Goal: Task Accomplishment & Management: Use online tool/utility

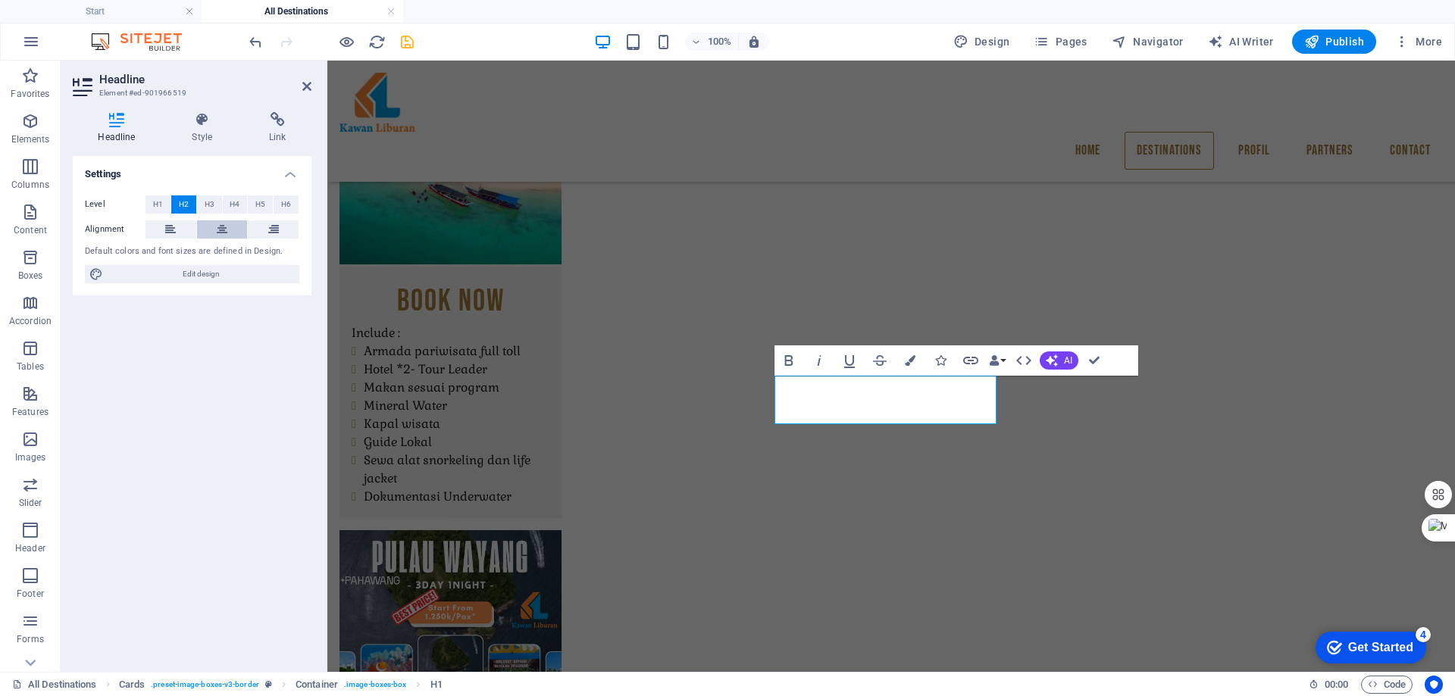
click at [227, 229] on icon at bounding box center [222, 229] width 11 height 18
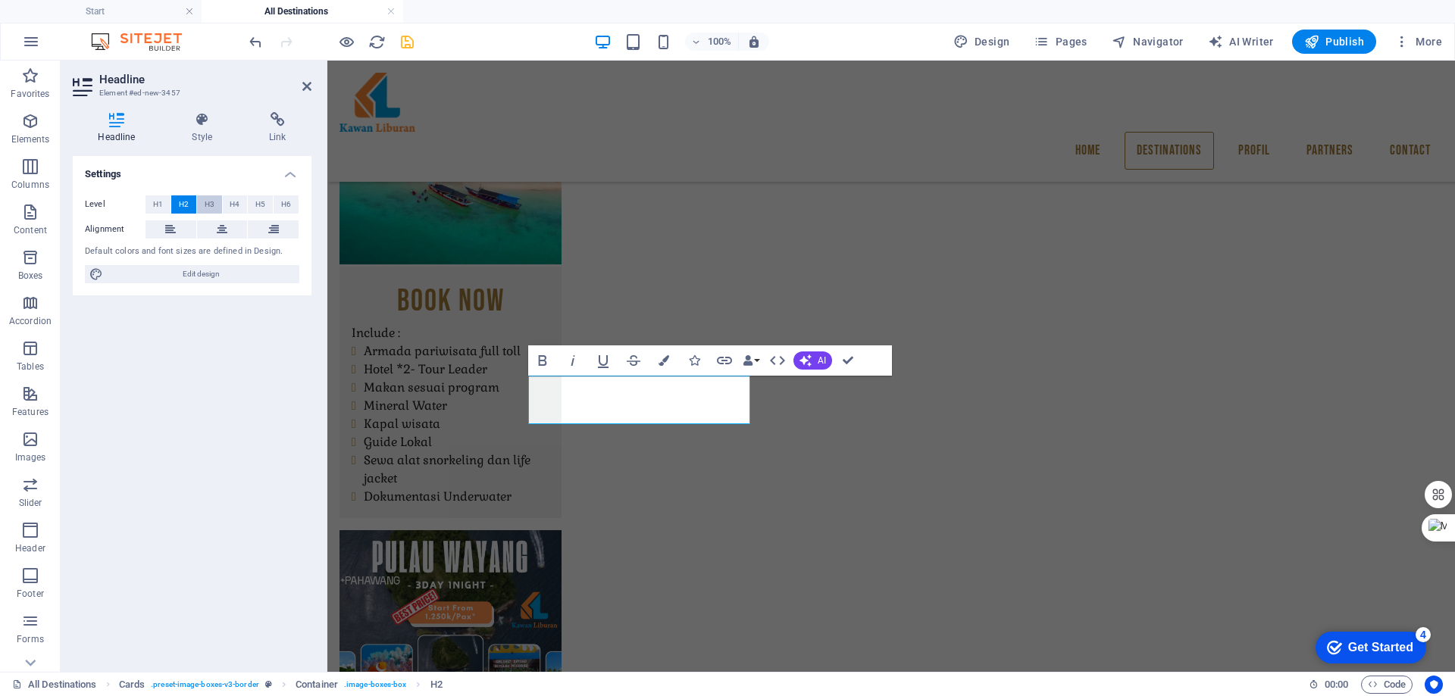
click at [201, 205] on button "H3" at bounding box center [209, 204] width 25 height 18
click at [169, 202] on button "H1" at bounding box center [157, 204] width 25 height 18
click at [182, 202] on span "H2" at bounding box center [184, 204] width 10 height 18
click at [210, 230] on button at bounding box center [222, 229] width 51 height 18
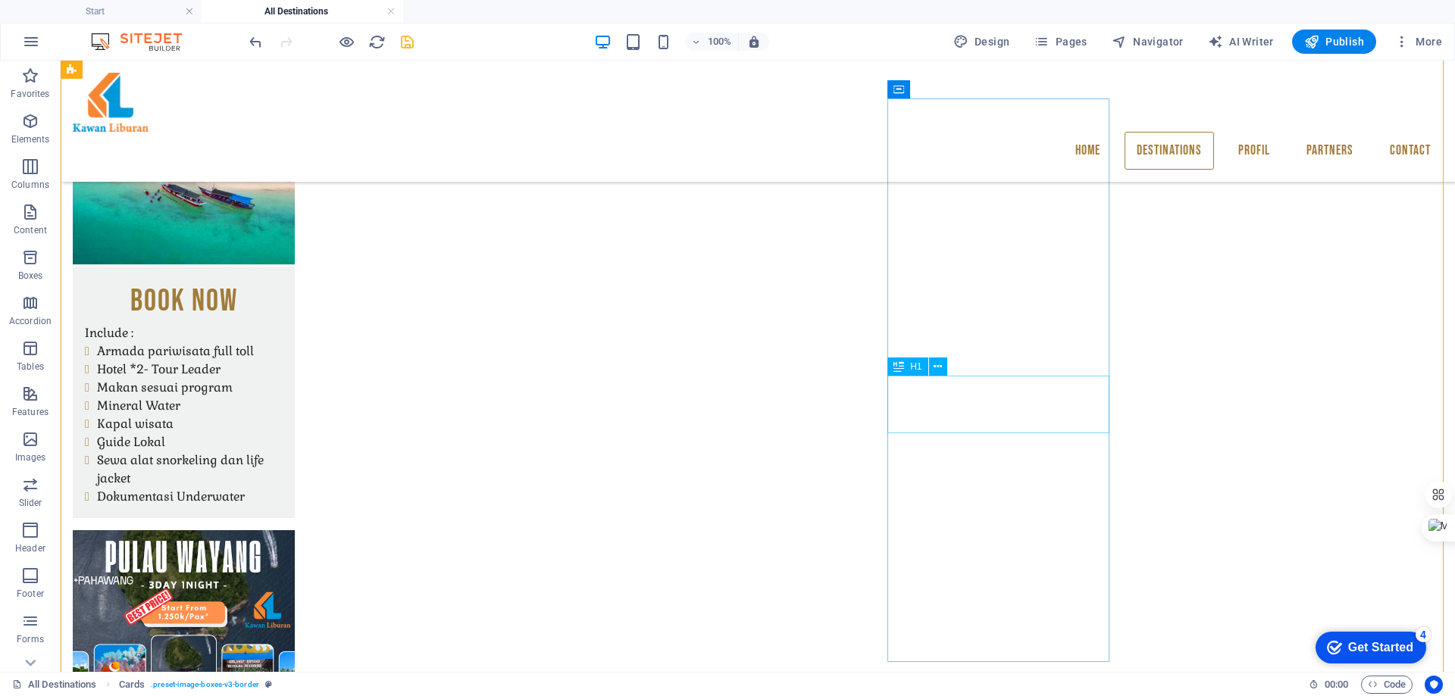
drag, startPoint x: 520, startPoint y: 442, endPoint x: 667, endPoint y: 442, distance: 147.0
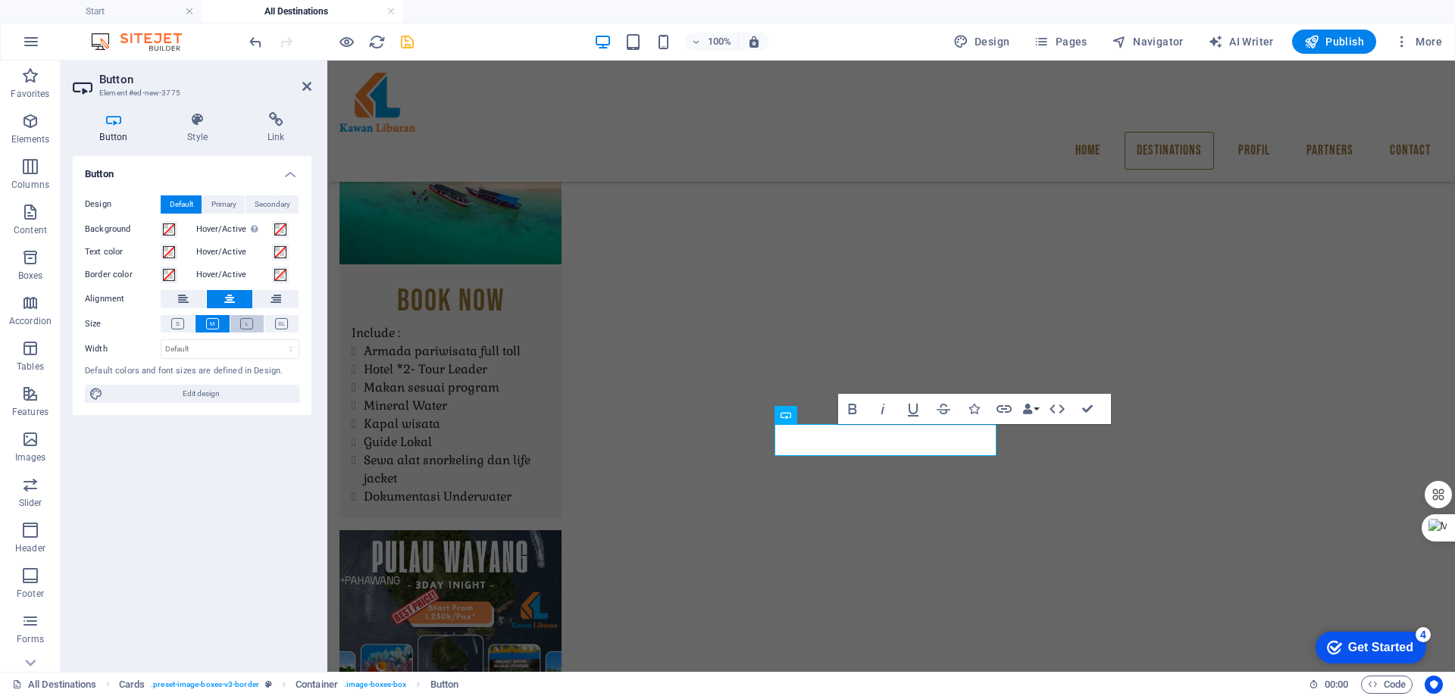
click at [245, 321] on icon at bounding box center [246, 323] width 13 height 11
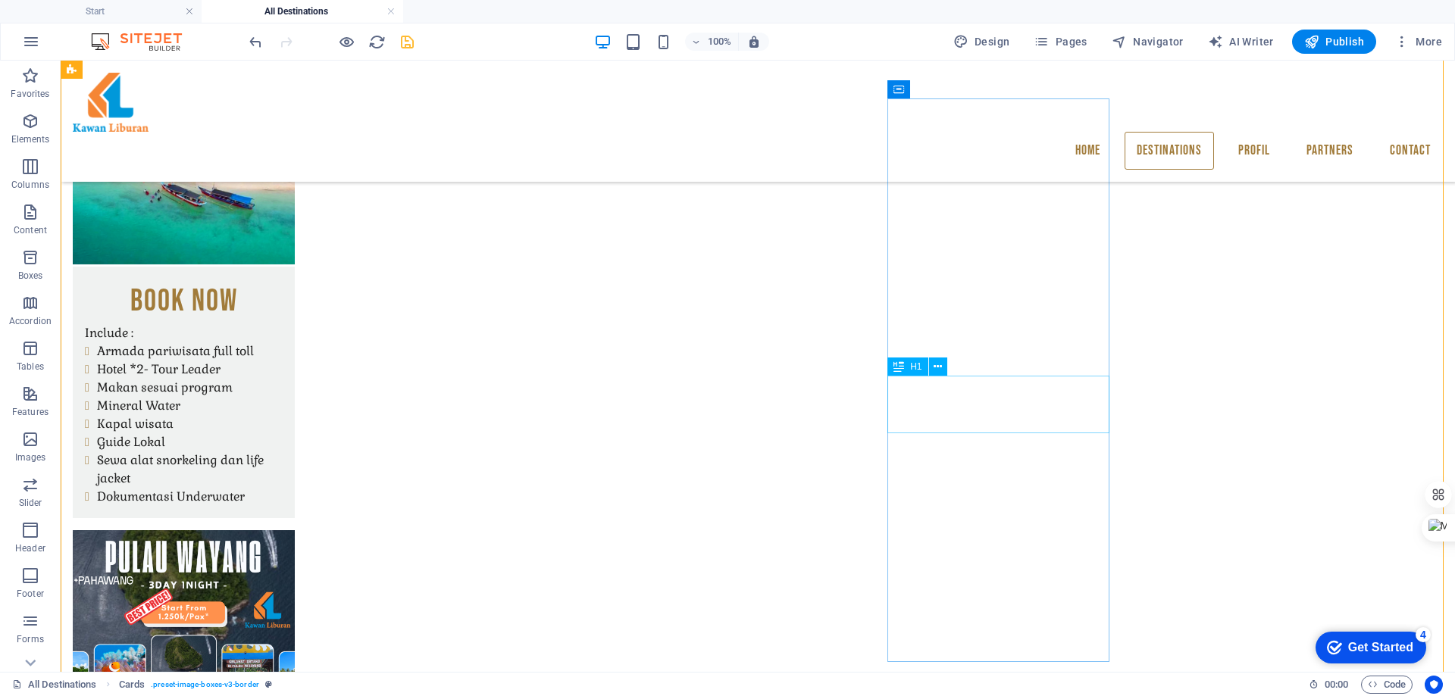
click at [940, 369] on icon at bounding box center [938, 367] width 8 height 16
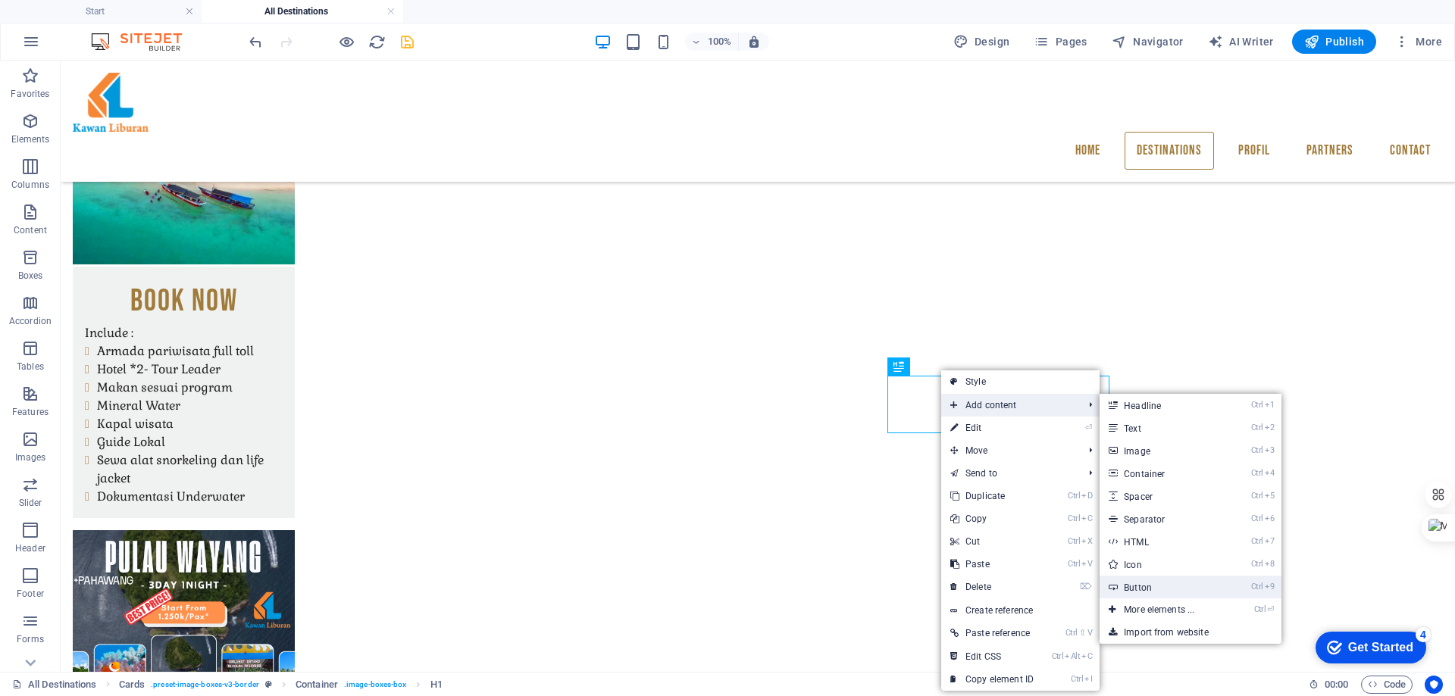
click at [1152, 587] on link "Ctrl 9 Button" at bounding box center [1161, 587] width 125 height 23
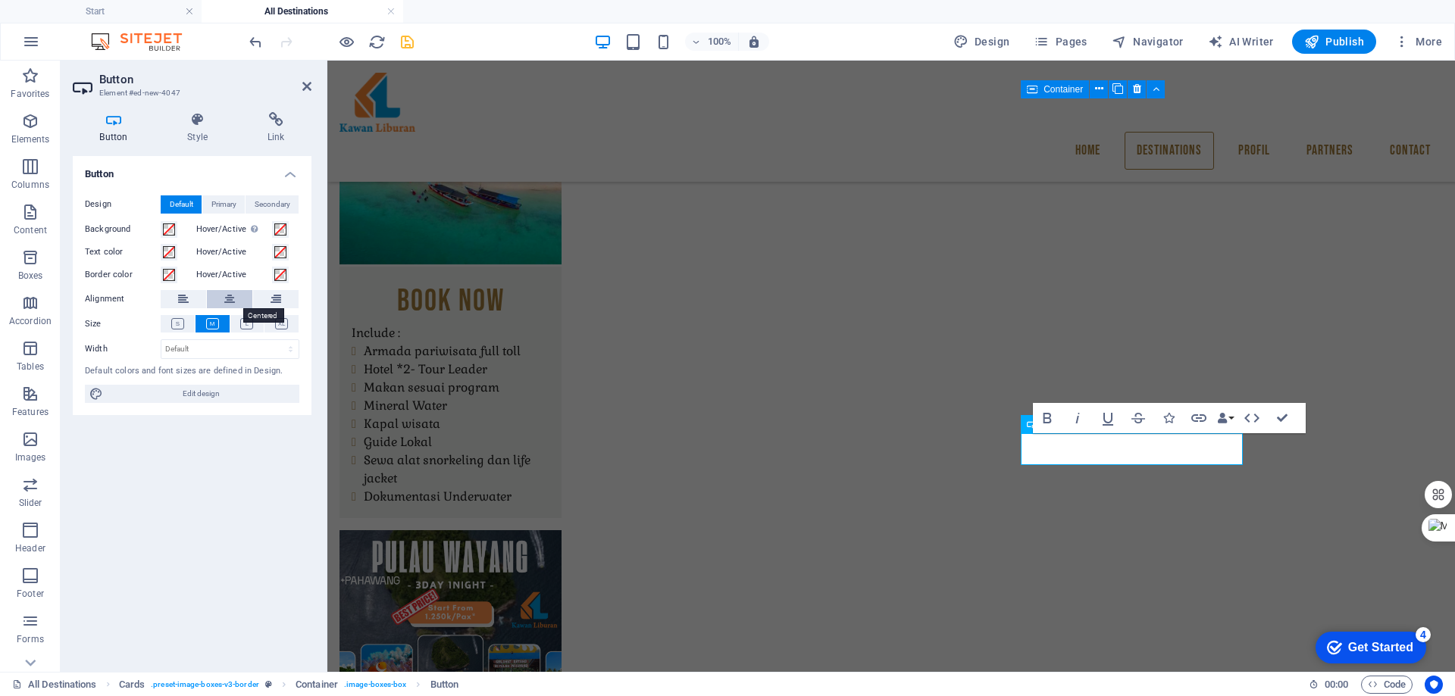
click at [230, 305] on icon at bounding box center [229, 299] width 11 height 18
click at [253, 325] on icon at bounding box center [246, 323] width 13 height 11
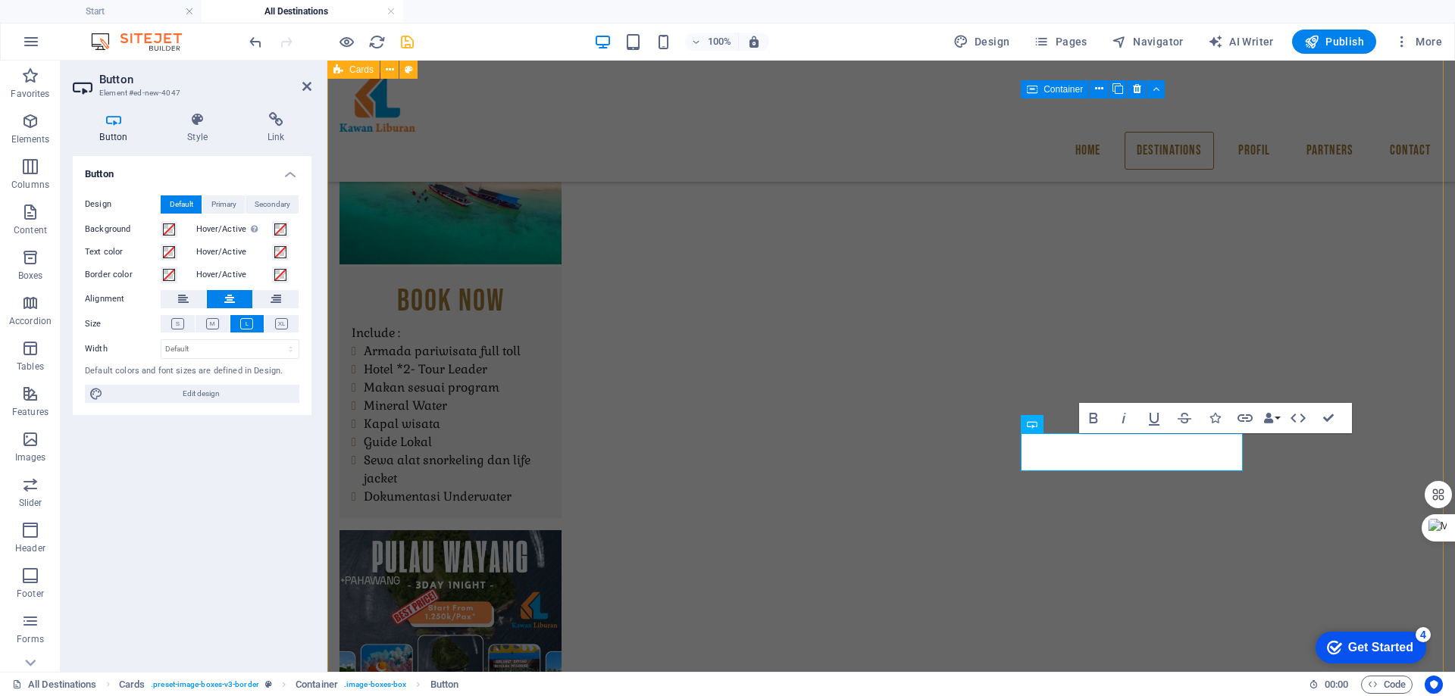
drag, startPoint x: 392, startPoint y: 352, endPoint x: 905, endPoint y: 403, distance: 514.7
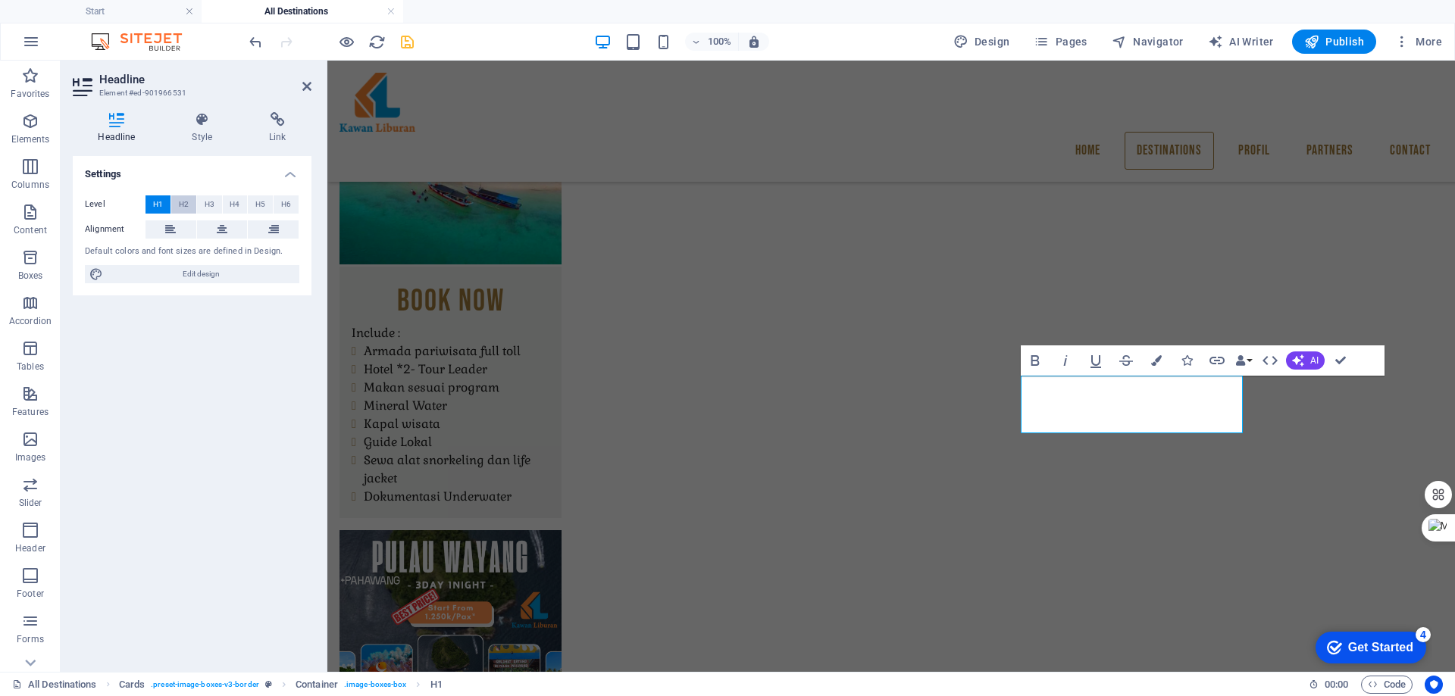
click at [185, 202] on span "H2" at bounding box center [184, 204] width 10 height 18
drag, startPoint x: 1339, startPoint y: 359, endPoint x: 1279, endPoint y: 299, distance: 85.2
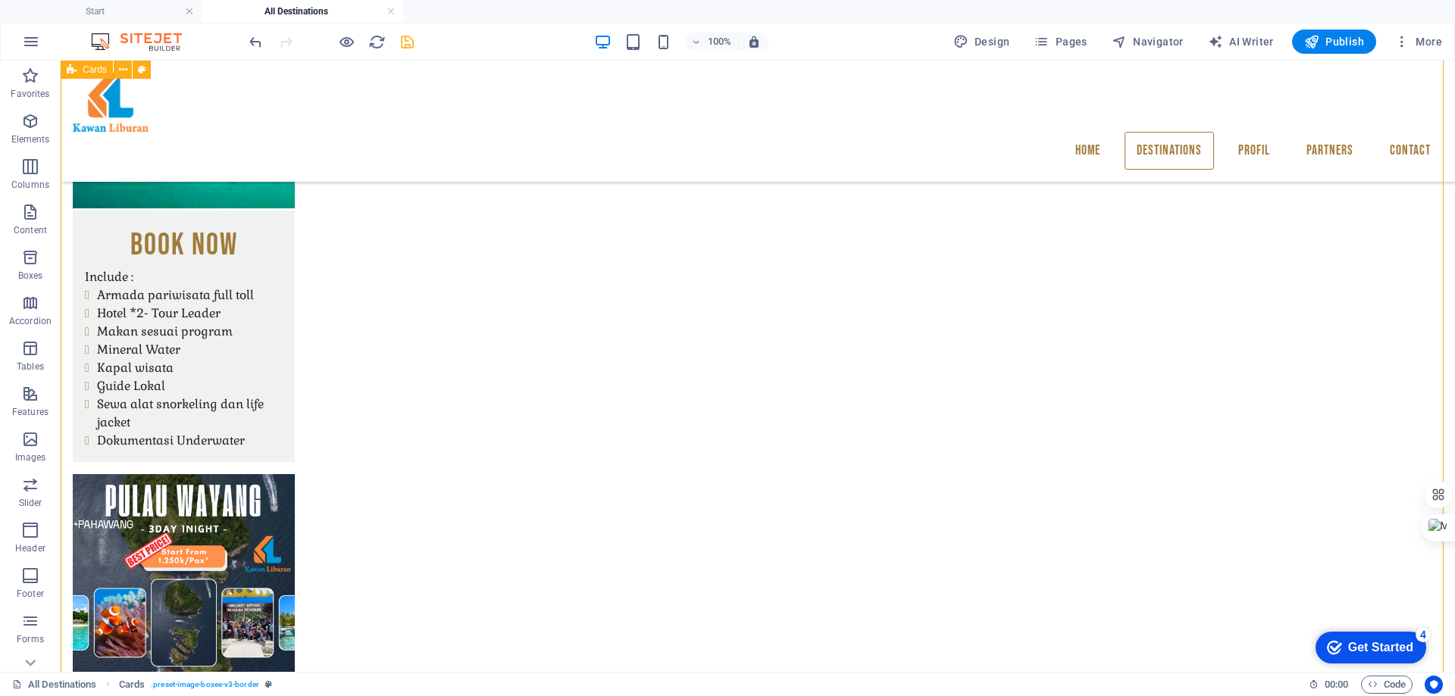
scroll to position [1393, 0]
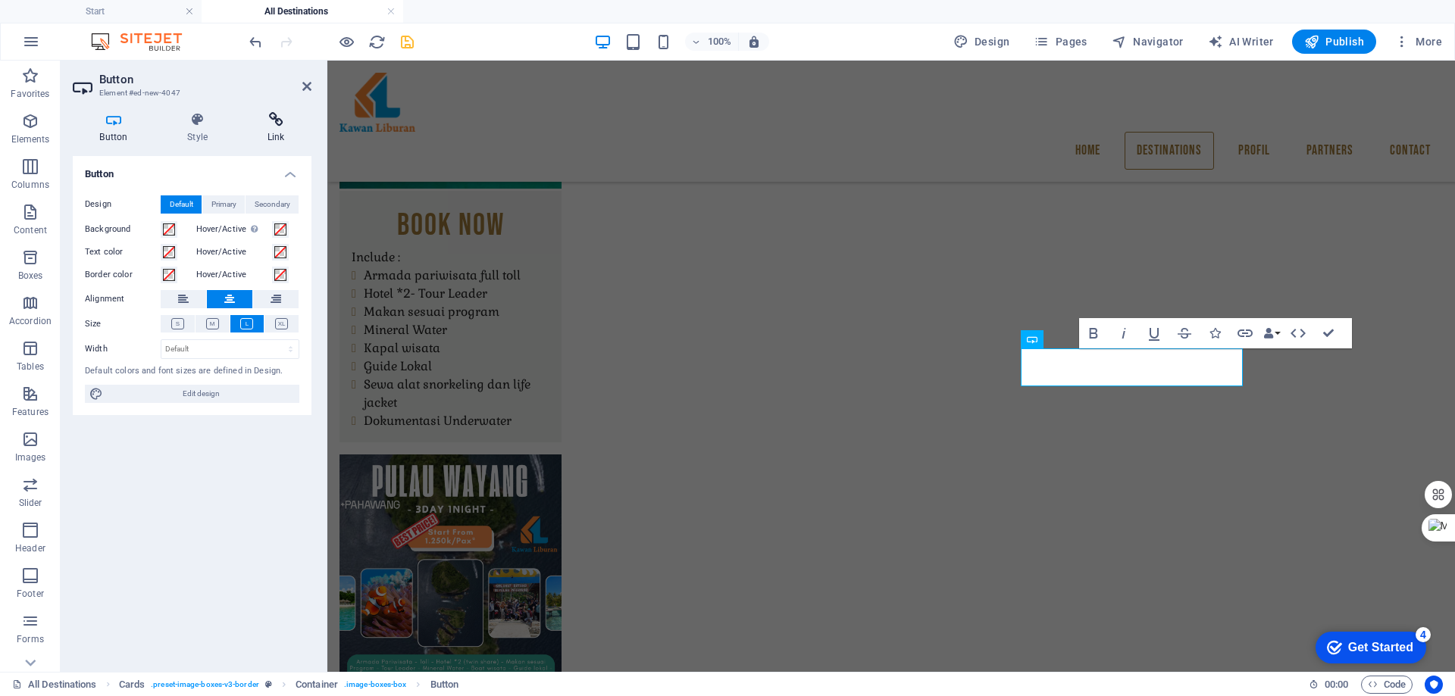
click at [271, 130] on h4 "Link" at bounding box center [275, 128] width 71 height 32
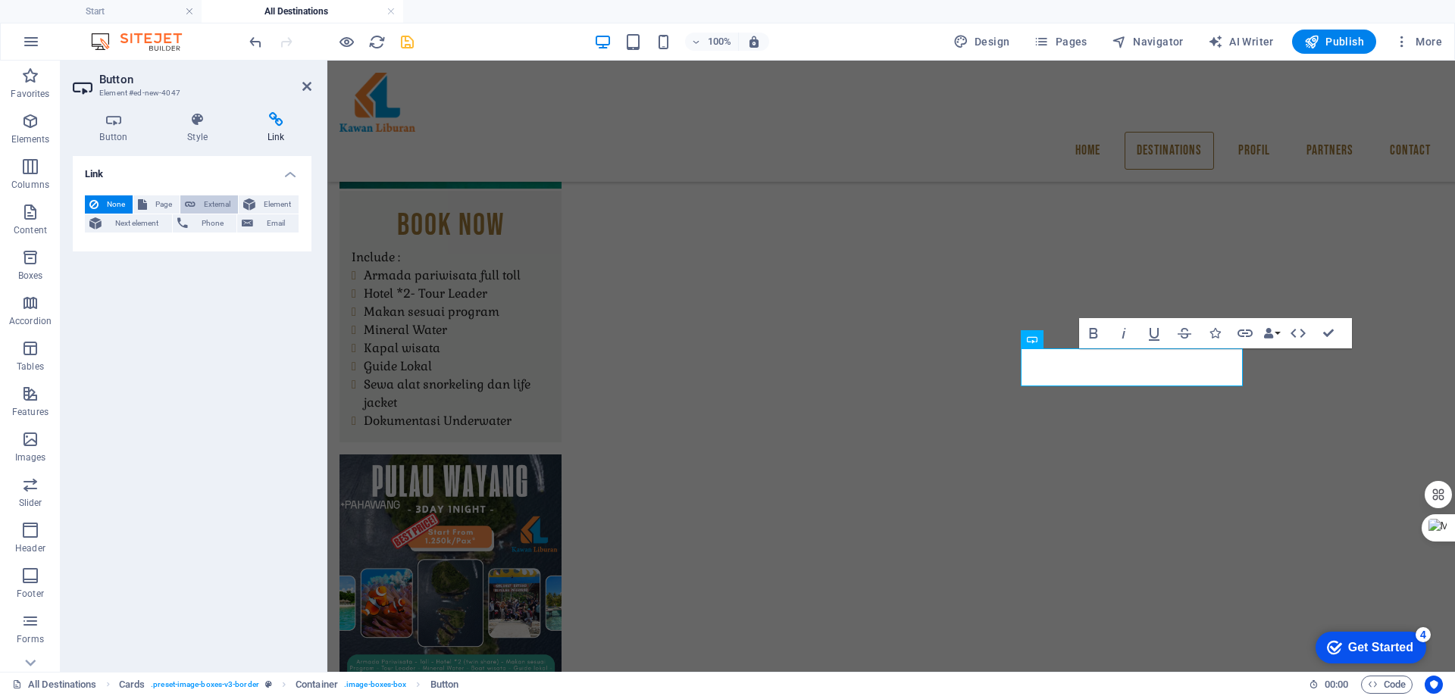
click at [212, 208] on span "External" at bounding box center [216, 204] width 33 height 18
select select "blank"
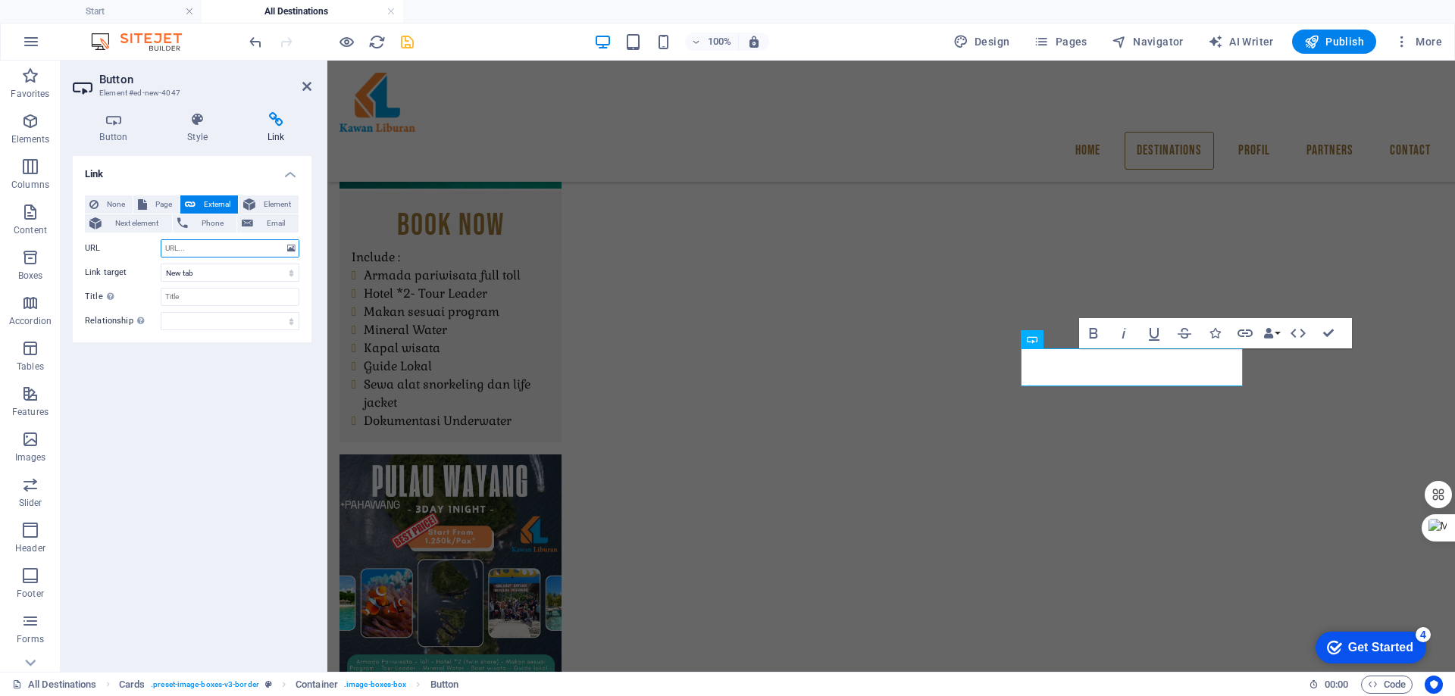
click at [207, 252] on input "URL" at bounding box center [230, 248] width 139 height 18
paste input "Include :- Armada pariwisata full toll- Hotel *2- Tour Leader- Makan sesuai pro…"
type input "Include :- Armada pariwisata full toll- Hotel *2- Tour Leader- Makan sesuai pro…"
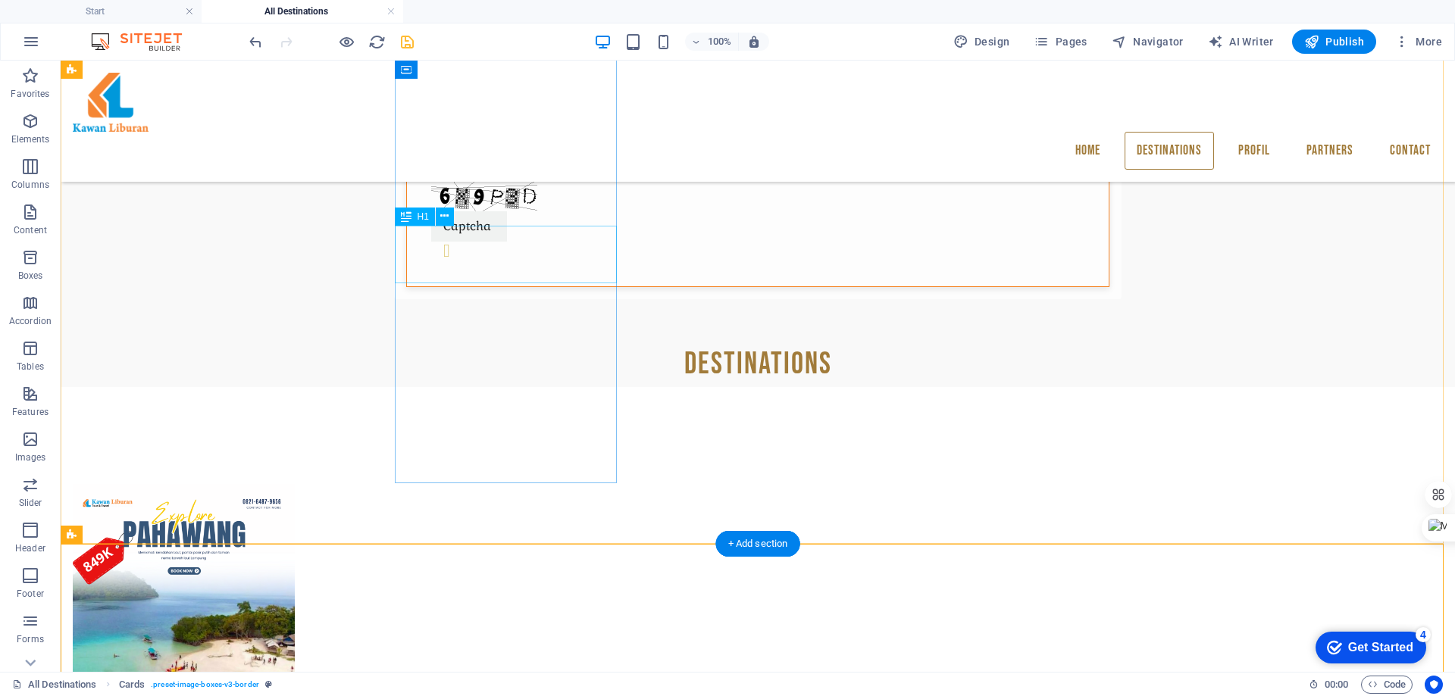
scroll to position [787, 0]
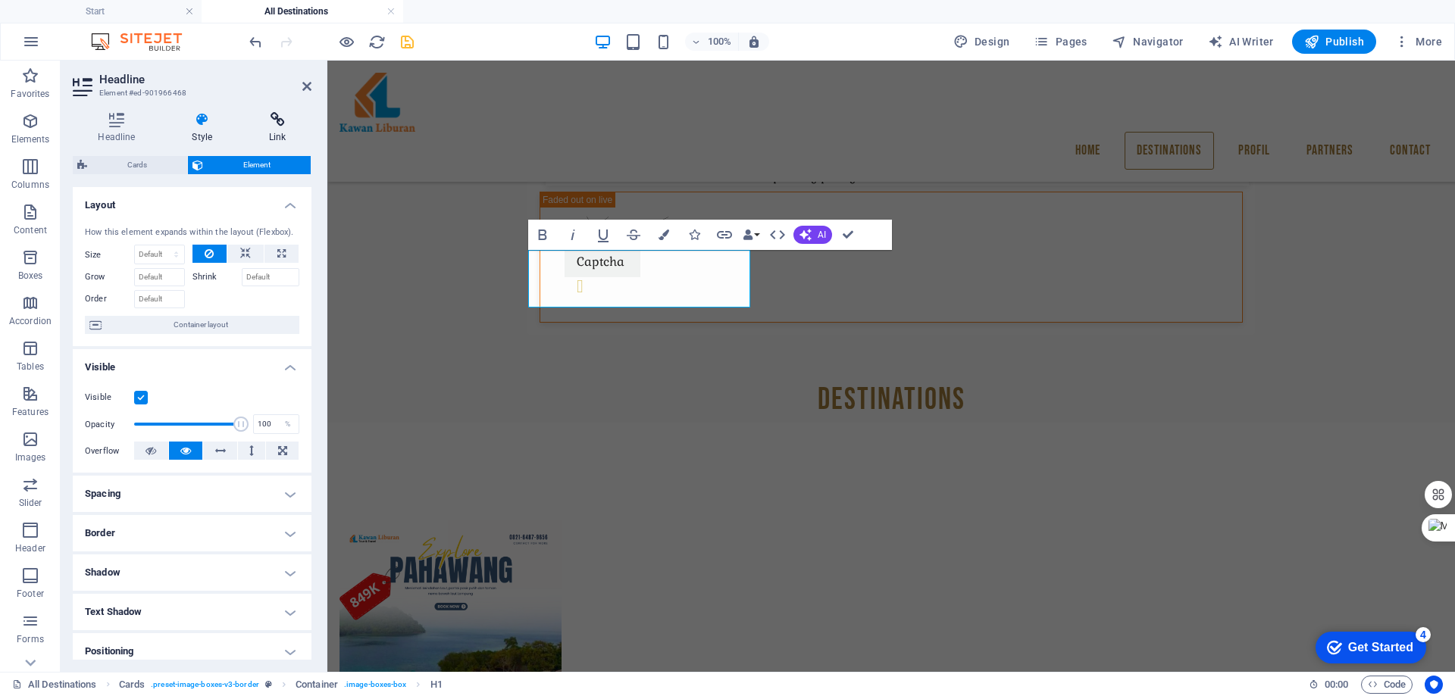
click at [280, 132] on h4 "Link" at bounding box center [277, 128] width 67 height 32
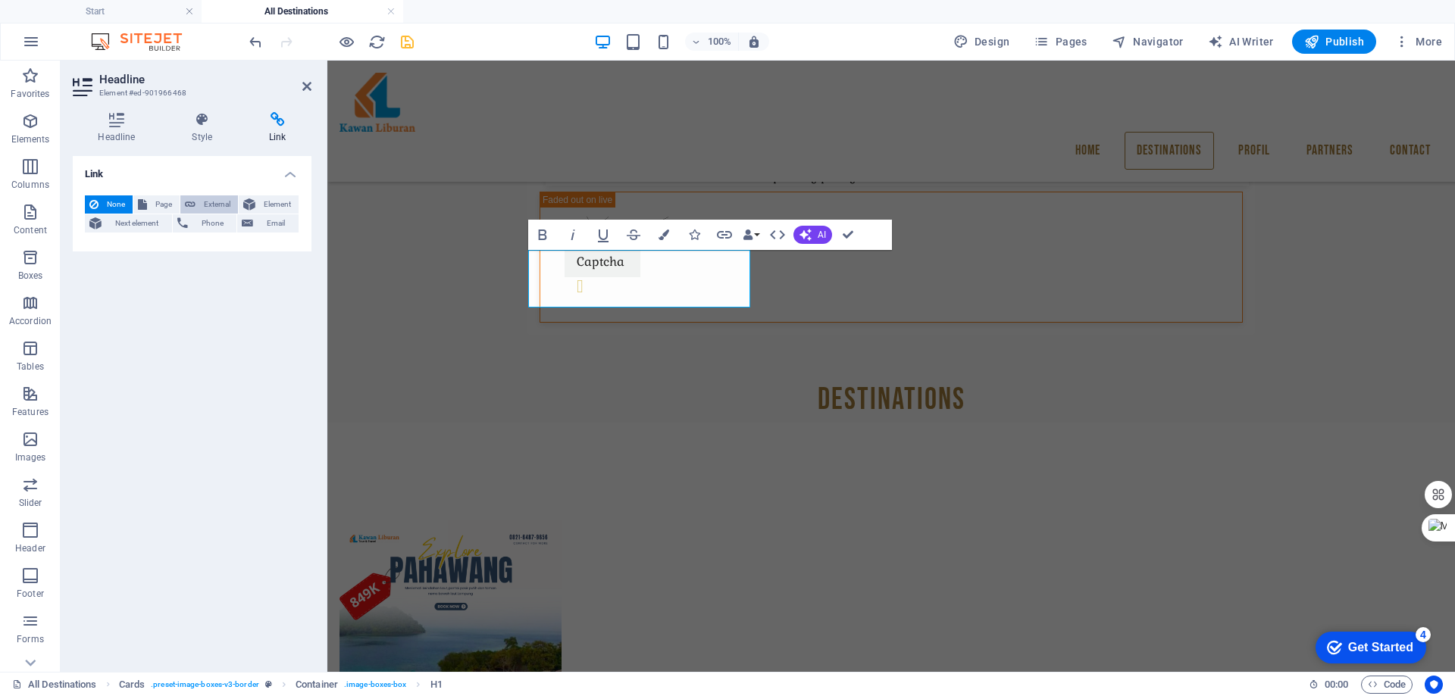
click at [201, 205] on span "External" at bounding box center [216, 204] width 33 height 18
select select "blank"
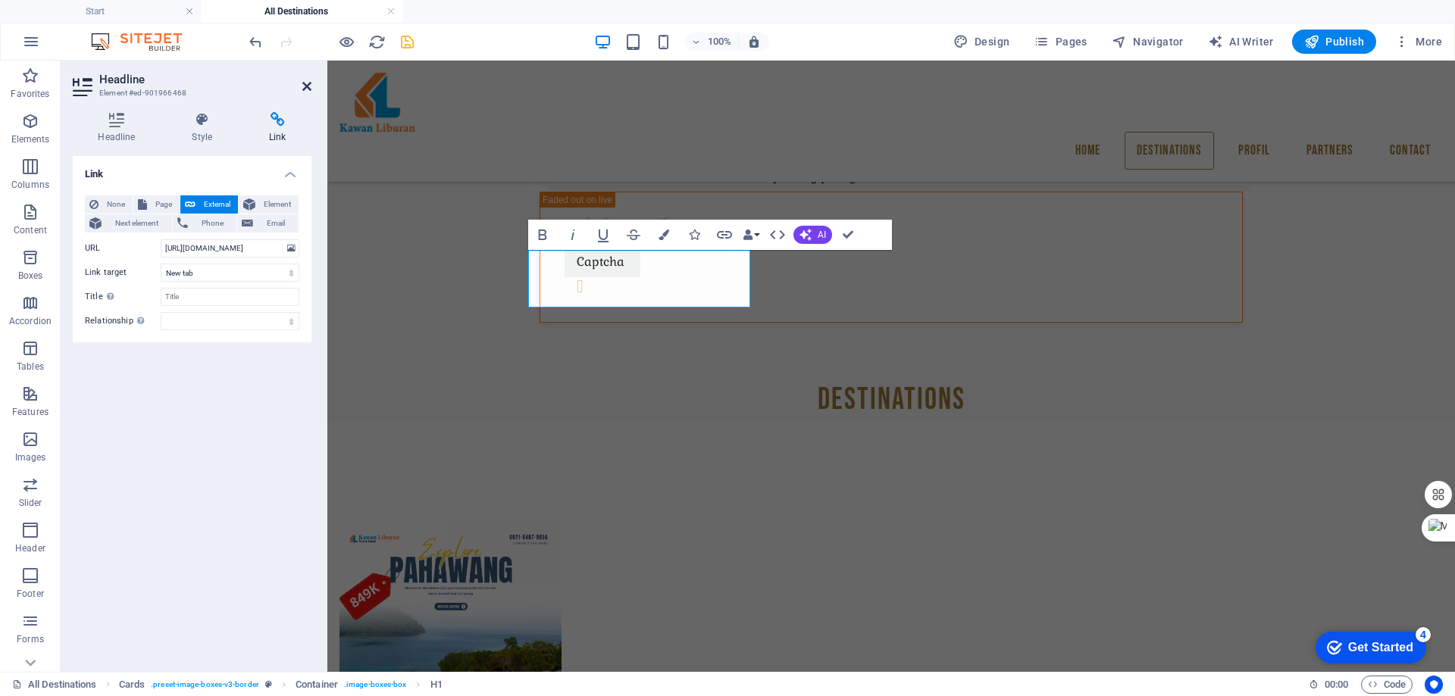
click at [307, 82] on icon at bounding box center [306, 86] width 9 height 12
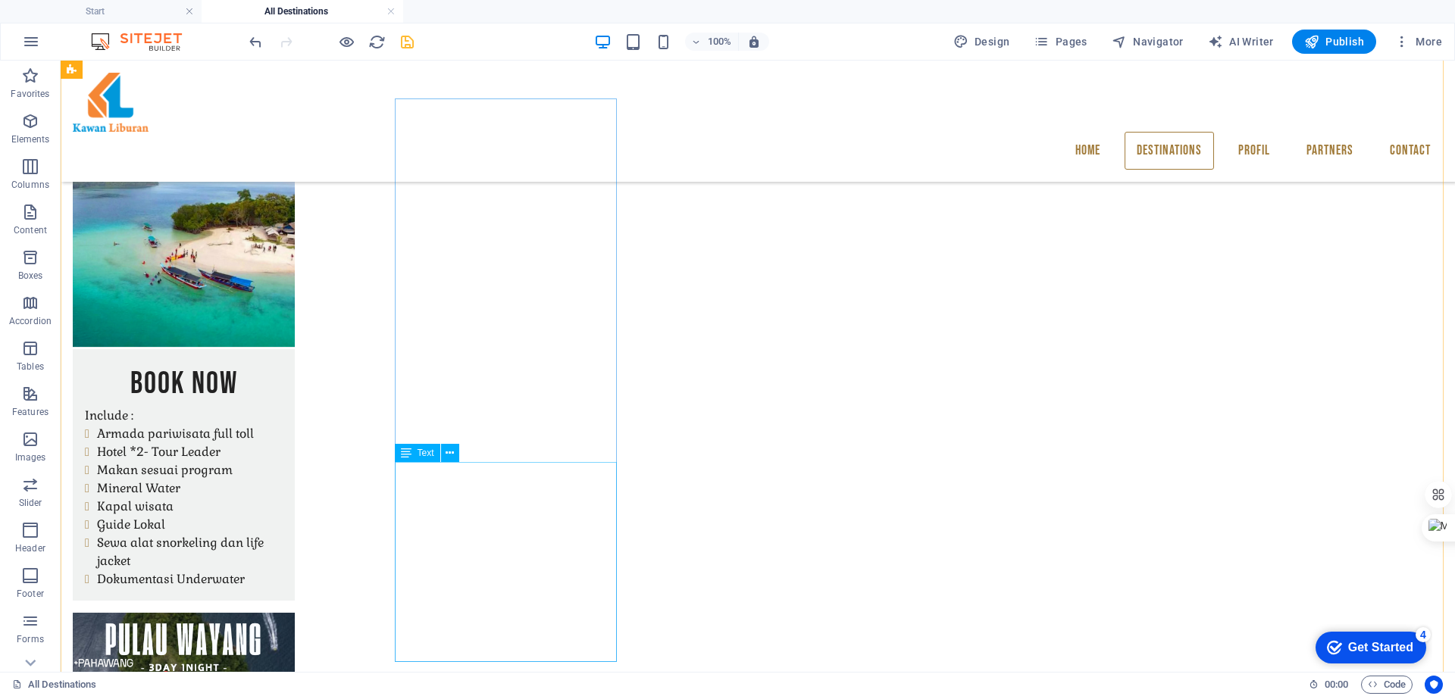
scroll to position [1318, 0]
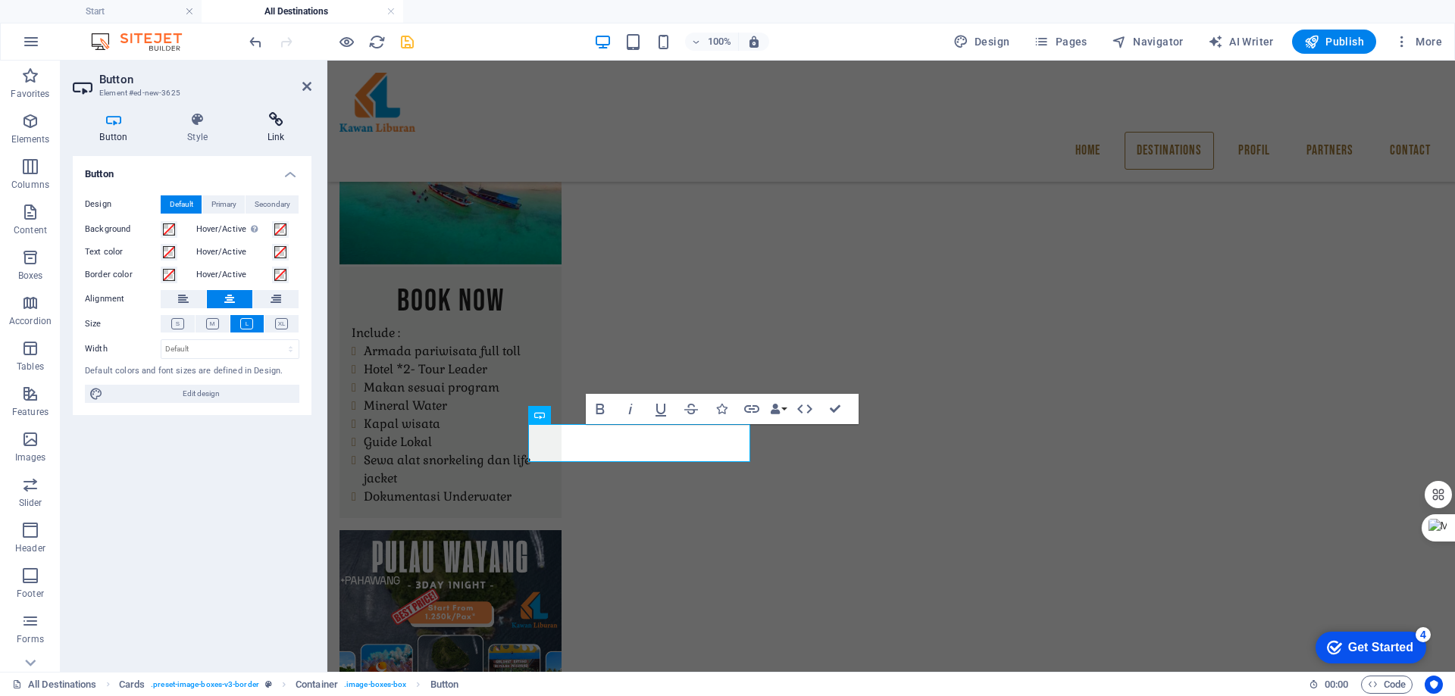
click at [277, 127] on h4 "Link" at bounding box center [275, 128] width 71 height 32
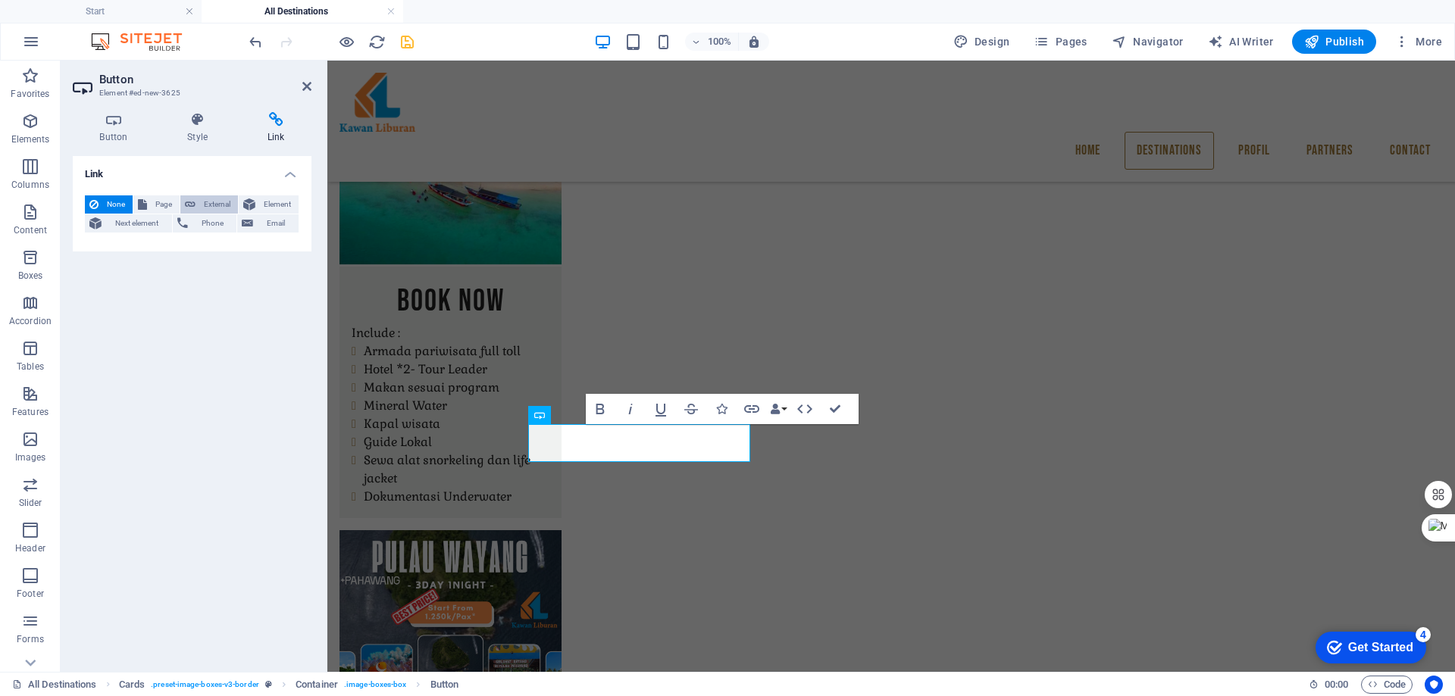
click at [213, 202] on span "External" at bounding box center [216, 204] width 33 height 18
select select "blank"
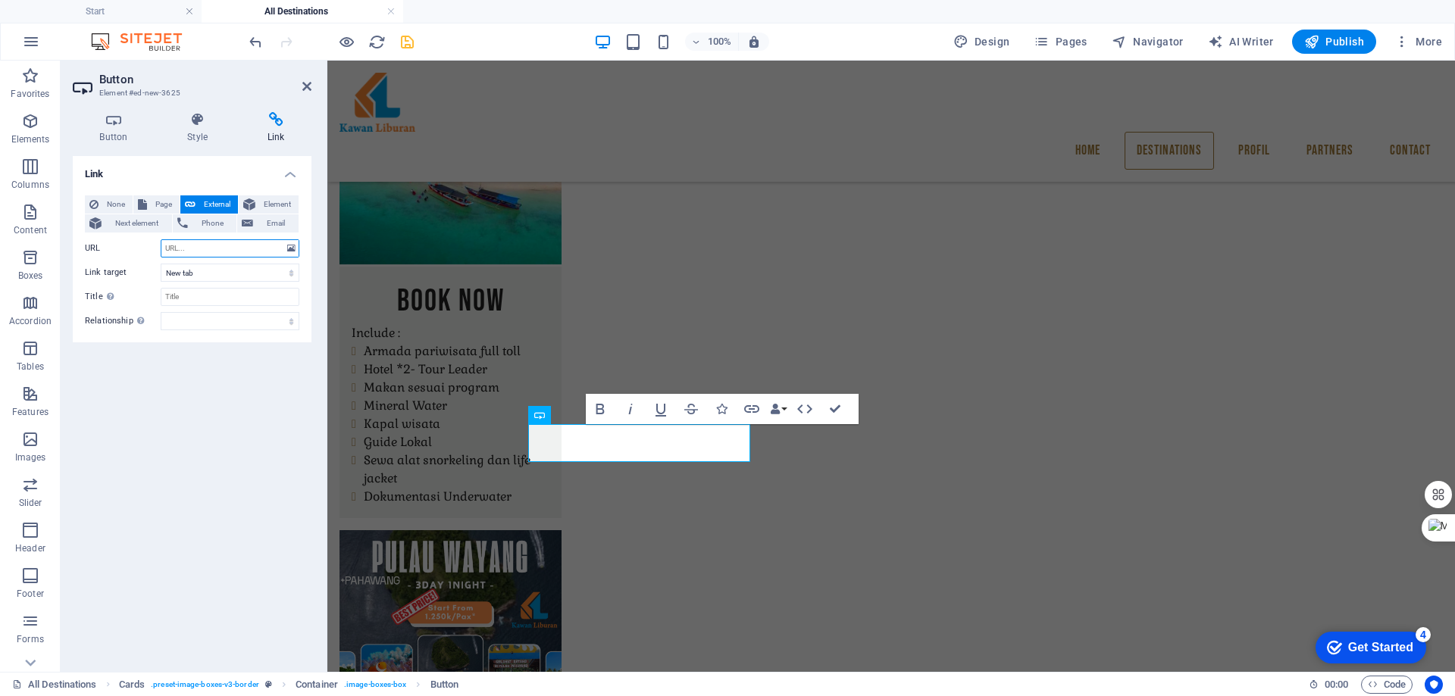
paste input "https://wa.me/6282164879656"
type input "https://wa.me/6282164879656"
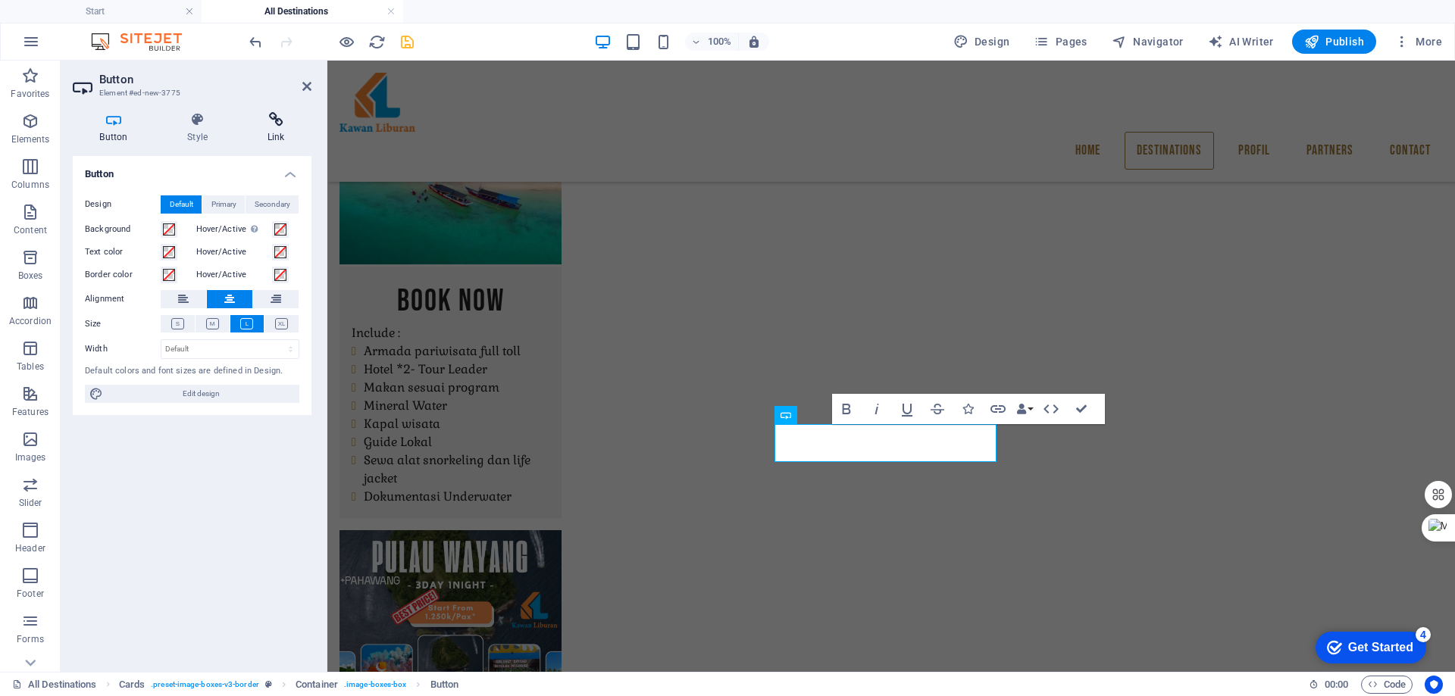
click at [274, 130] on h4 "Link" at bounding box center [275, 128] width 71 height 32
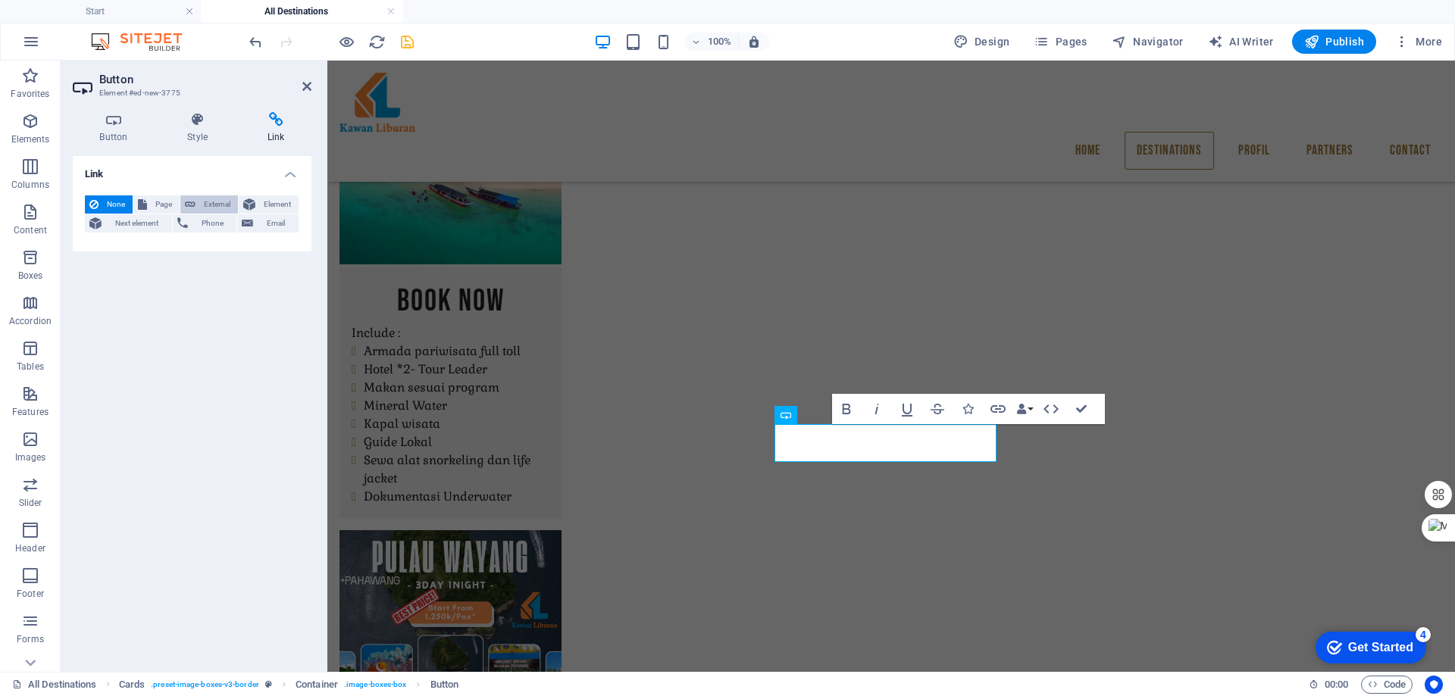
click at [208, 204] on span "External" at bounding box center [216, 204] width 33 height 18
select select "blank"
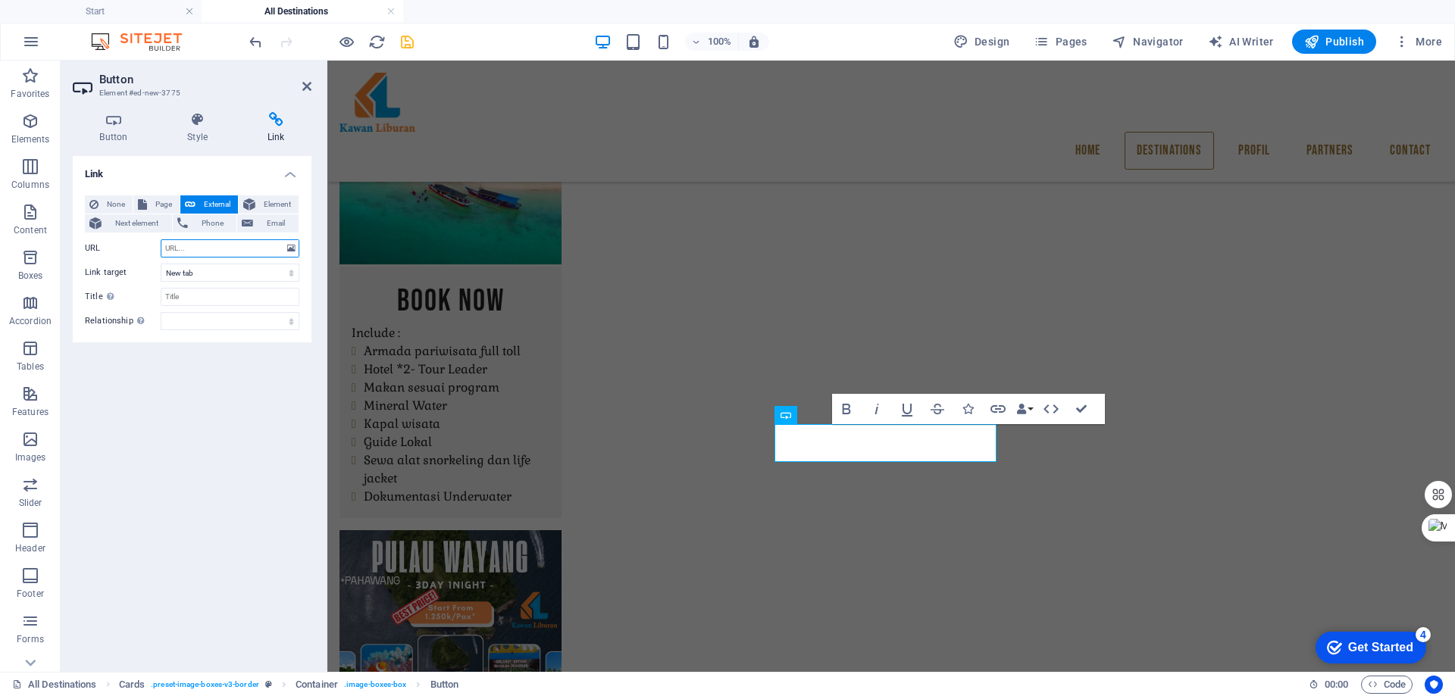
click at [224, 251] on input "URL" at bounding box center [230, 248] width 139 height 18
paste input "https://wa.me/6282164879656"
type input "https://wa.me/6282164879656"
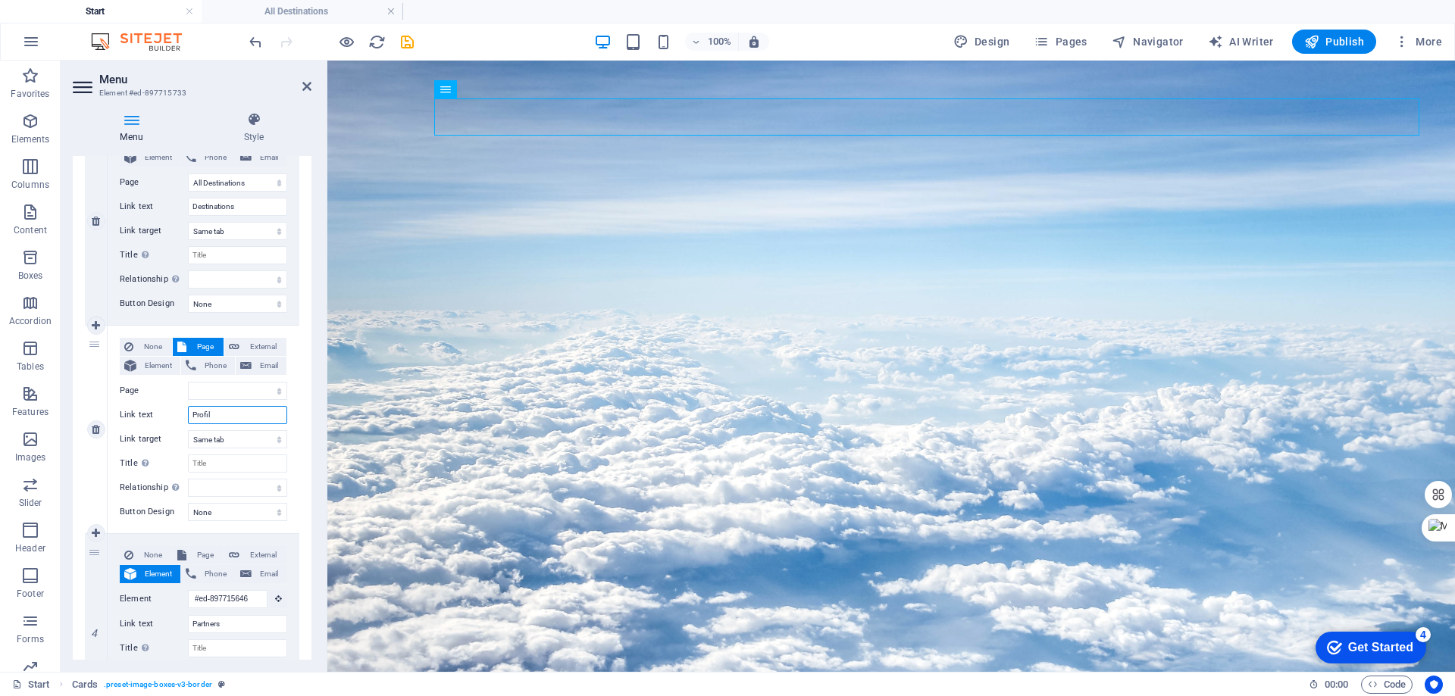
click at [223, 417] on input "Profil" at bounding box center [237, 415] width 99 height 18
click at [226, 395] on select "Start All Destinations Legal Notice Privacy Profil" at bounding box center [237, 391] width 99 height 18
select select "4"
click at [188, 382] on select "Start All Destinations Legal Notice Privacy Profil" at bounding box center [237, 391] width 99 height 18
select select
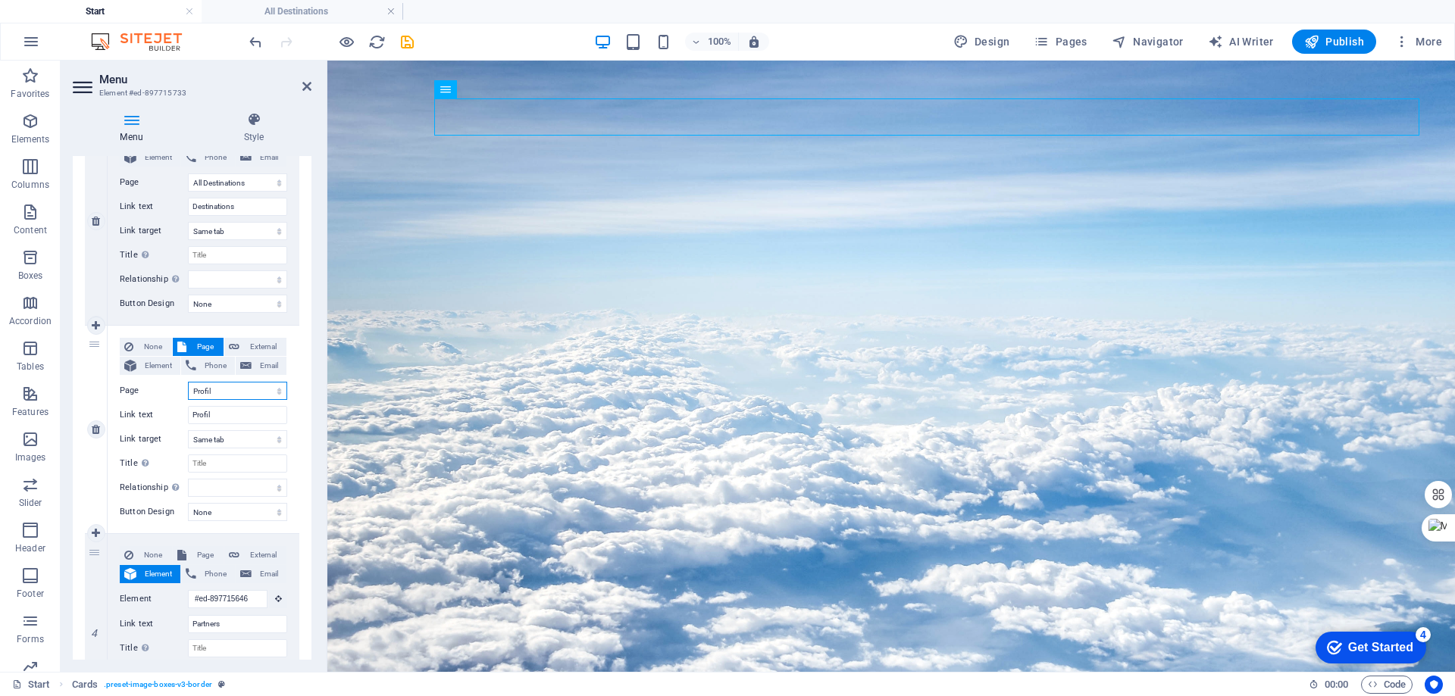
select select
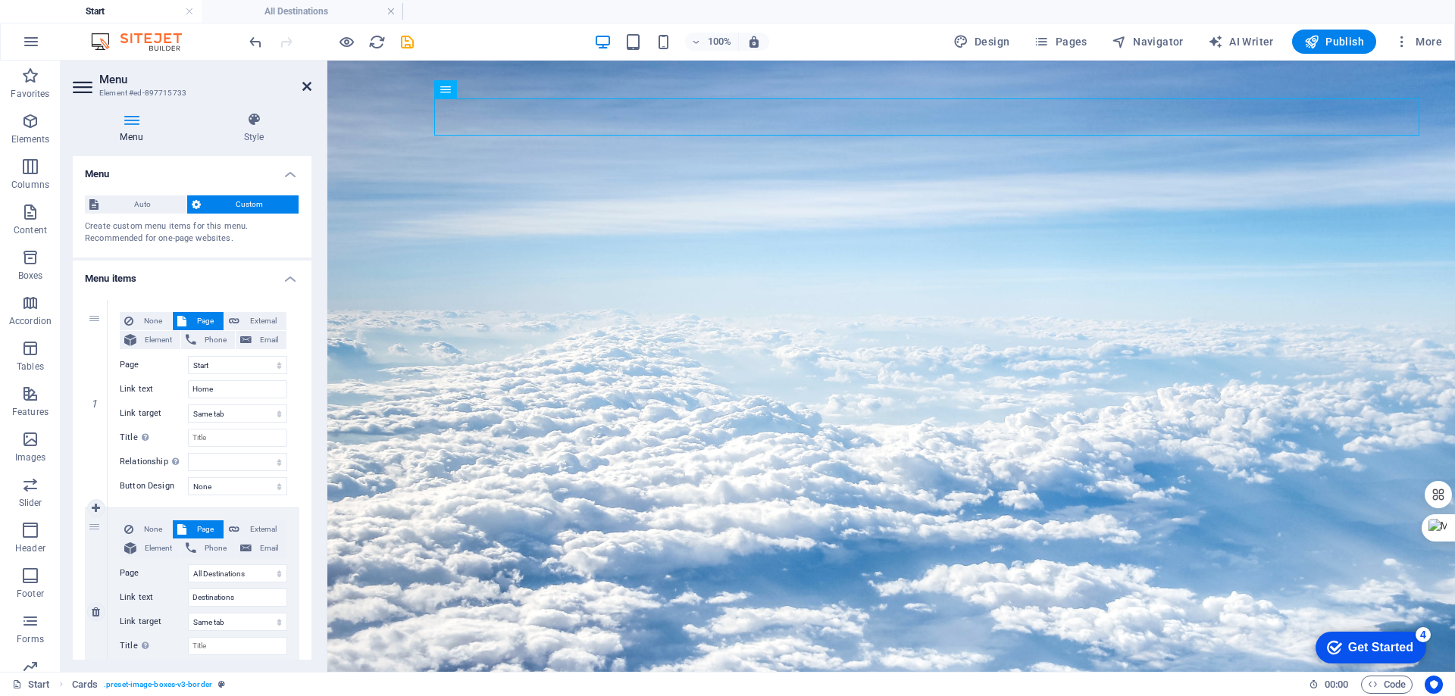
click at [302, 87] on icon at bounding box center [306, 86] width 9 height 12
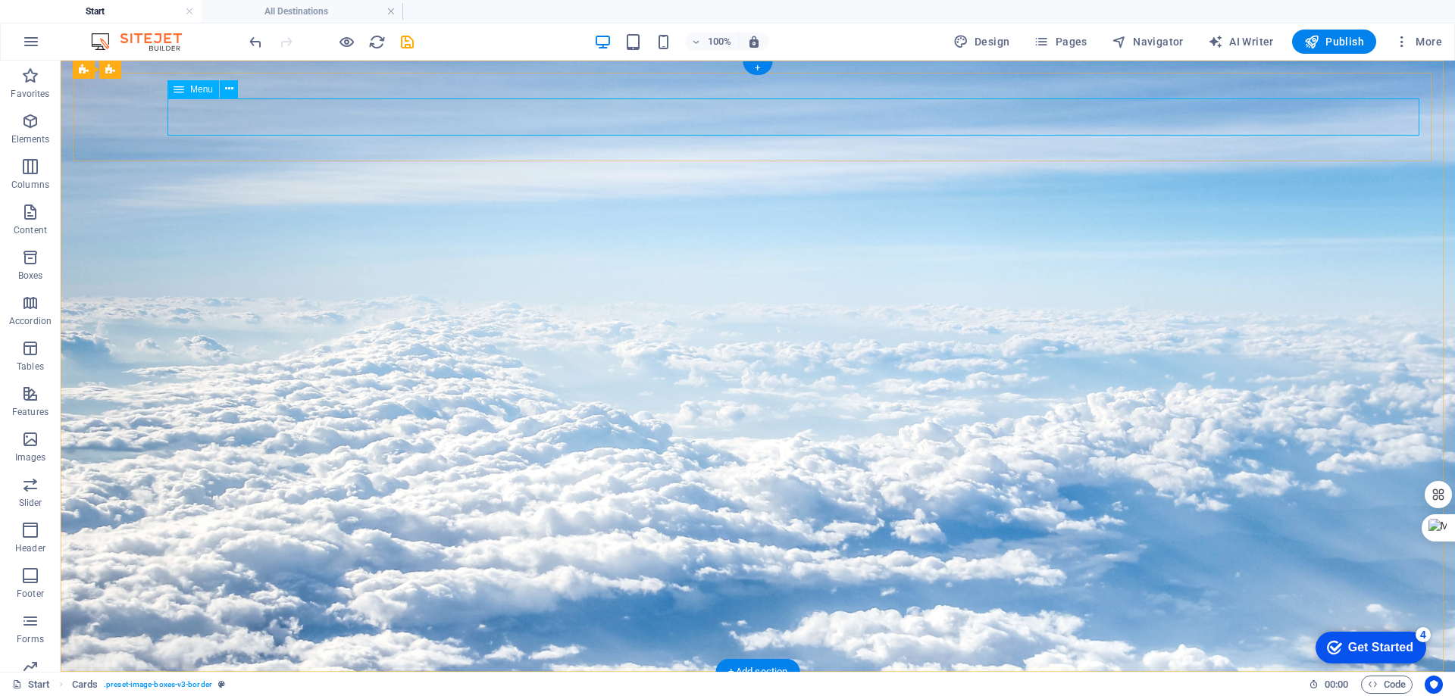
select select
select select "1"
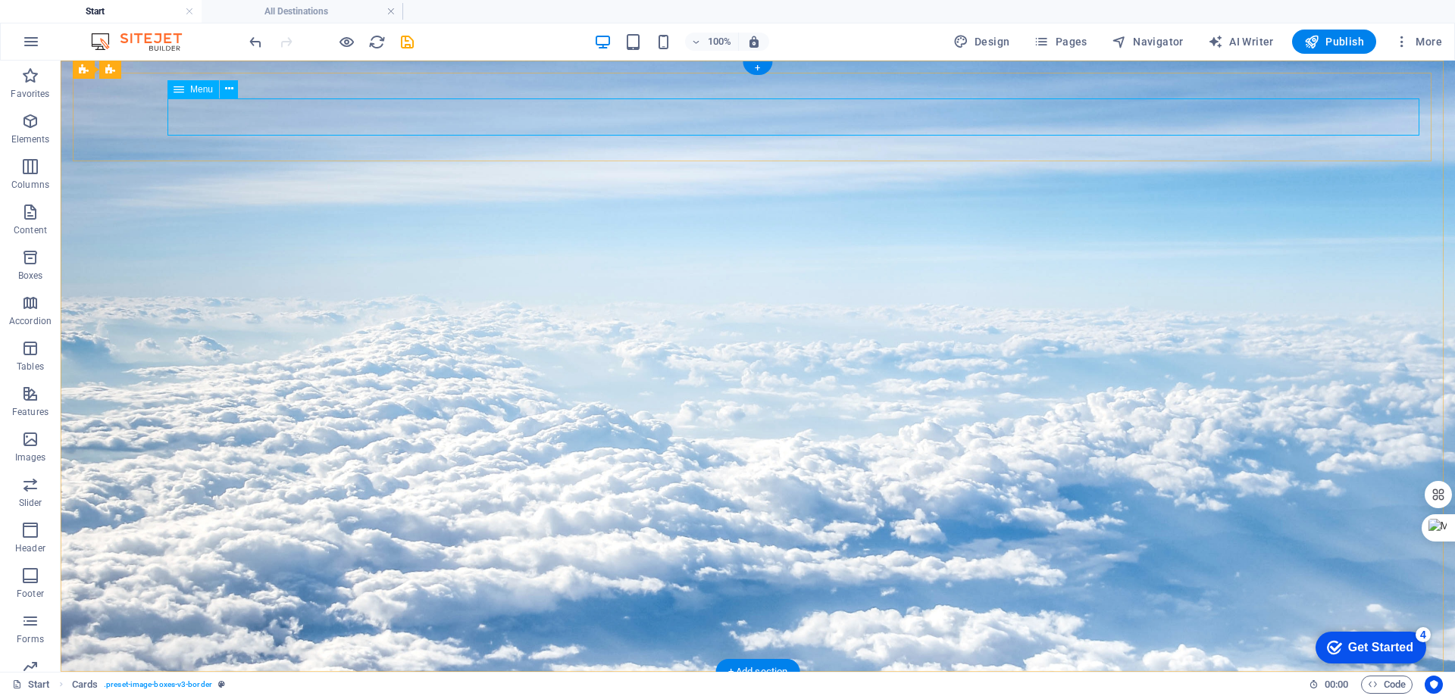
select select
select select "4"
select select
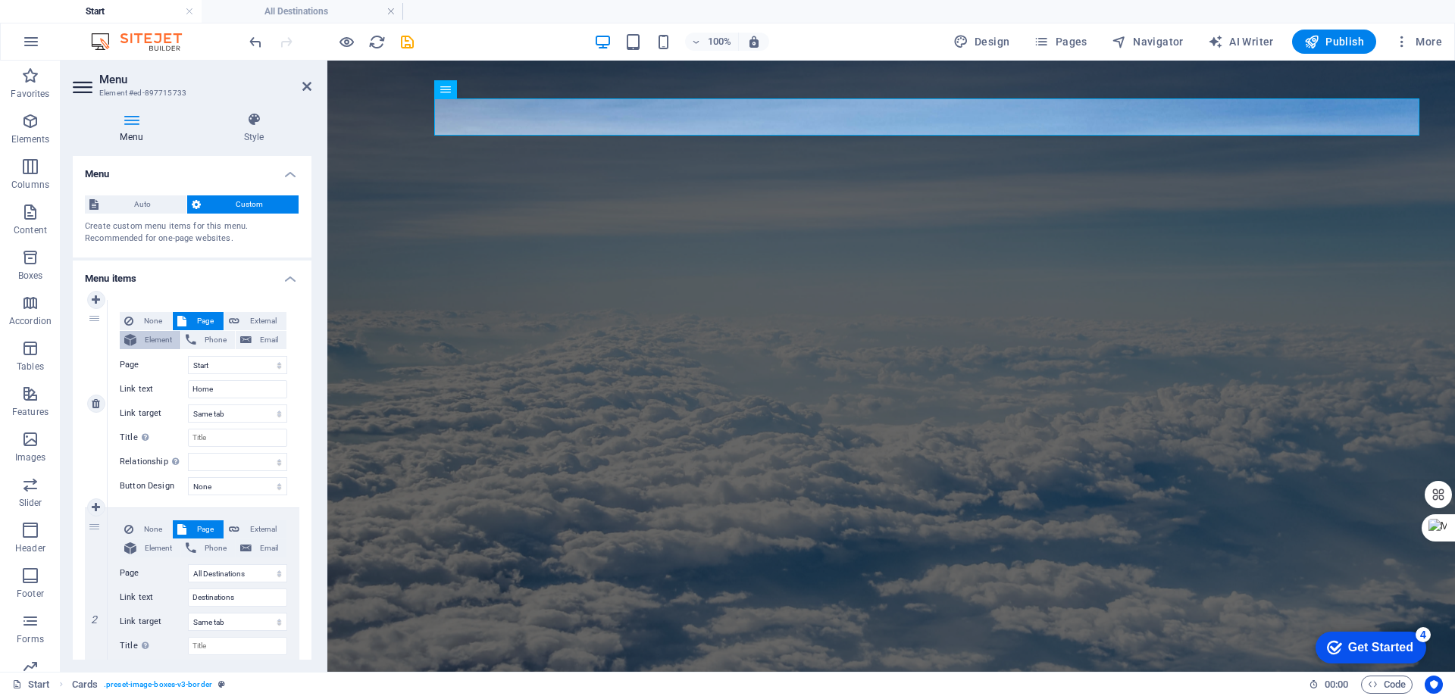
click at [156, 338] on span "Element" at bounding box center [158, 340] width 35 height 18
select select
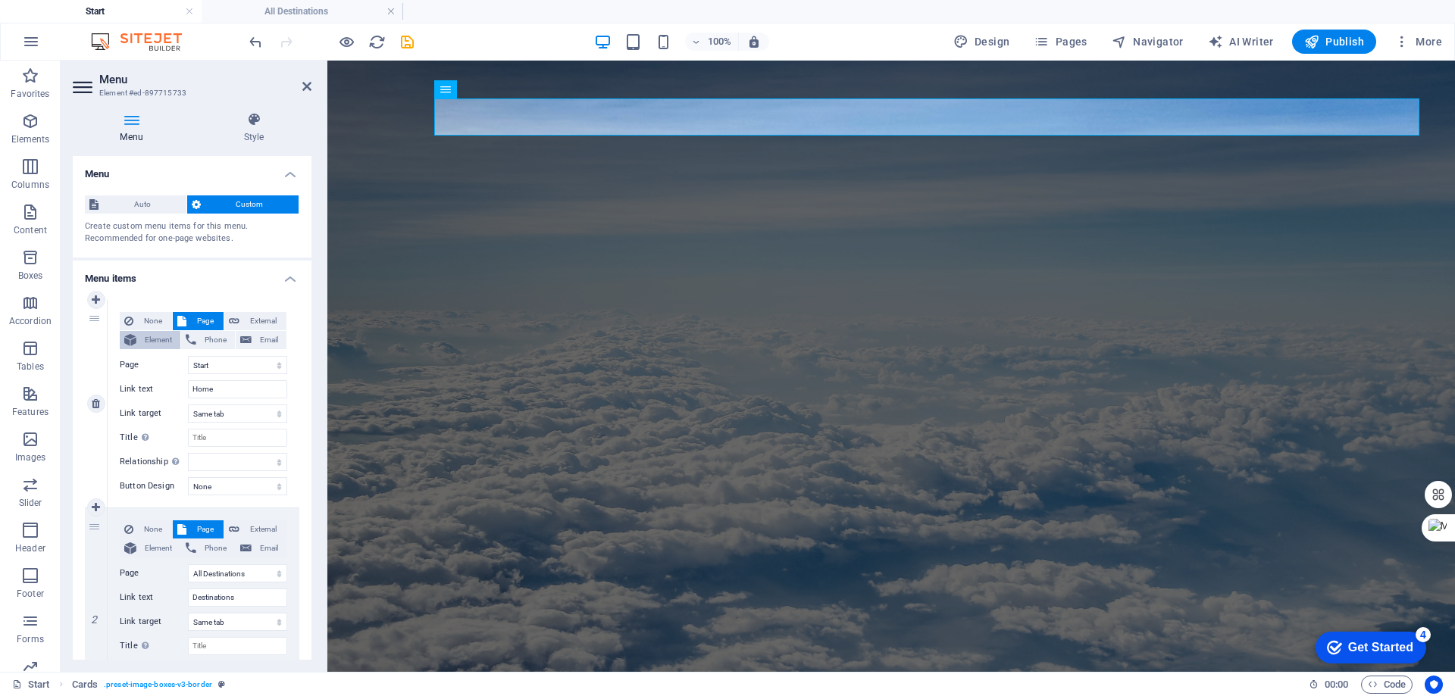
select select
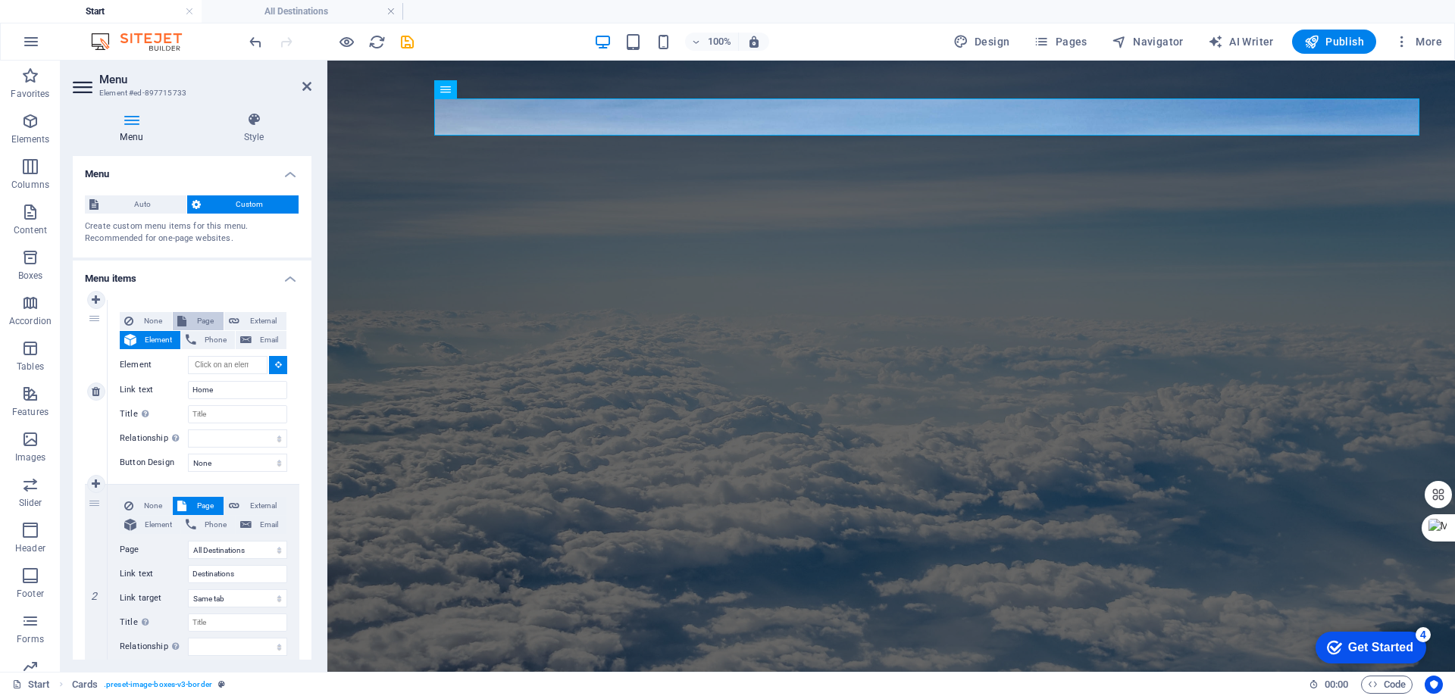
click at [205, 318] on span "Page" at bounding box center [205, 321] width 28 height 18
select select
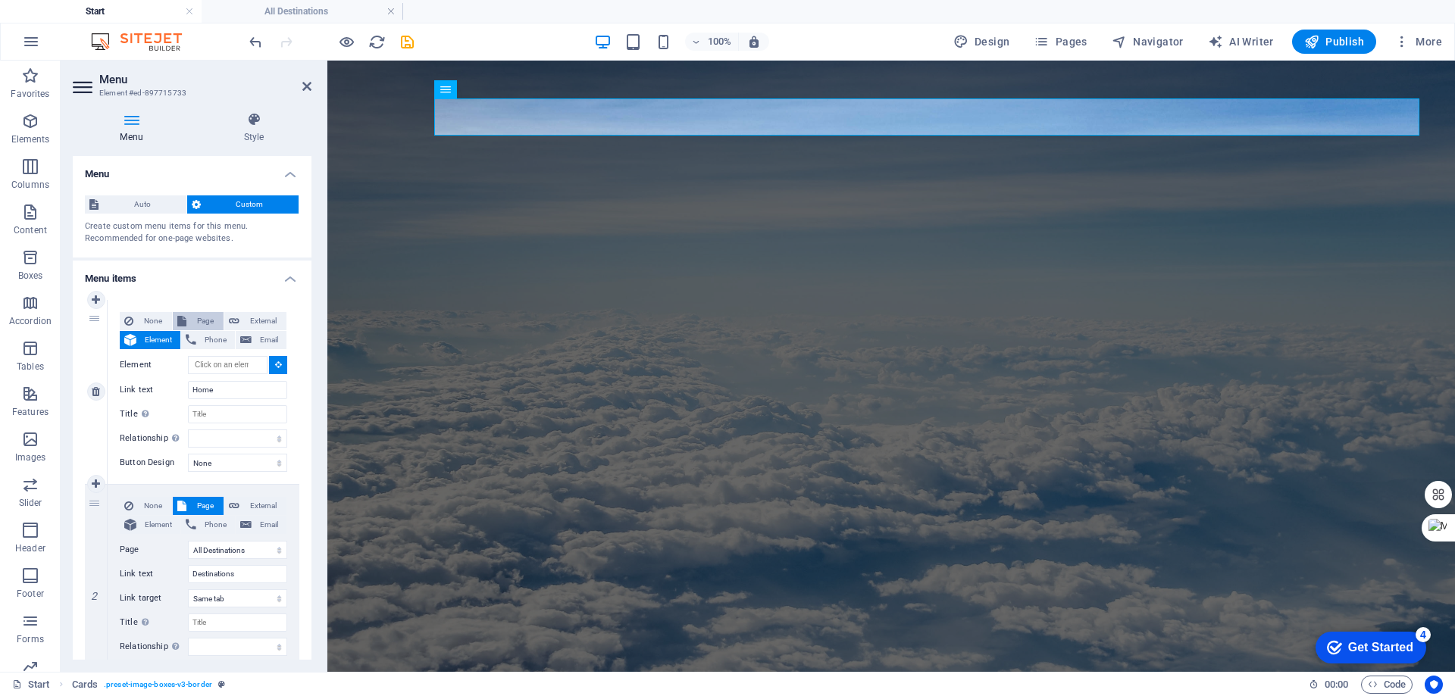
select select
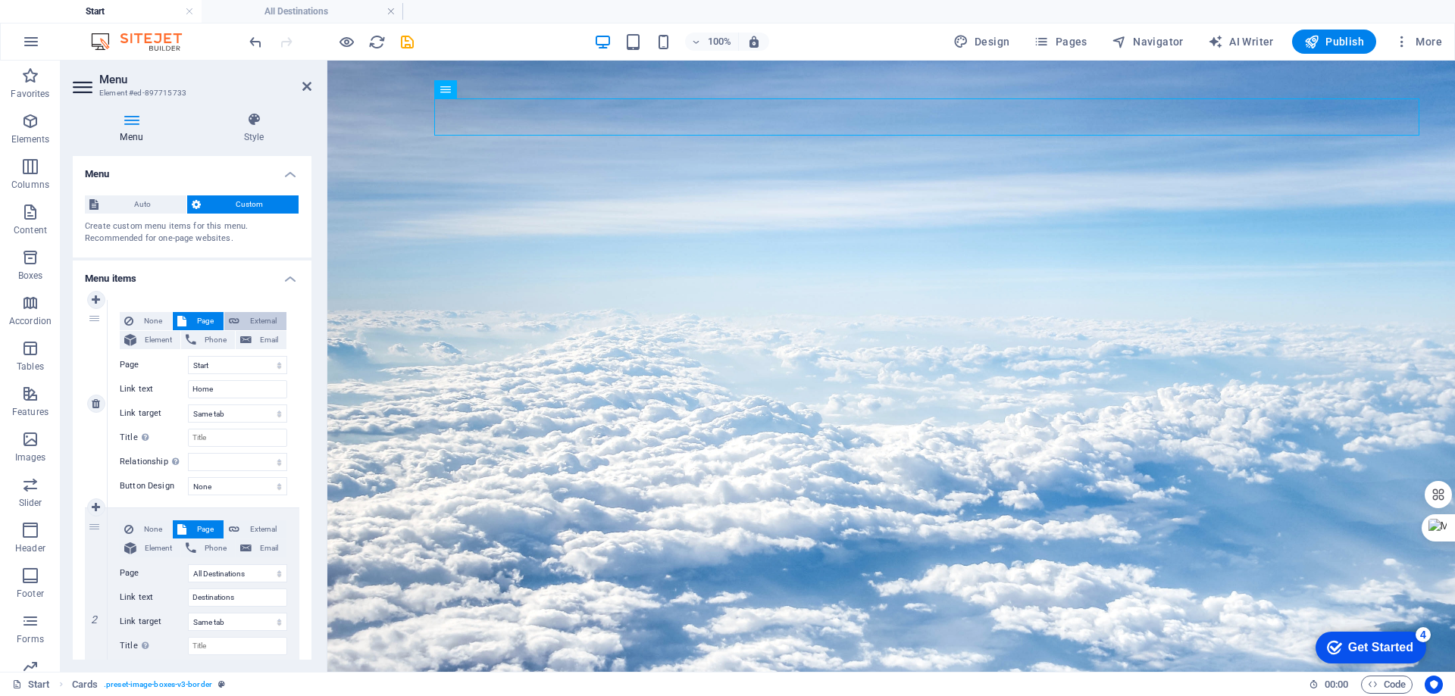
click at [267, 318] on span "External" at bounding box center [263, 321] width 38 height 18
select select "blank"
select select
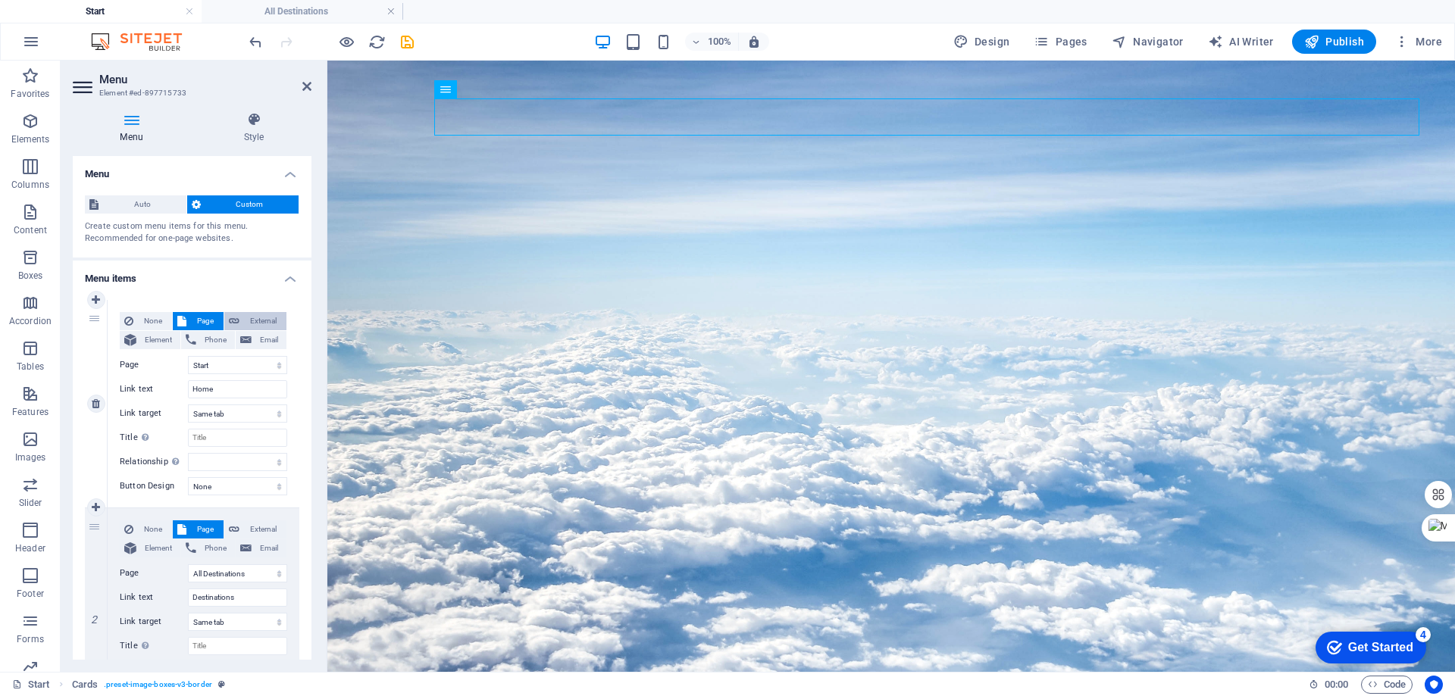
select select
click at [208, 320] on span "Page" at bounding box center [205, 321] width 28 height 18
select select
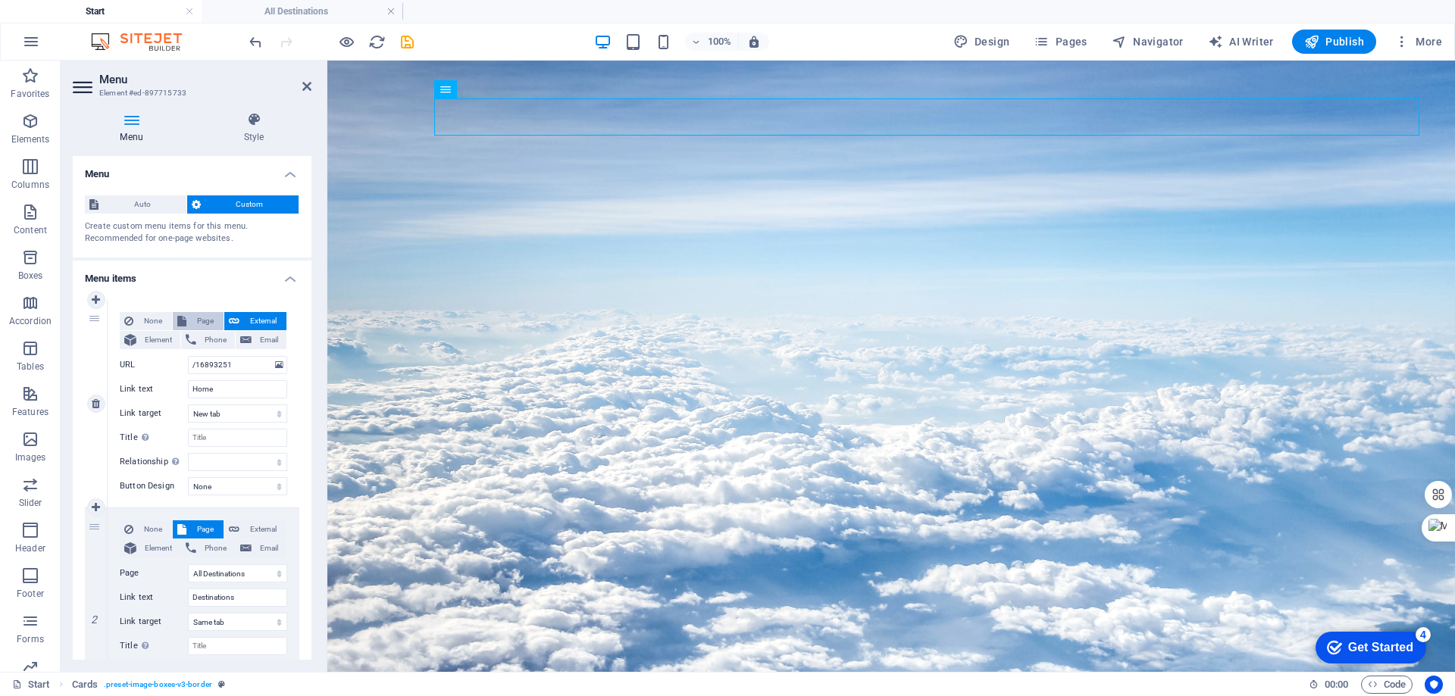
select select
click at [252, 319] on span "External" at bounding box center [263, 321] width 38 height 18
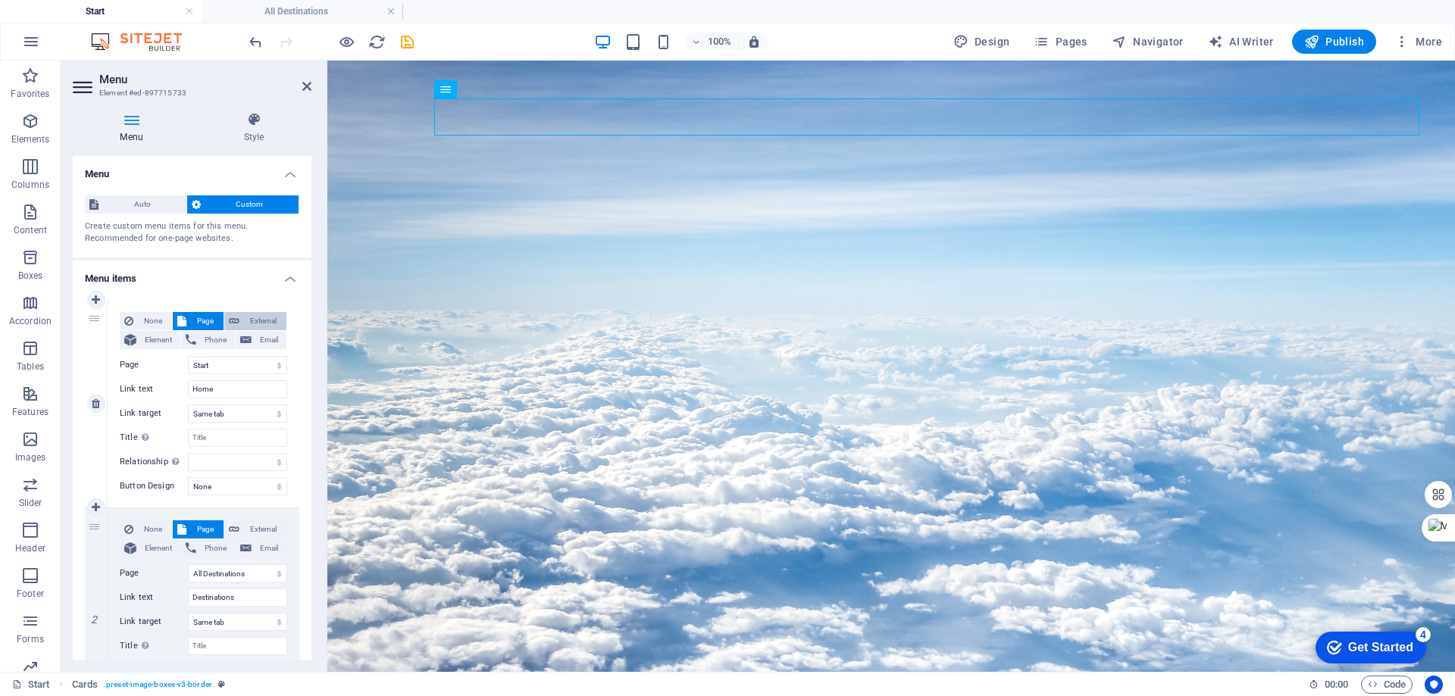
select select "blank"
select select
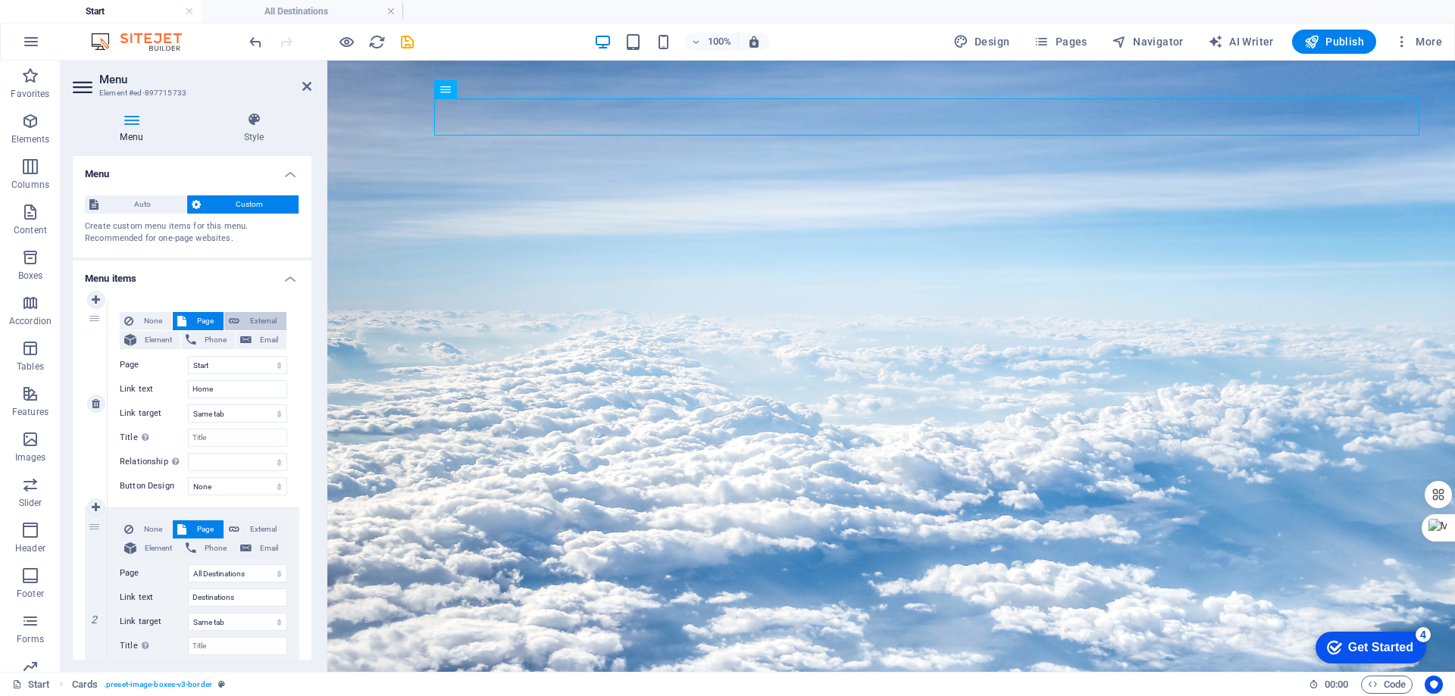
select select
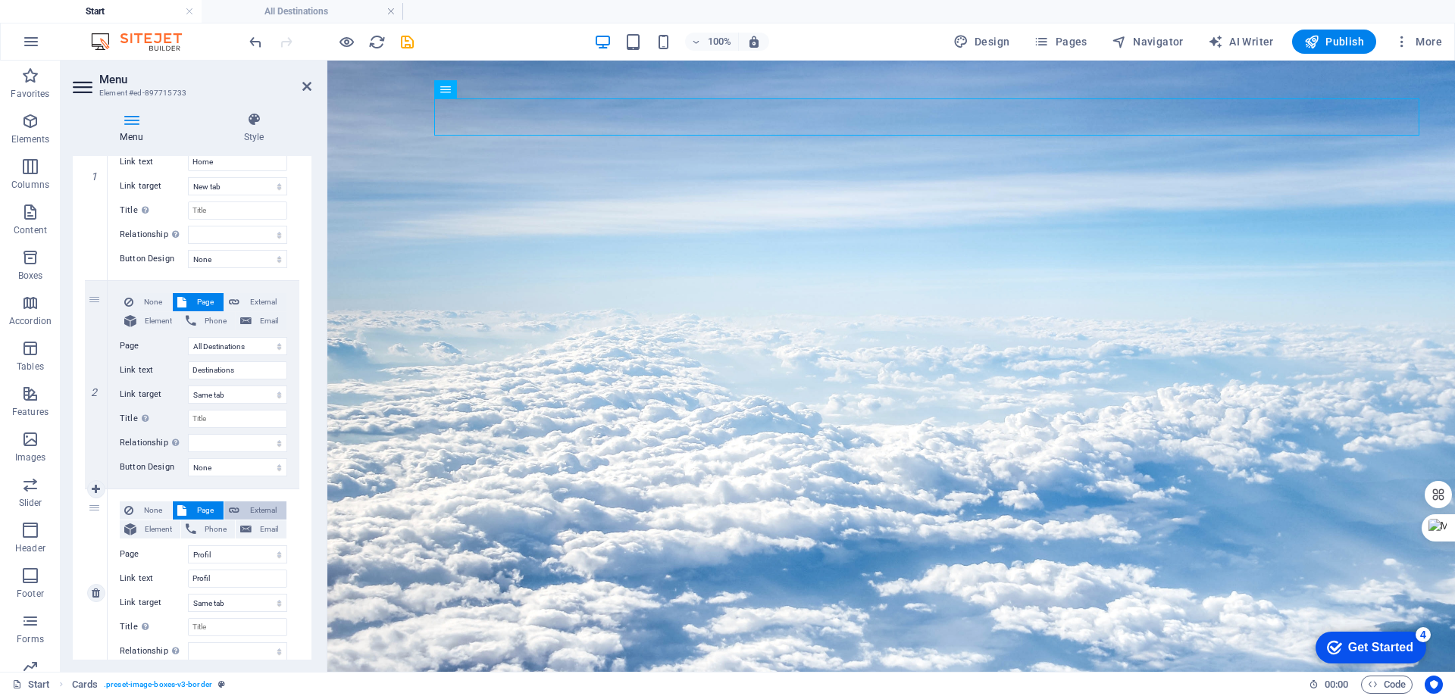
click at [263, 511] on span "External" at bounding box center [263, 511] width 38 height 18
select select
select select "blank"
select select
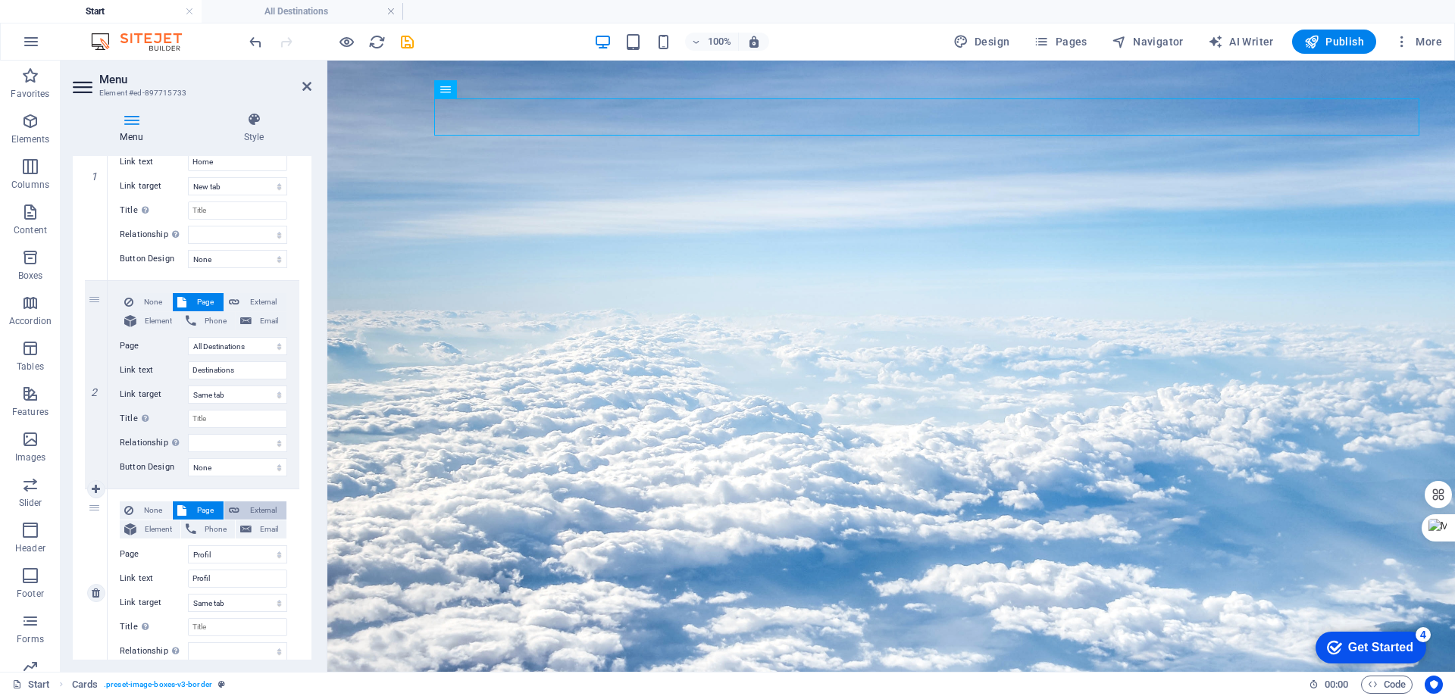
select select
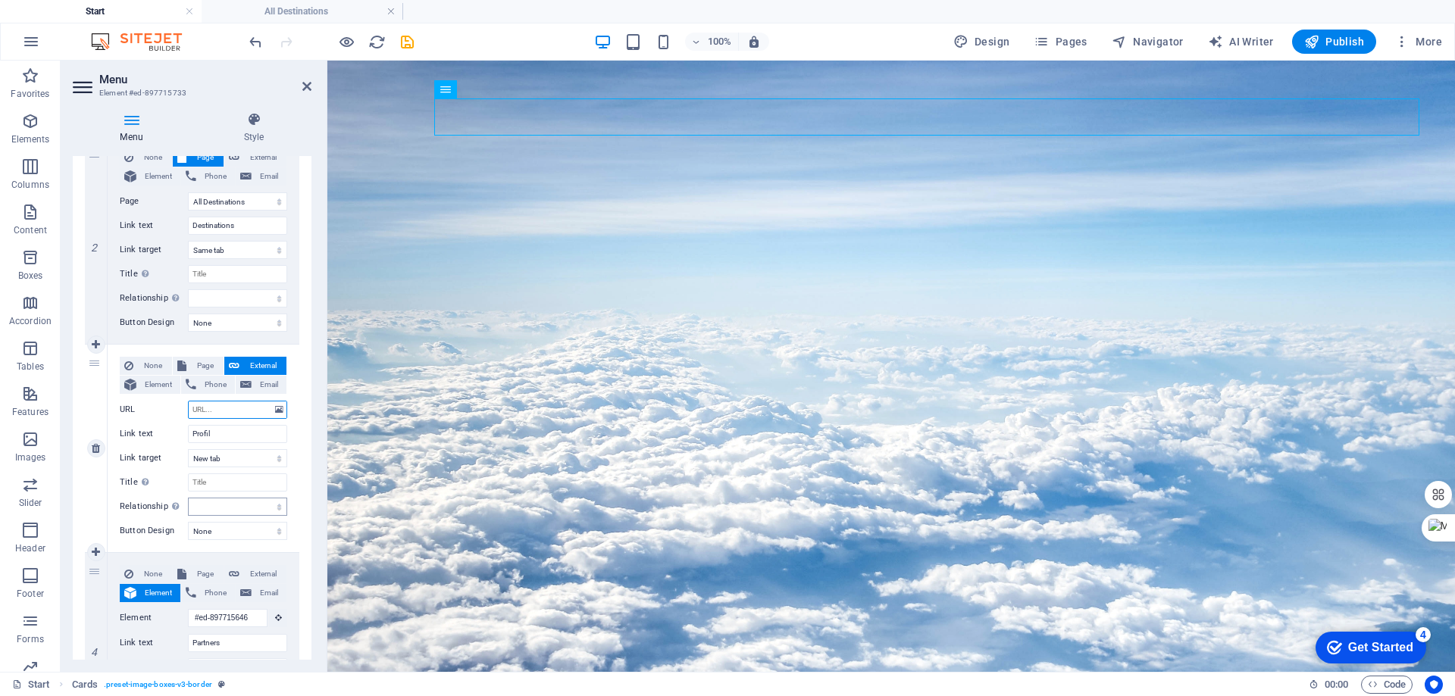
scroll to position [379, 0]
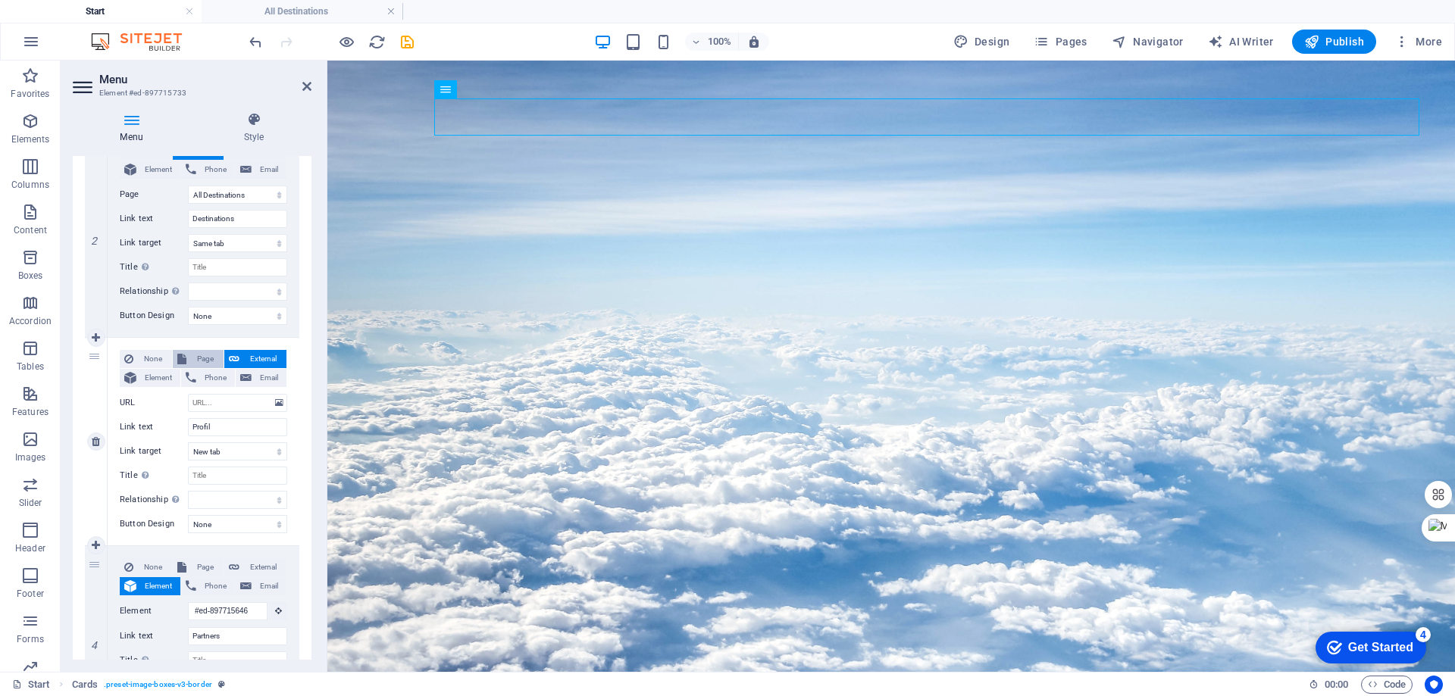
click at [202, 355] on span "Page" at bounding box center [205, 359] width 28 height 18
select select
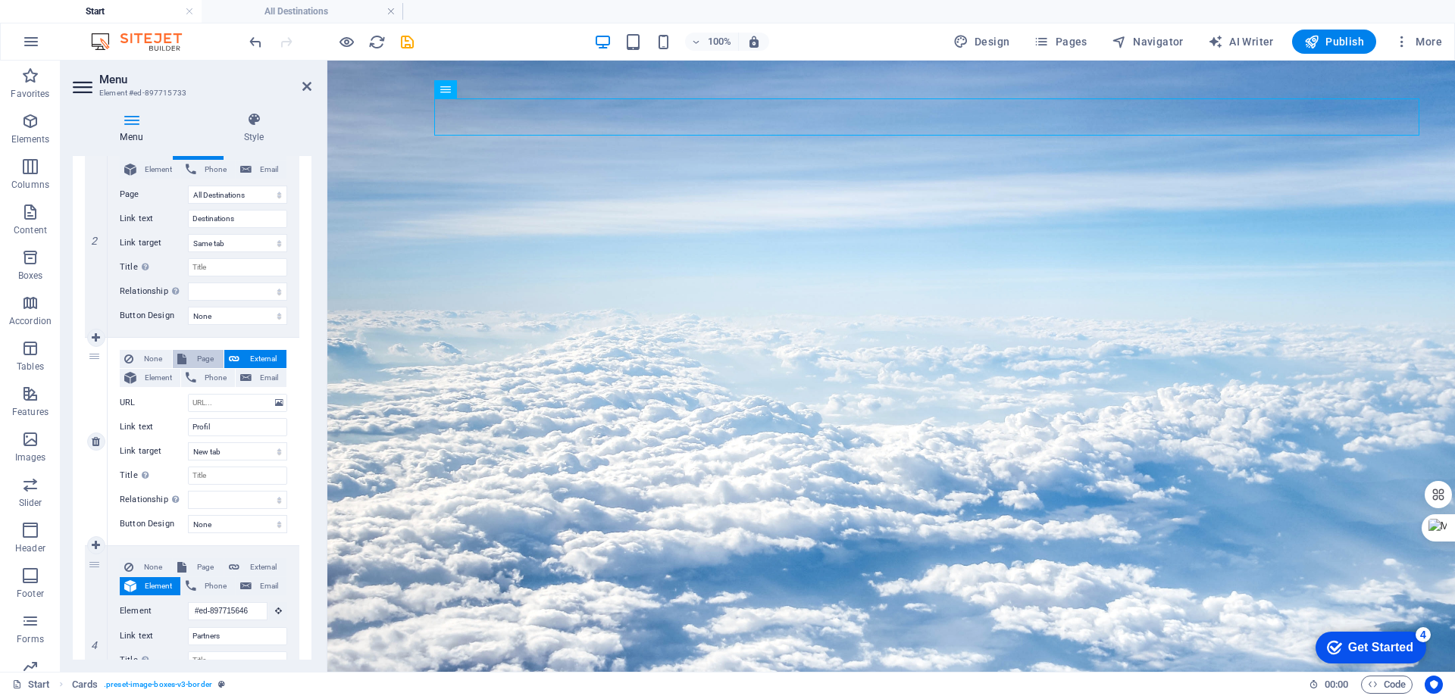
select select
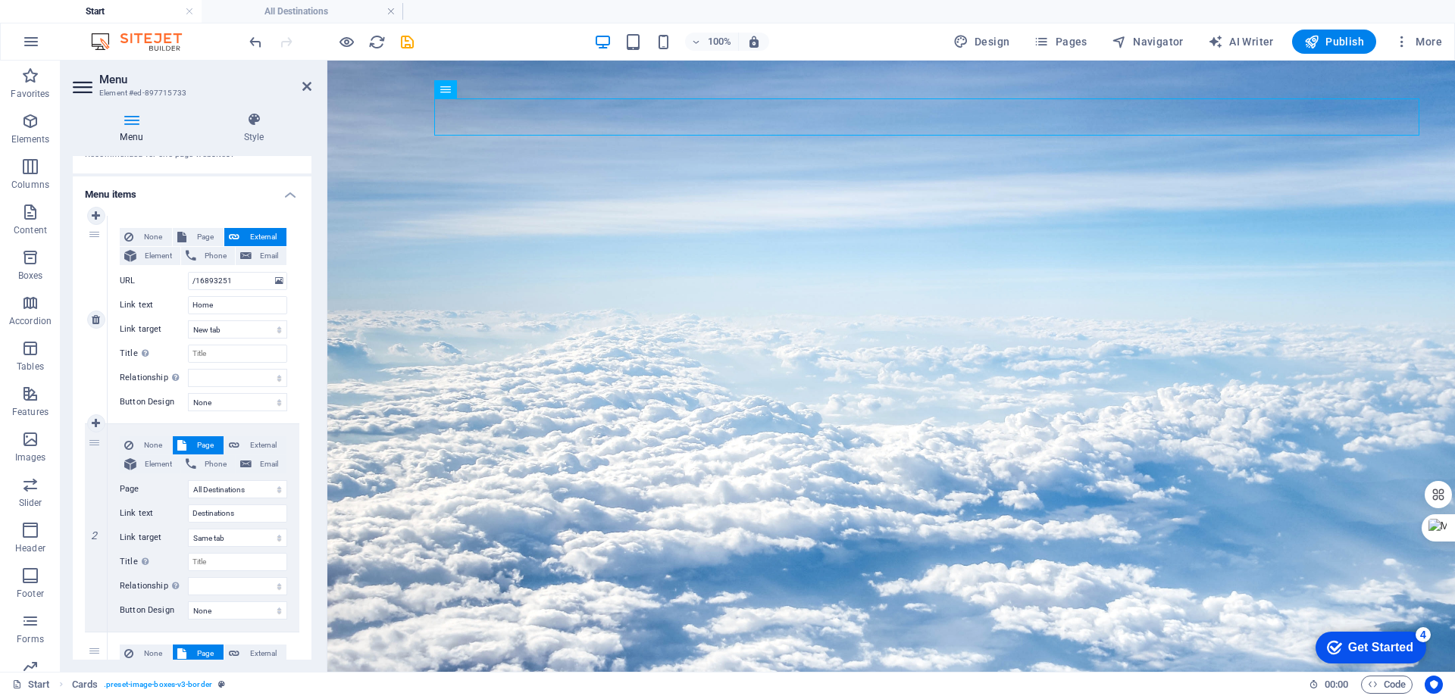
scroll to position [76, 0]
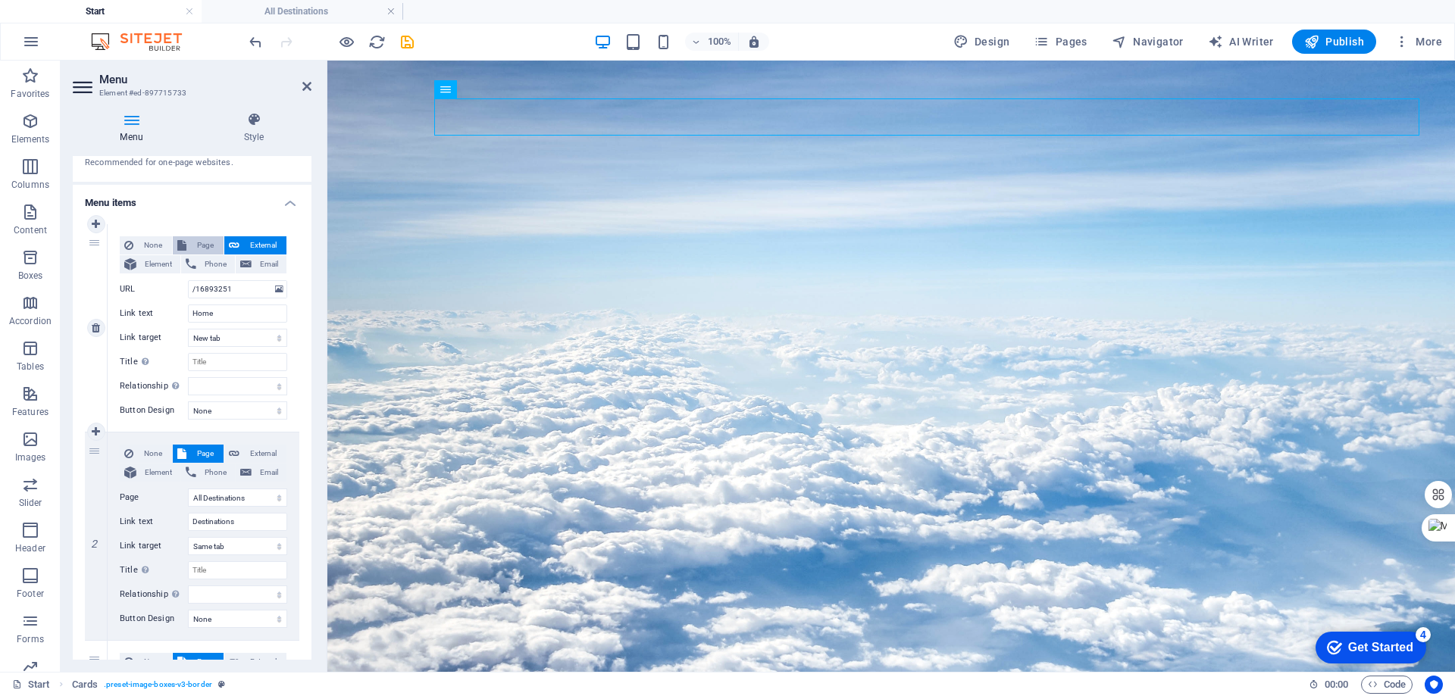
click at [202, 244] on span "Page" at bounding box center [205, 245] width 28 height 18
select select
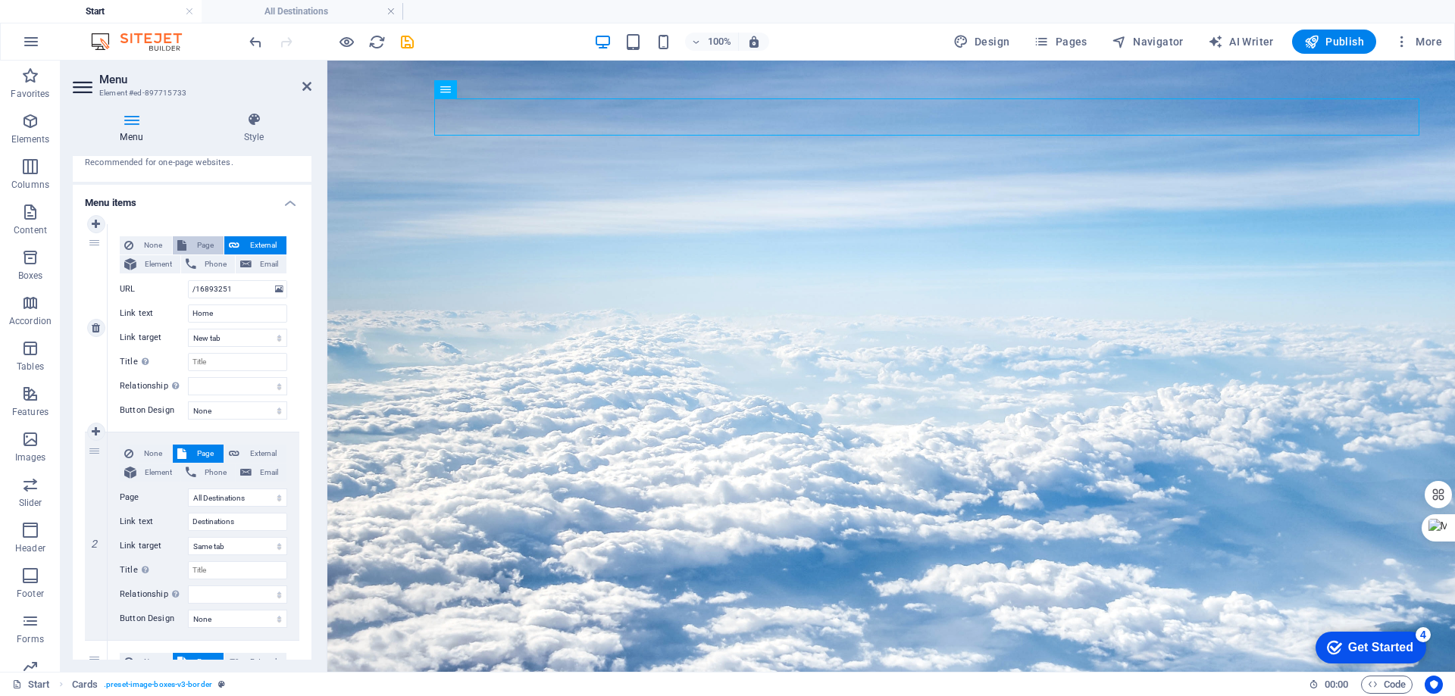
select select
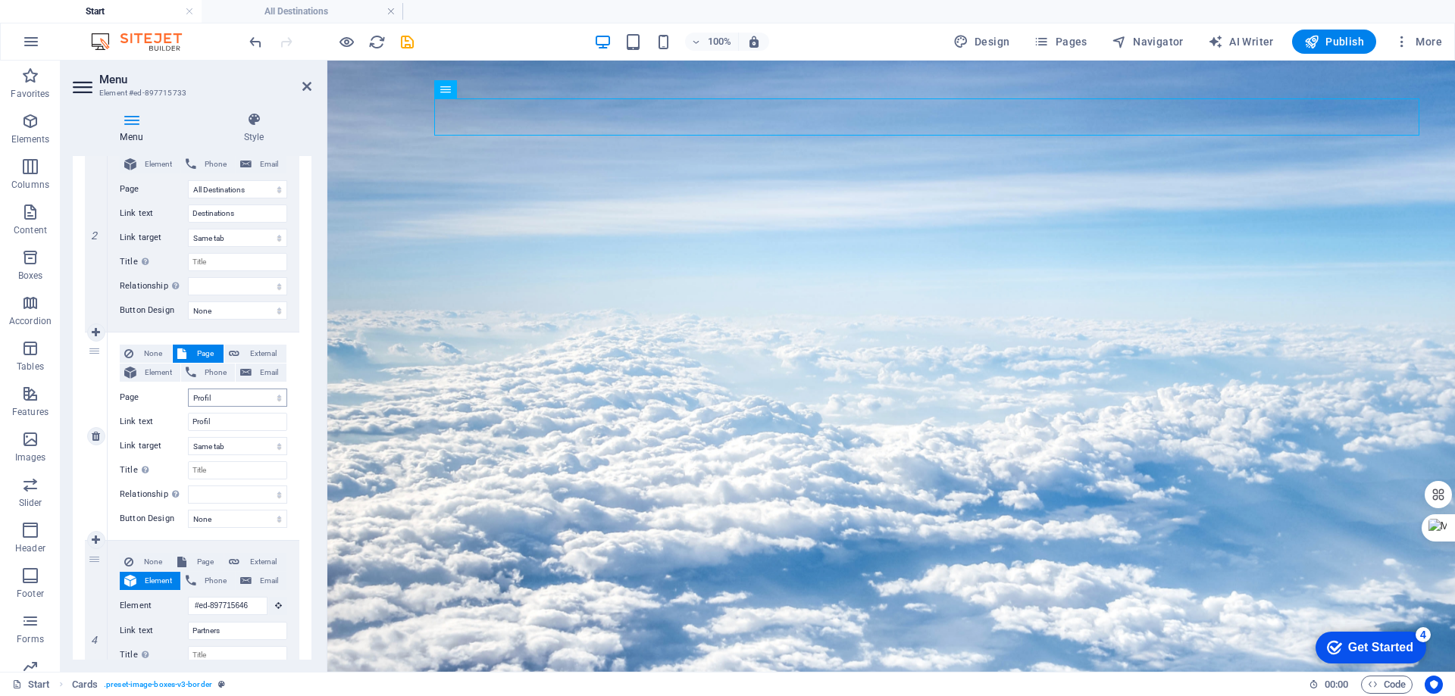
scroll to position [455, 0]
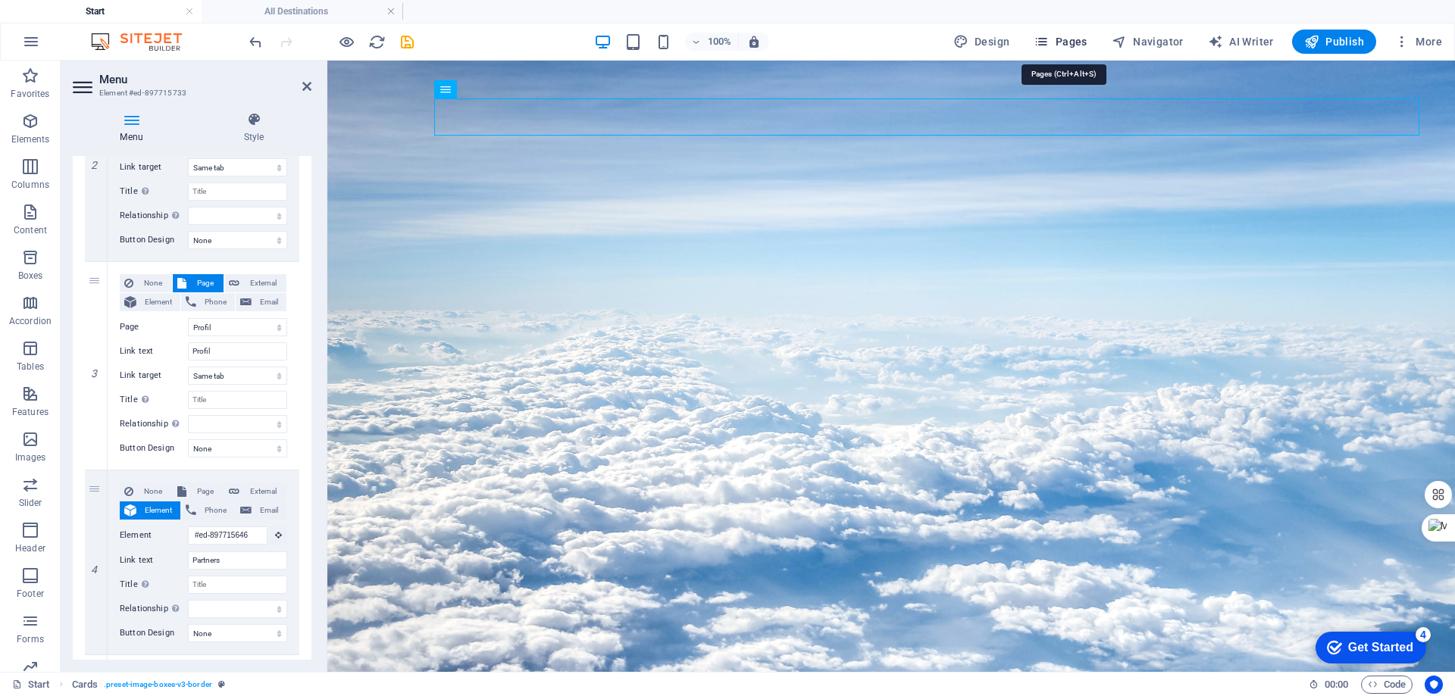
click at [1068, 43] on span "Pages" at bounding box center [1060, 41] width 53 height 15
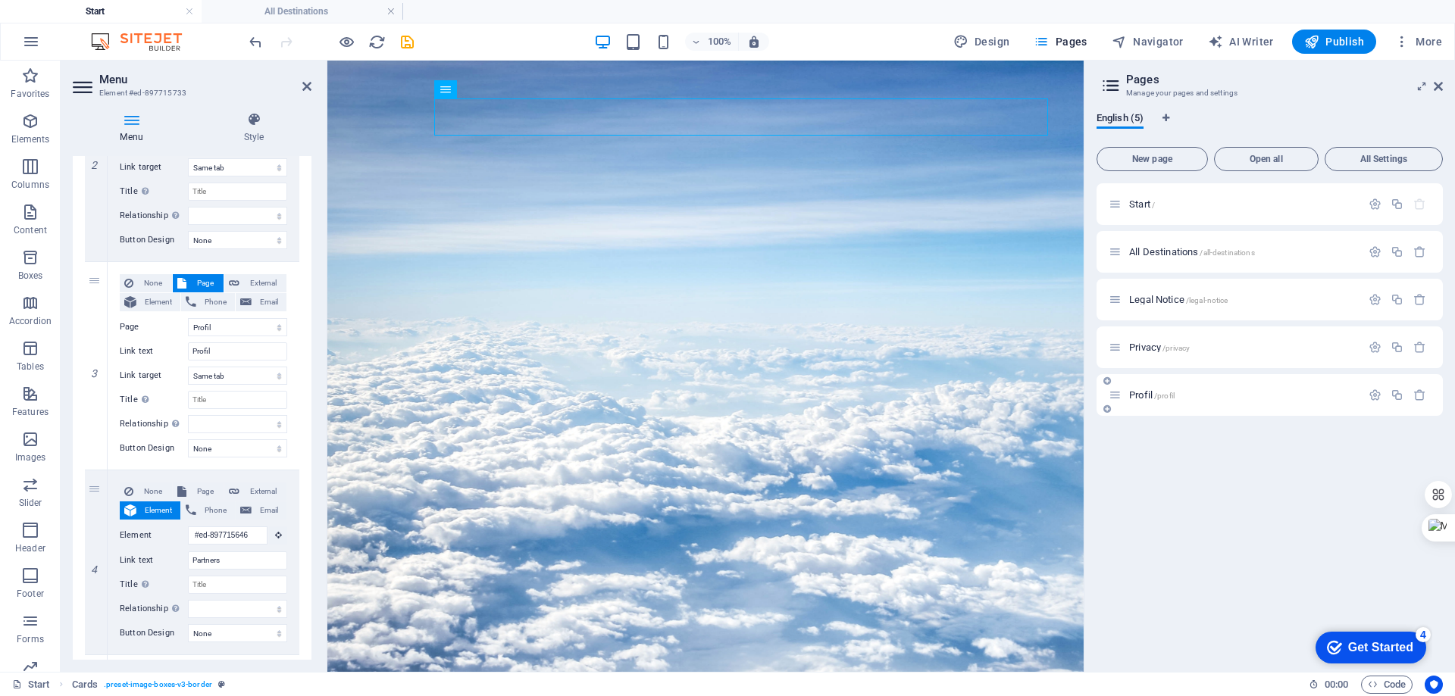
click at [1203, 392] on p "Profil /profil" at bounding box center [1242, 395] width 227 height 10
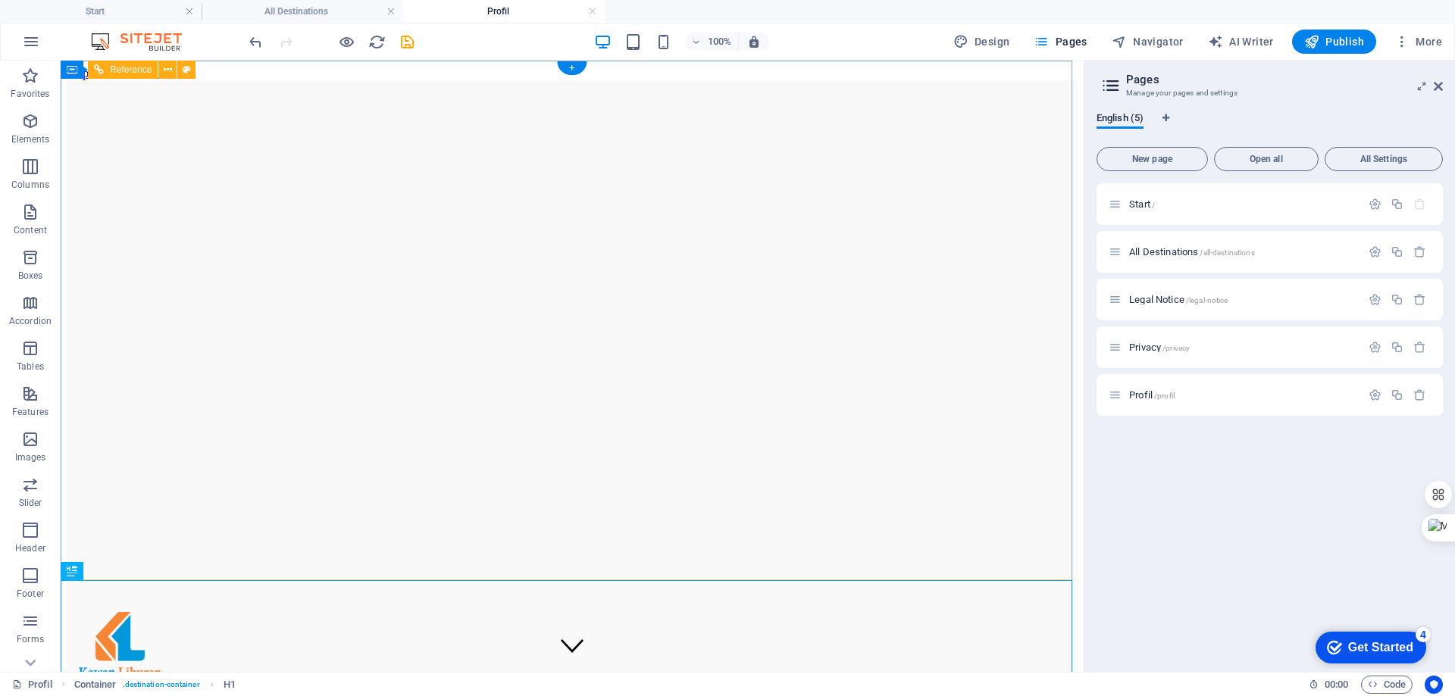
scroll to position [0, 0]
click at [410, 45] on icon "save" at bounding box center [407, 41] width 17 height 17
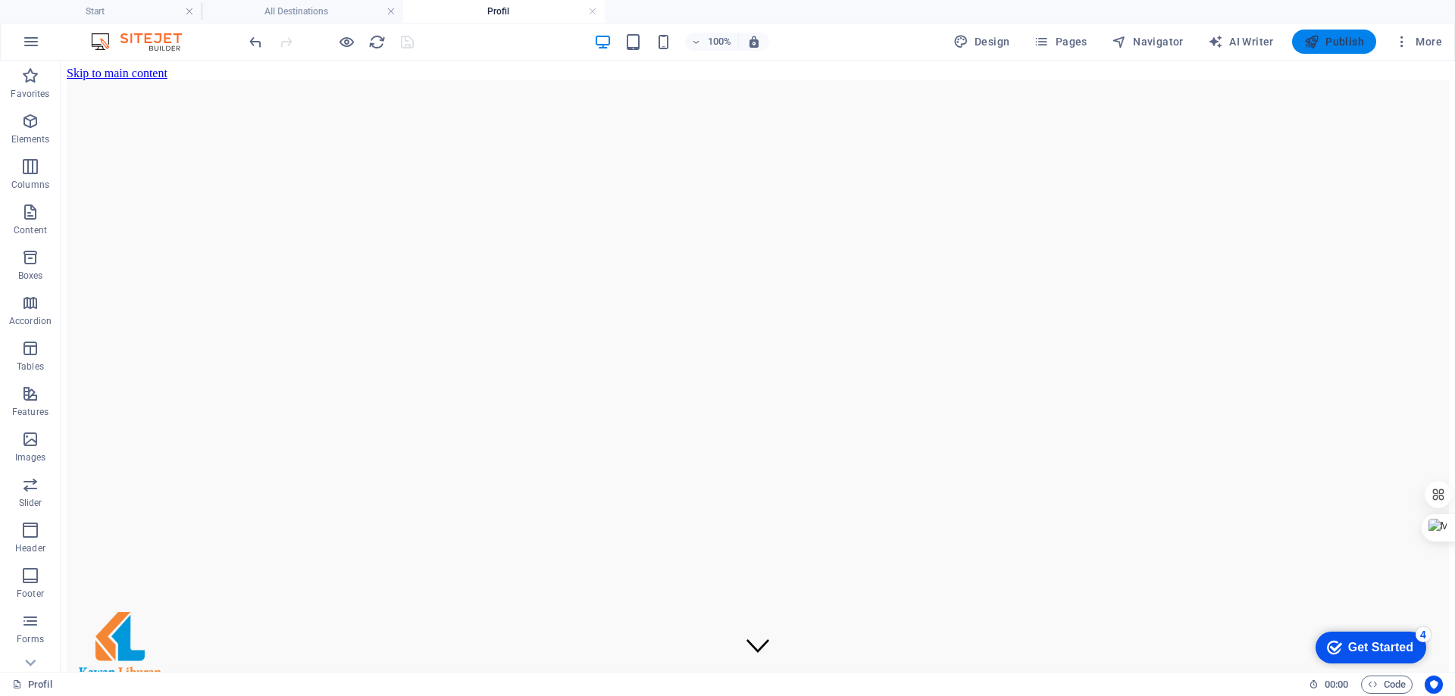
click at [1338, 40] on span "Publish" at bounding box center [1334, 41] width 60 height 15
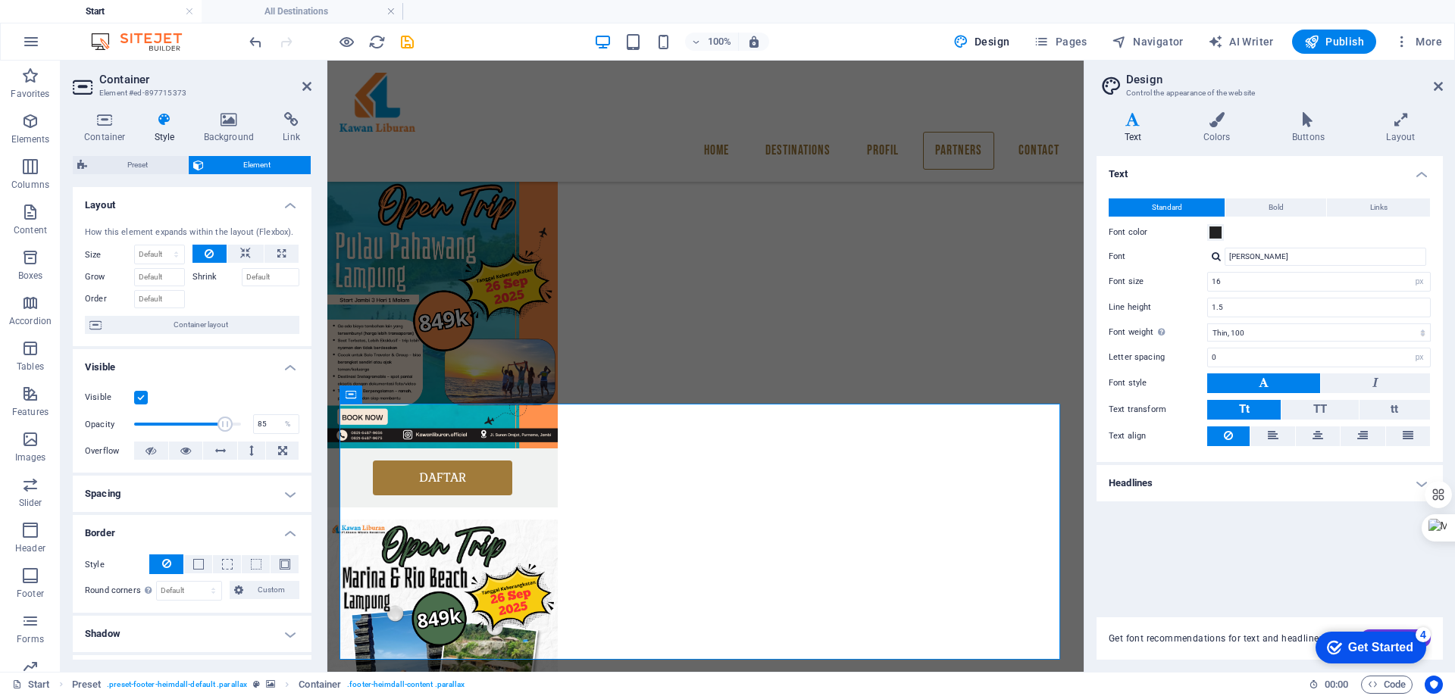
scroll to position [152, 0]
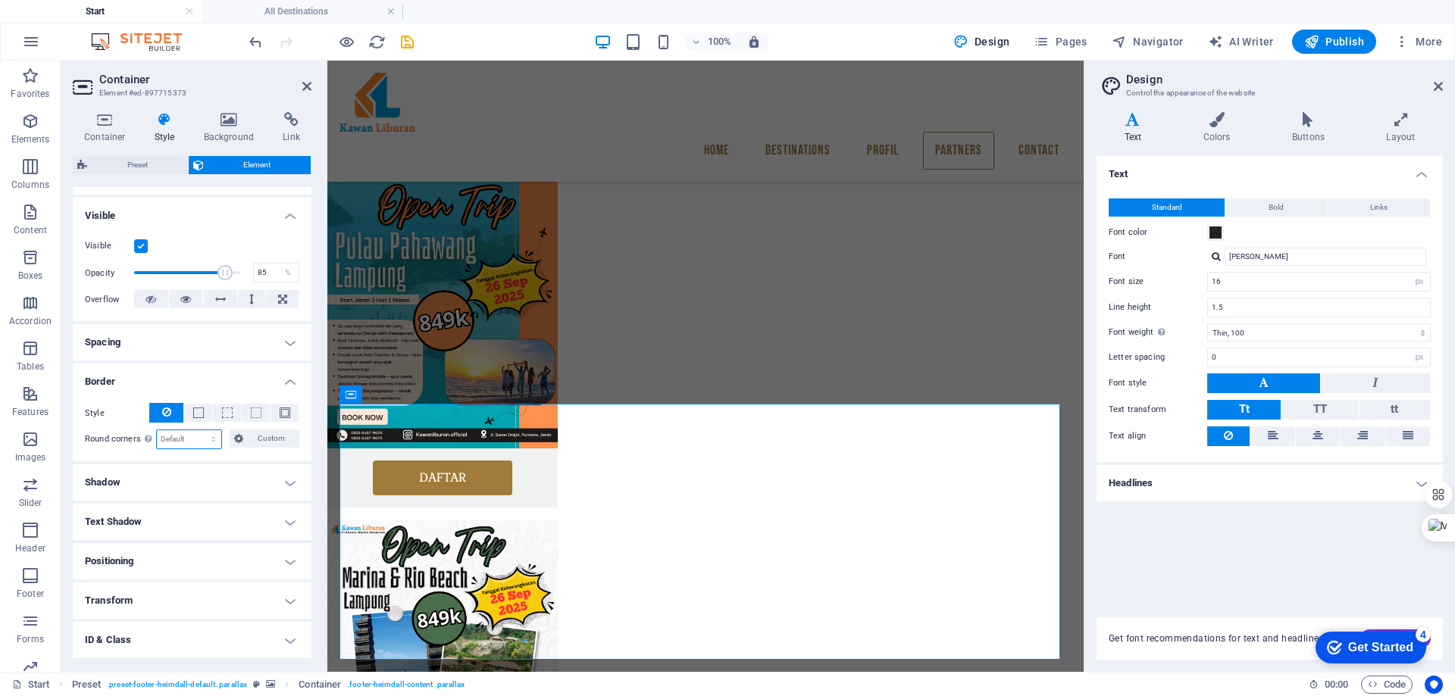
click at [196, 439] on select "Default px rem % vh vw Custom" at bounding box center [189, 439] width 64 height 18
click at [157, 430] on select "Default px rem % vh vw Custom" at bounding box center [189, 439] width 64 height 18
select select "DISABLED_OPTION_VALUE"
click at [232, 439] on button "Custom" at bounding box center [265, 439] width 70 height 18
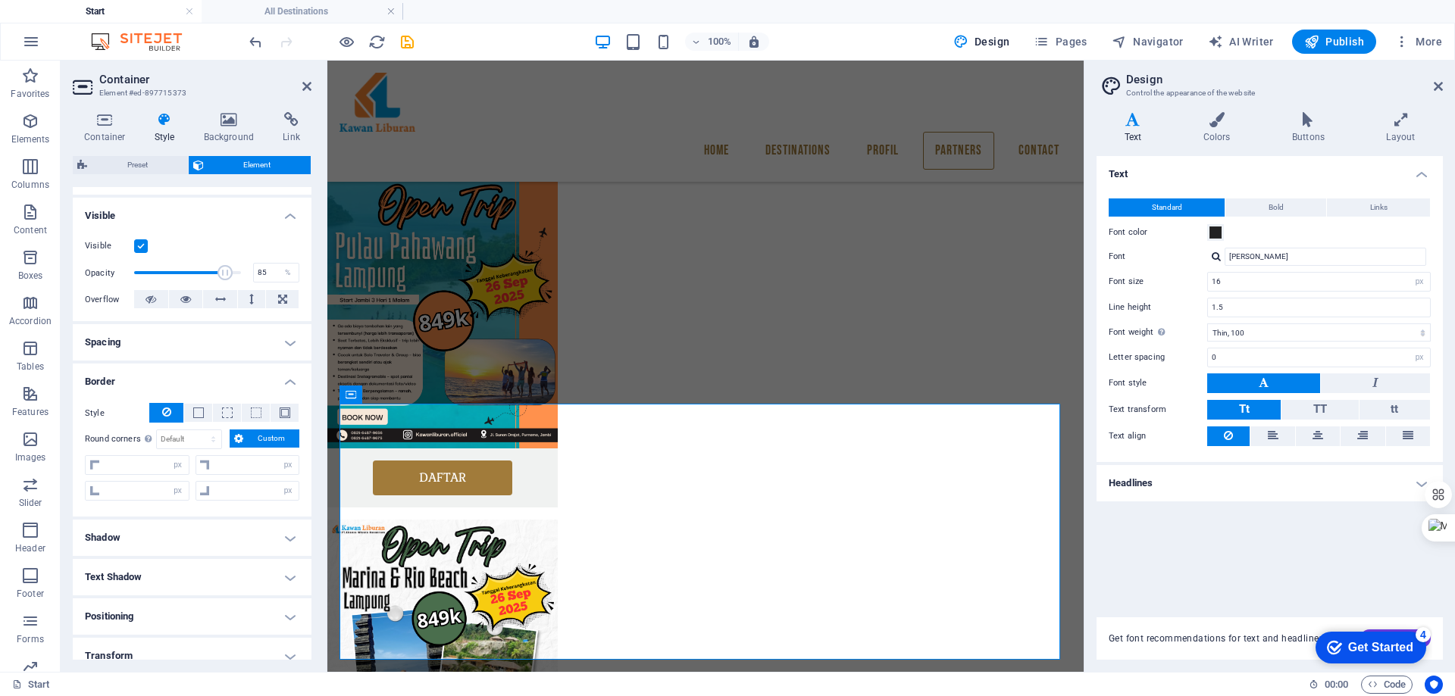
click at [243, 436] on button "Custom" at bounding box center [265, 439] width 70 height 18
click at [195, 411] on span at bounding box center [198, 413] width 11 height 11
click at [230, 408] on span at bounding box center [227, 413] width 11 height 11
click at [255, 409] on span at bounding box center [256, 413] width 11 height 11
click at [162, 409] on icon at bounding box center [166, 412] width 9 height 18
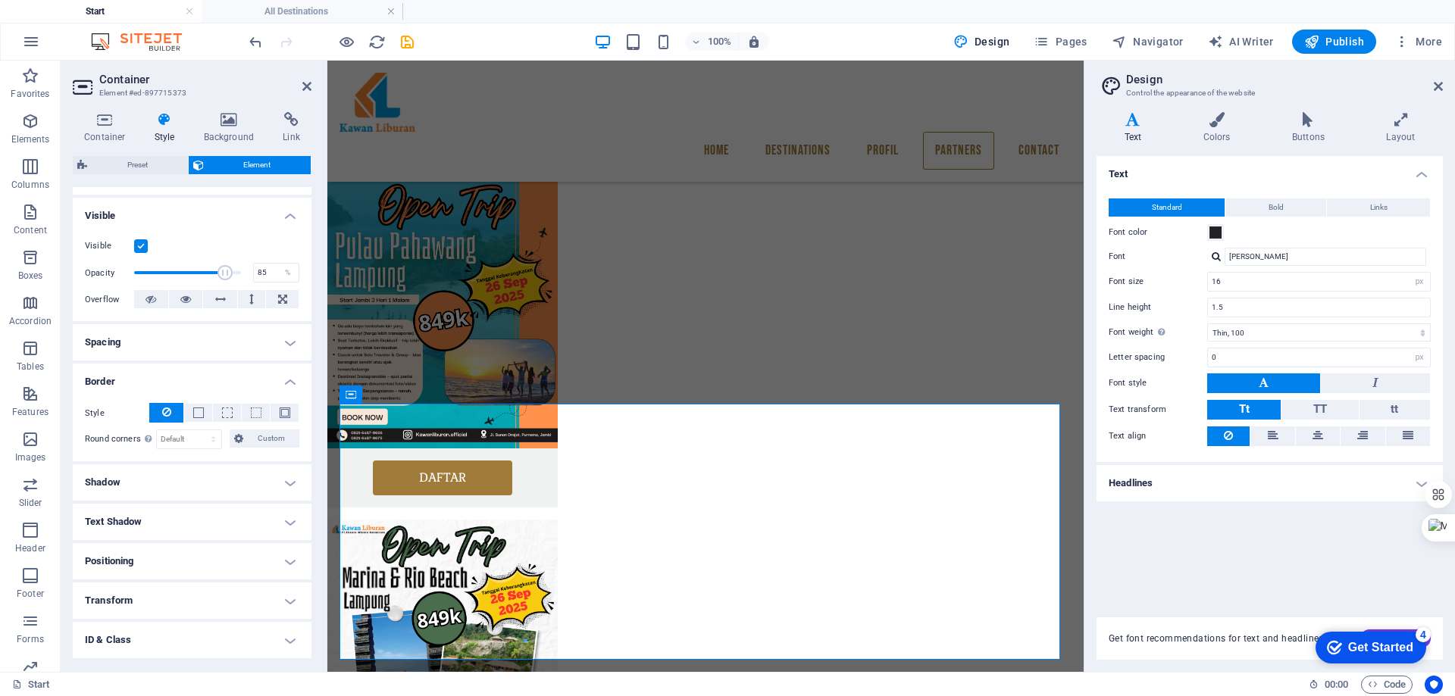
scroll to position [0, 0]
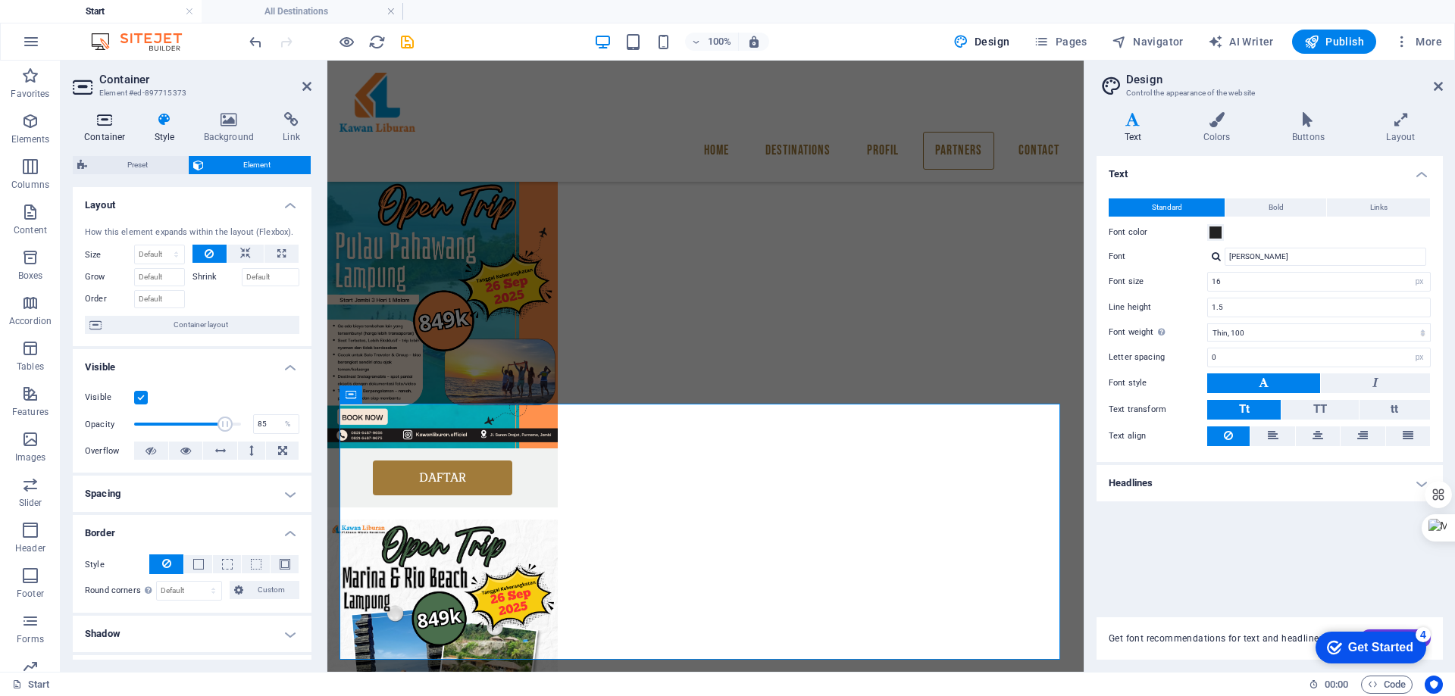
click at [111, 121] on icon at bounding box center [105, 119] width 64 height 15
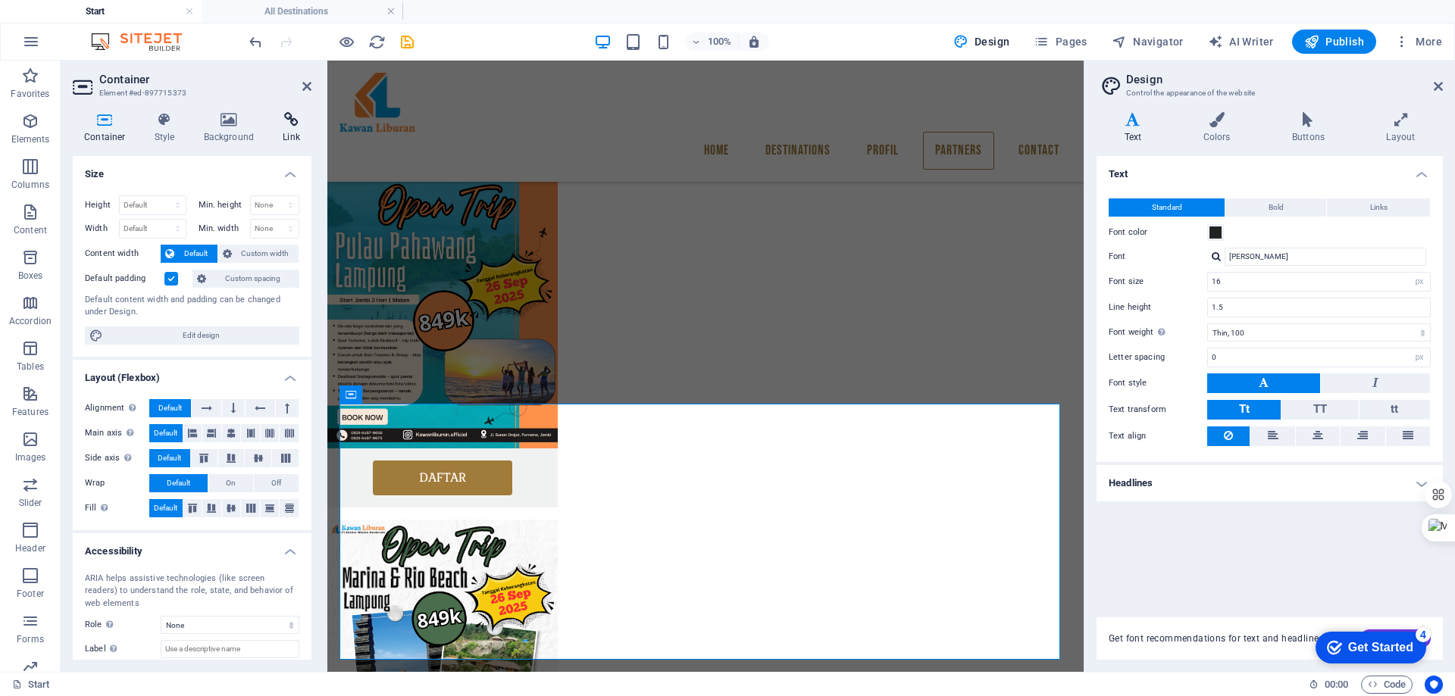
click at [297, 121] on icon at bounding box center [291, 119] width 40 height 15
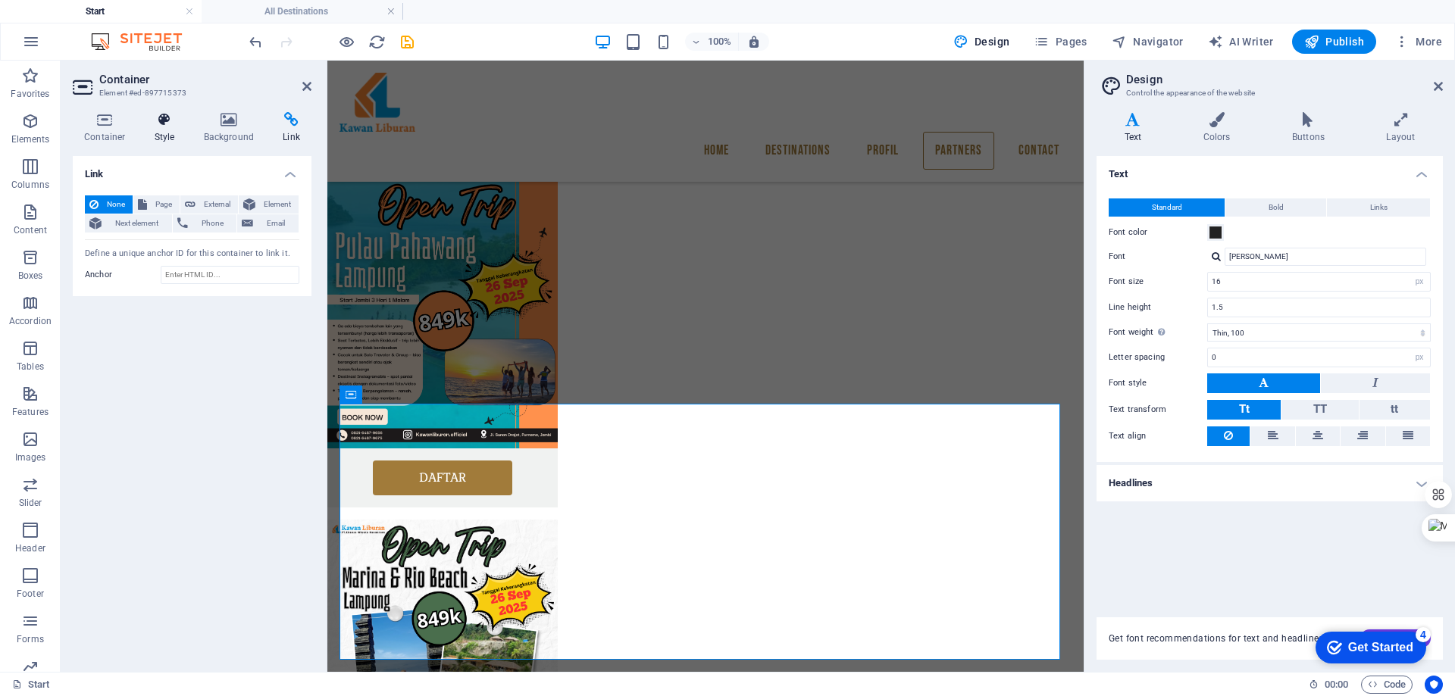
click at [158, 127] on h4 "Style" at bounding box center [167, 128] width 49 height 32
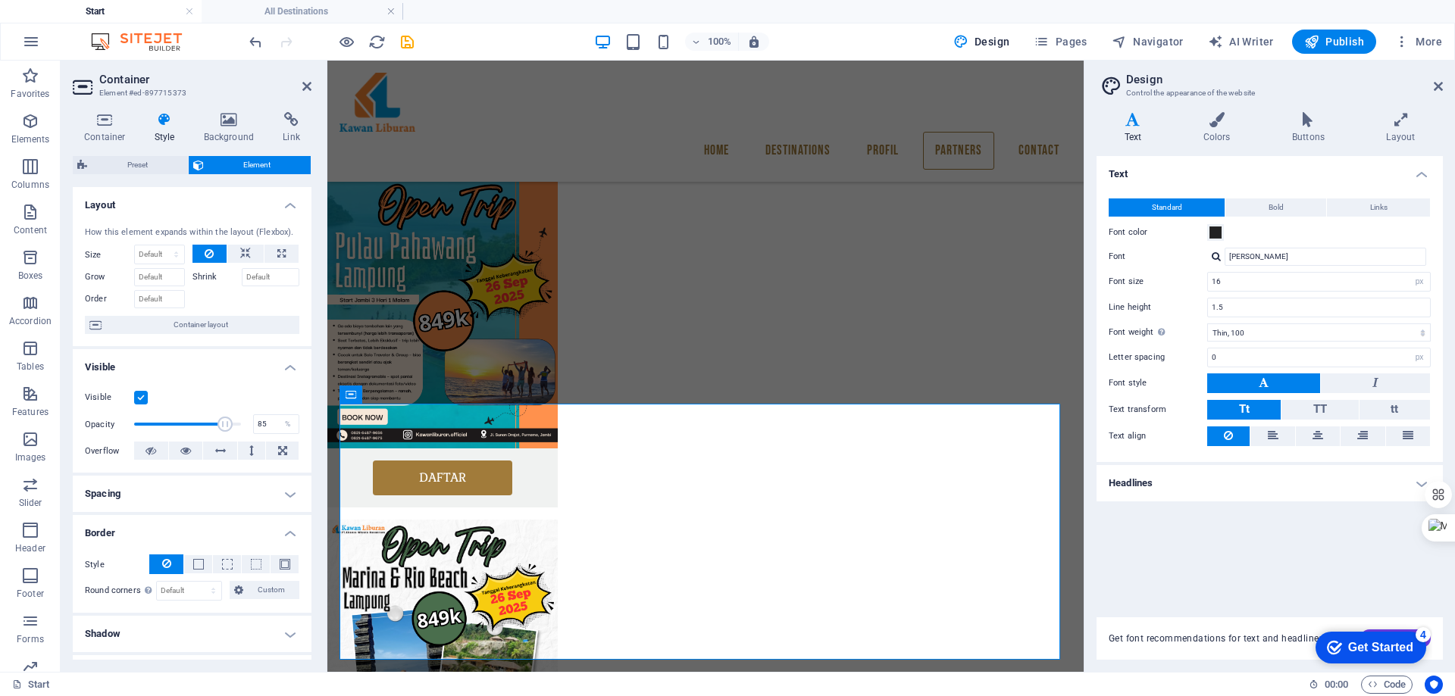
click at [290, 491] on h4 "Spacing" at bounding box center [192, 494] width 239 height 36
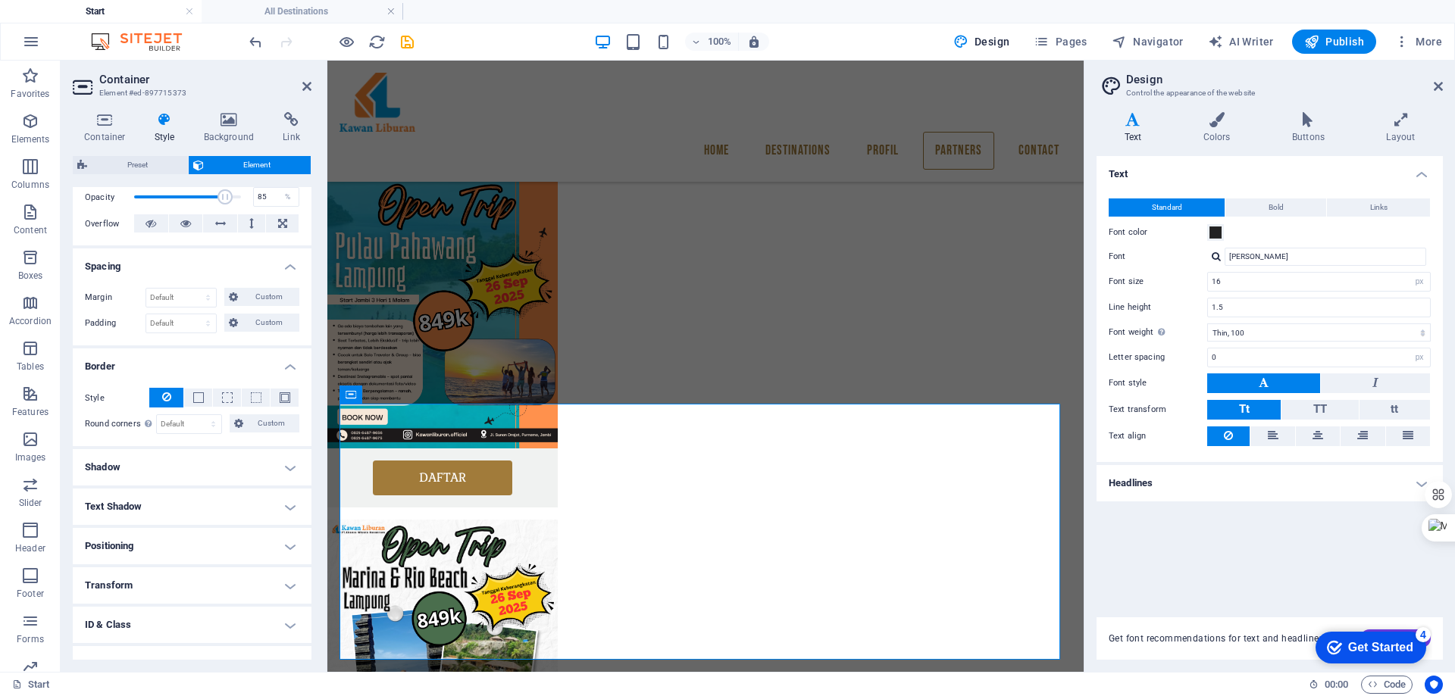
scroll to position [289, 0]
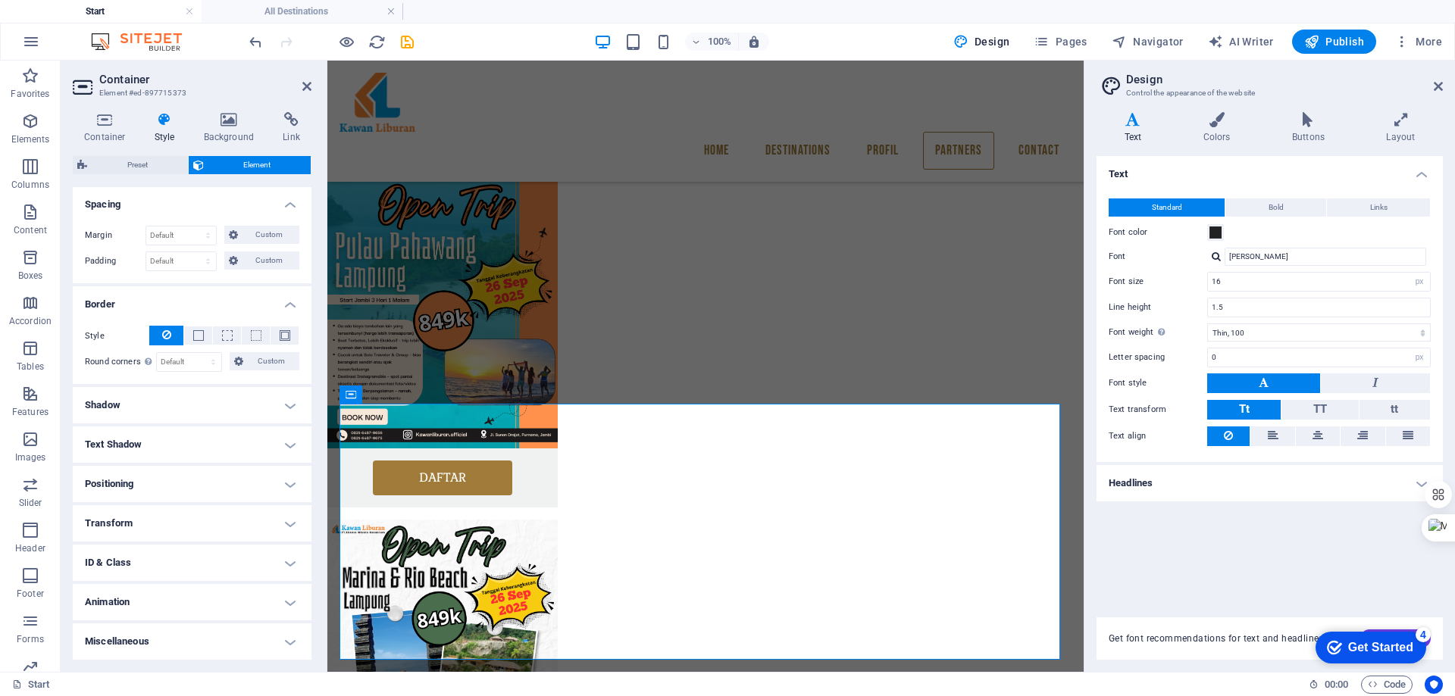
click at [289, 302] on h4 "Border" at bounding box center [192, 299] width 239 height 27
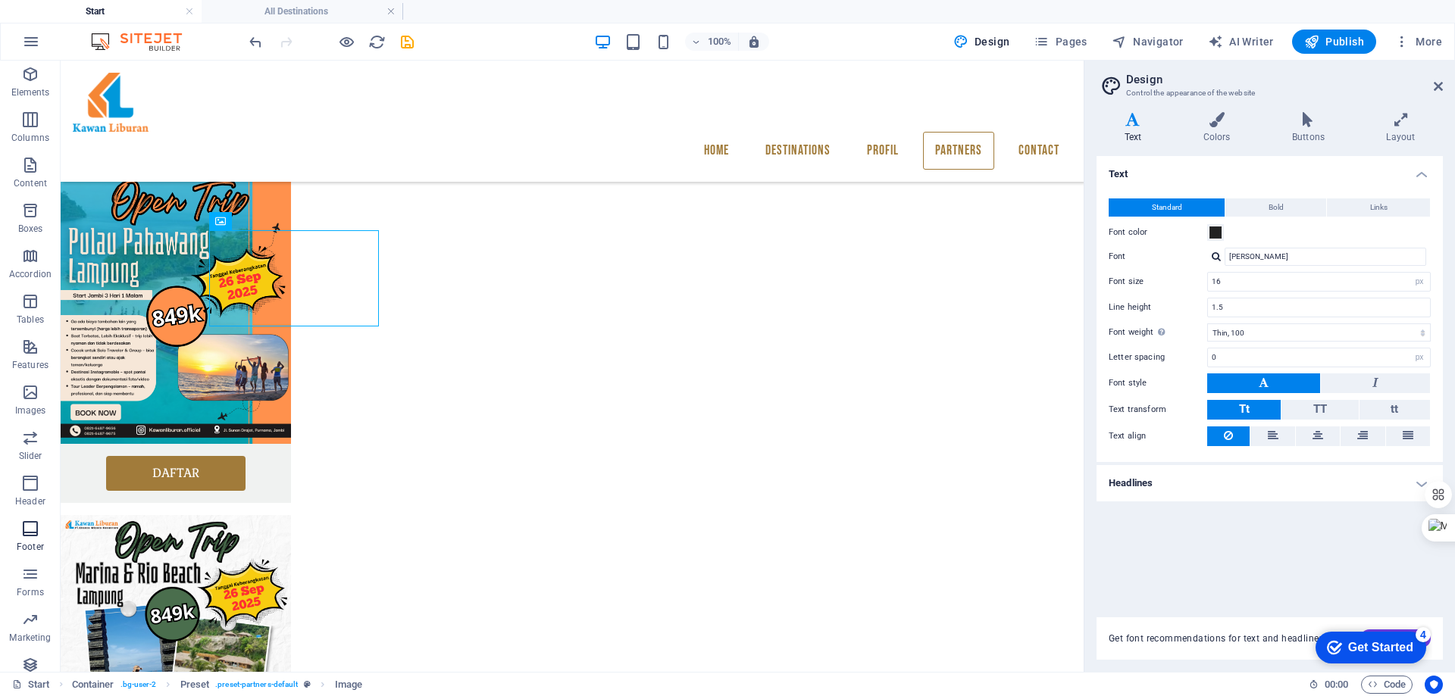
scroll to position [70, 0]
click at [32, 598] on icon "button" at bounding box center [30, 596] width 18 height 18
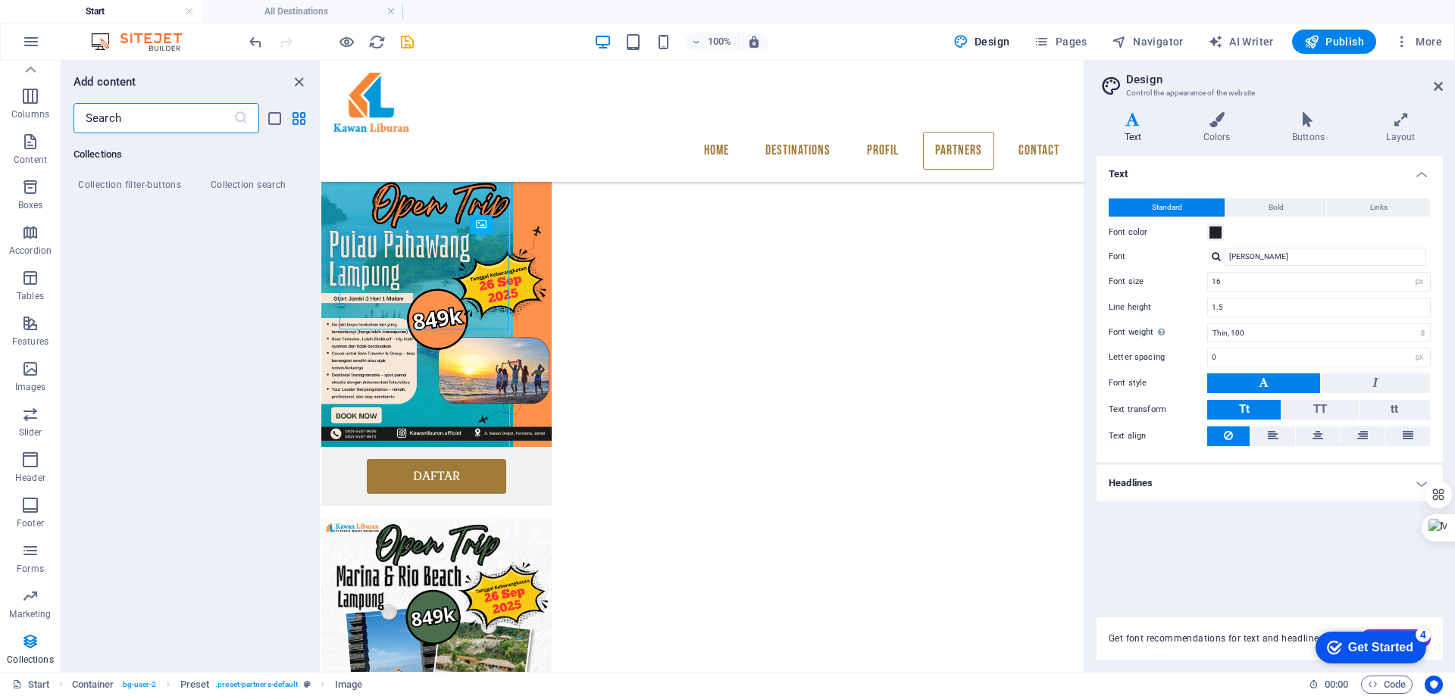
scroll to position [14165, 0]
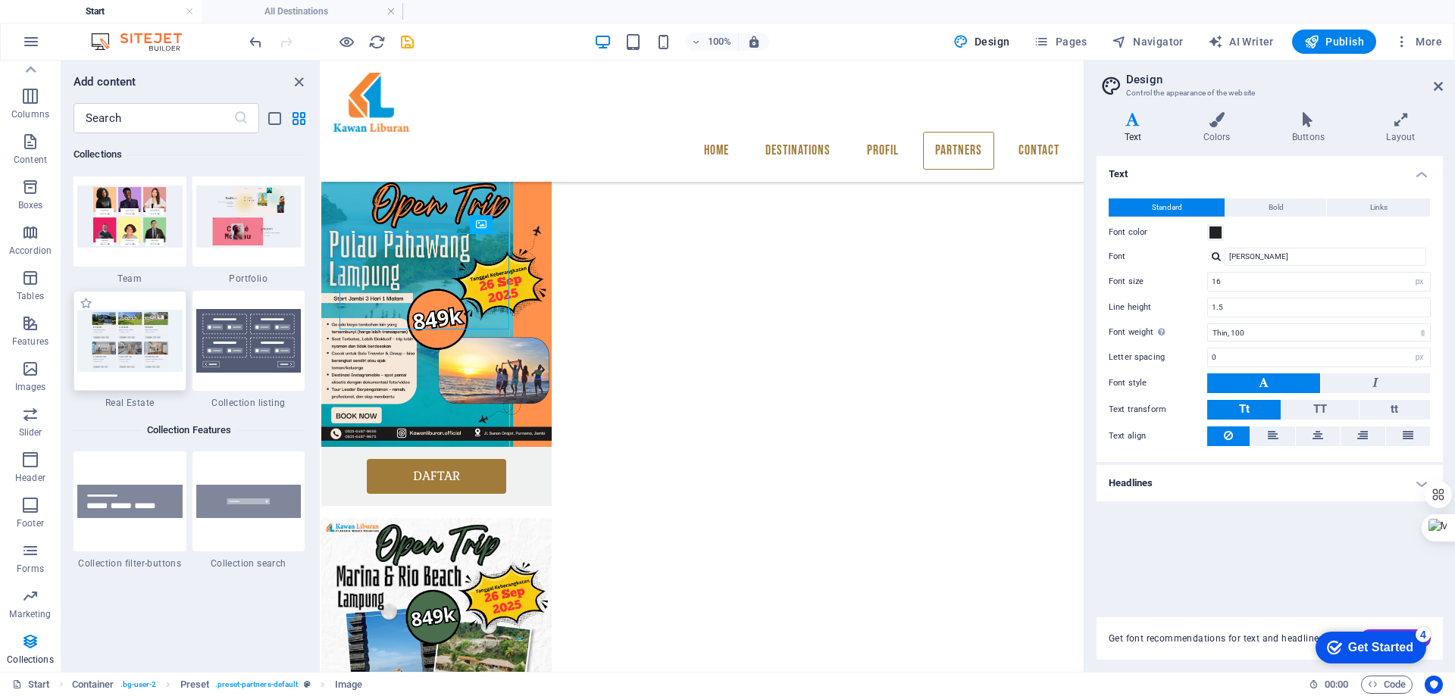
click at [163, 350] on img at bounding box center [129, 340] width 105 height 61
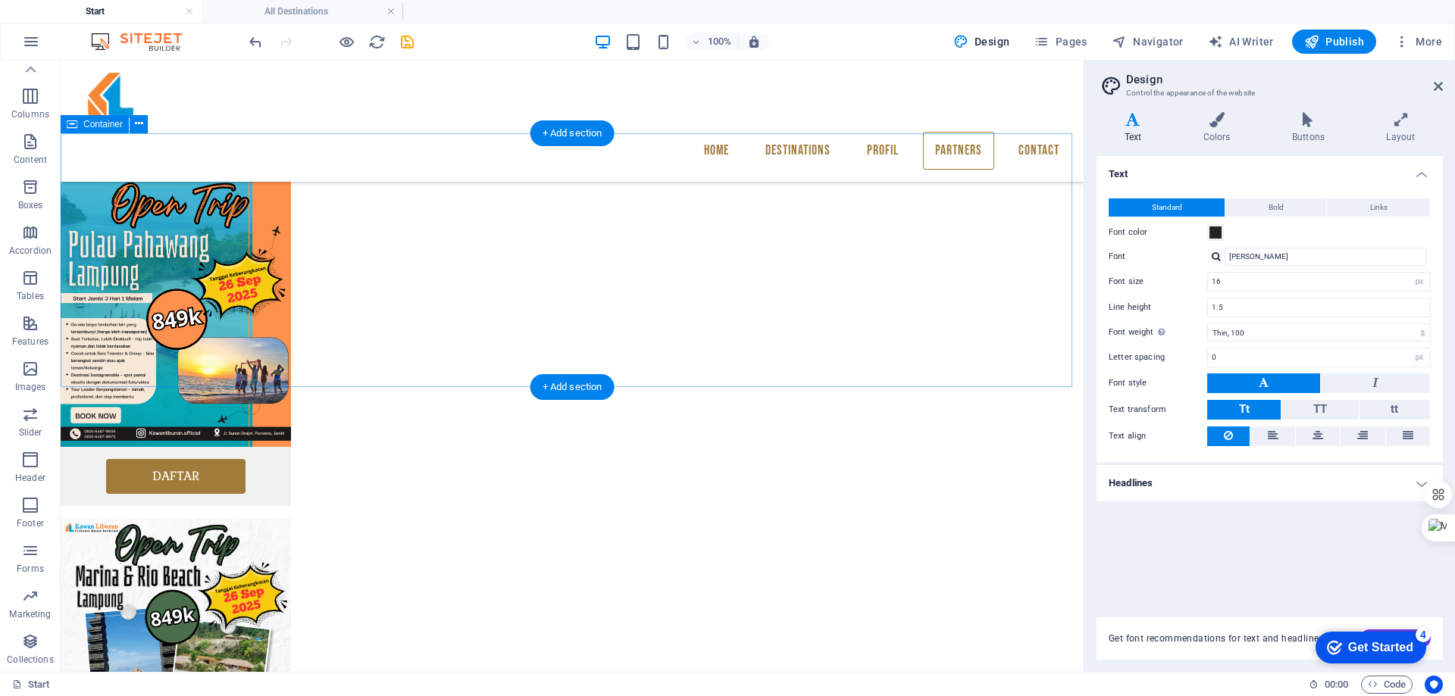
scroll to position [1363, 0]
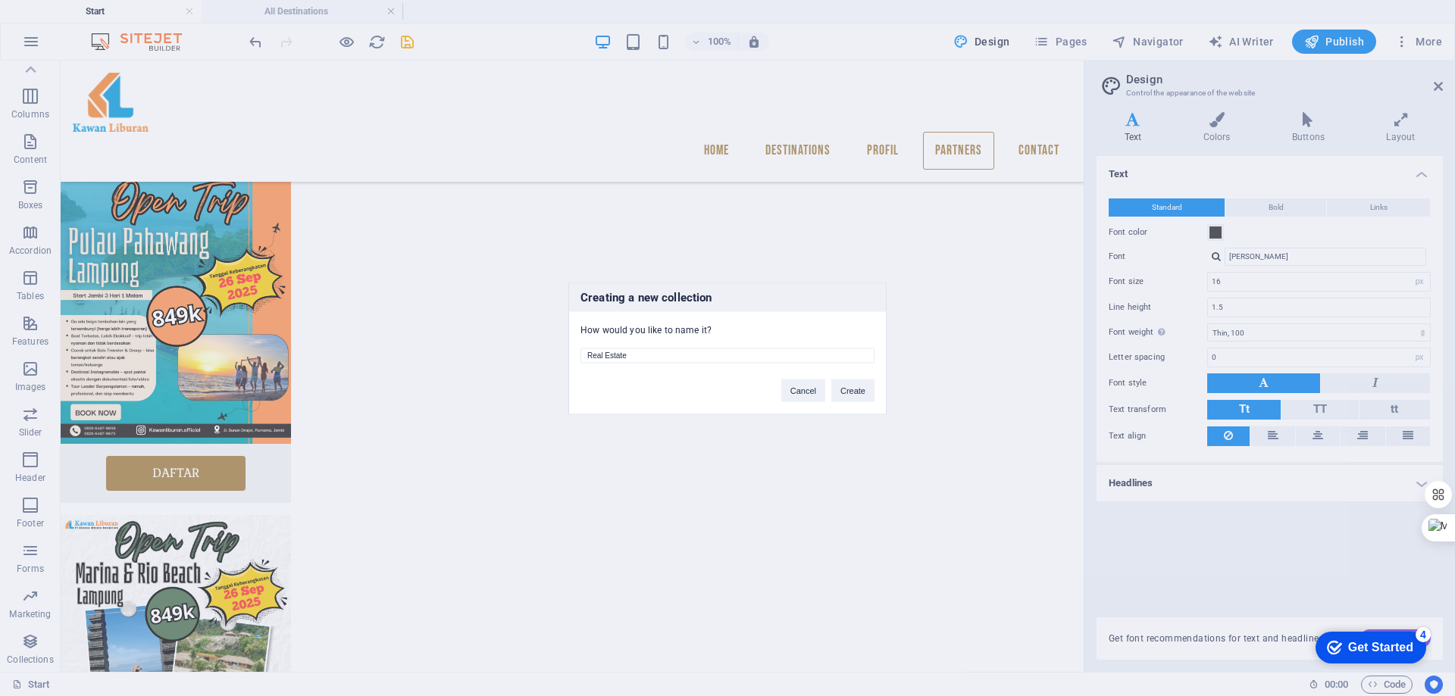
drag, startPoint x: 705, startPoint y: 354, endPoint x: 573, endPoint y: 358, distance: 131.9
click at [573, 358] on div "Real Estate" at bounding box center [727, 349] width 317 height 27
type input "dsdsds"
click at [855, 390] on button "Create" at bounding box center [852, 390] width 43 height 23
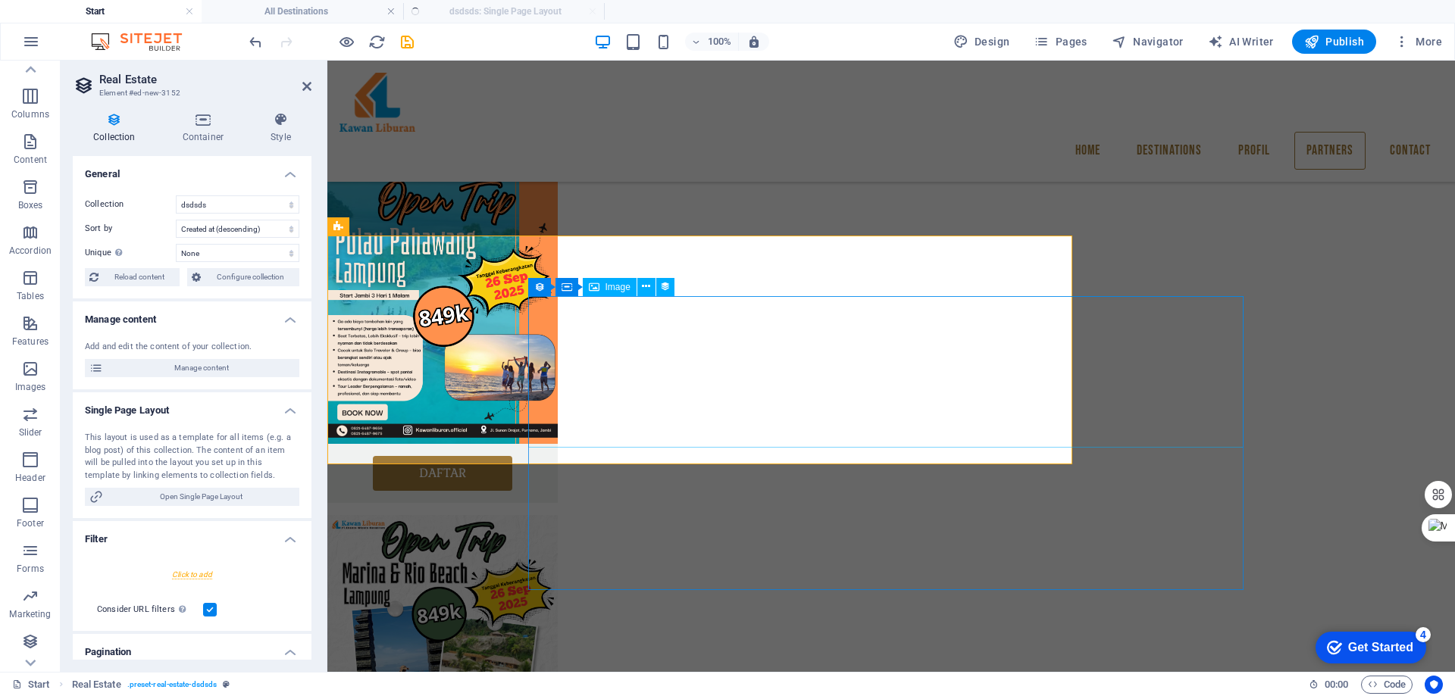
select select "createdAt_DESC"
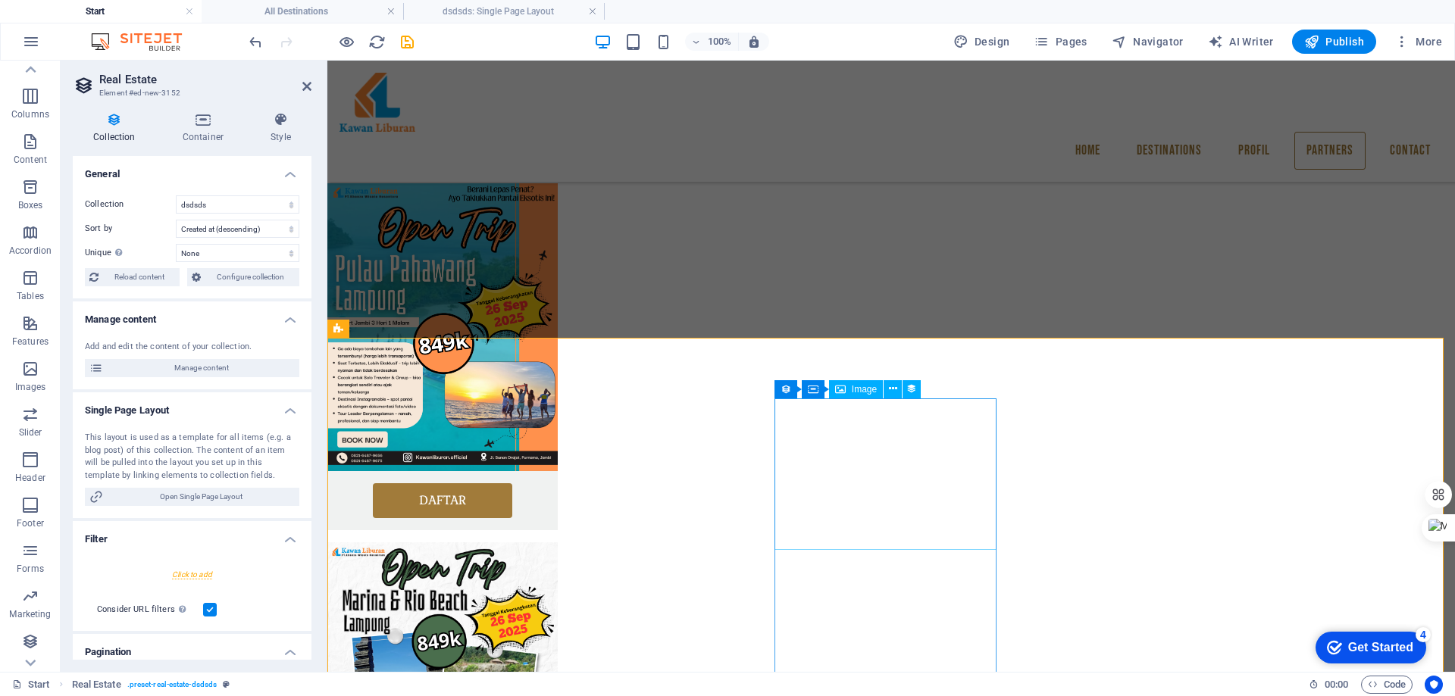
scroll to position [1331, 0]
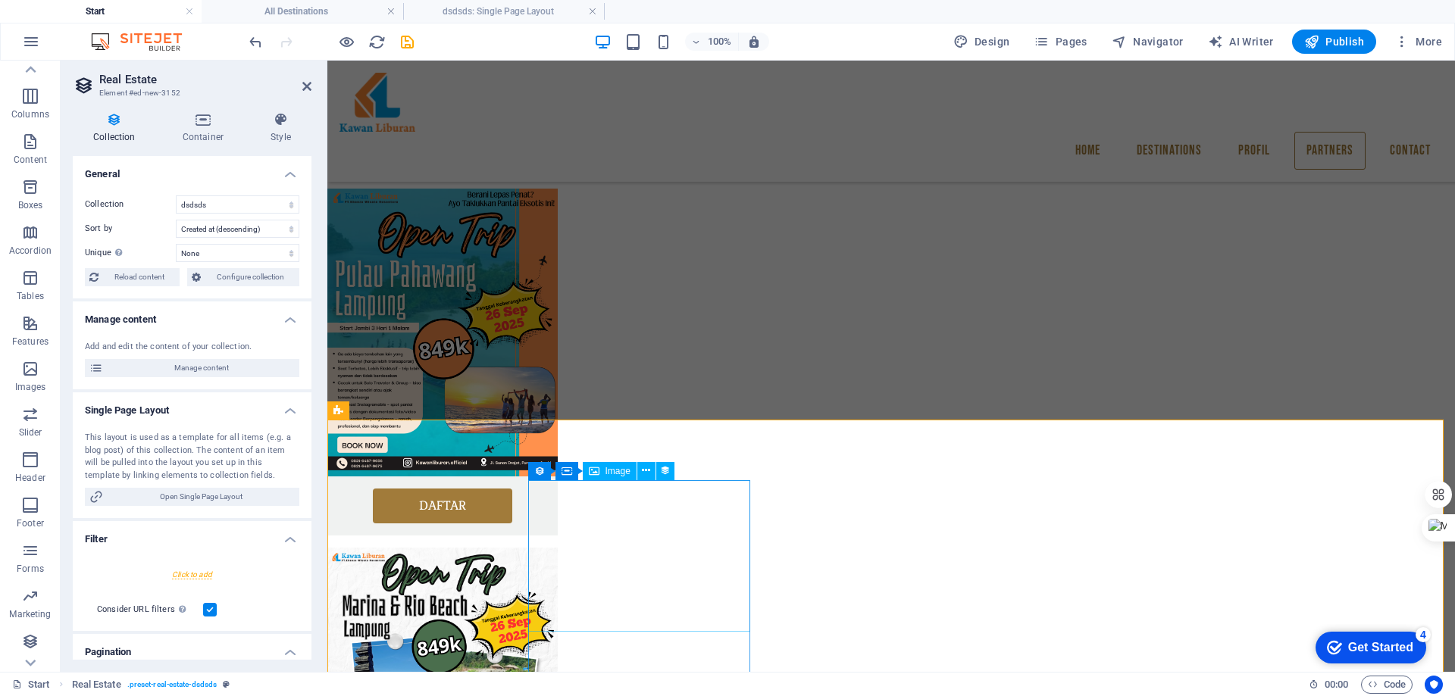
select select "px"
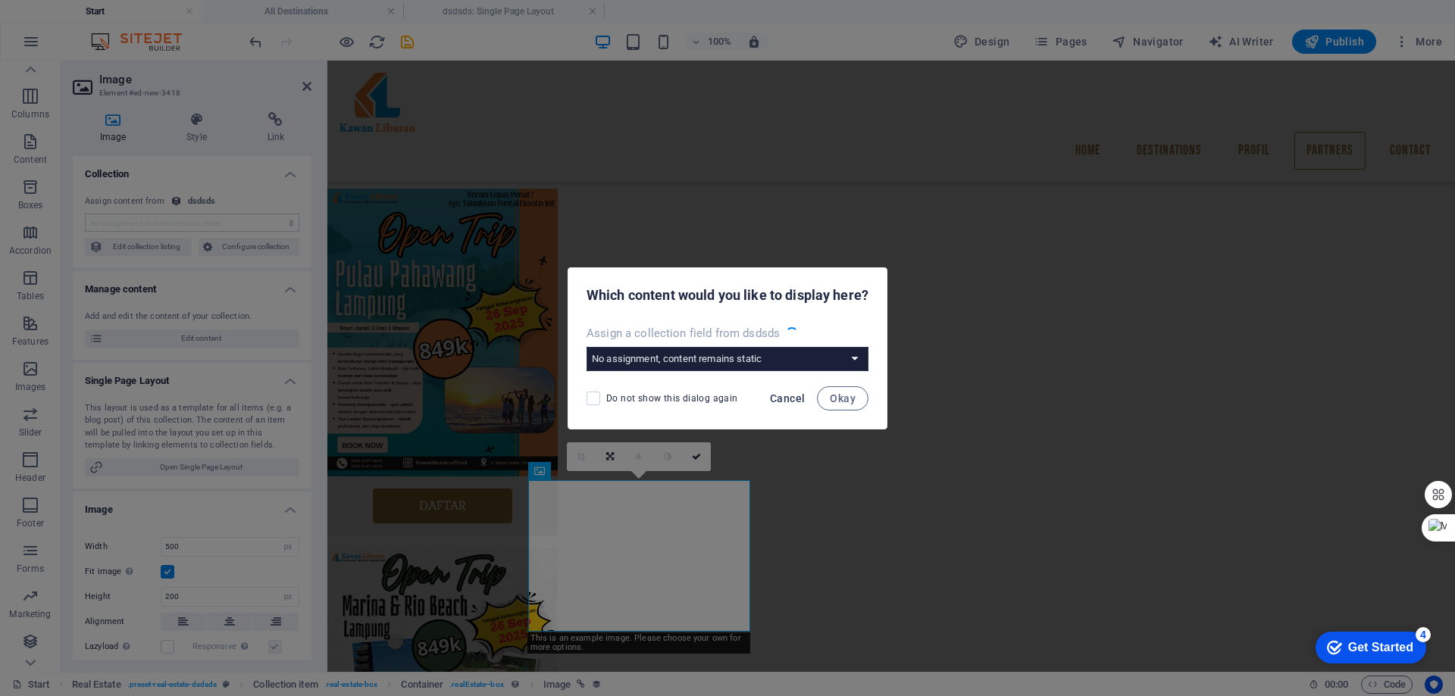
select select "image"
click at [850, 354] on select "No assignment, content remains static Create a new field Created at (Date) Upda…" at bounding box center [727, 359] width 282 height 24
click at [784, 399] on span "Cancel" at bounding box center [787, 398] width 35 height 12
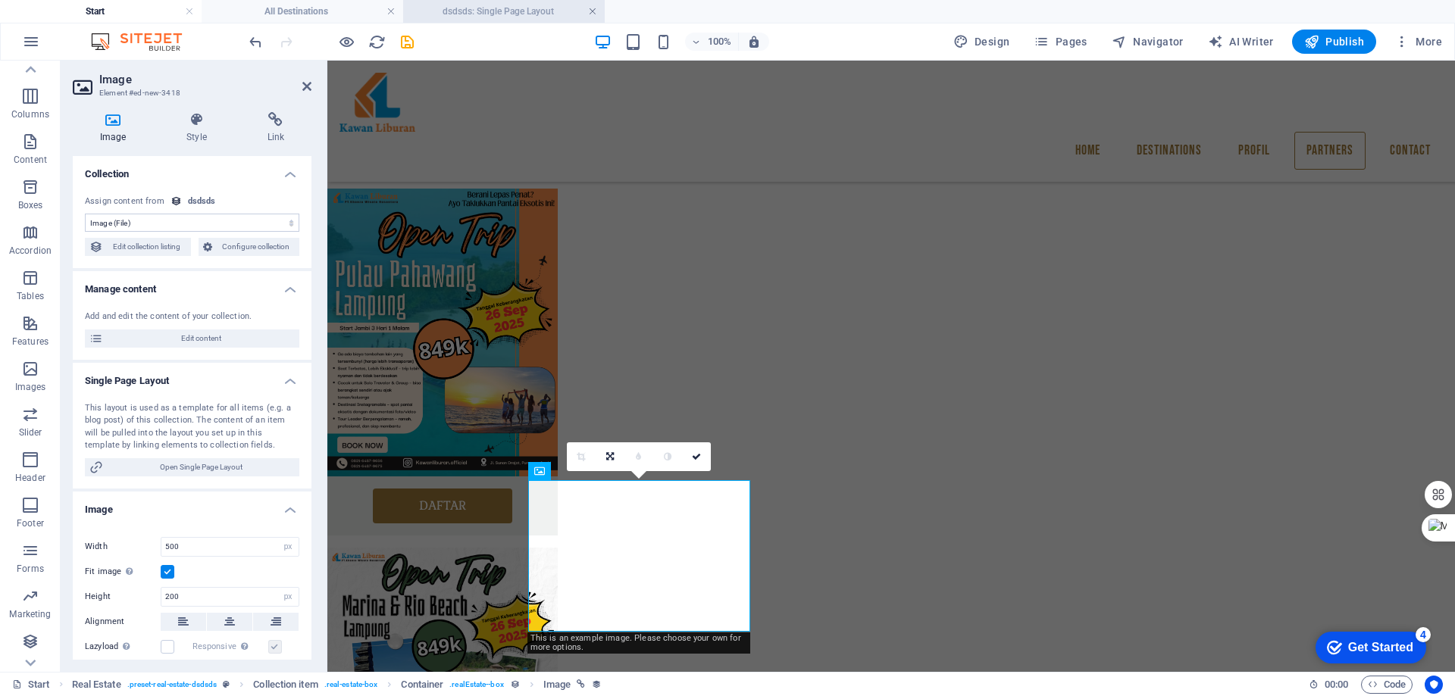
click at [594, 11] on link at bounding box center [592, 12] width 9 height 14
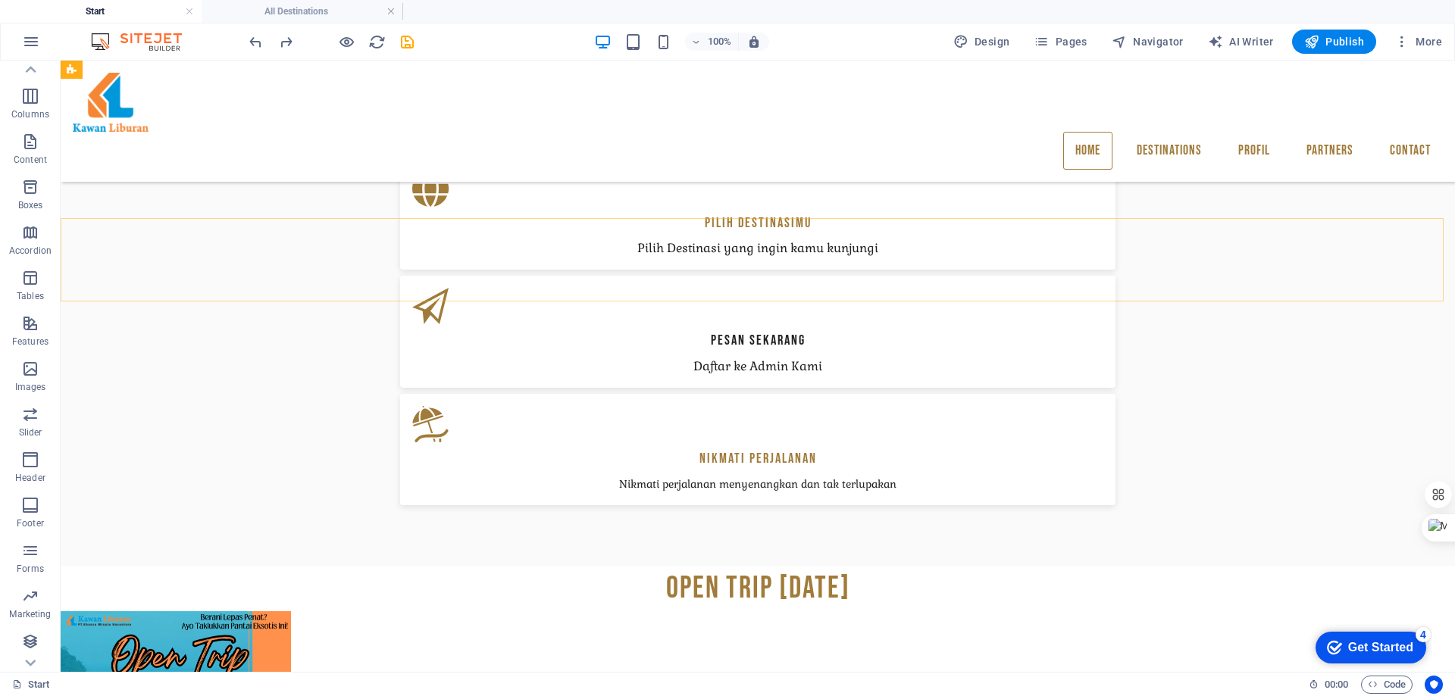
scroll to position [908, 0]
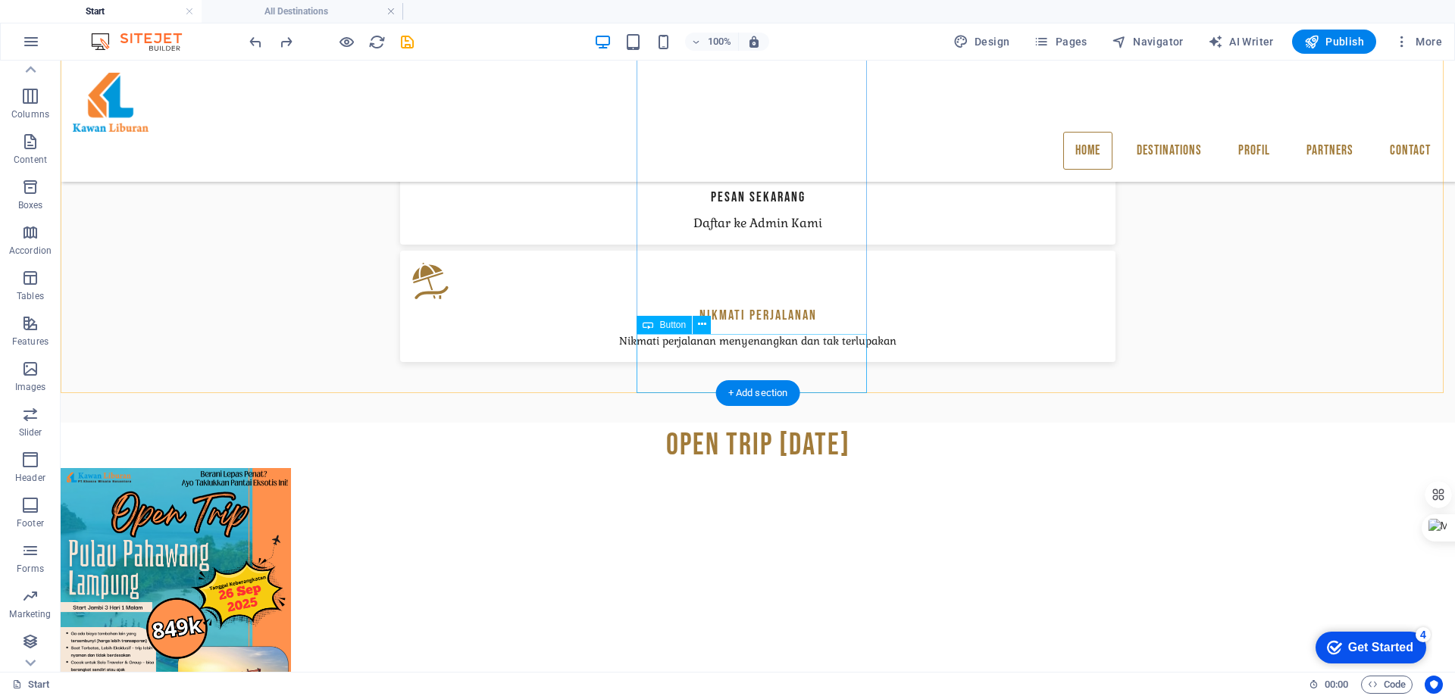
scroll to position [1060, 0]
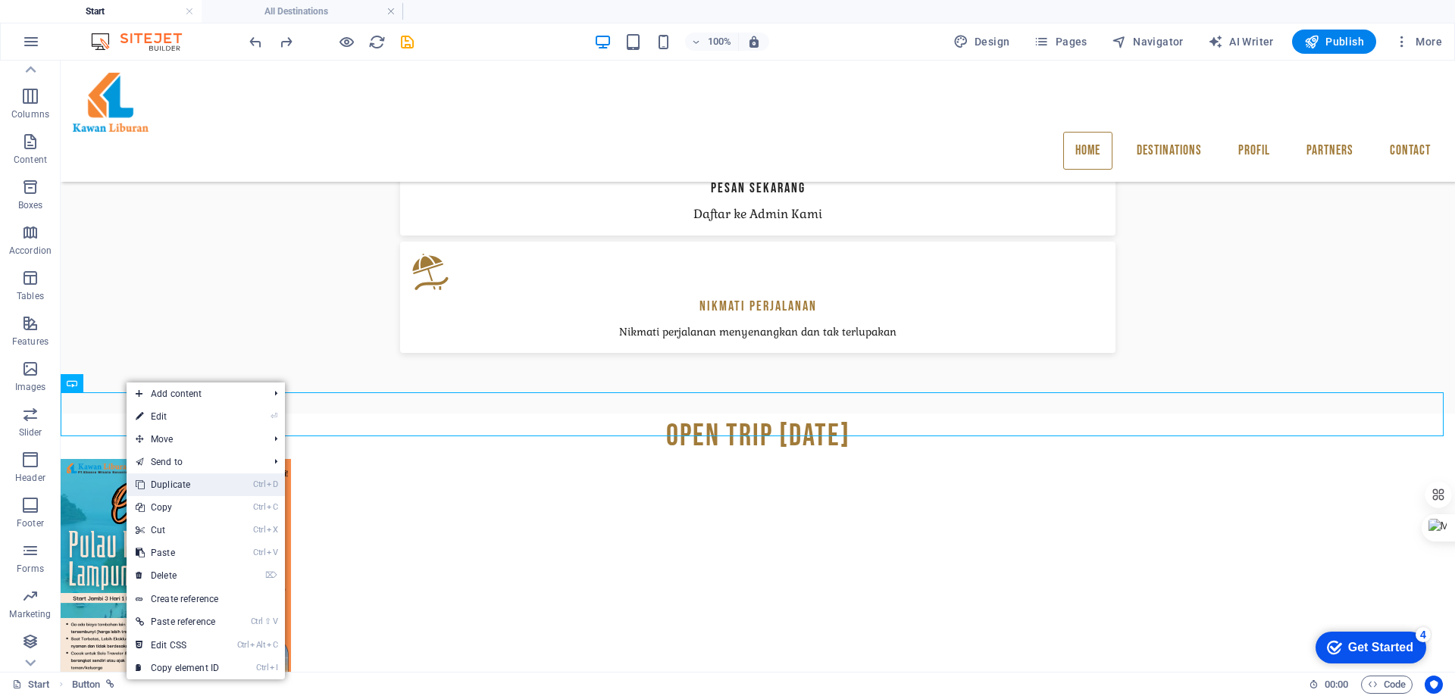
click at [236, 481] on li "Ctrl D Duplicate" at bounding box center [206, 485] width 158 height 23
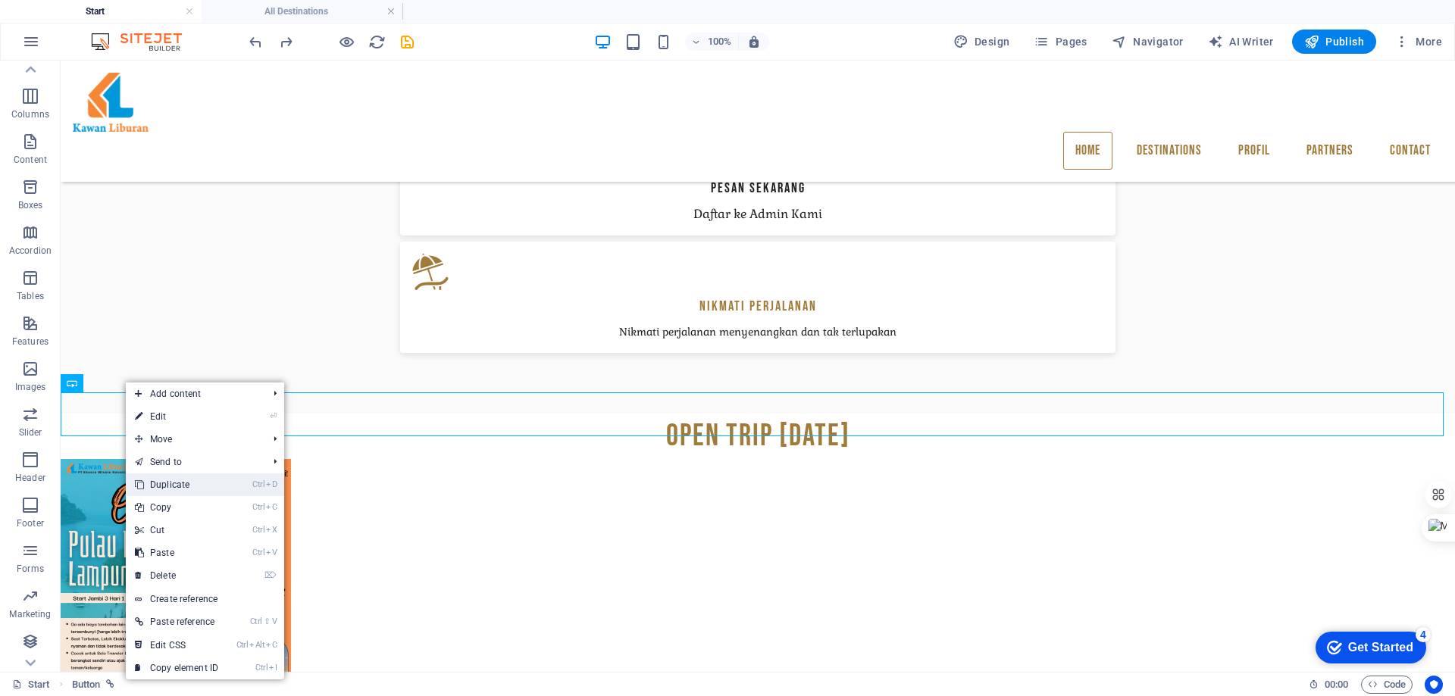
click at [180, 483] on link "Ctrl D Duplicate" at bounding box center [177, 485] width 102 height 23
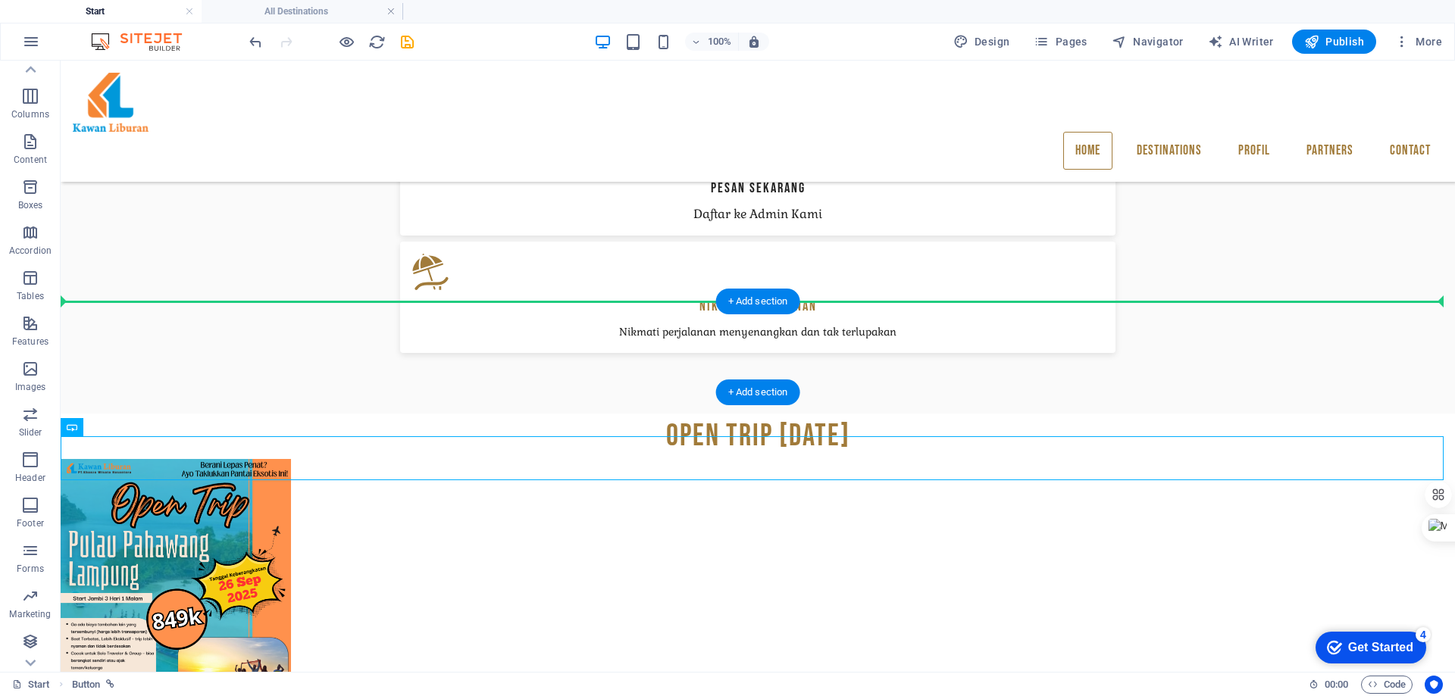
drag, startPoint x: 879, startPoint y: 453, endPoint x: 859, endPoint y: 328, distance: 126.6
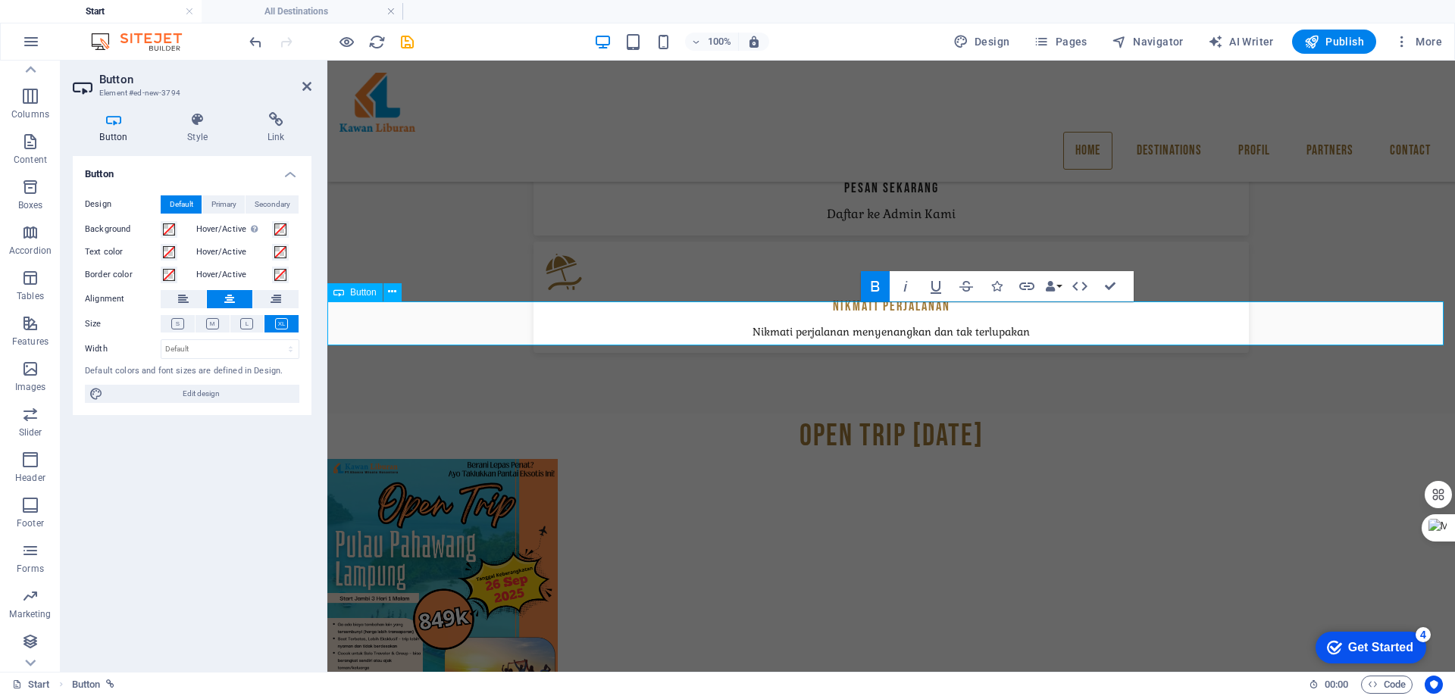
drag, startPoint x: 1115, startPoint y: 285, endPoint x: 1034, endPoint y: 232, distance: 96.9
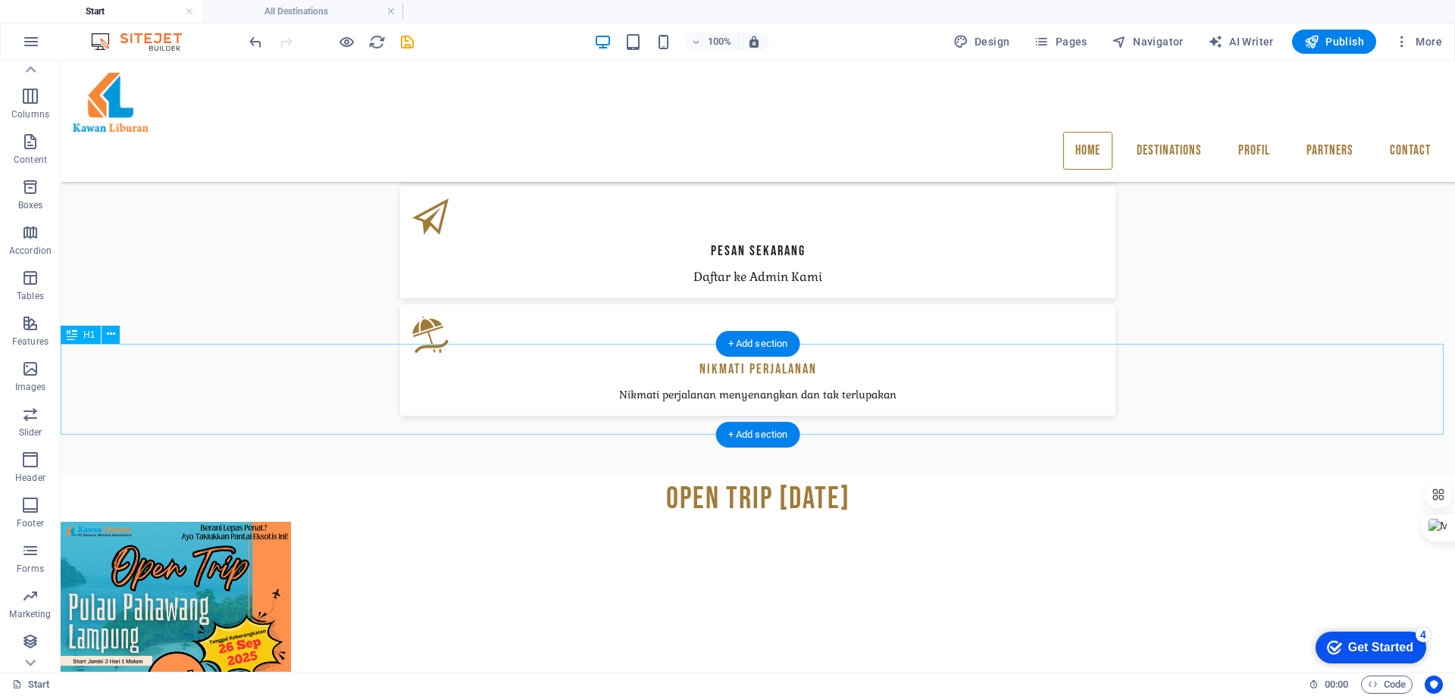
scroll to position [984, 0]
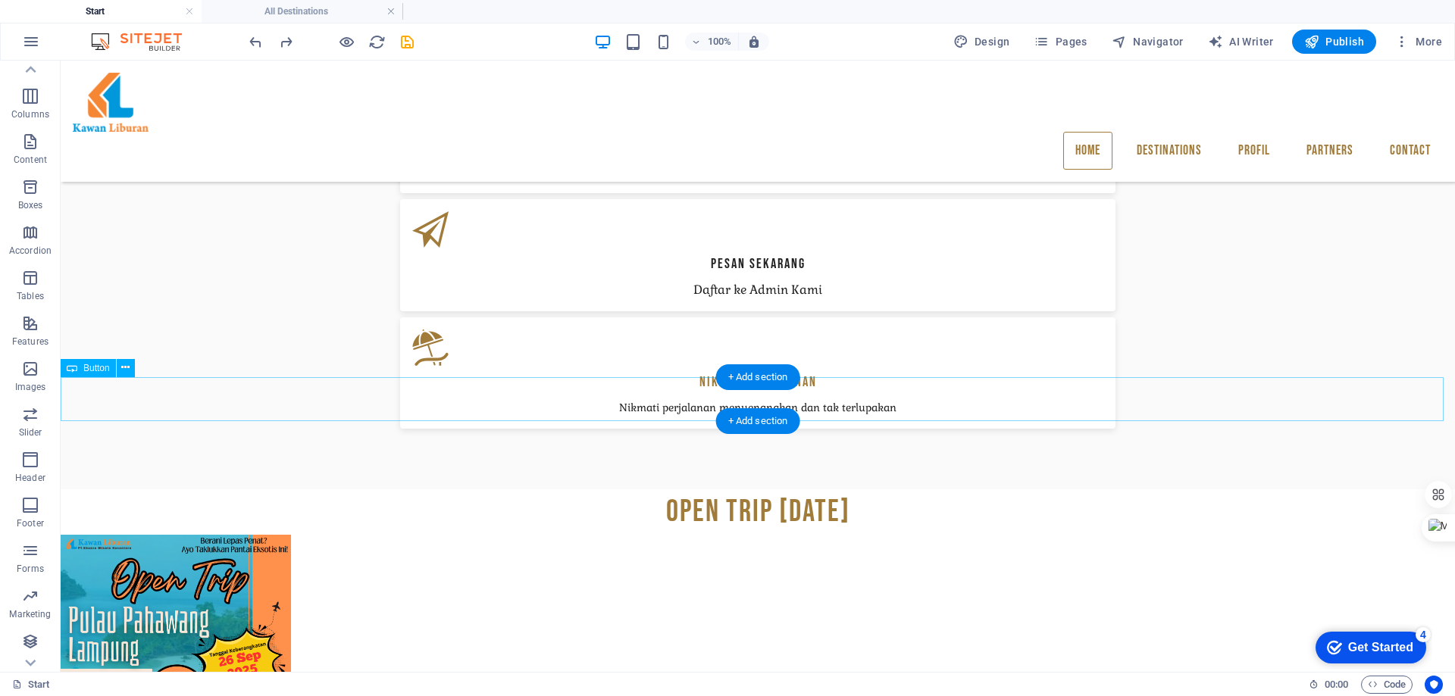
drag, startPoint x: 794, startPoint y: 397, endPoint x: 527, endPoint y: 396, distance: 266.7
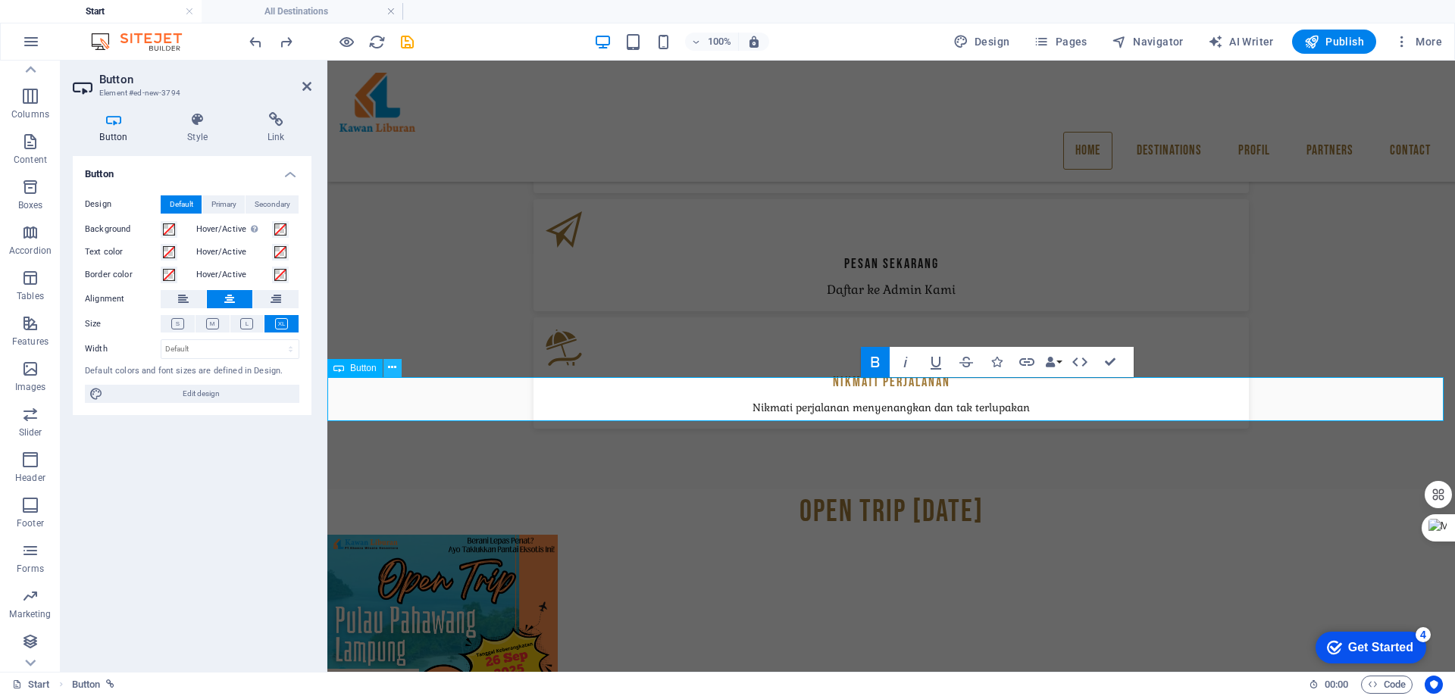
click at [389, 370] on icon at bounding box center [392, 368] width 8 height 16
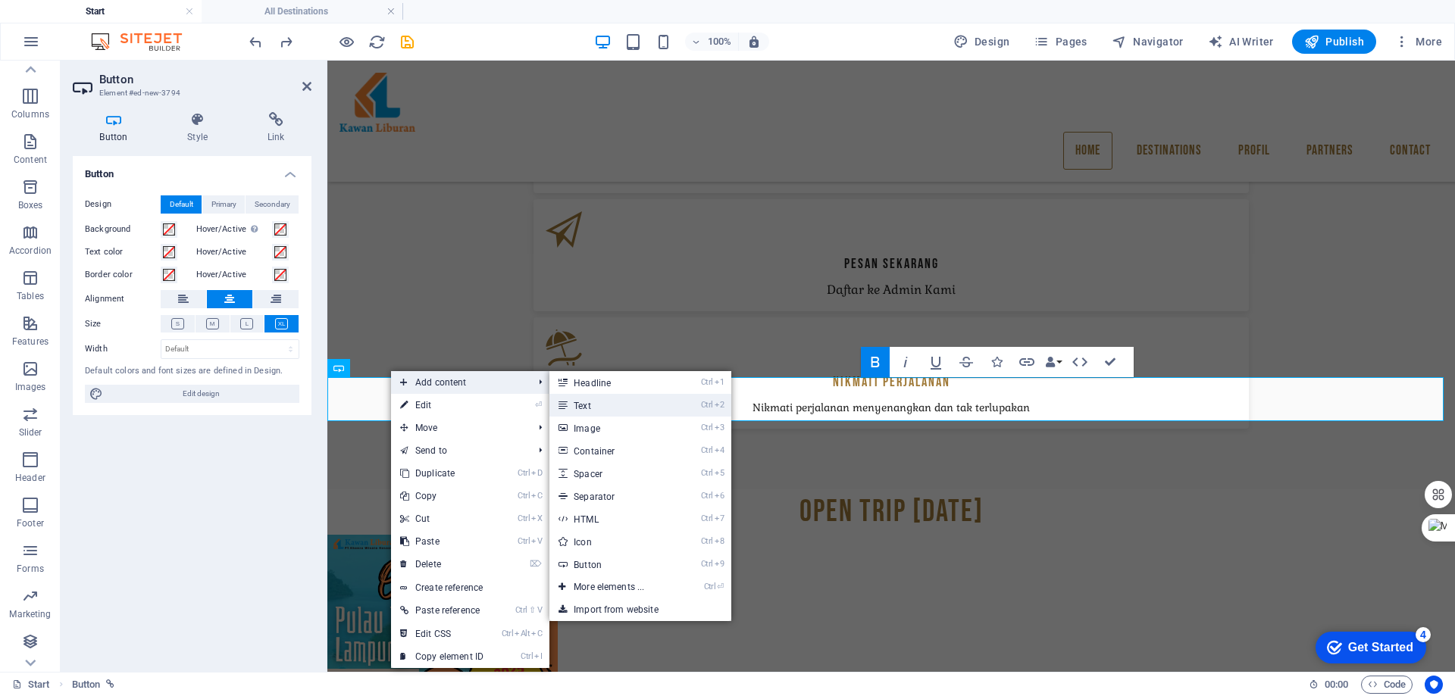
drag, startPoint x: 602, startPoint y: 402, endPoint x: 314, endPoint y: 341, distance: 294.2
click at [602, 402] on link "Ctrl 2 Text" at bounding box center [611, 405] width 125 height 23
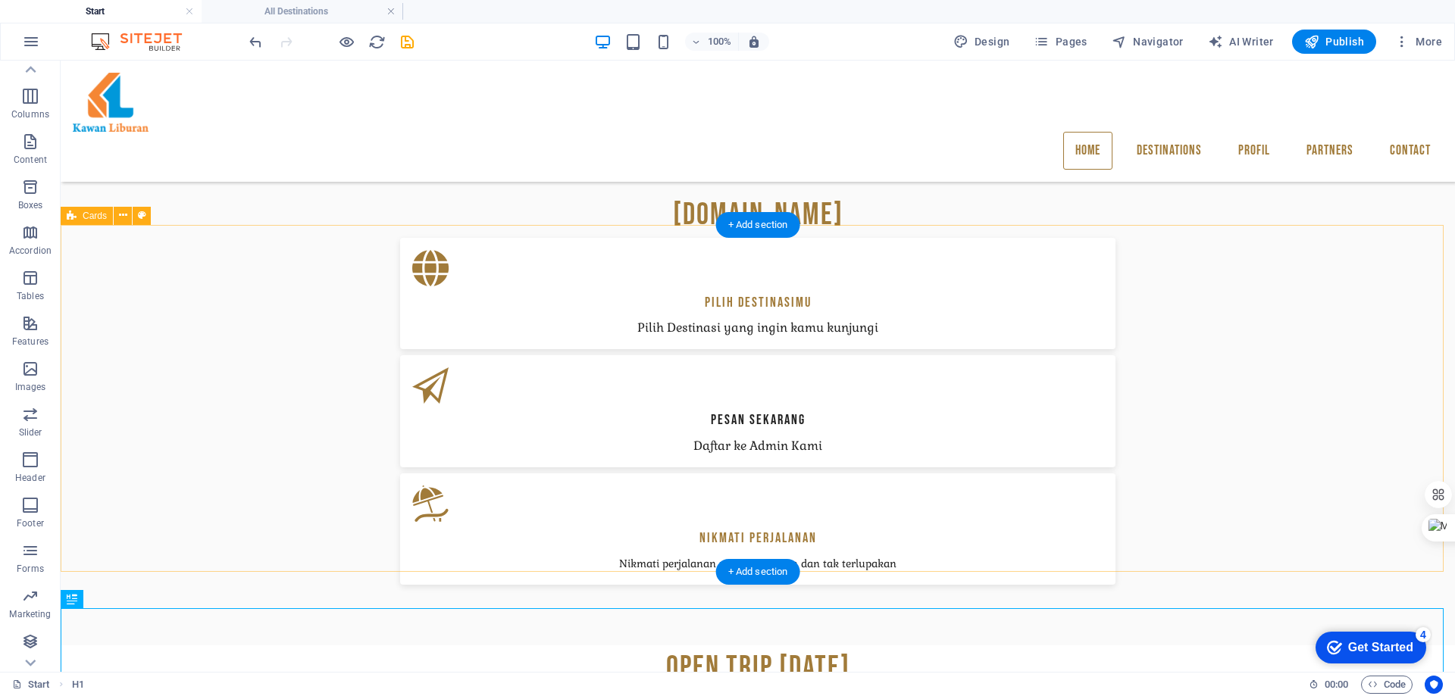
scroll to position [833, 0]
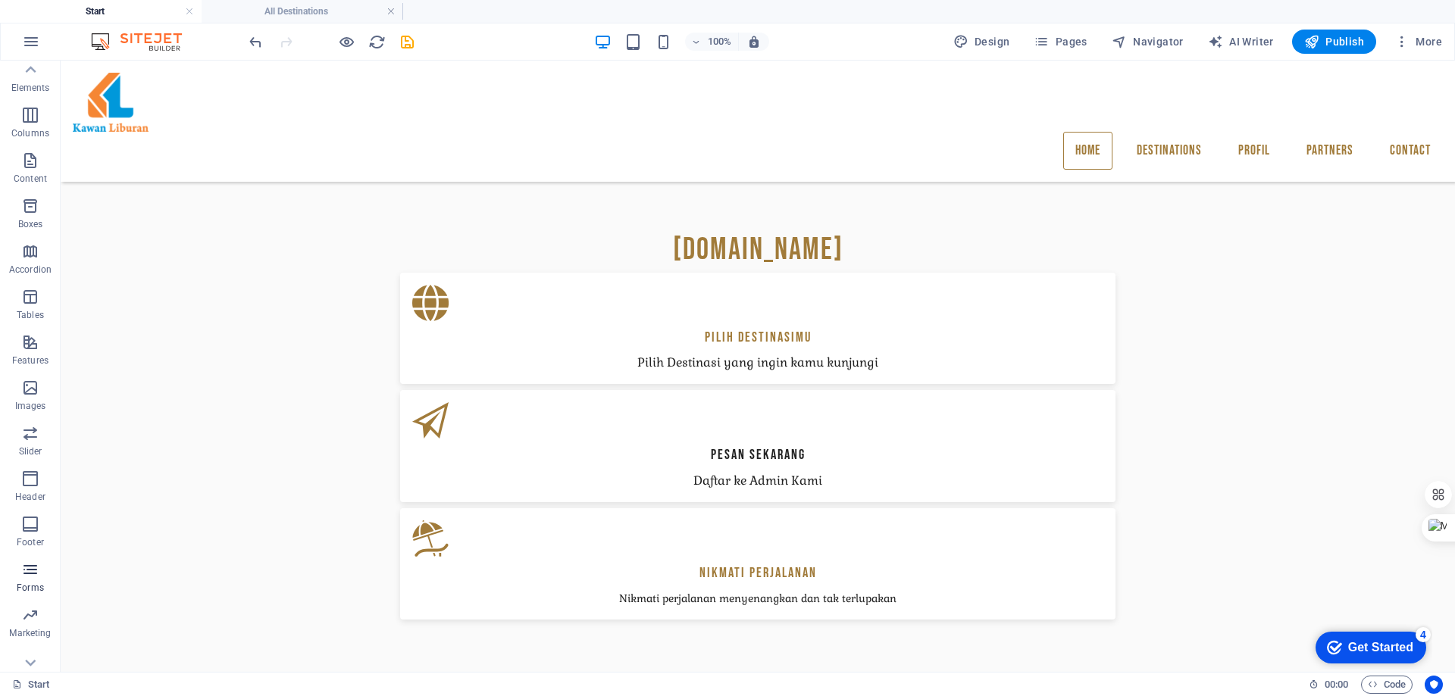
scroll to position [70, 0]
click at [33, 643] on icon "button" at bounding box center [30, 642] width 18 height 18
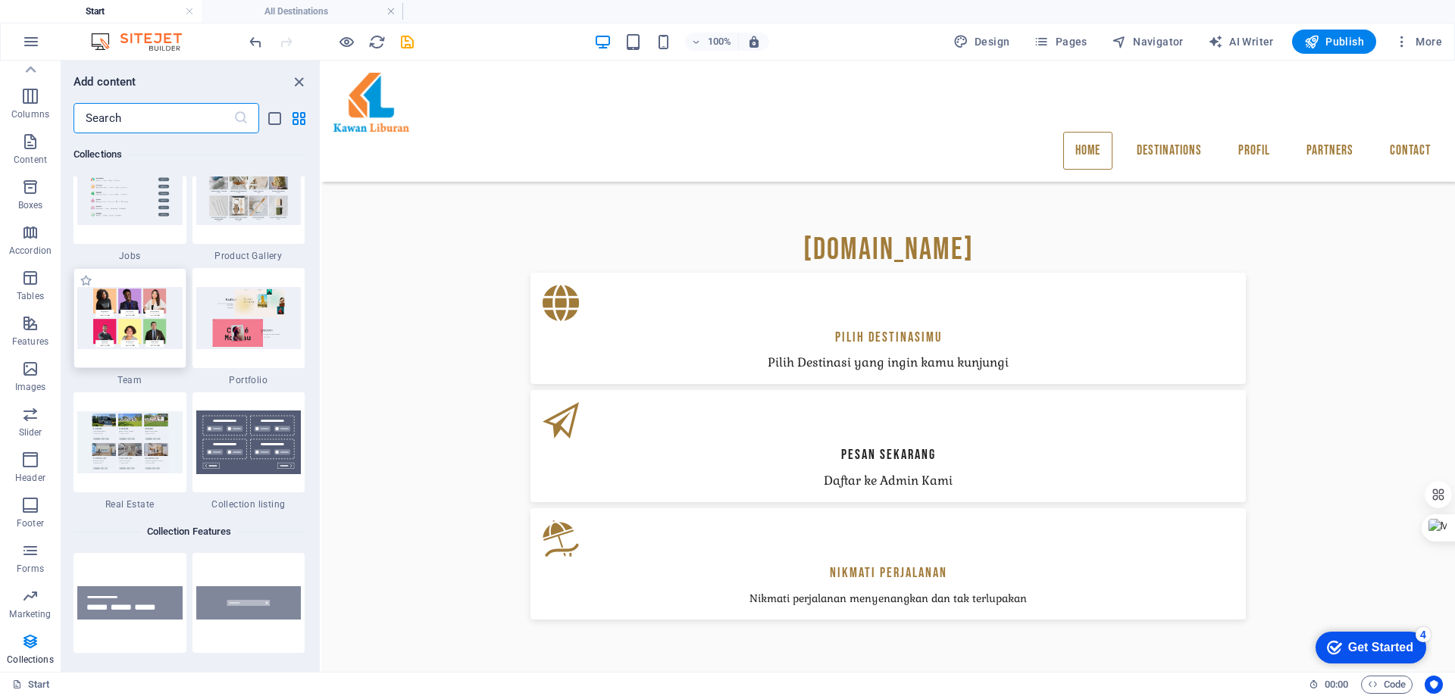
scroll to position [14022, 0]
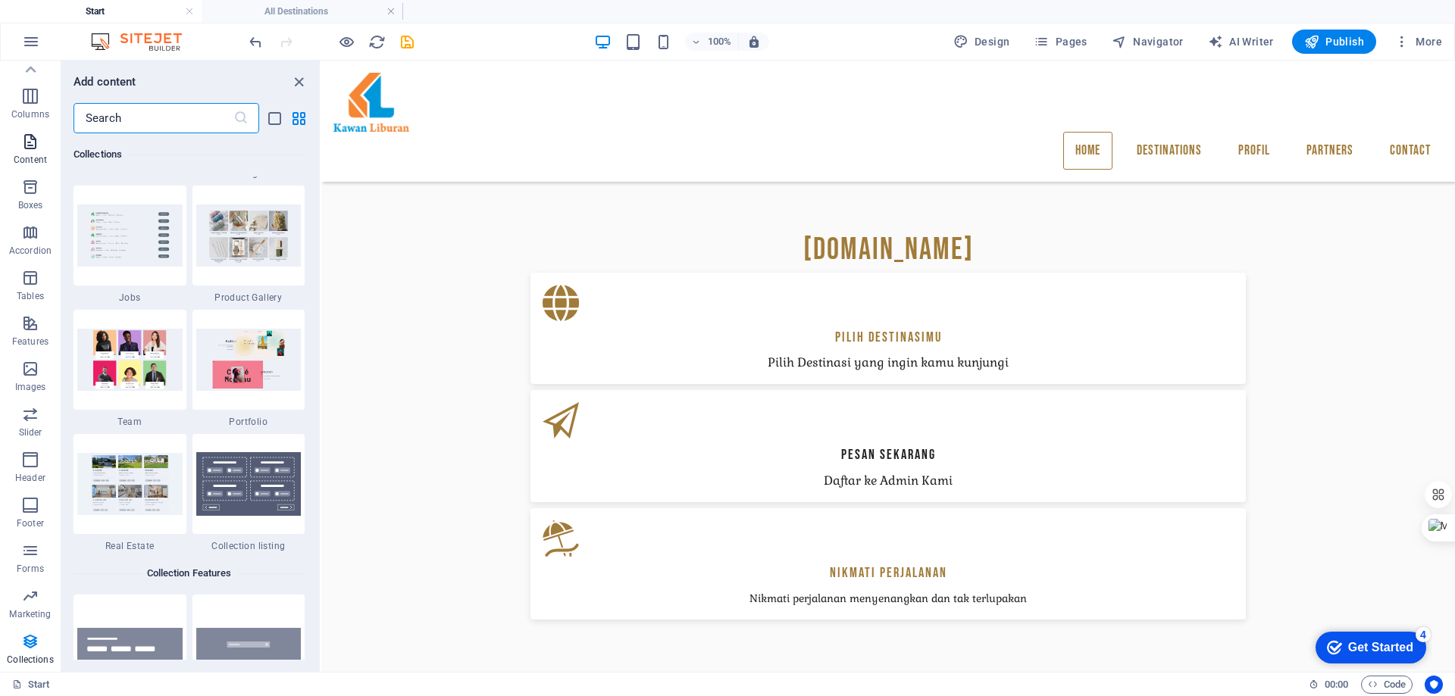
click at [34, 141] on icon "button" at bounding box center [30, 142] width 18 height 18
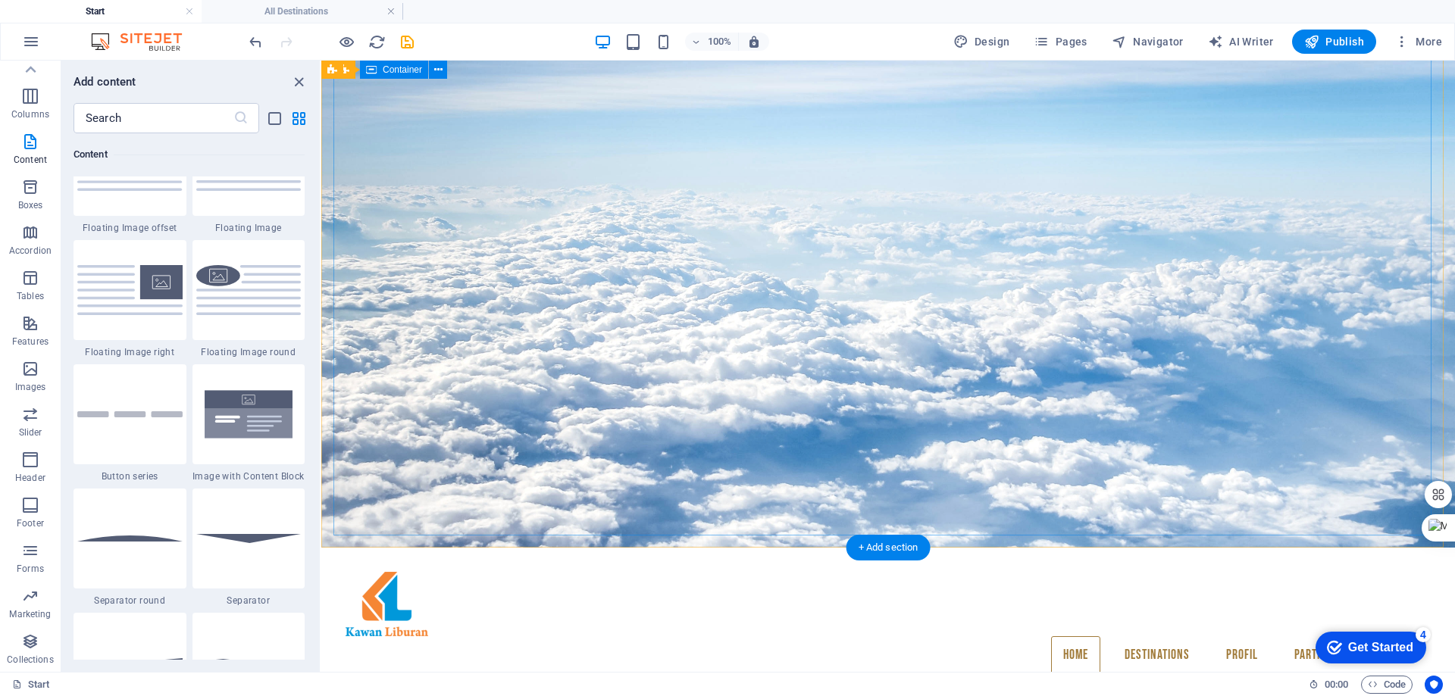
scroll to position [111, 0]
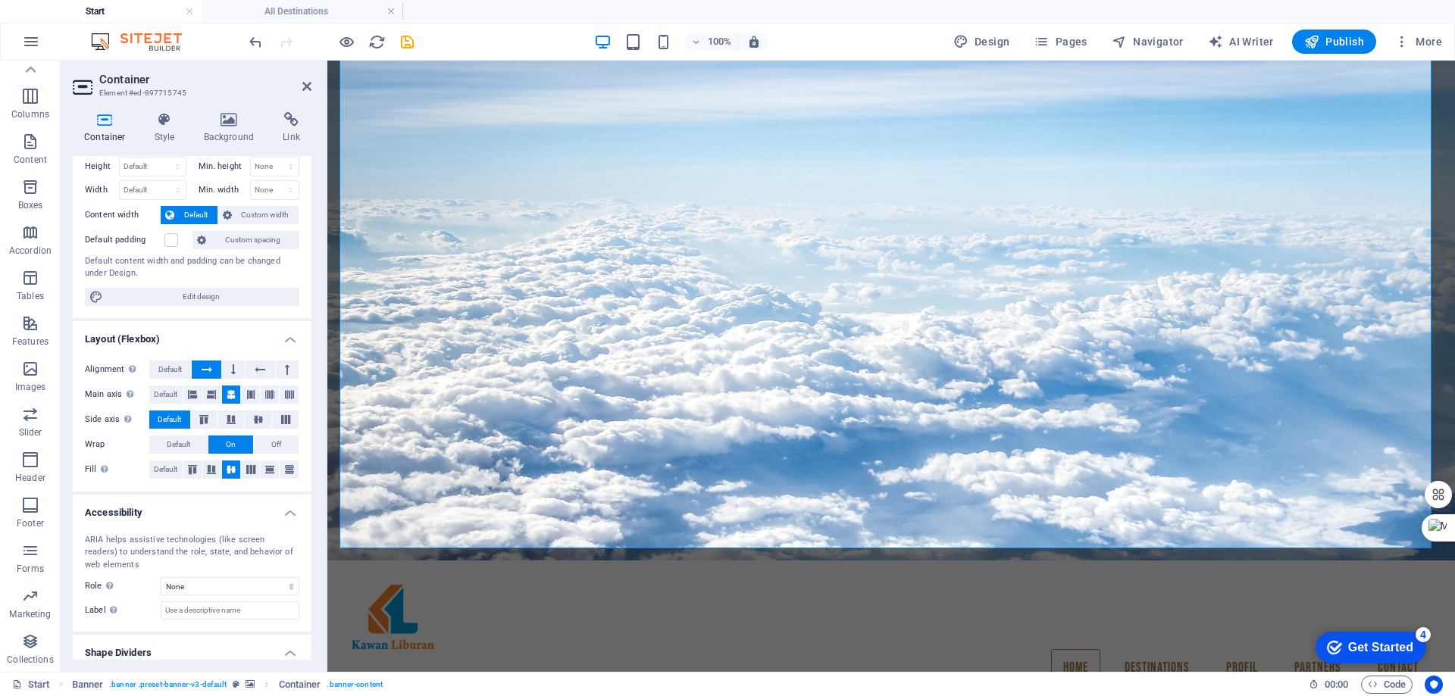
scroll to position [0, 0]
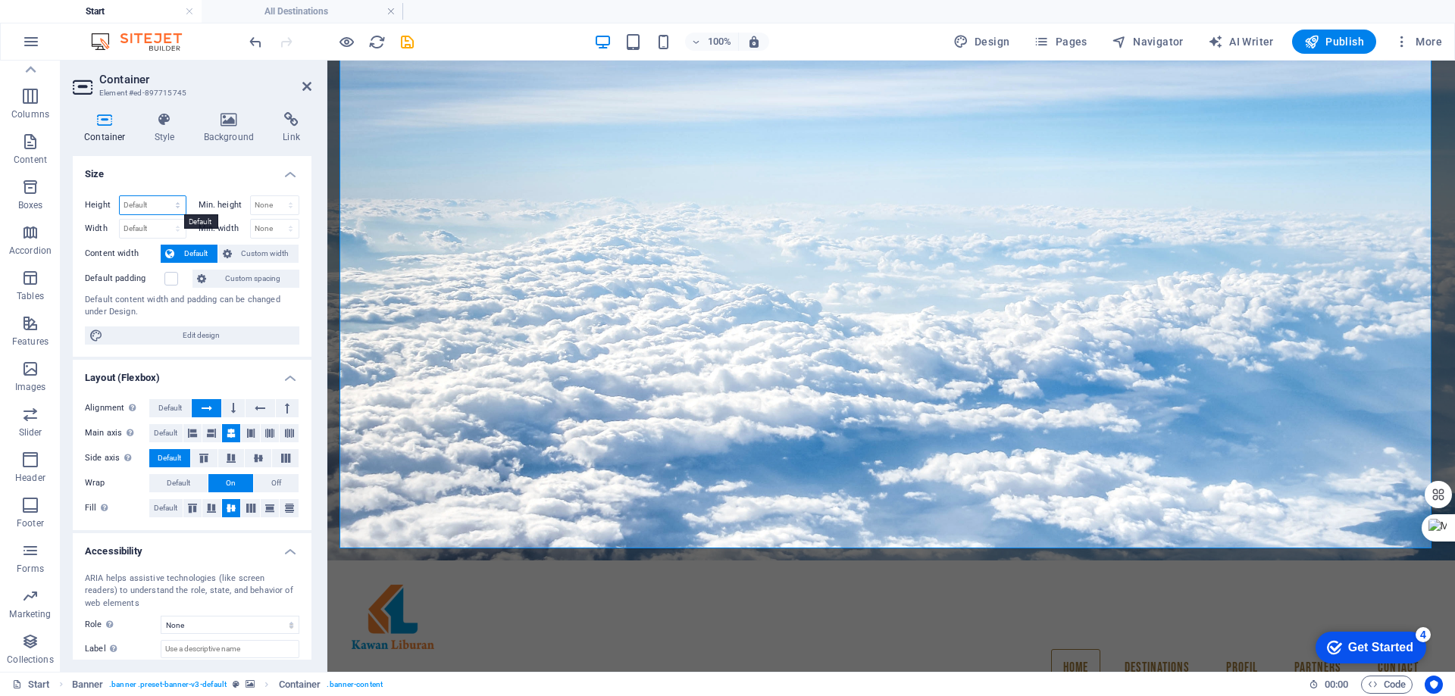
click at [170, 205] on select "Default px rem % vh vw" at bounding box center [153, 205] width 66 height 18
select select "px"
click at [162, 196] on select "Default px rem % vh vw" at bounding box center [153, 205] width 66 height 18
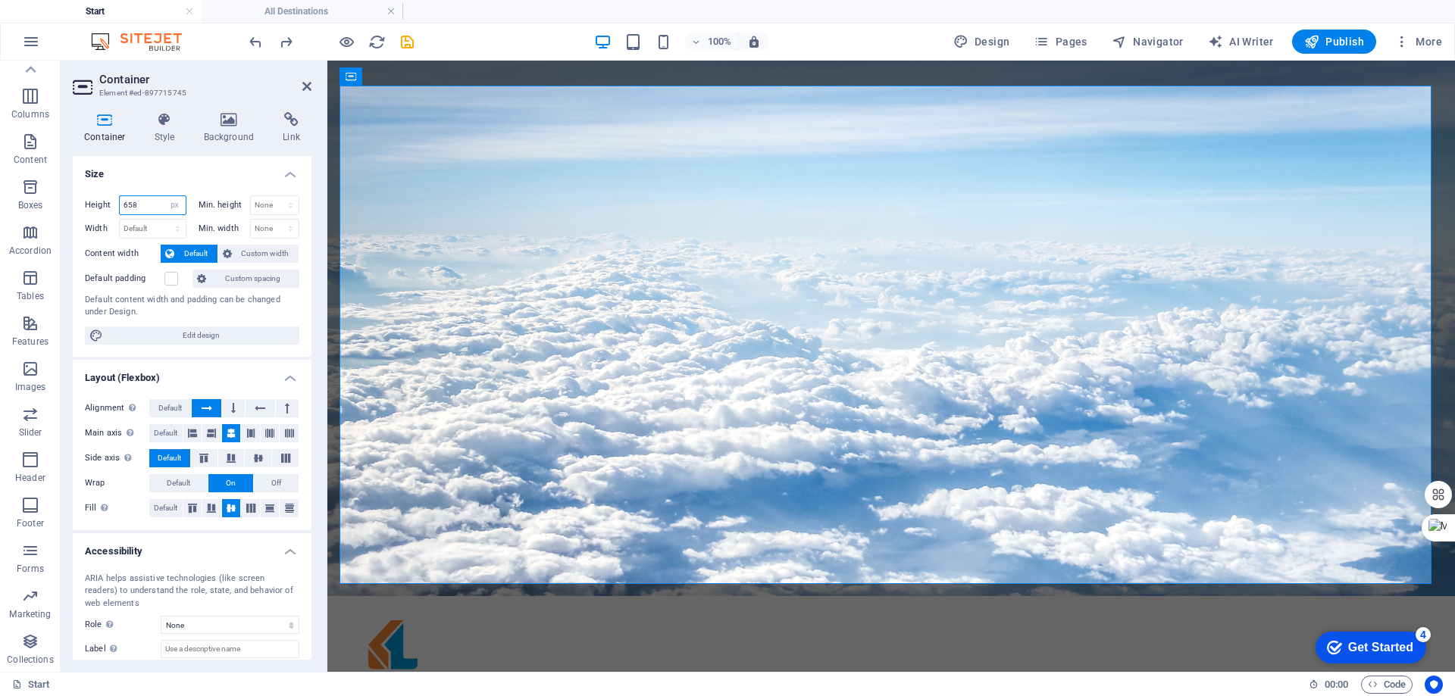
drag, startPoint x: 149, startPoint y: 208, endPoint x: 113, endPoint y: 210, distance: 36.4
click at [113, 210] on div "Height 658 Default px rem % vh vw" at bounding box center [136, 205] width 102 height 20
type input "300"
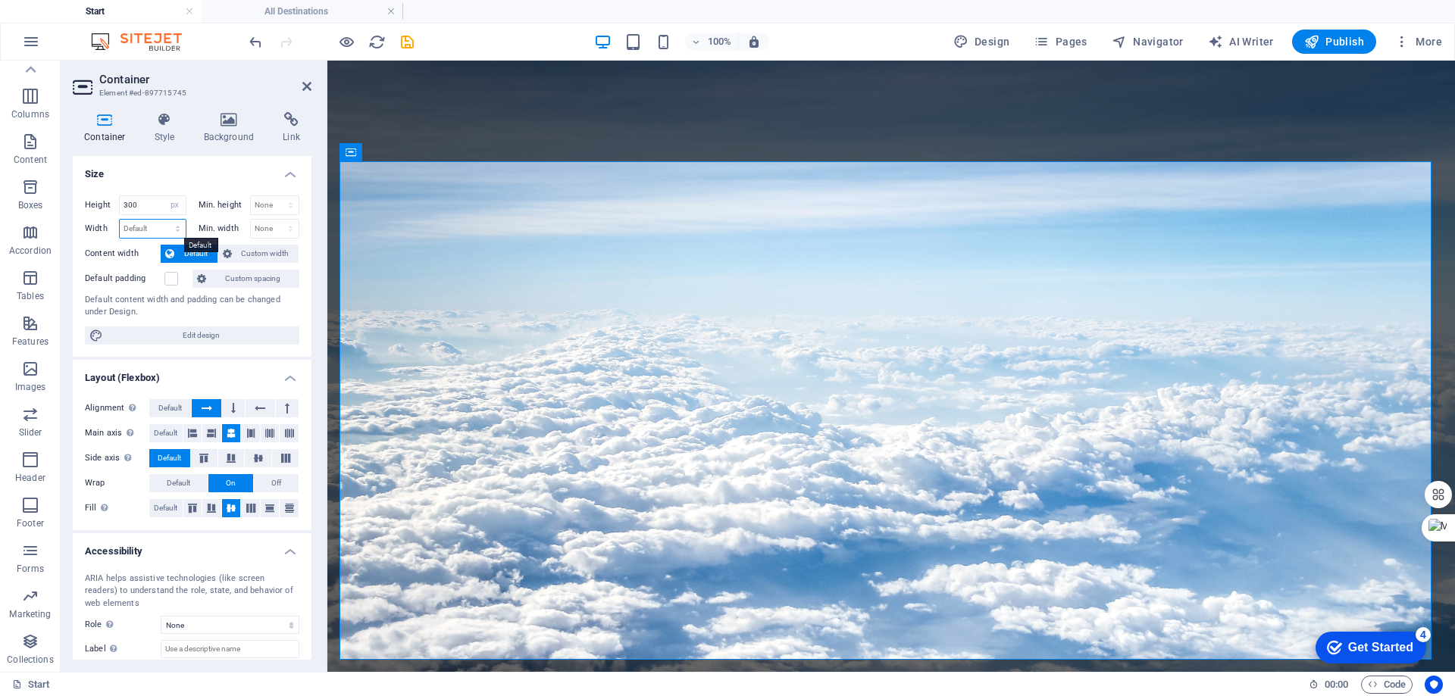
click at [151, 229] on select "Default px rem % em vh vw" at bounding box center [153, 229] width 66 height 18
select select "px"
click at [162, 220] on select "Default px rem % em vh vw" at bounding box center [153, 229] width 66 height 18
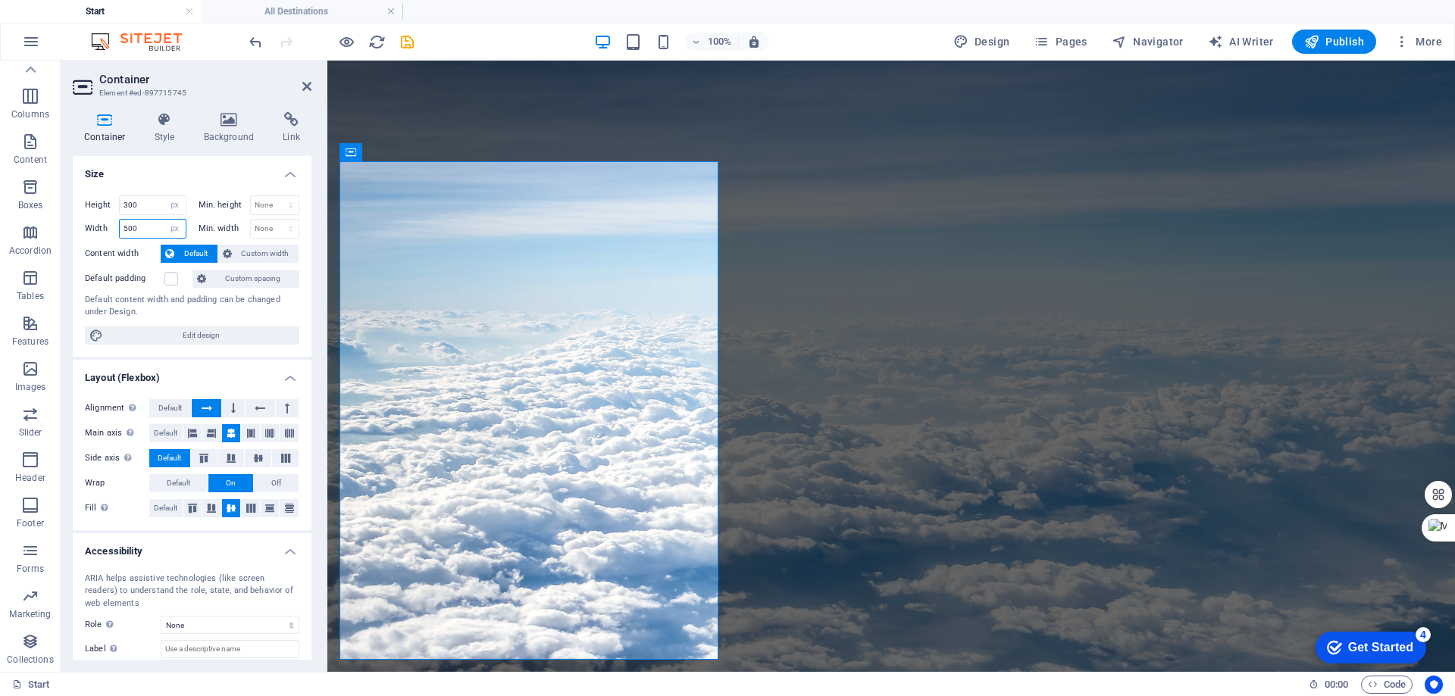
type input "1441"
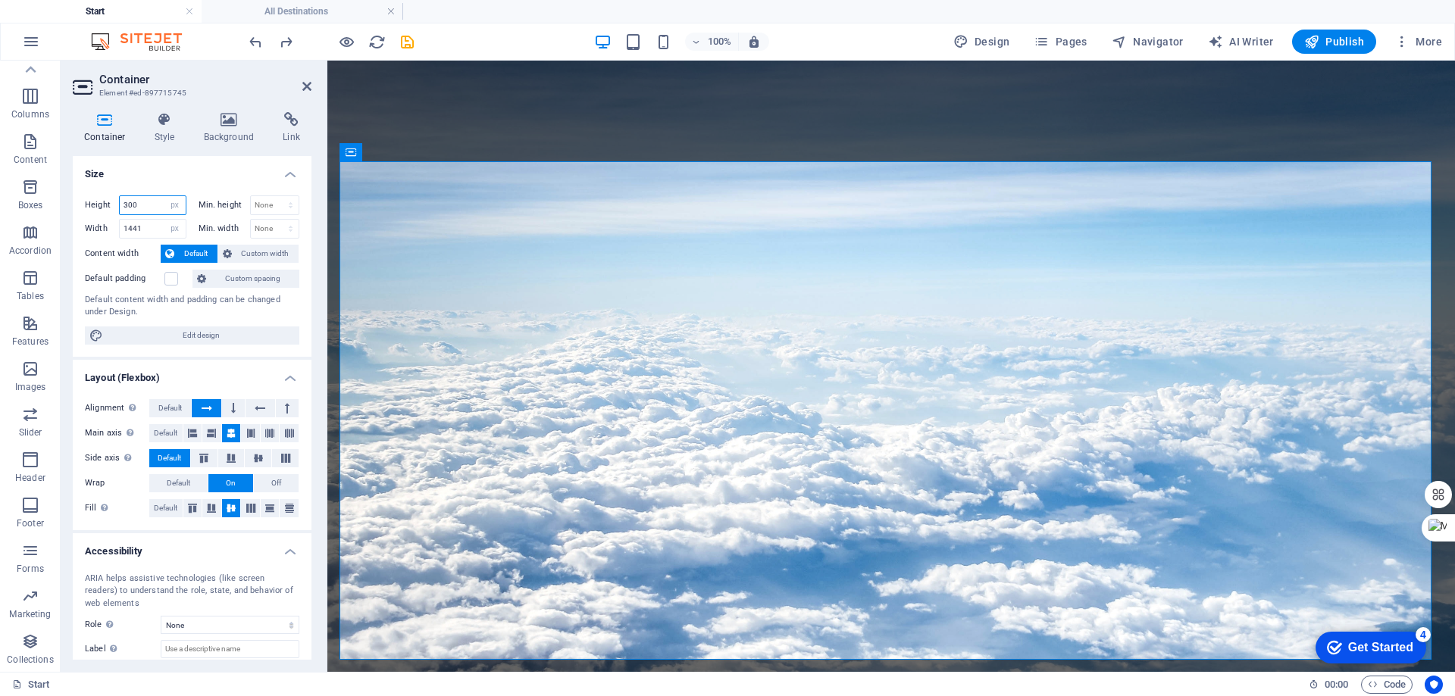
click at [149, 202] on input "300" at bounding box center [153, 205] width 66 height 18
click at [148, 201] on input "300" at bounding box center [153, 205] width 66 height 18
type input "100"
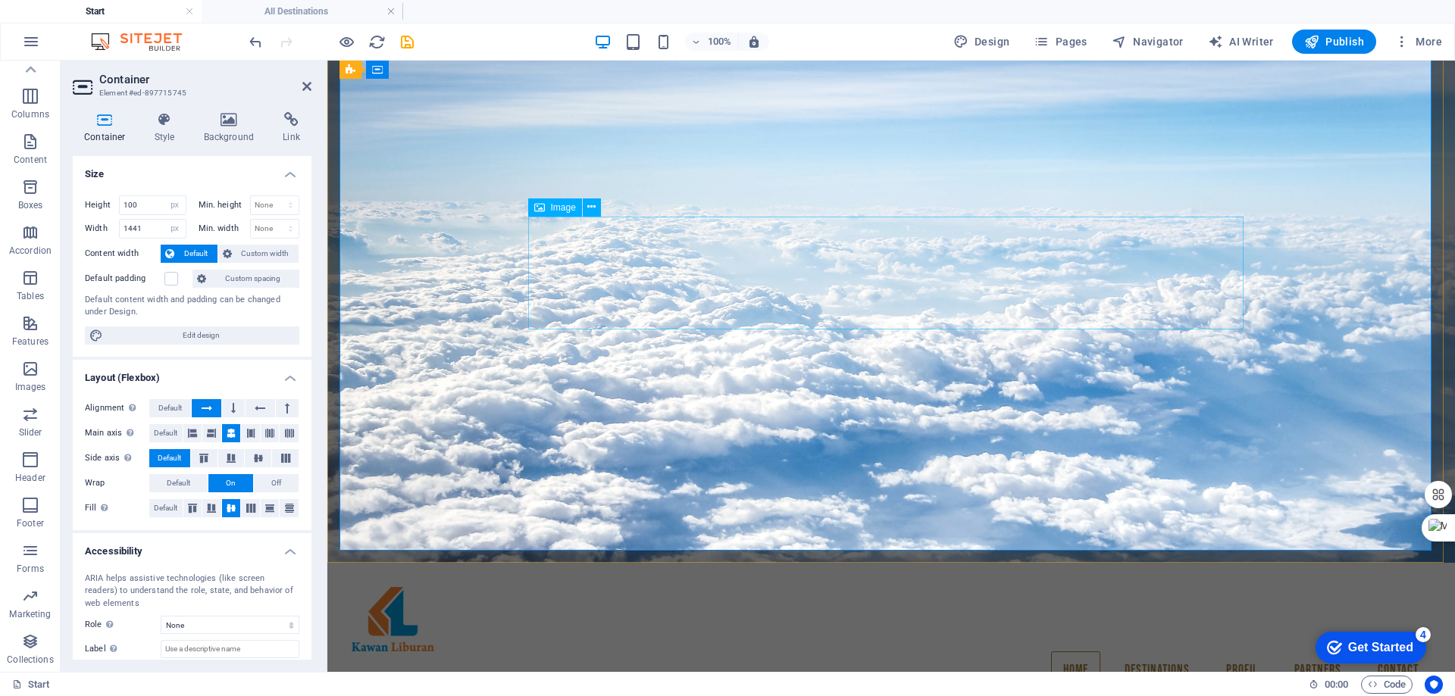
scroll to position [76, 0]
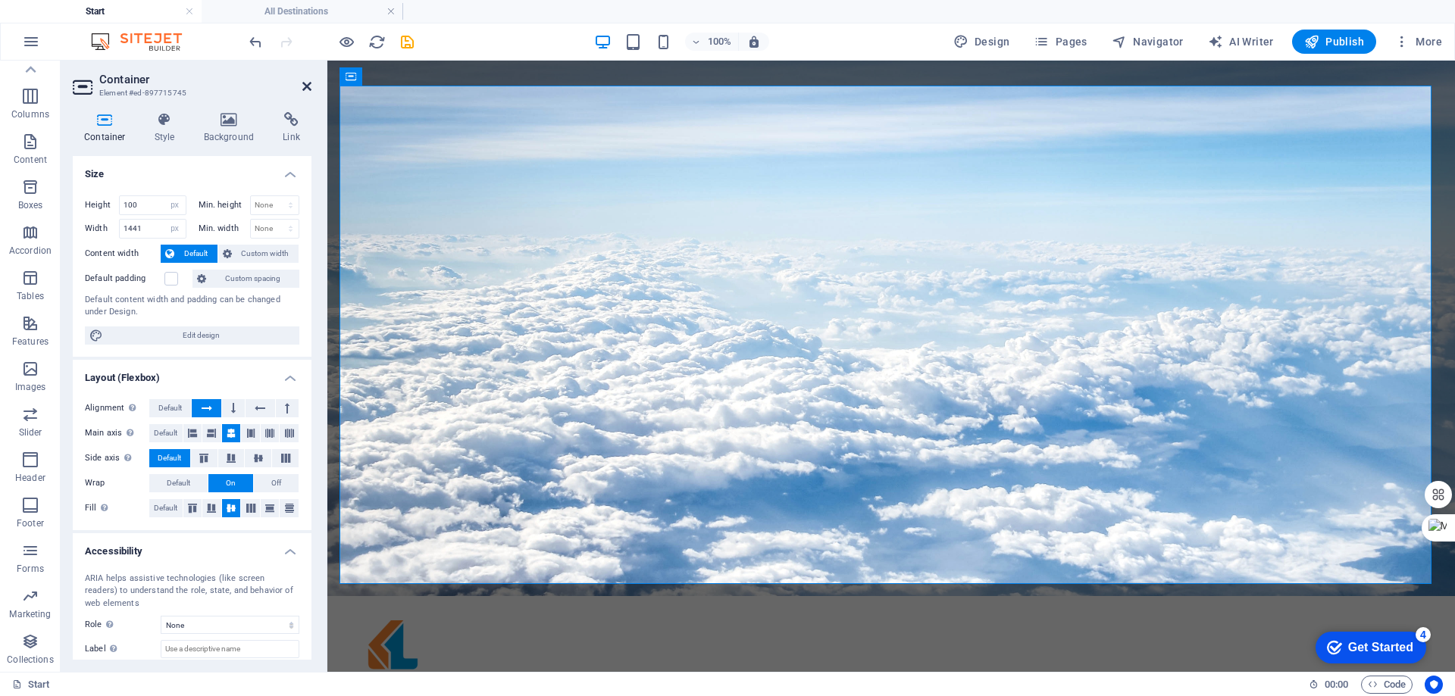
click at [308, 83] on icon at bounding box center [306, 86] width 9 height 12
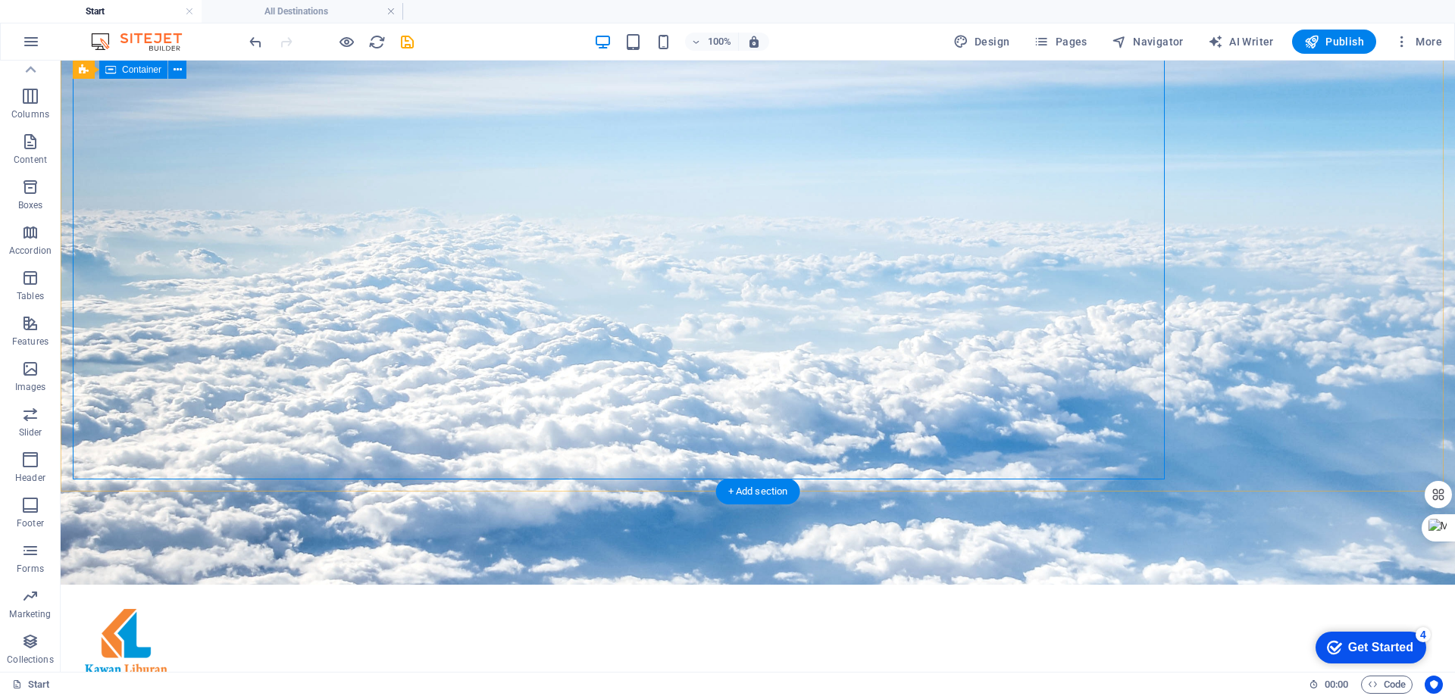
scroll to position [0, 0]
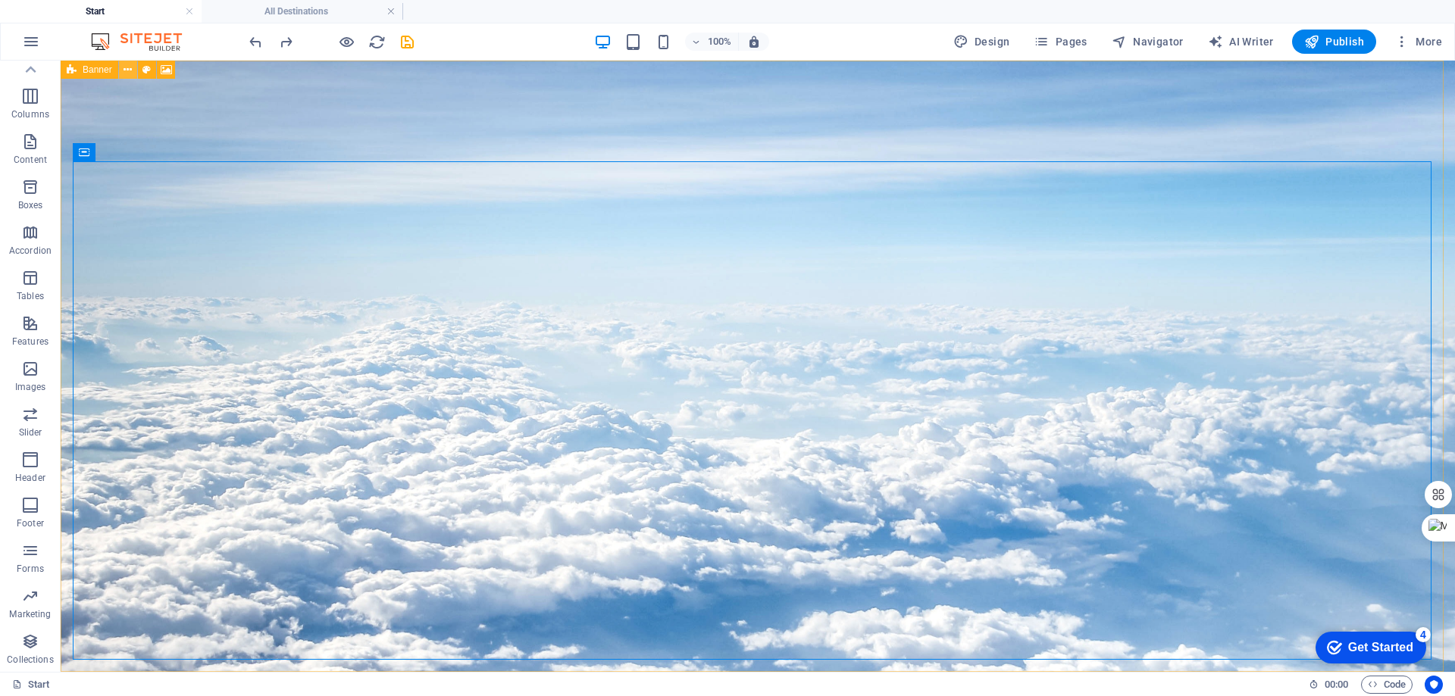
click at [127, 67] on icon at bounding box center [128, 70] width 8 height 16
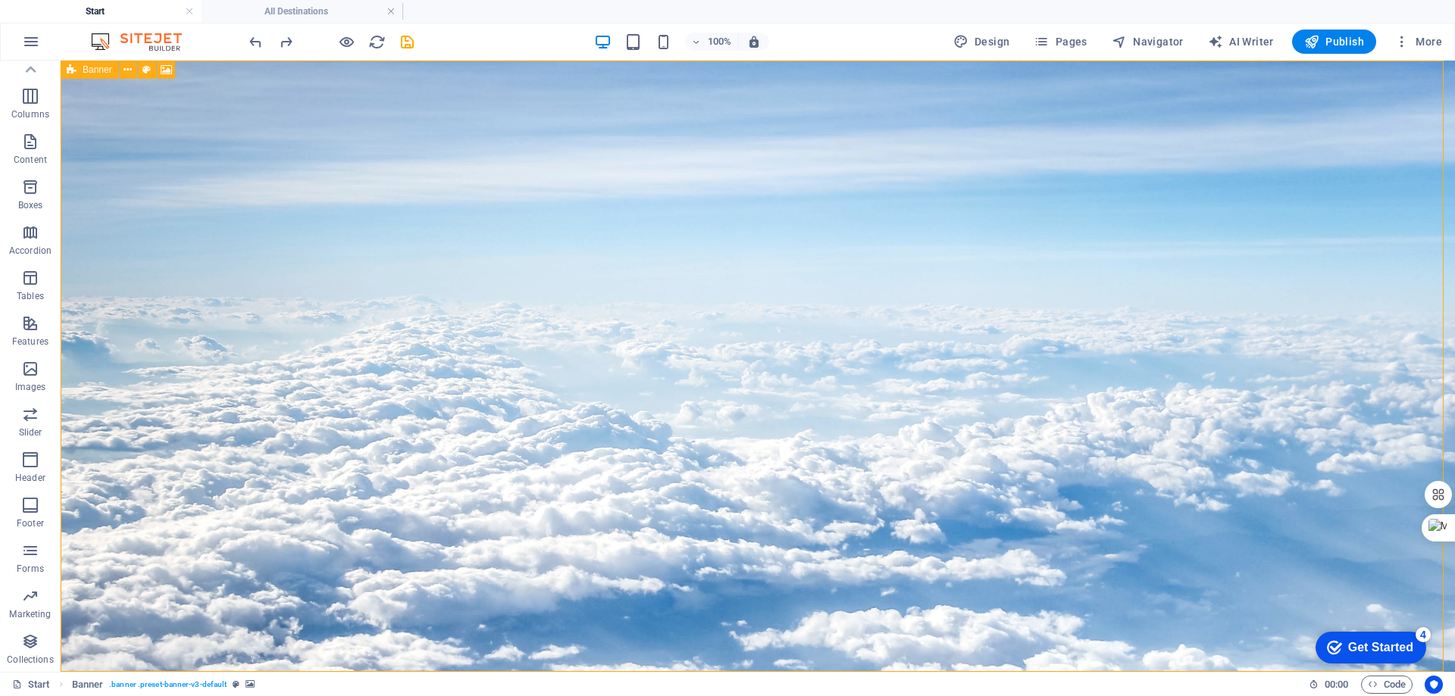
select select "vh"
select select "header"
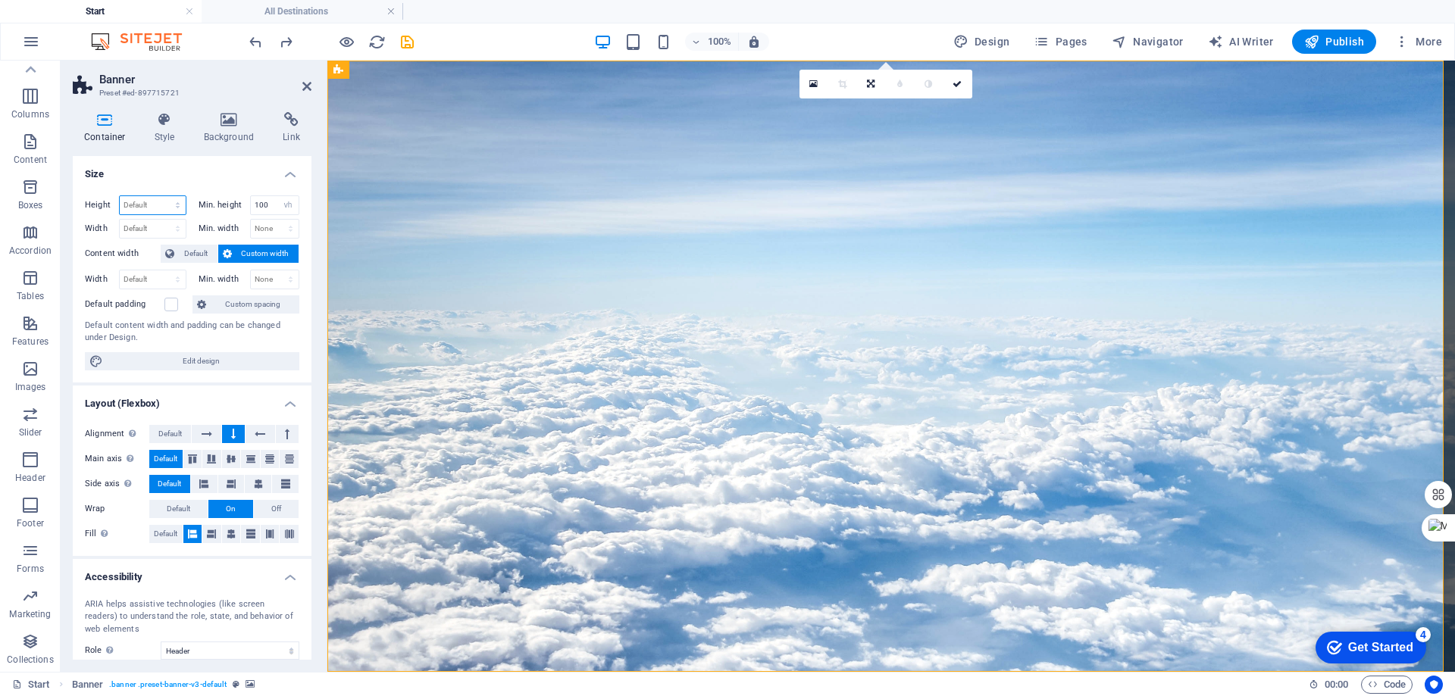
click at [161, 202] on select "Default px rem % vh vw" at bounding box center [153, 205] width 66 height 18
select select "px"
click at [162, 196] on select "Default px rem % vh vw" at bounding box center [153, 205] width 66 height 18
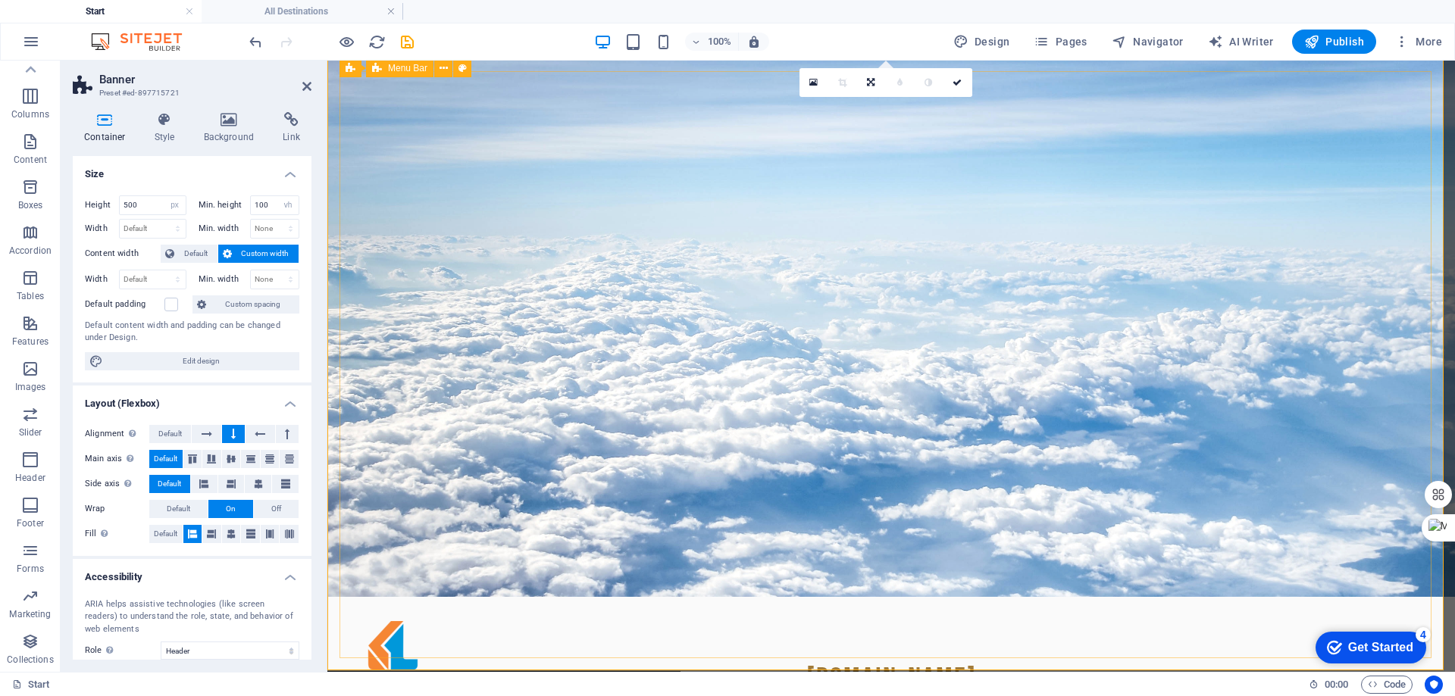
scroll to position [76, 0]
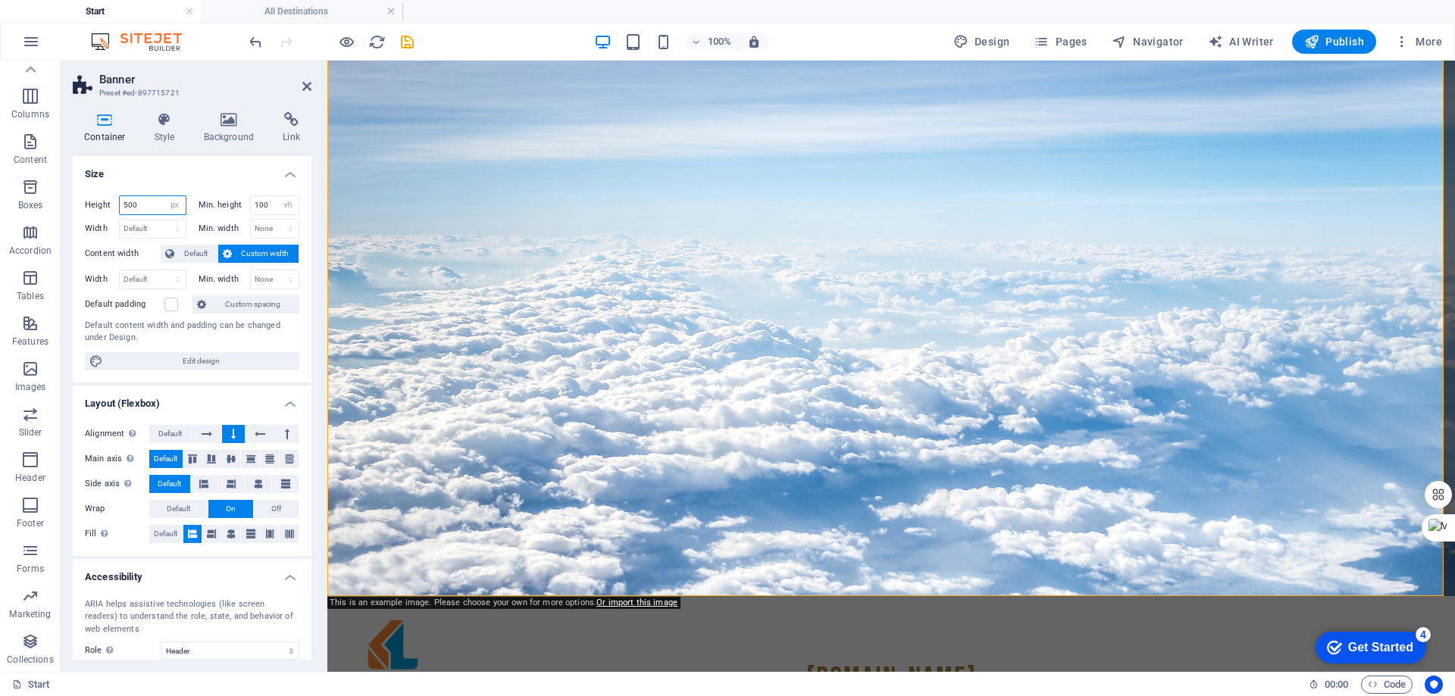
drag, startPoint x: 141, startPoint y: 205, endPoint x: 106, endPoint y: 205, distance: 34.9
click at [106, 205] on div "Height 500 Default px rem % vh vw" at bounding box center [136, 205] width 102 height 20
type input "300"
click at [375, 608] on div "Home Destinations Profil Partners Contact" at bounding box center [890, 671] width 1103 height 127
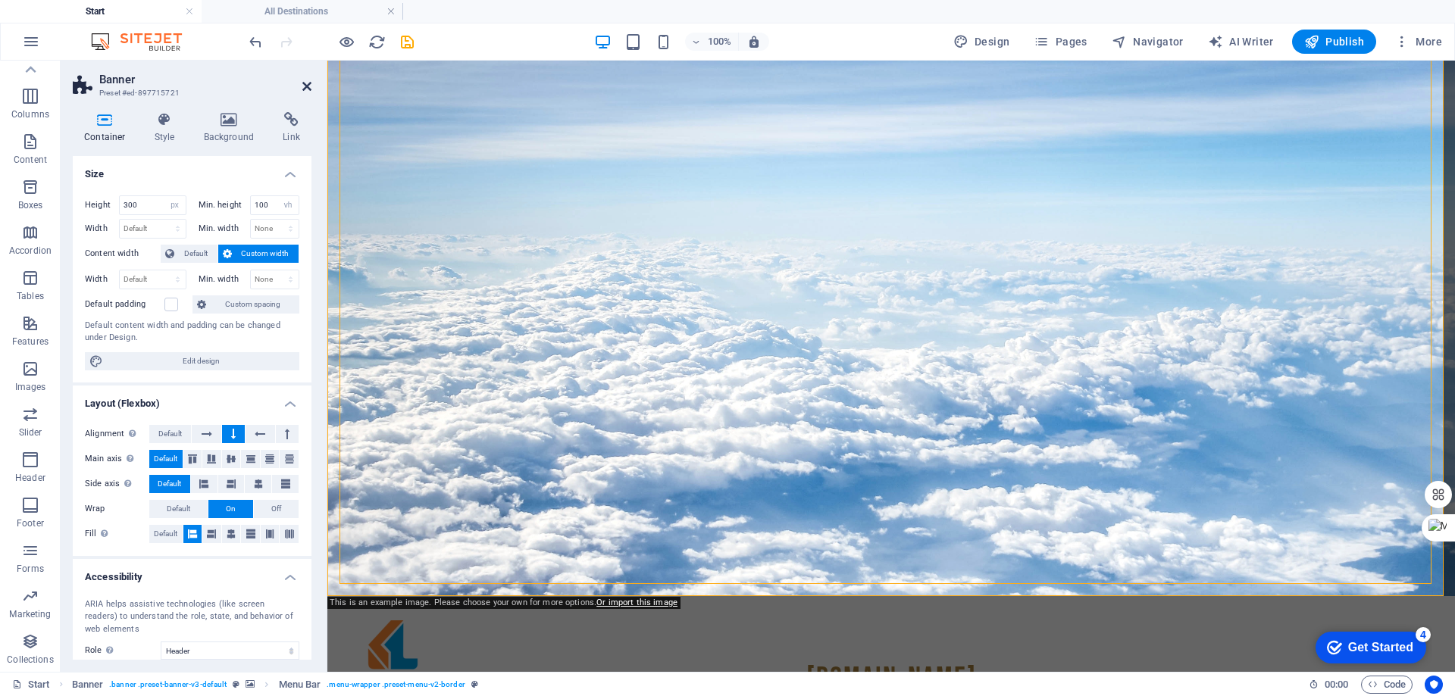
click at [305, 85] on icon at bounding box center [306, 86] width 9 height 12
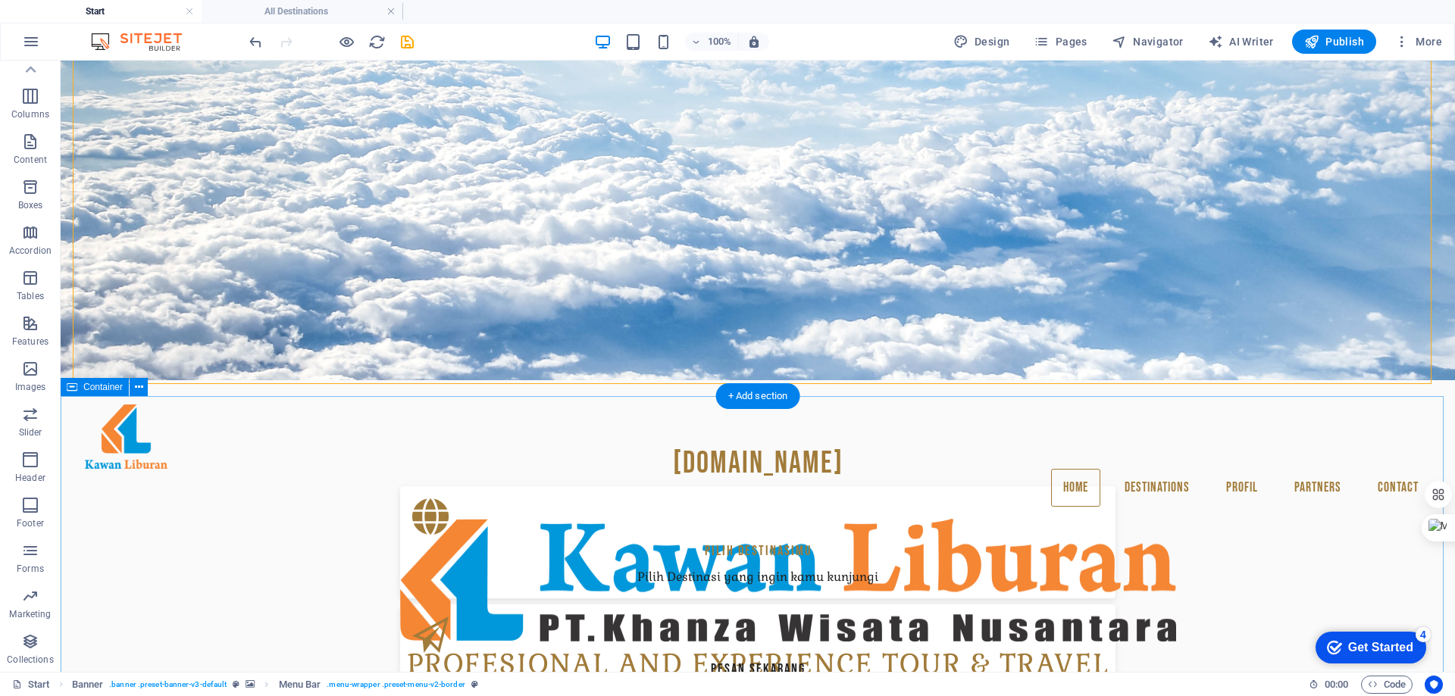
scroll to position [0, 0]
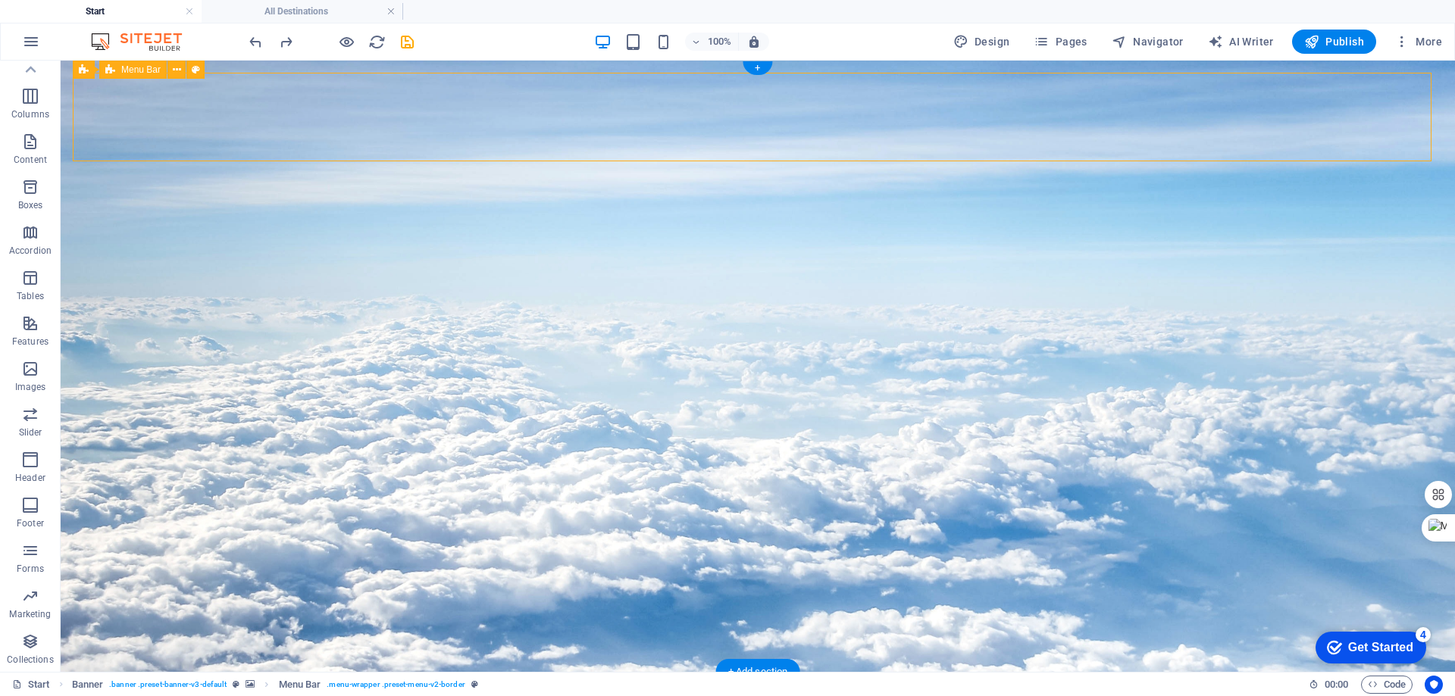
select select "rem"
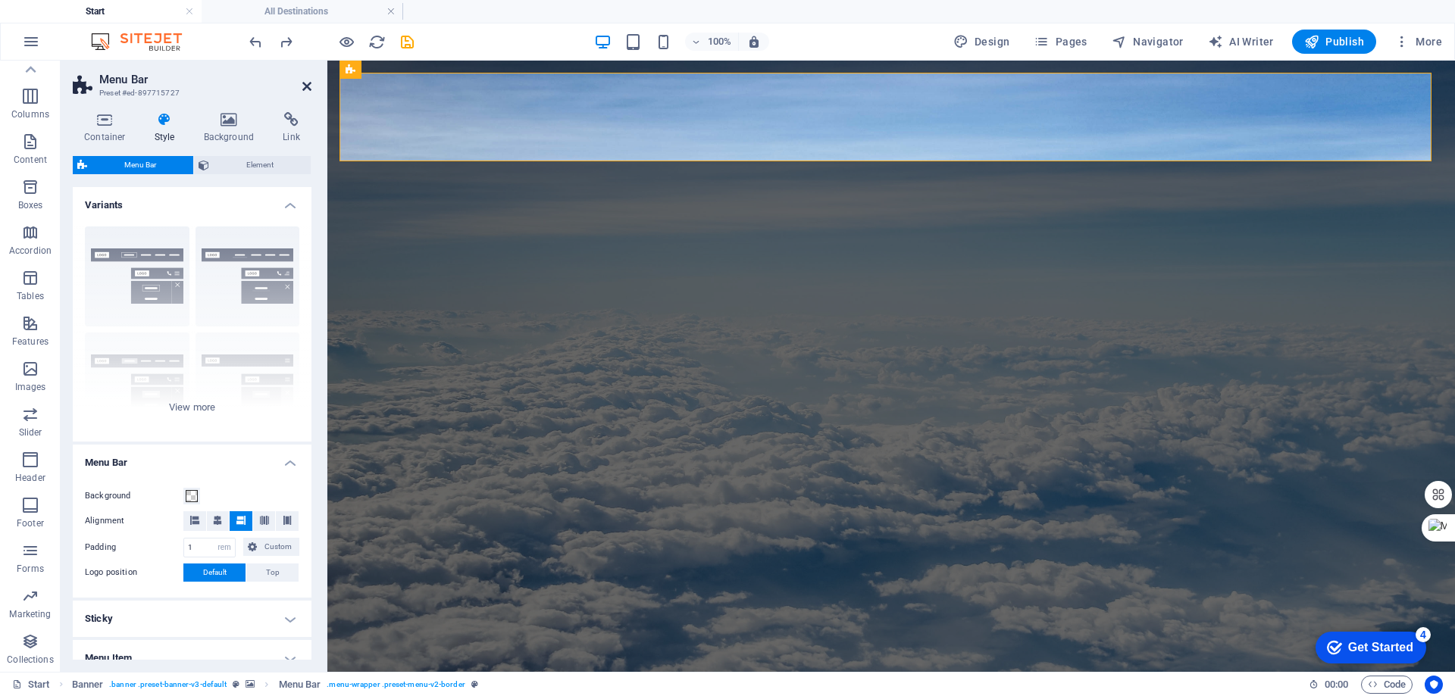
click at [304, 86] on icon at bounding box center [306, 86] width 9 height 12
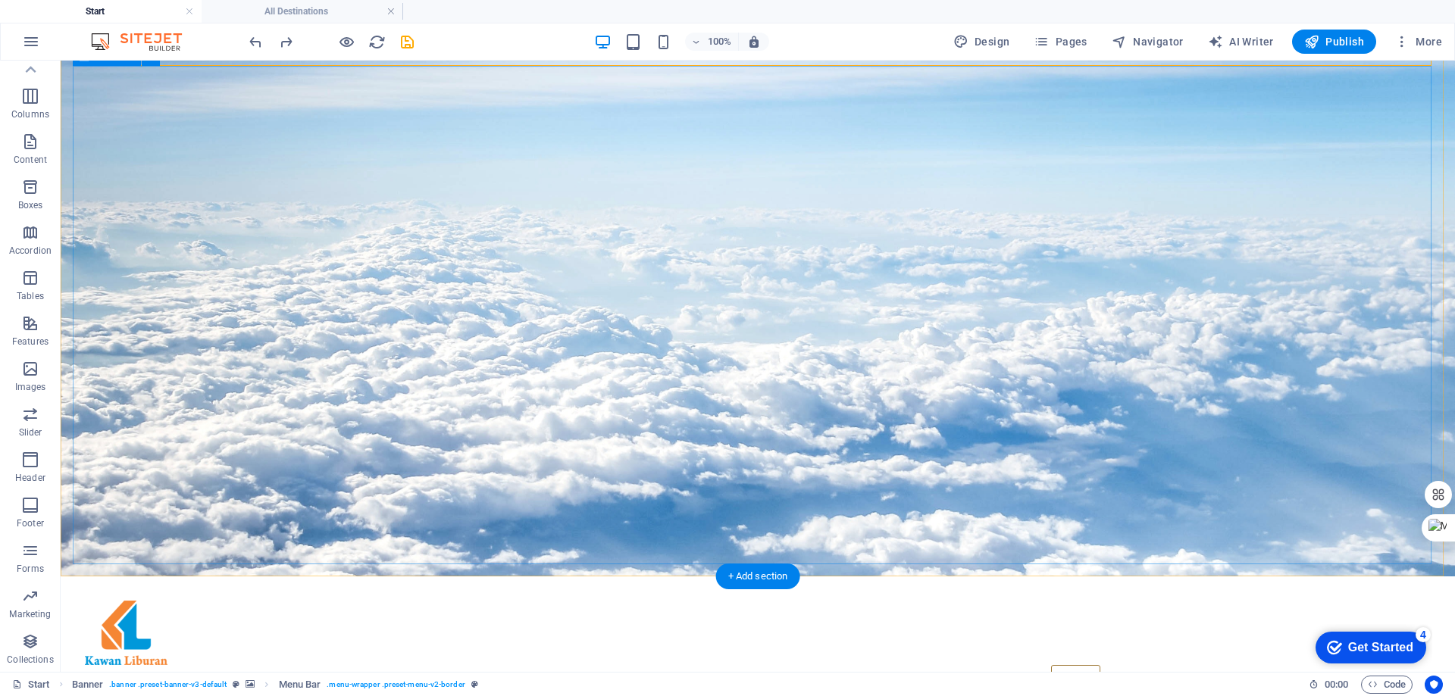
scroll to position [227, 0]
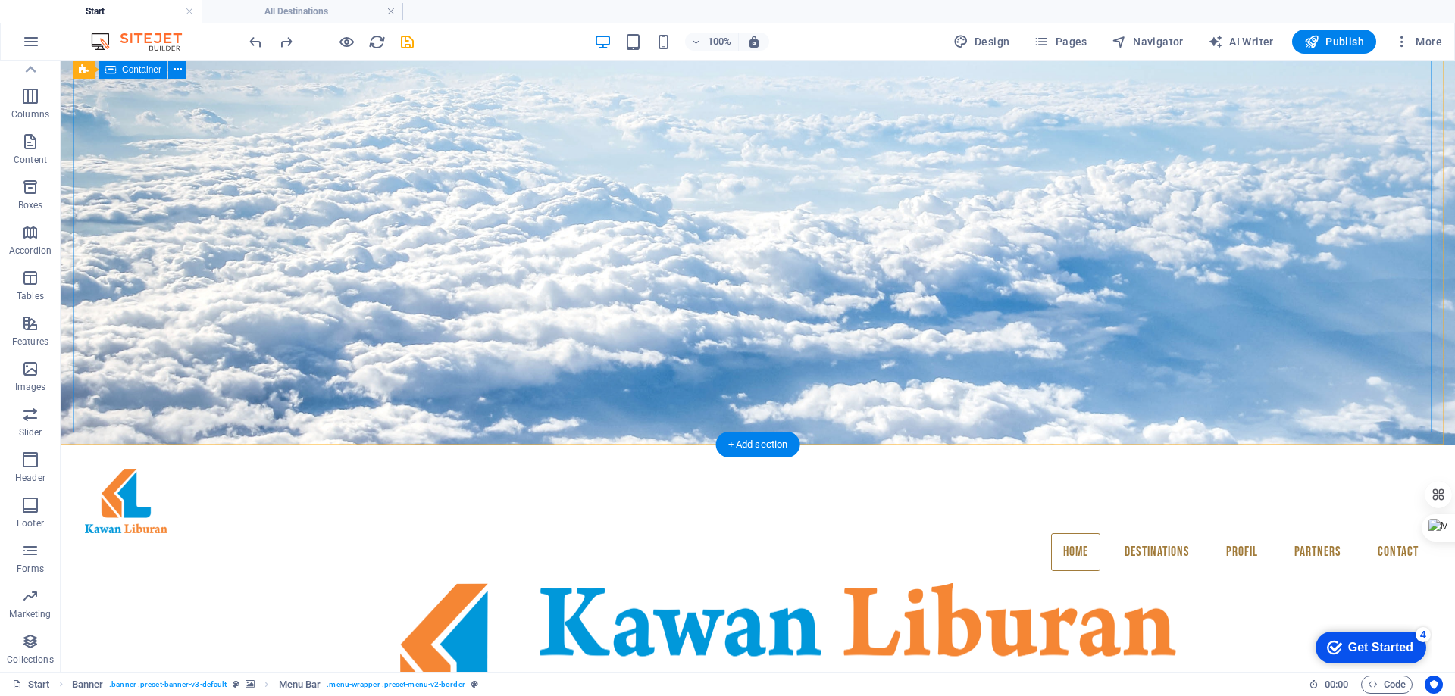
click at [408, 583] on div "Profesional and Experience Tour & Travel" at bounding box center [758, 696] width 1370 height 227
select select "px"
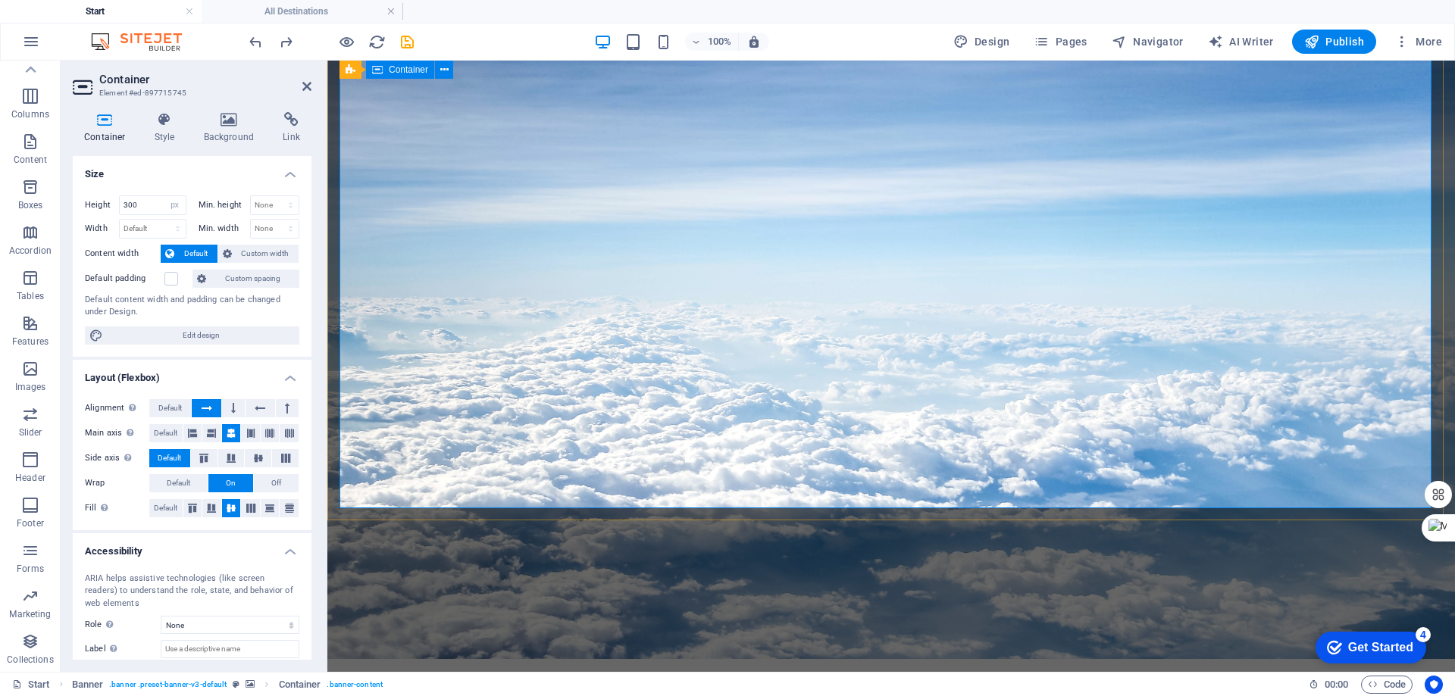
scroll to position [0, 0]
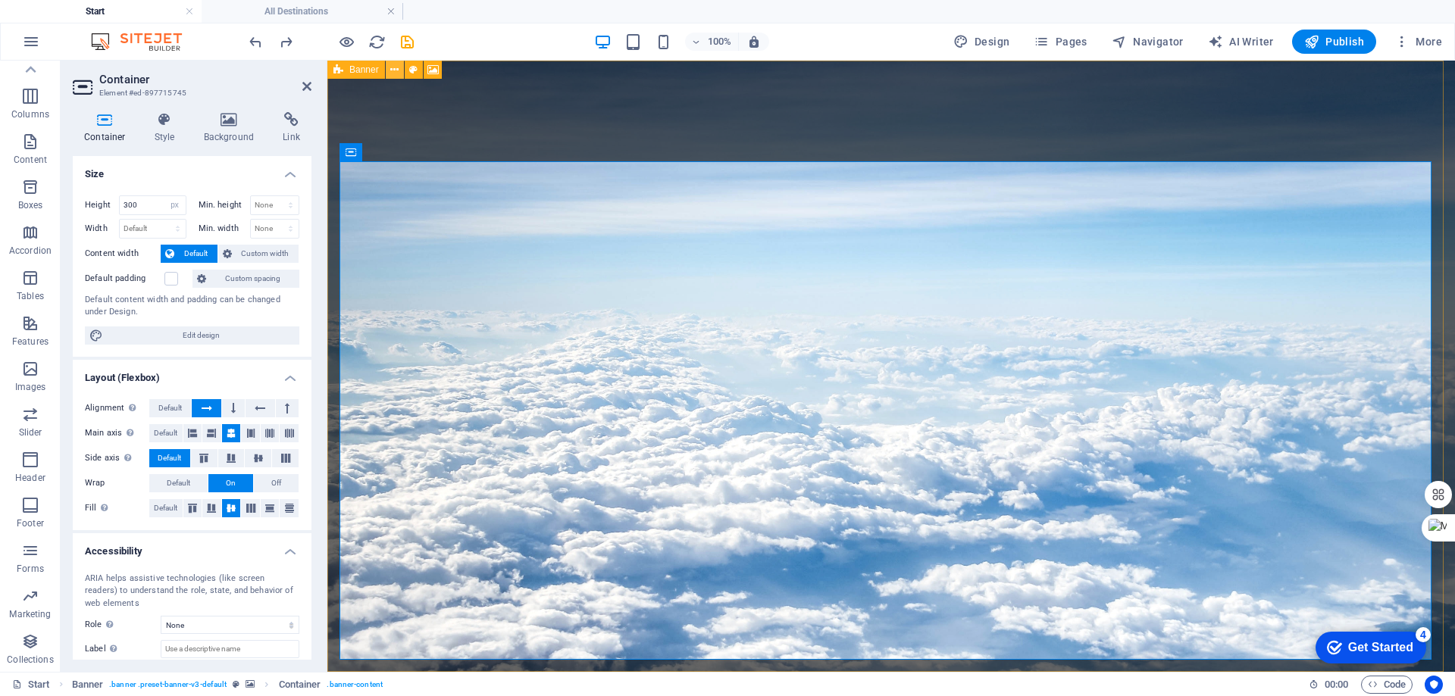
click at [394, 69] on icon at bounding box center [394, 70] width 8 height 16
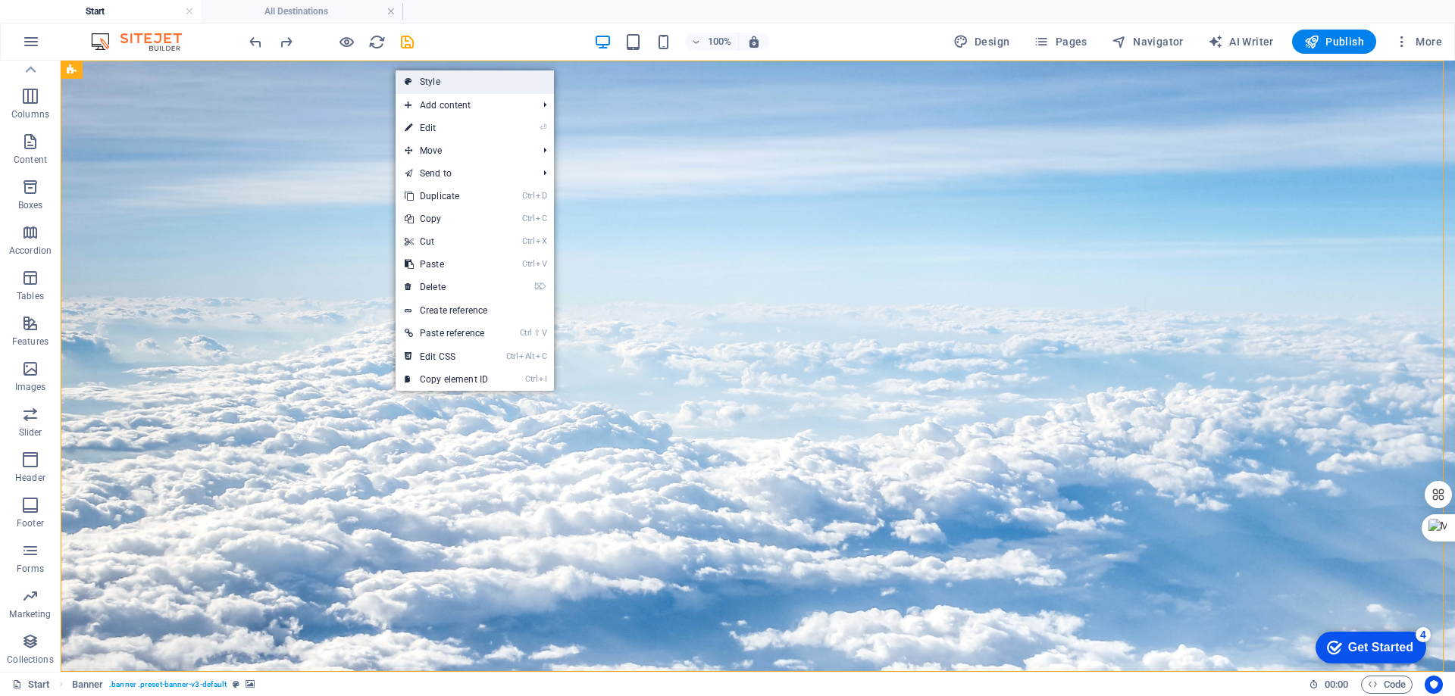
click at [446, 82] on link "Style" at bounding box center [475, 81] width 158 height 23
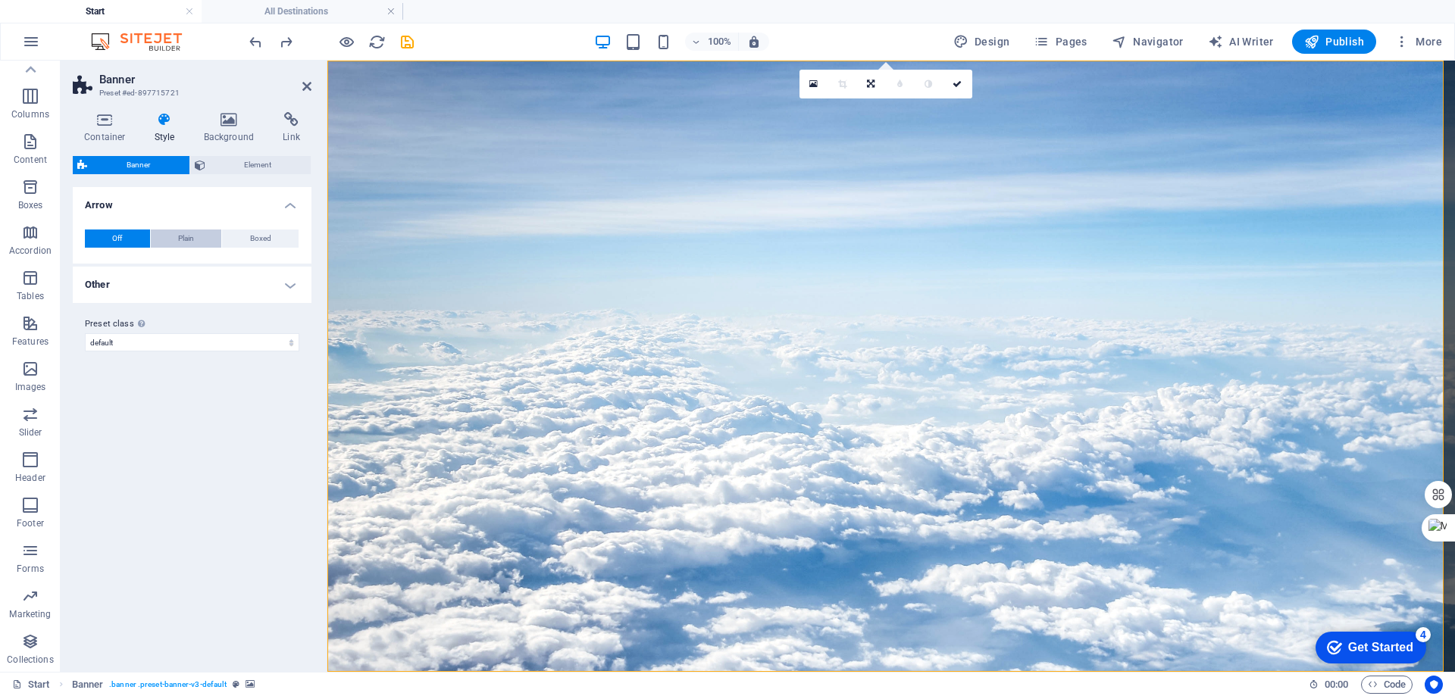
click at [190, 242] on span "Plain" at bounding box center [186, 239] width 16 height 18
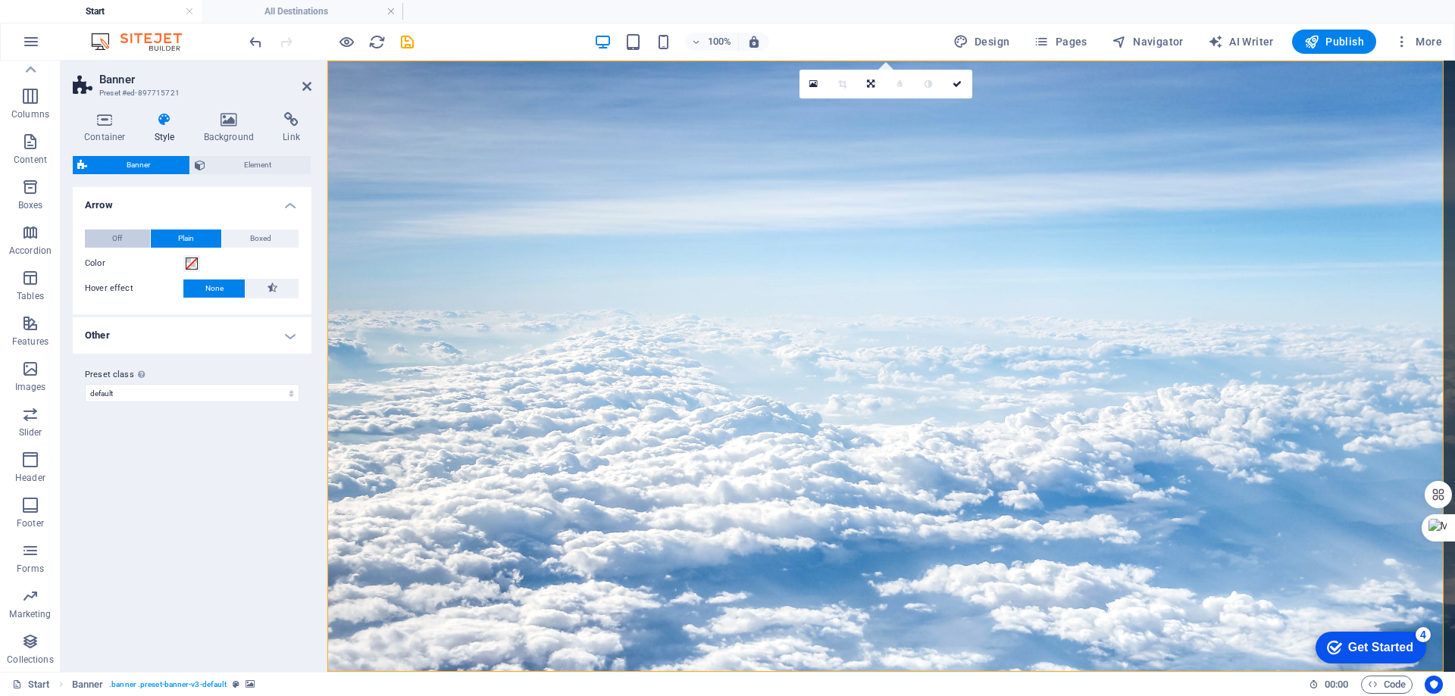
click at [127, 235] on button "Off" at bounding box center [117, 239] width 65 height 18
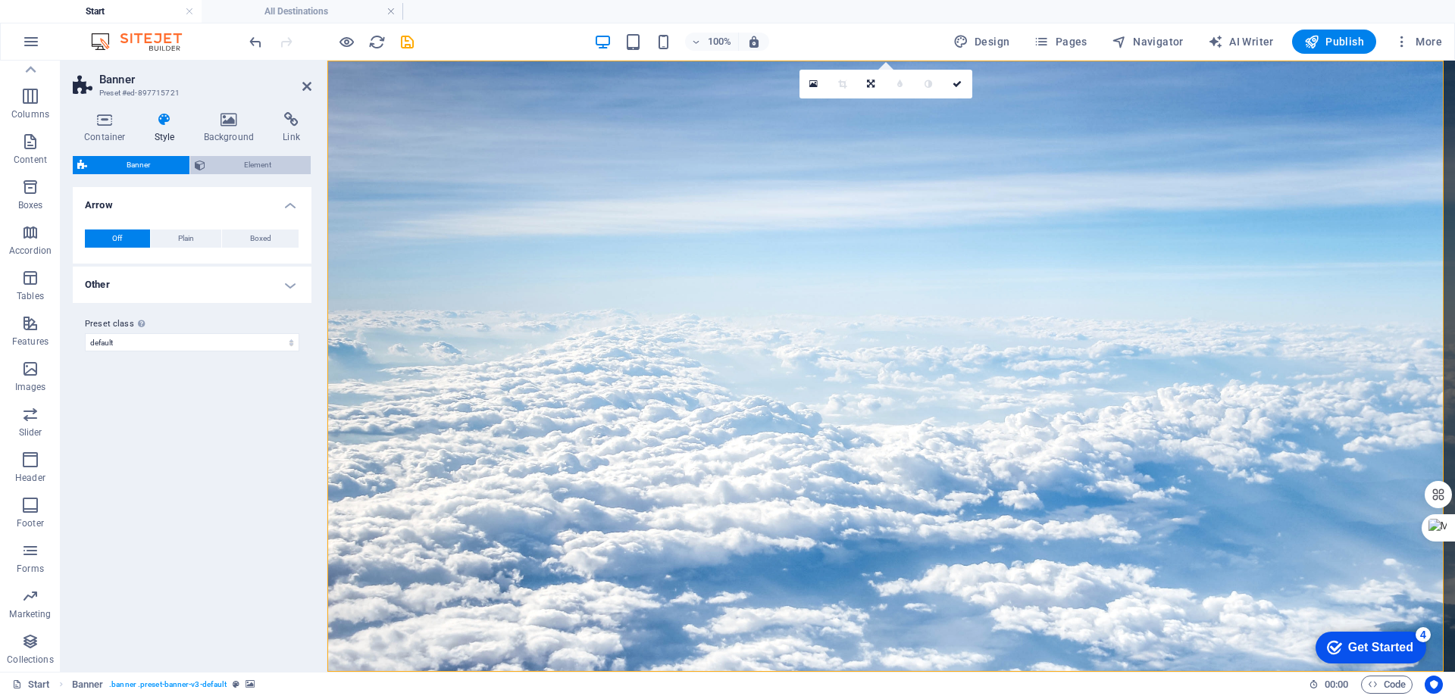
click at [202, 161] on icon at bounding box center [200, 165] width 11 height 18
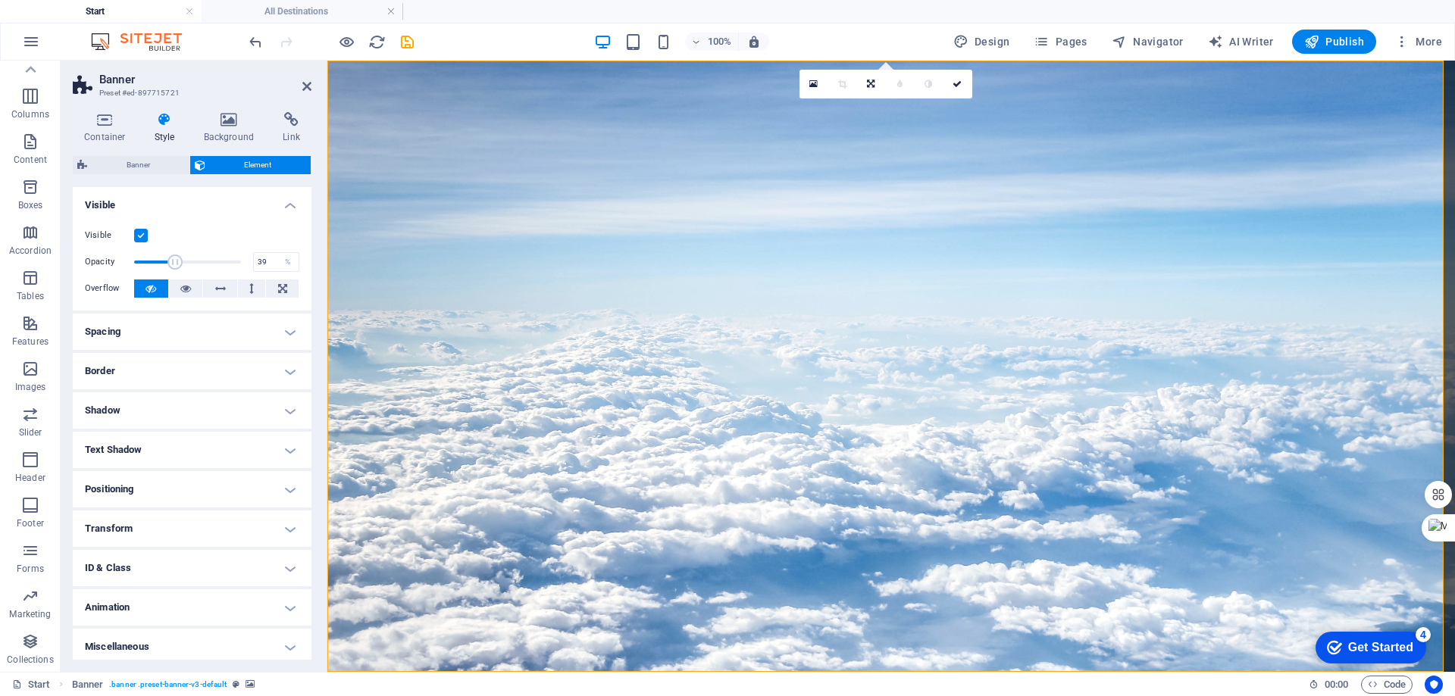
drag, startPoint x: 229, startPoint y: 256, endPoint x: 174, endPoint y: 264, distance: 55.8
click at [174, 264] on span at bounding box center [174, 262] width 15 height 15
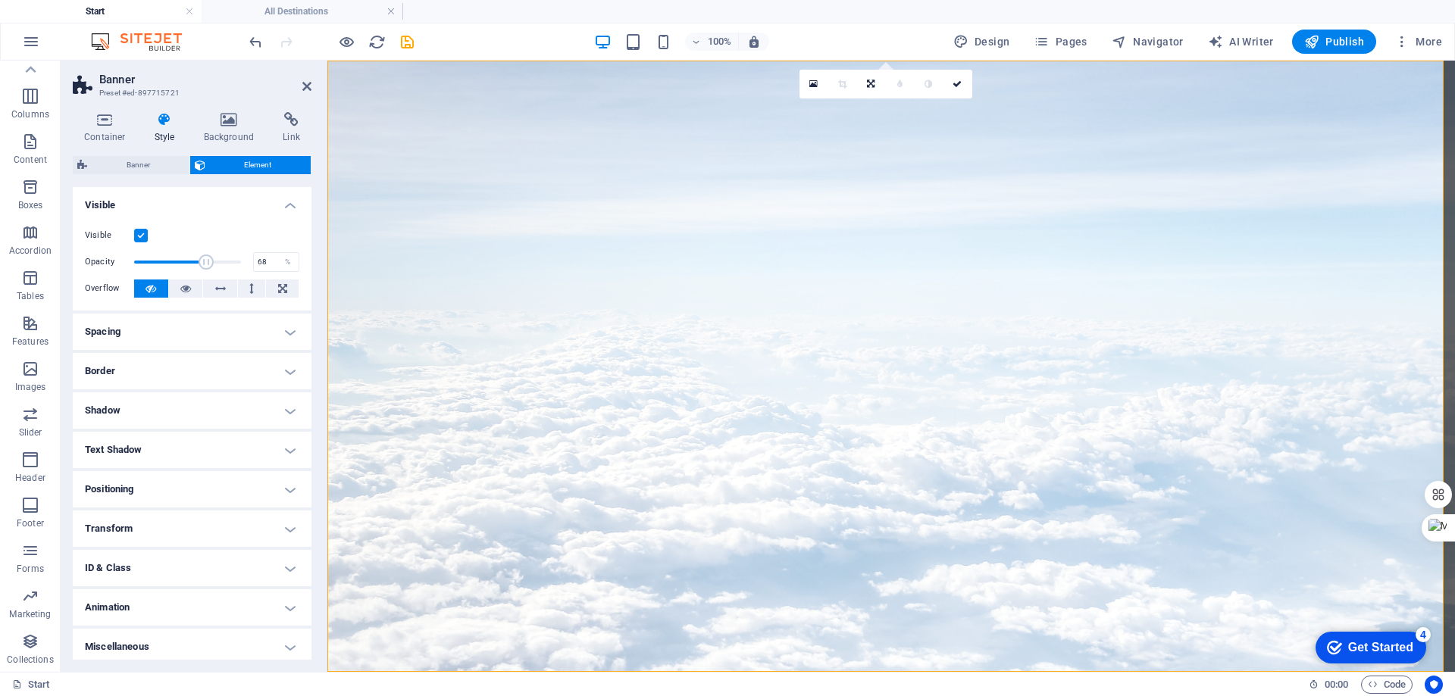
drag, startPoint x: 174, startPoint y: 264, endPoint x: 205, endPoint y: 264, distance: 31.1
click at [205, 264] on span at bounding box center [206, 262] width 15 height 15
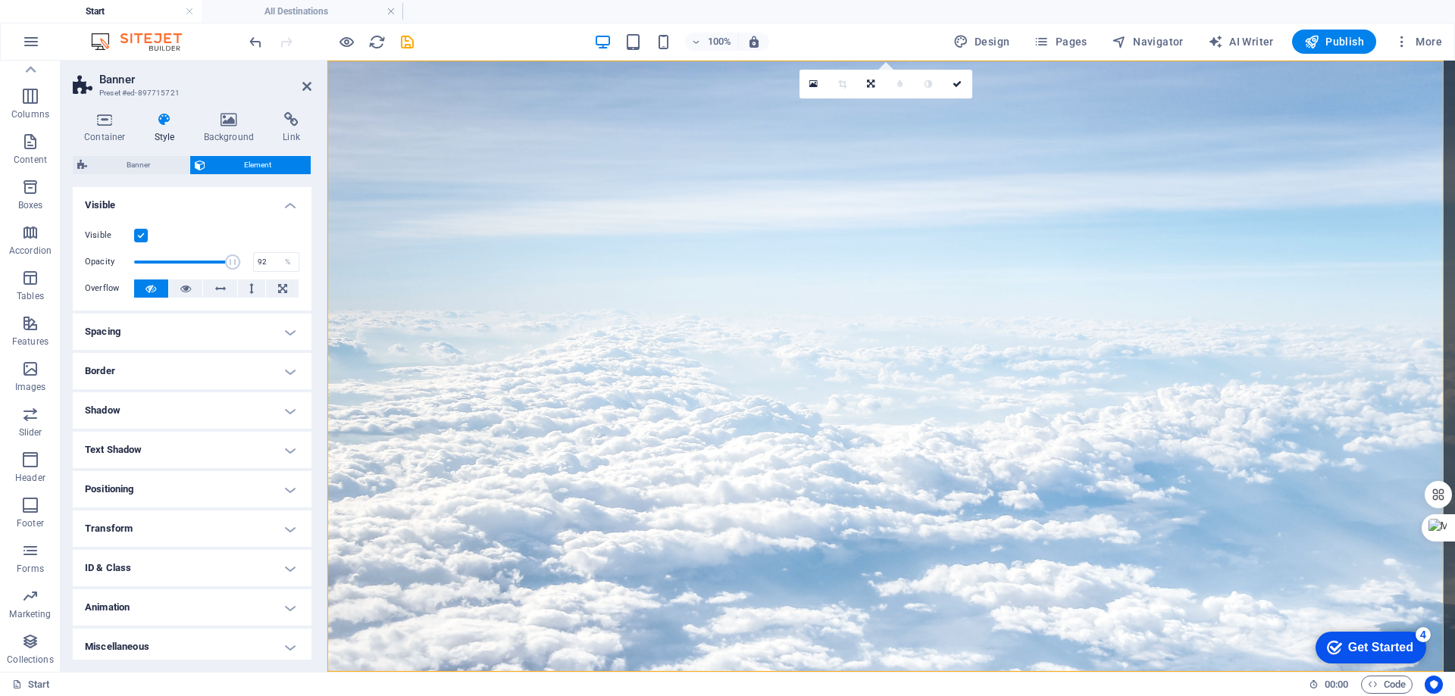
drag, startPoint x: 205, startPoint y: 264, endPoint x: 230, endPoint y: 264, distance: 25.0
click at [230, 264] on span at bounding box center [232, 262] width 15 height 15
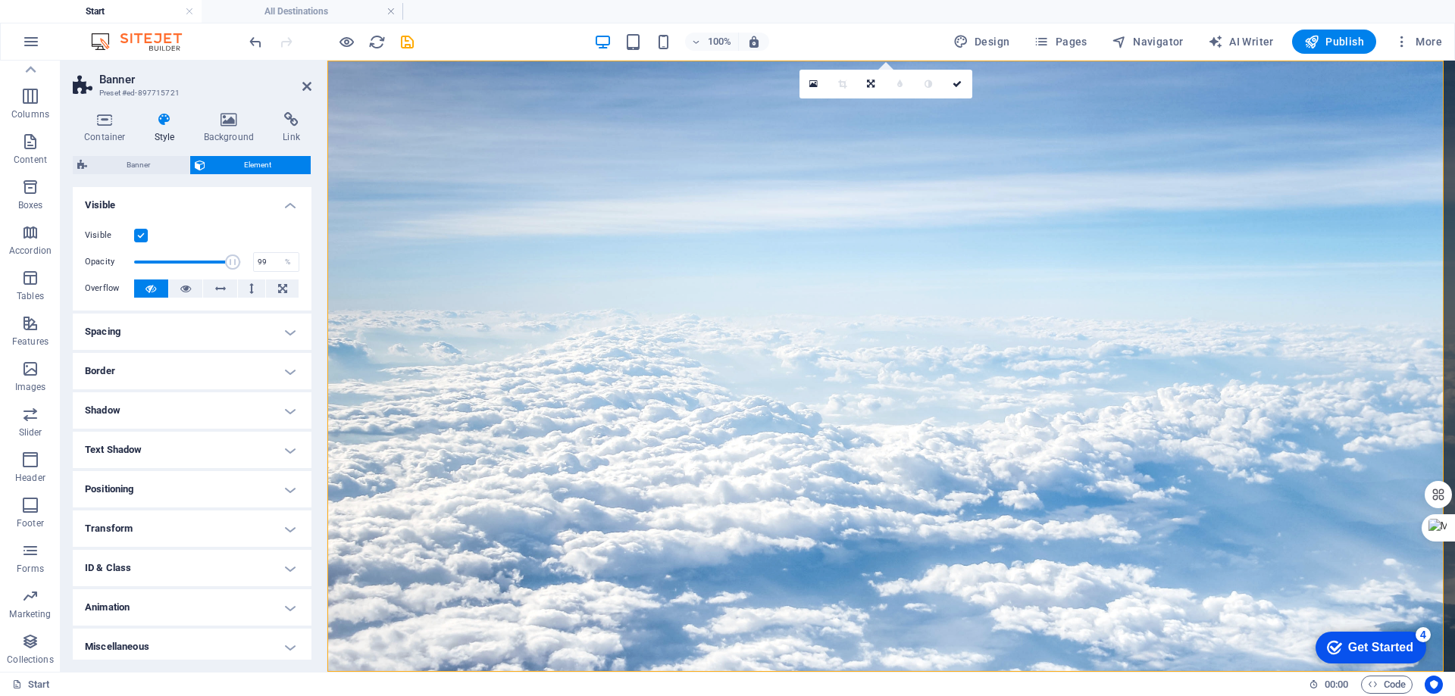
type input "100"
drag, startPoint x: 230, startPoint y: 264, endPoint x: 259, endPoint y: 264, distance: 29.6
click at [259, 264] on div "Opacity 100 %" at bounding box center [192, 262] width 214 height 23
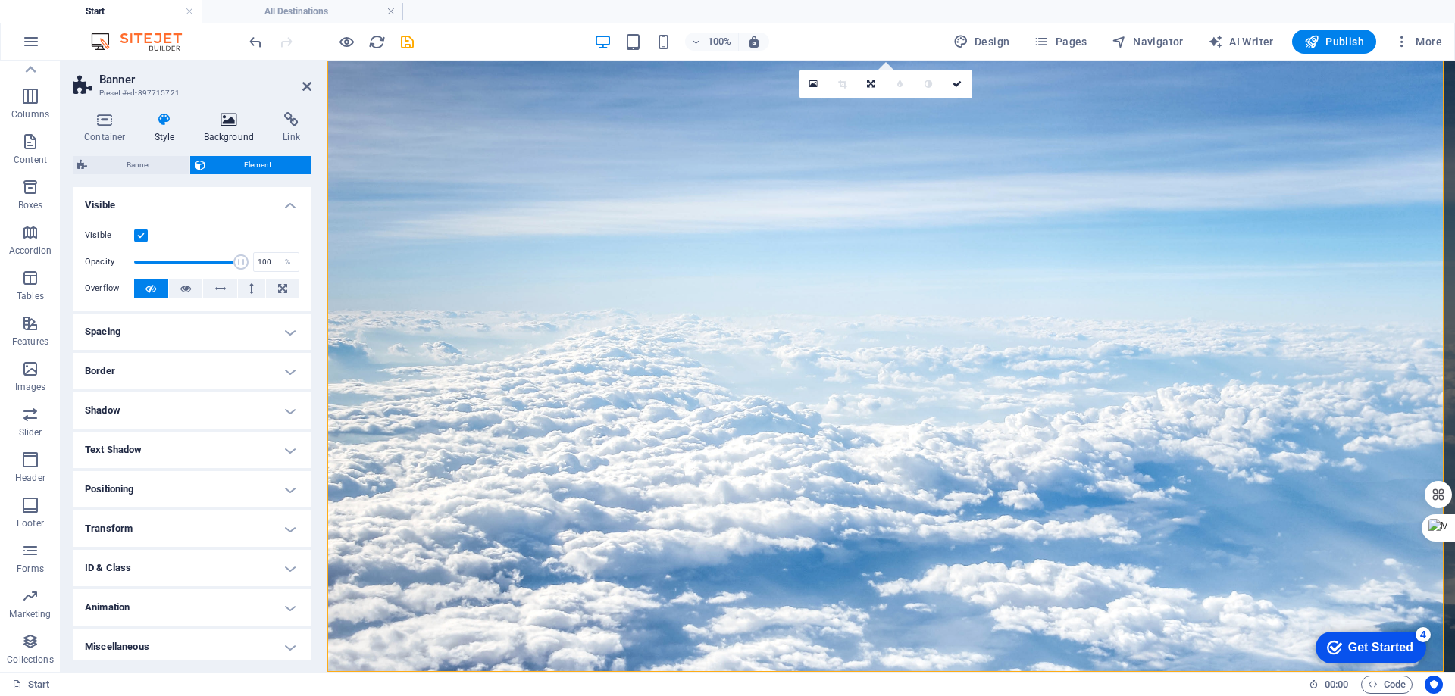
click at [230, 131] on h4 "Background" at bounding box center [232, 128] width 80 height 32
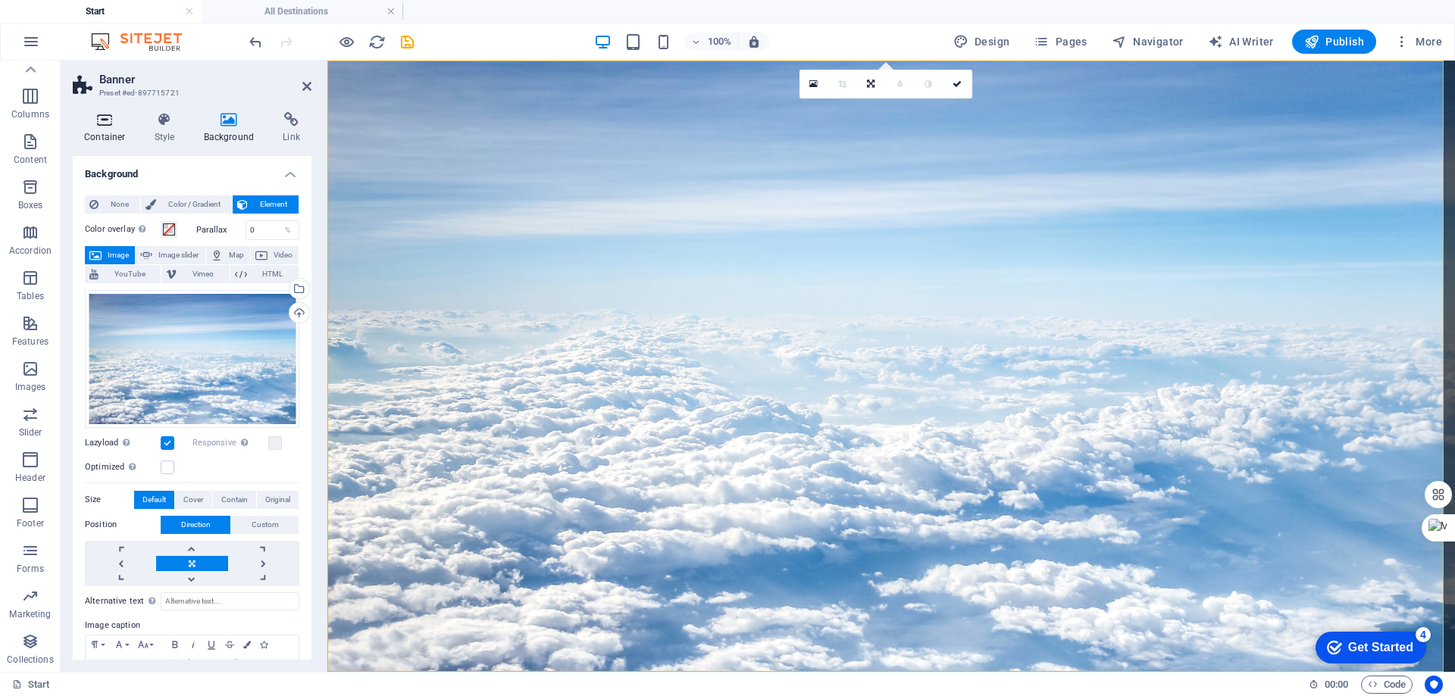
click at [106, 120] on icon at bounding box center [105, 119] width 64 height 15
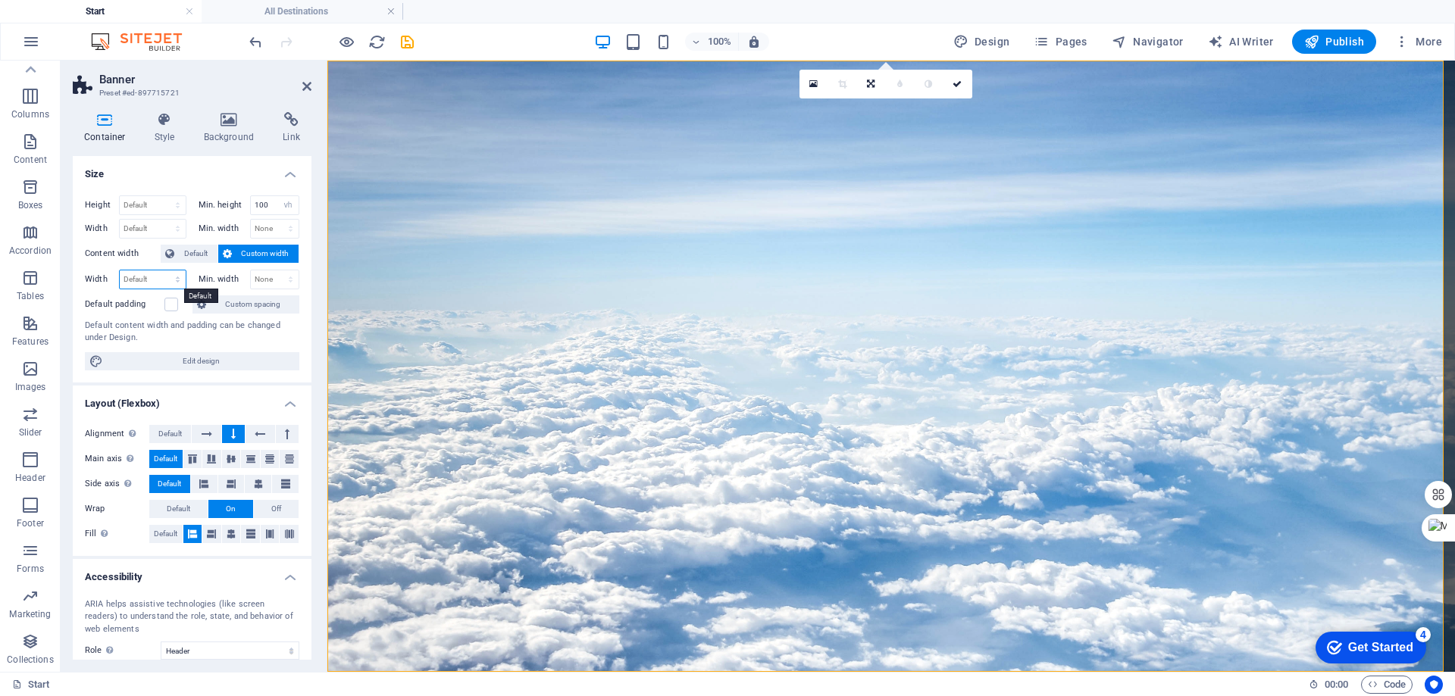
click at [154, 274] on select "Default px rem % em vh vw" at bounding box center [153, 280] width 66 height 18
select select "px"
click at [162, 271] on select "Default px rem % em vh vw" at bounding box center [153, 280] width 66 height 18
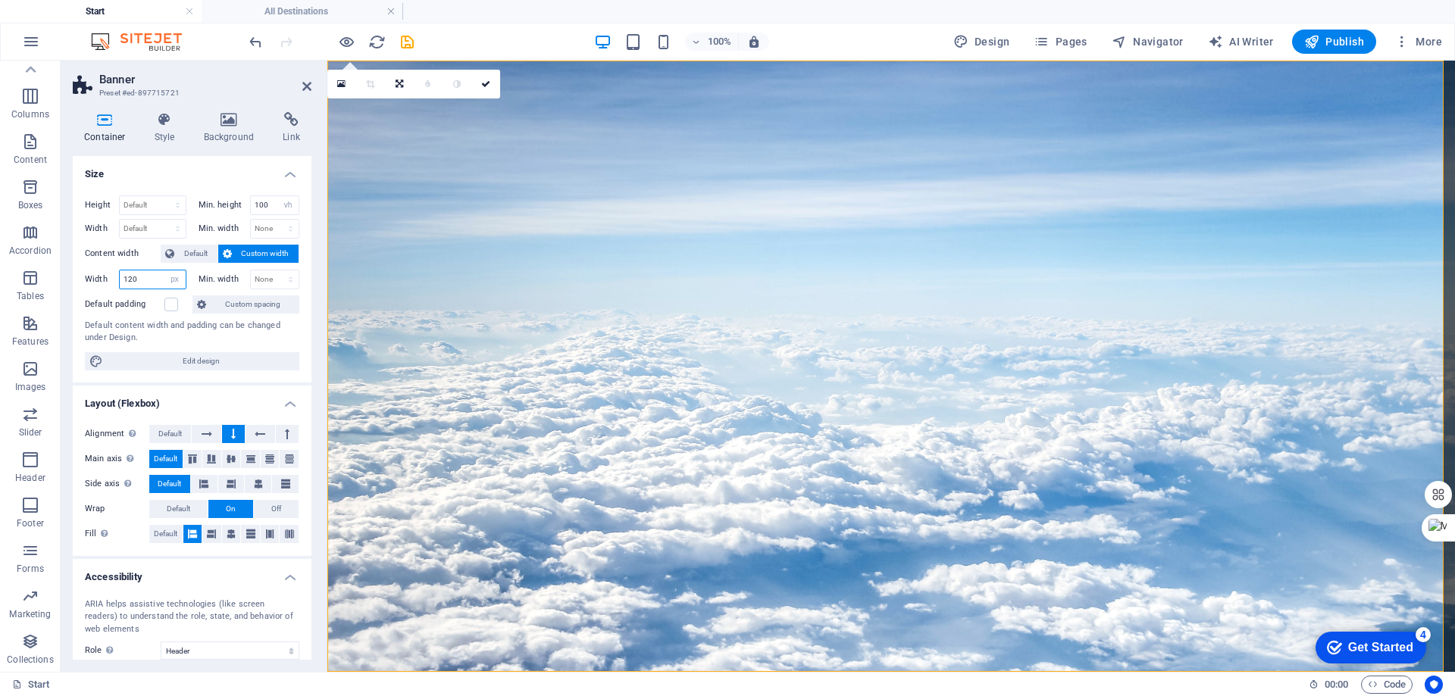
type input "120"
click at [268, 280] on select "None px rem % vh vw" at bounding box center [275, 280] width 48 height 18
select select "px"
click at [274, 271] on select "None px rem % vh vw" at bounding box center [275, 280] width 48 height 18
type input "0"
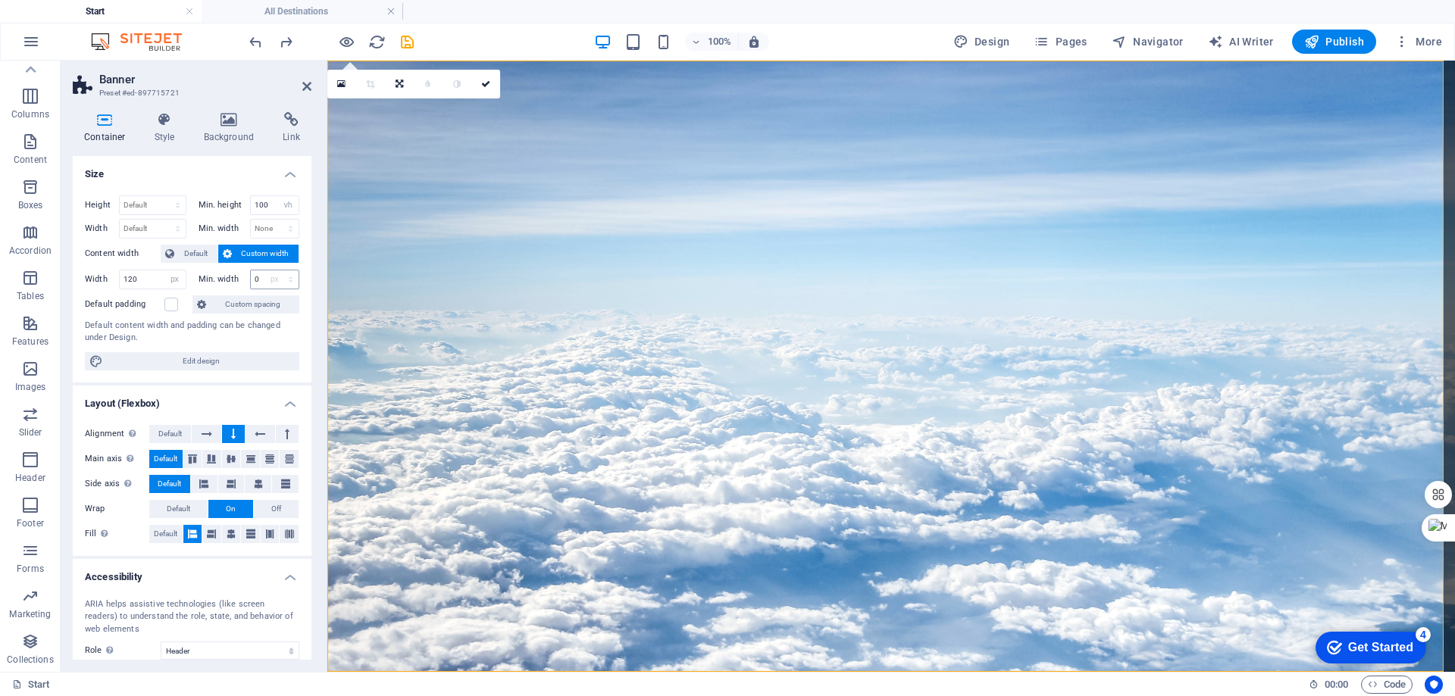
select select "DISABLED_OPTION_VALUE"
type input "1473"
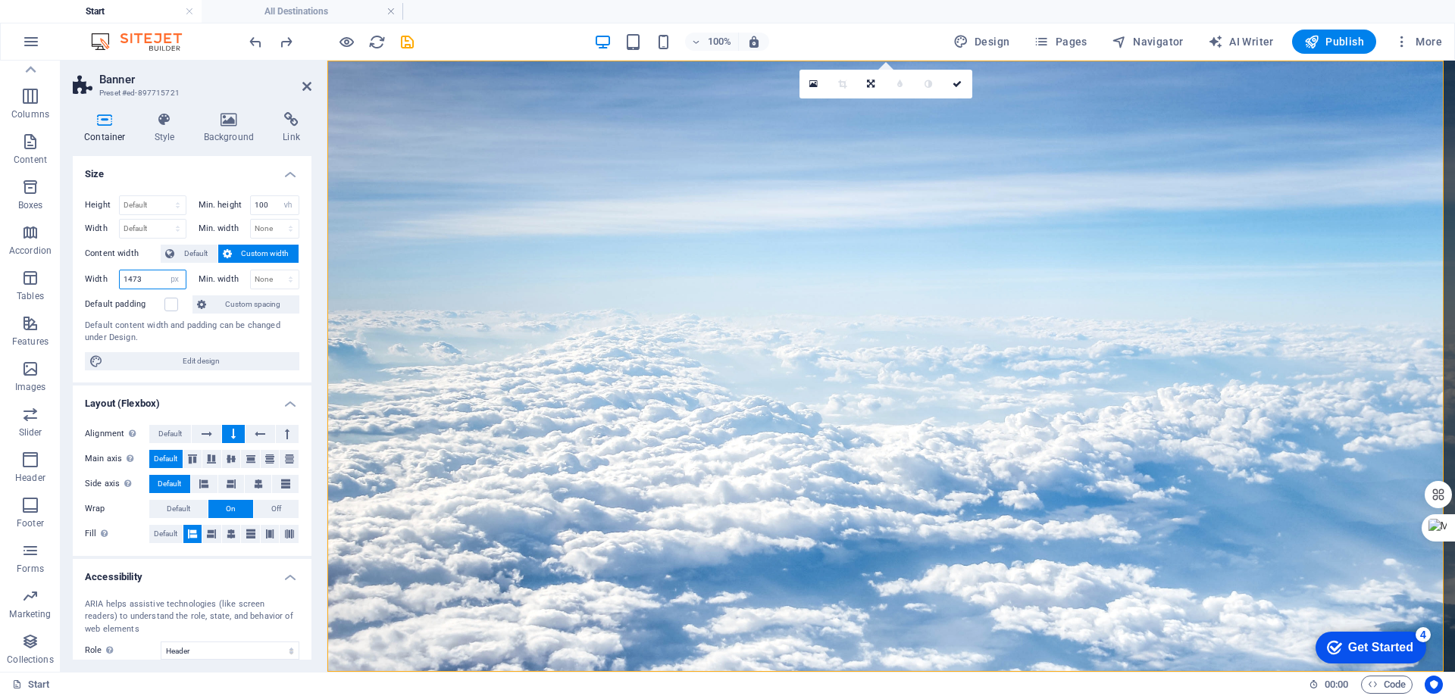
click at [154, 278] on input "1473" at bounding box center [153, 280] width 66 height 18
click at [151, 202] on select "Default px rem % vh vw" at bounding box center [153, 205] width 66 height 18
select select "px"
click at [162, 196] on select "Default px rem % vh vw" at bounding box center [153, 205] width 66 height 18
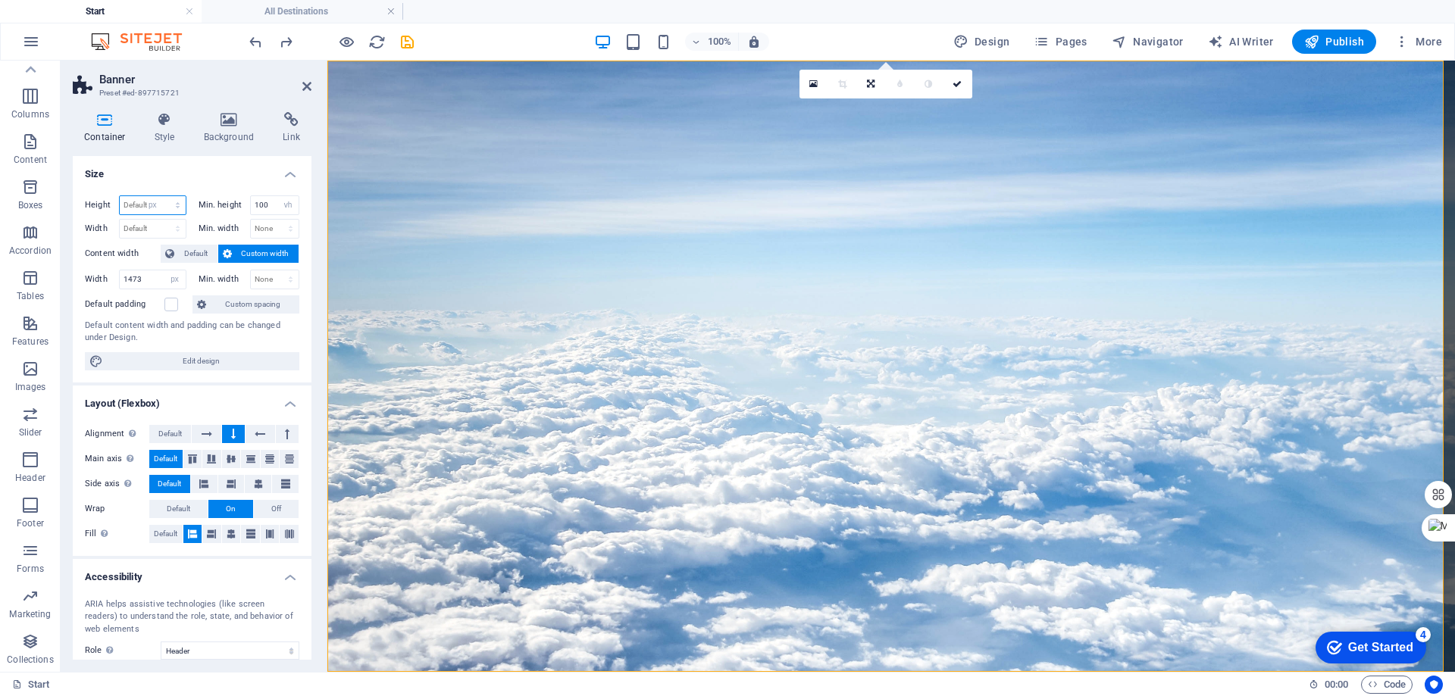
type input "807"
select select "DISABLED_OPTION_VALUE"
drag, startPoint x: 267, startPoint y: 203, endPoint x: 251, endPoint y: 201, distance: 16.8
click at [251, 201] on input "100" at bounding box center [275, 205] width 48 height 18
click at [158, 208] on select "Default px rem % vh vw" at bounding box center [153, 205] width 66 height 18
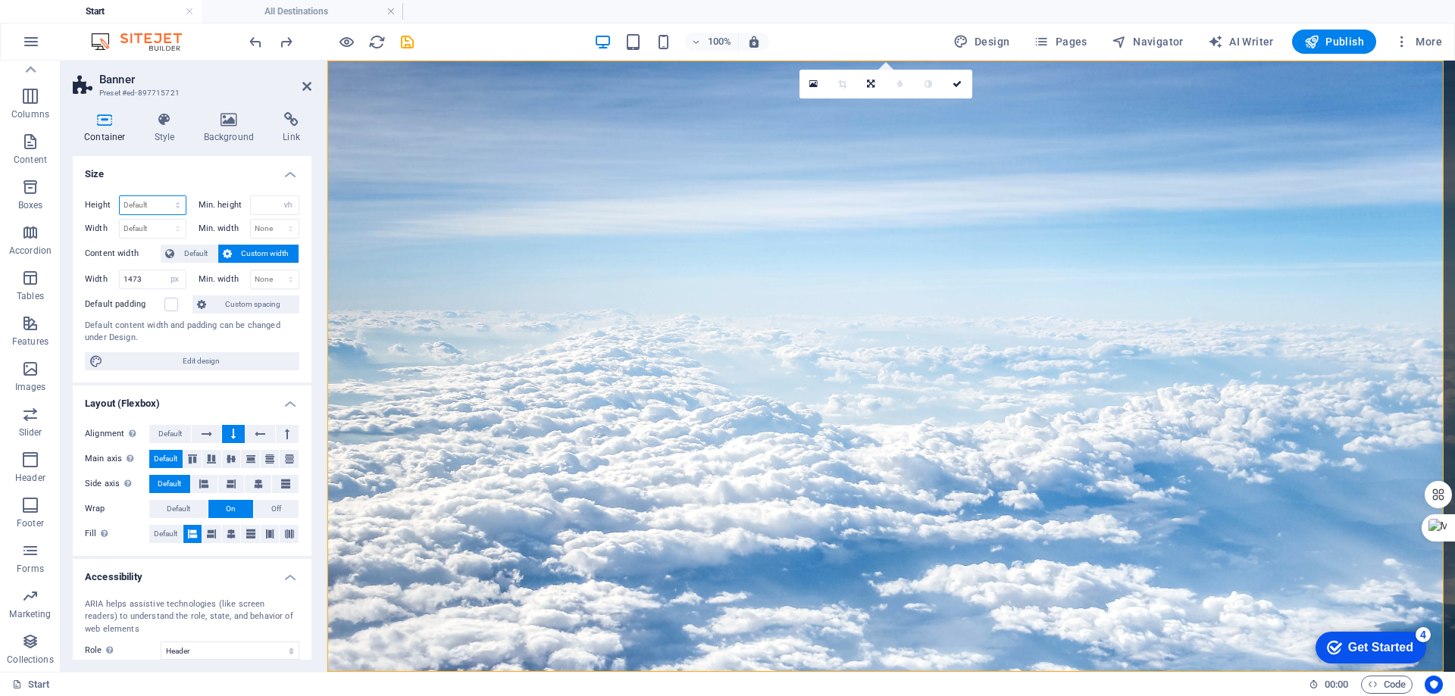
select select "px"
click at [162, 196] on select "Default px rem % vh vw" at bounding box center [153, 205] width 66 height 18
type input "807"
select select "DISABLED_OPTION_VALUE"
click at [203, 250] on span "Default" at bounding box center [196, 254] width 34 height 18
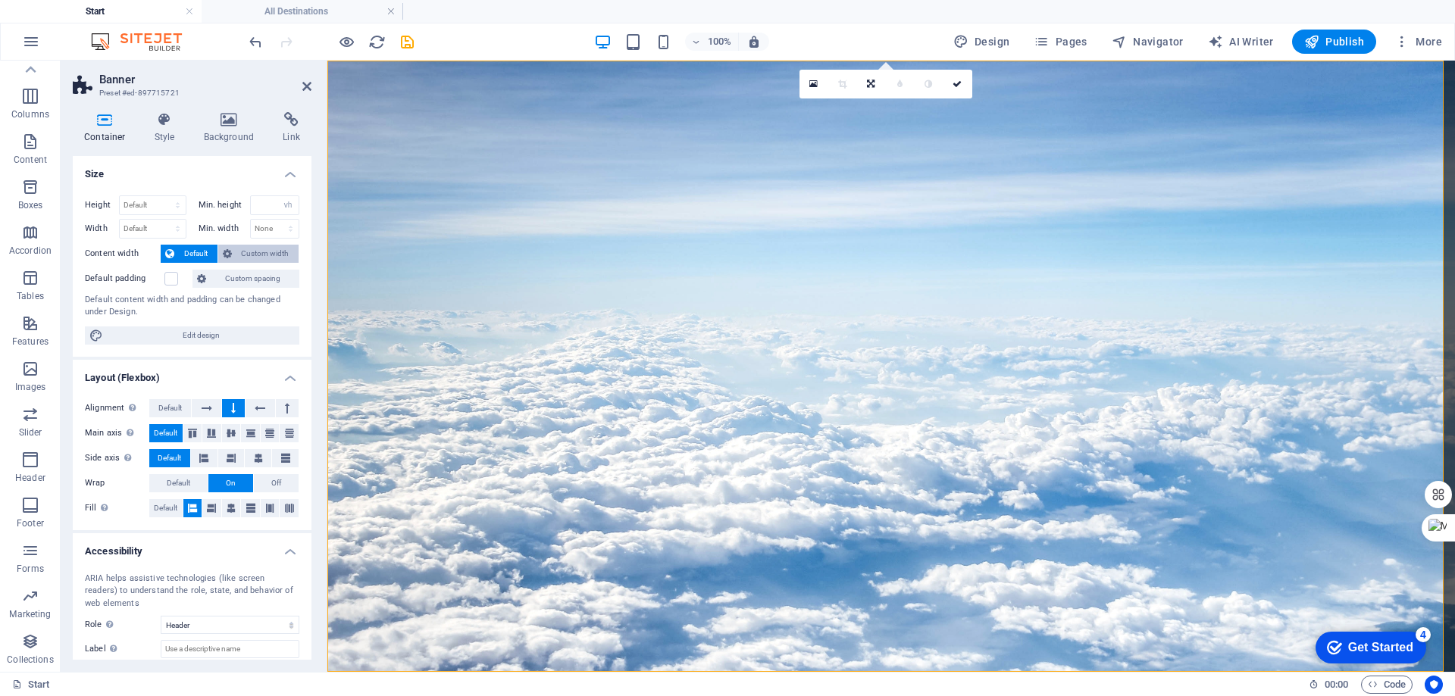
click at [254, 250] on span "Custom width" at bounding box center [265, 254] width 58 height 18
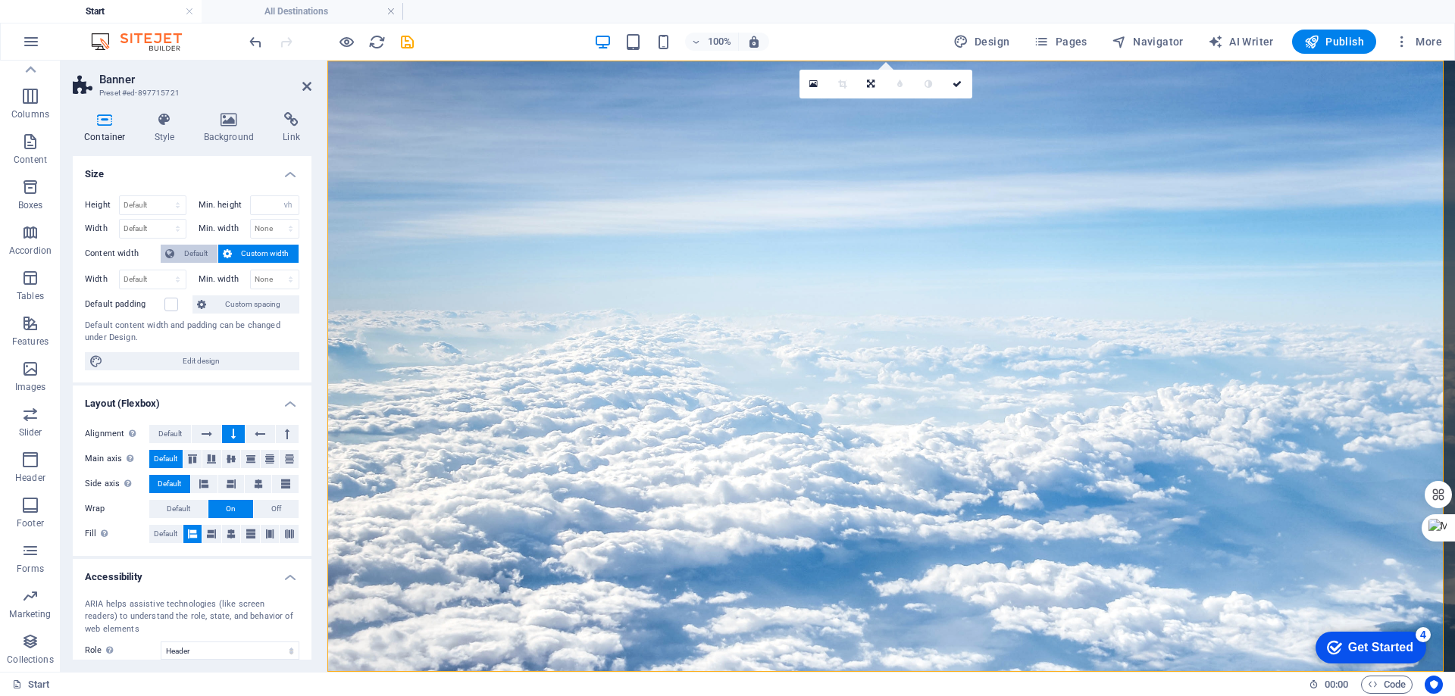
click at [202, 251] on span "Default" at bounding box center [196, 254] width 34 height 18
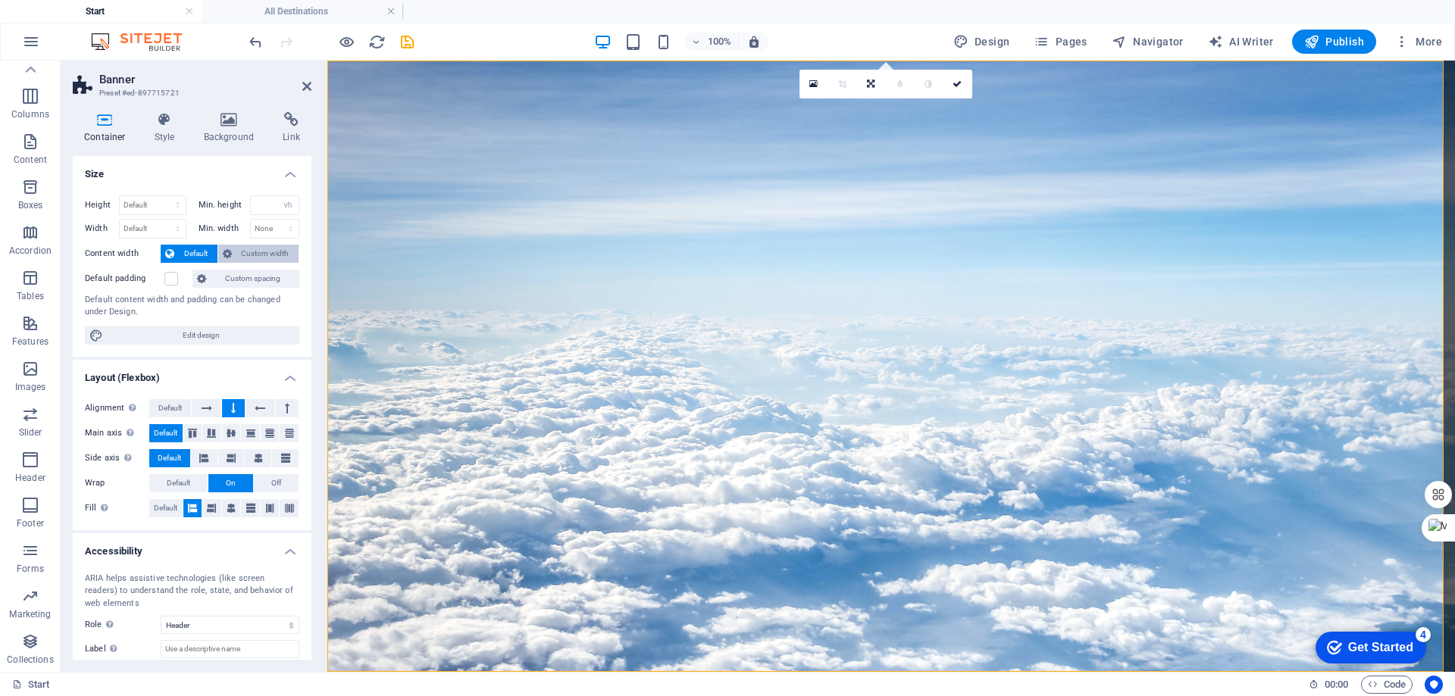
click at [252, 254] on span "Custom width" at bounding box center [265, 254] width 58 height 18
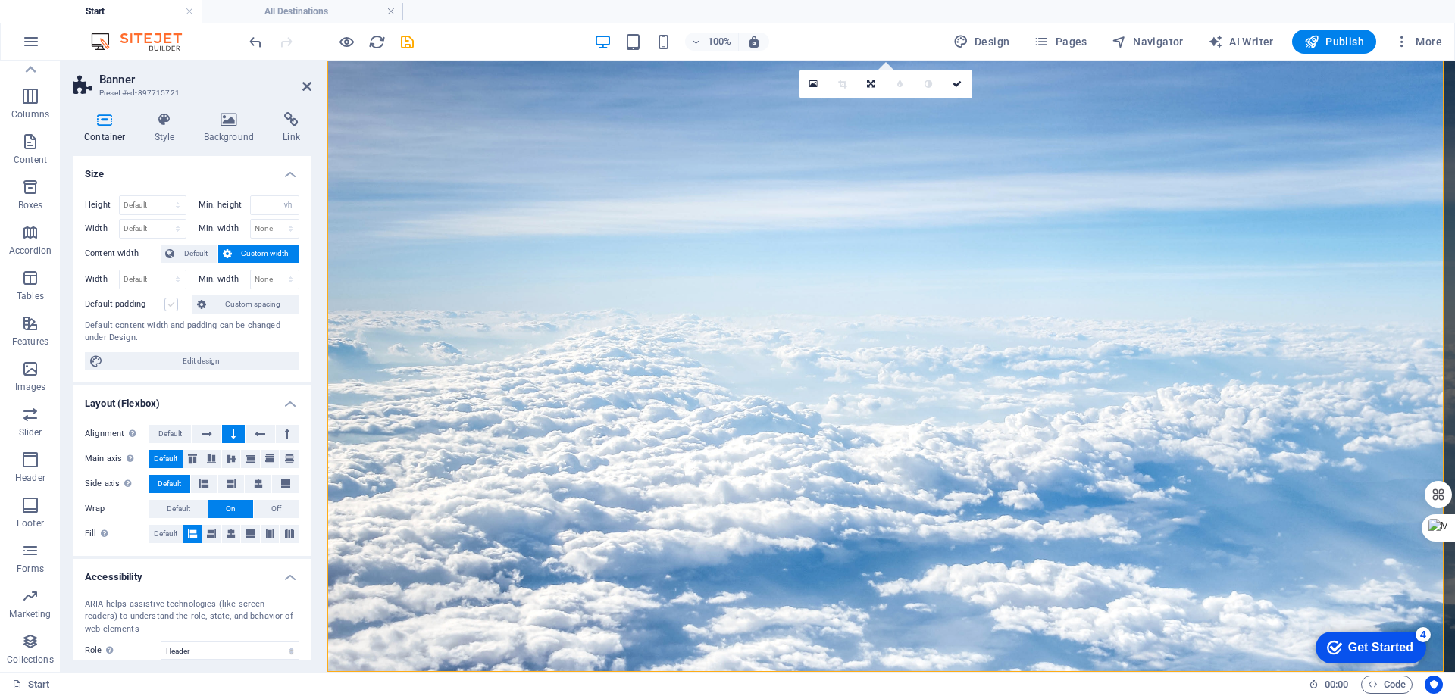
click at [174, 305] on label at bounding box center [171, 305] width 14 height 14
click at [0, 0] on input "Default padding" at bounding box center [0, 0] width 0 height 0
click at [174, 305] on label at bounding box center [171, 305] width 14 height 14
click at [0, 0] on input "Default padding" at bounding box center [0, 0] width 0 height 0
click at [167, 305] on label at bounding box center [171, 305] width 14 height 14
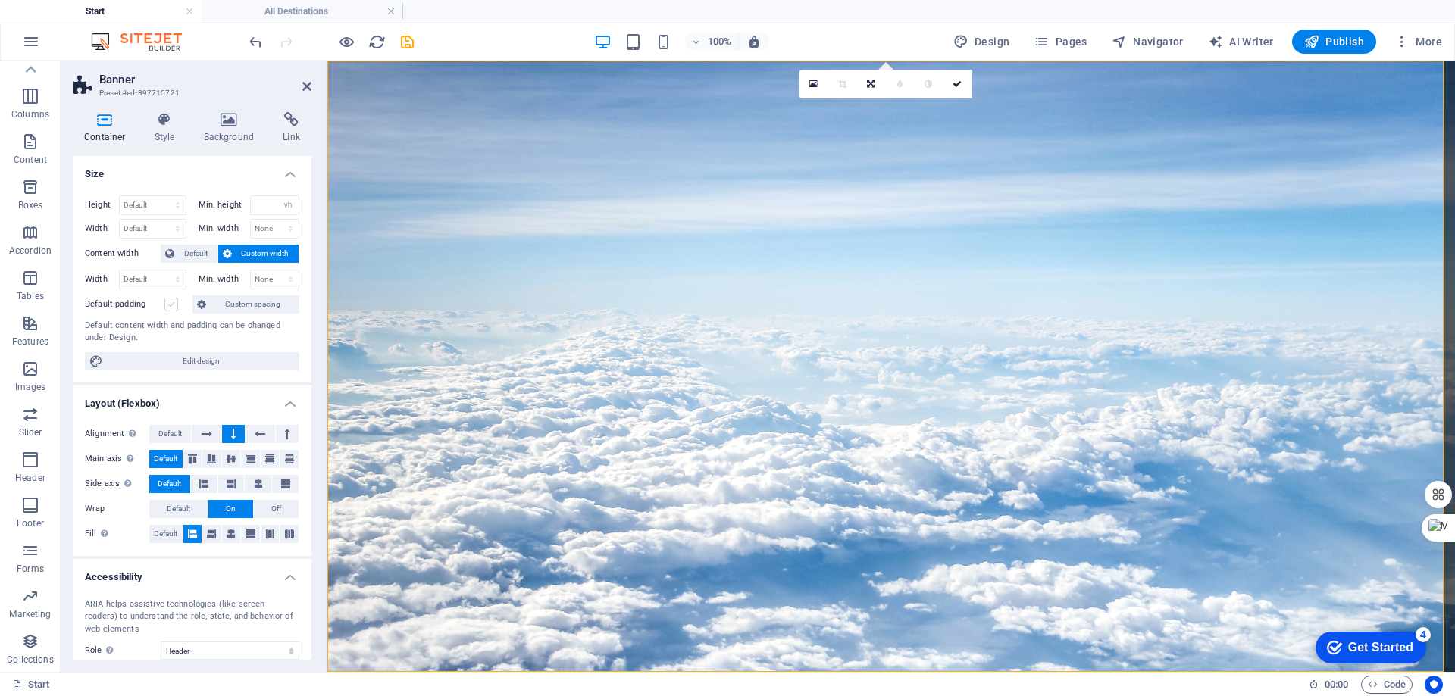
click at [0, 0] on input "Default padding" at bounding box center [0, 0] width 0 height 0
click at [172, 305] on label at bounding box center [171, 305] width 14 height 14
click at [0, 0] on input "Default padding" at bounding box center [0, 0] width 0 height 0
click at [236, 304] on span "Custom spacing" at bounding box center [253, 305] width 84 height 18
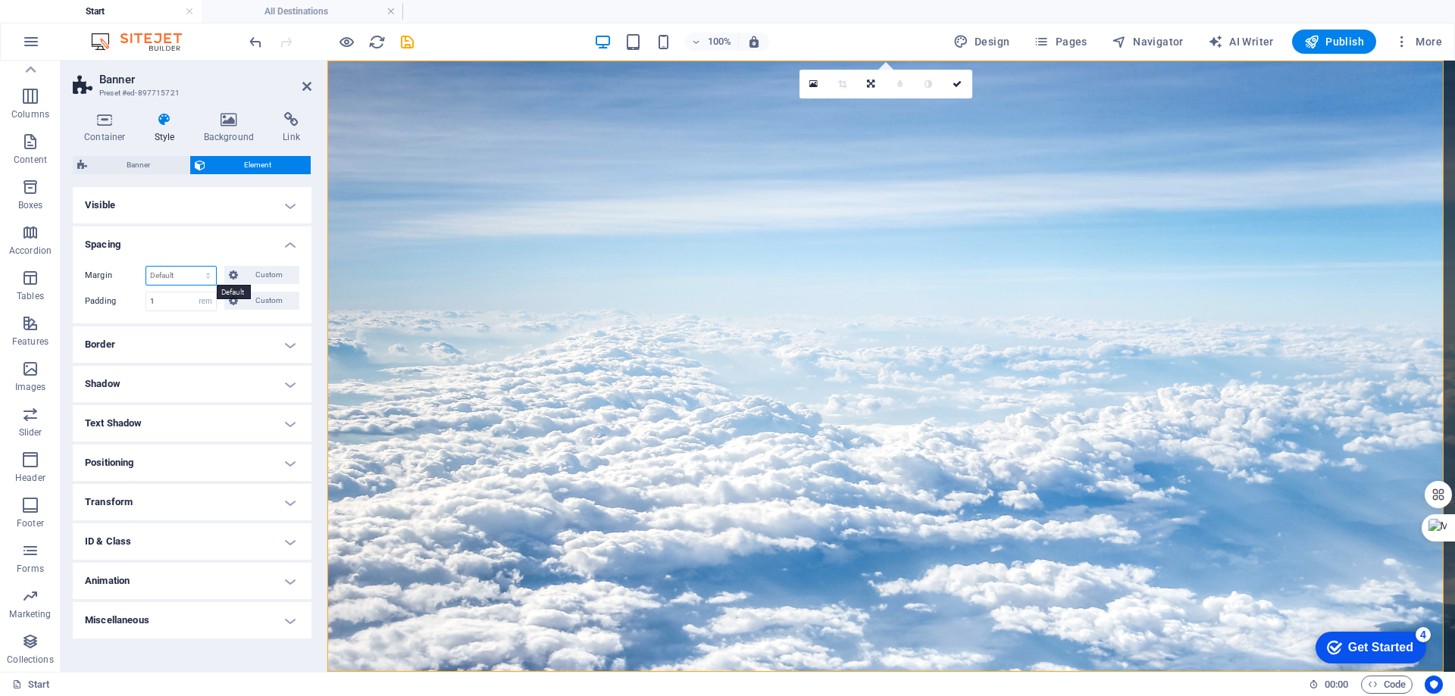
click at [186, 277] on select "Default auto px % rem vw vh Custom" at bounding box center [181, 276] width 70 height 18
click at [286, 240] on h4 "Spacing" at bounding box center [192, 240] width 239 height 27
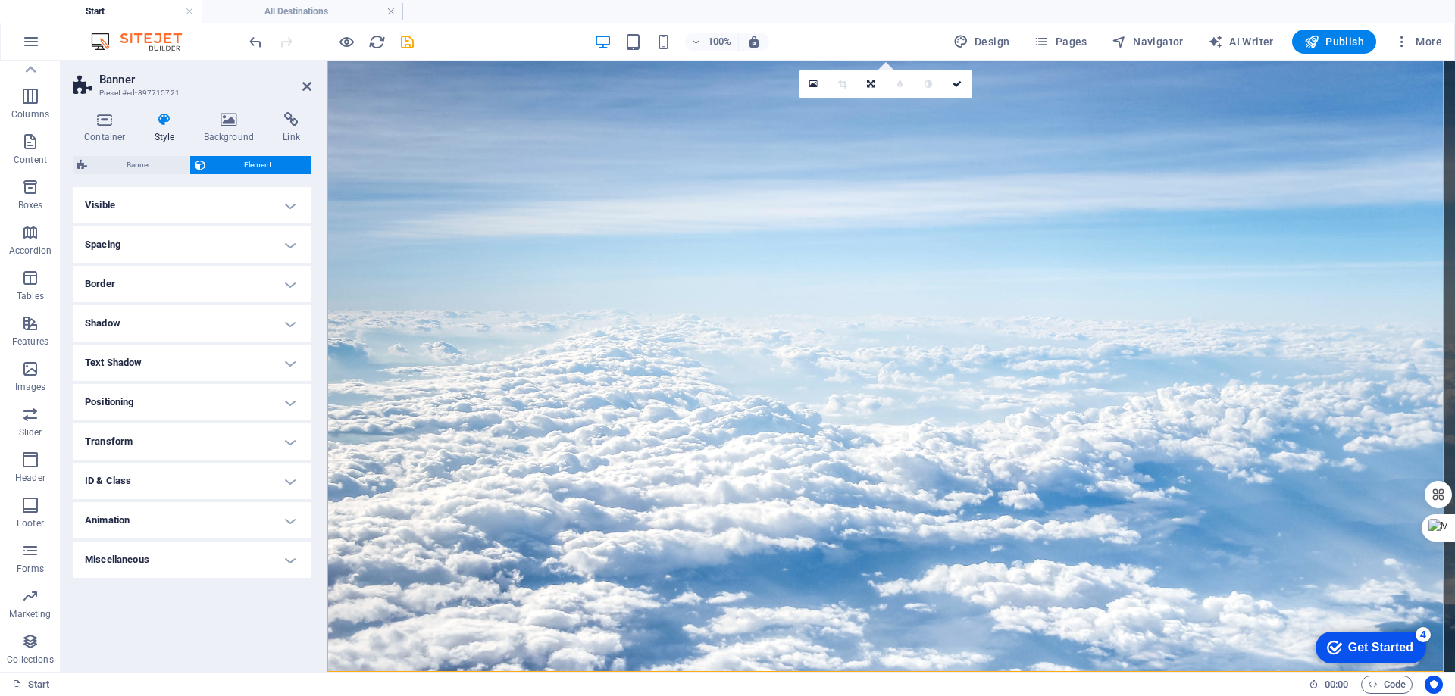
click at [280, 282] on h4 "Border" at bounding box center [192, 284] width 239 height 36
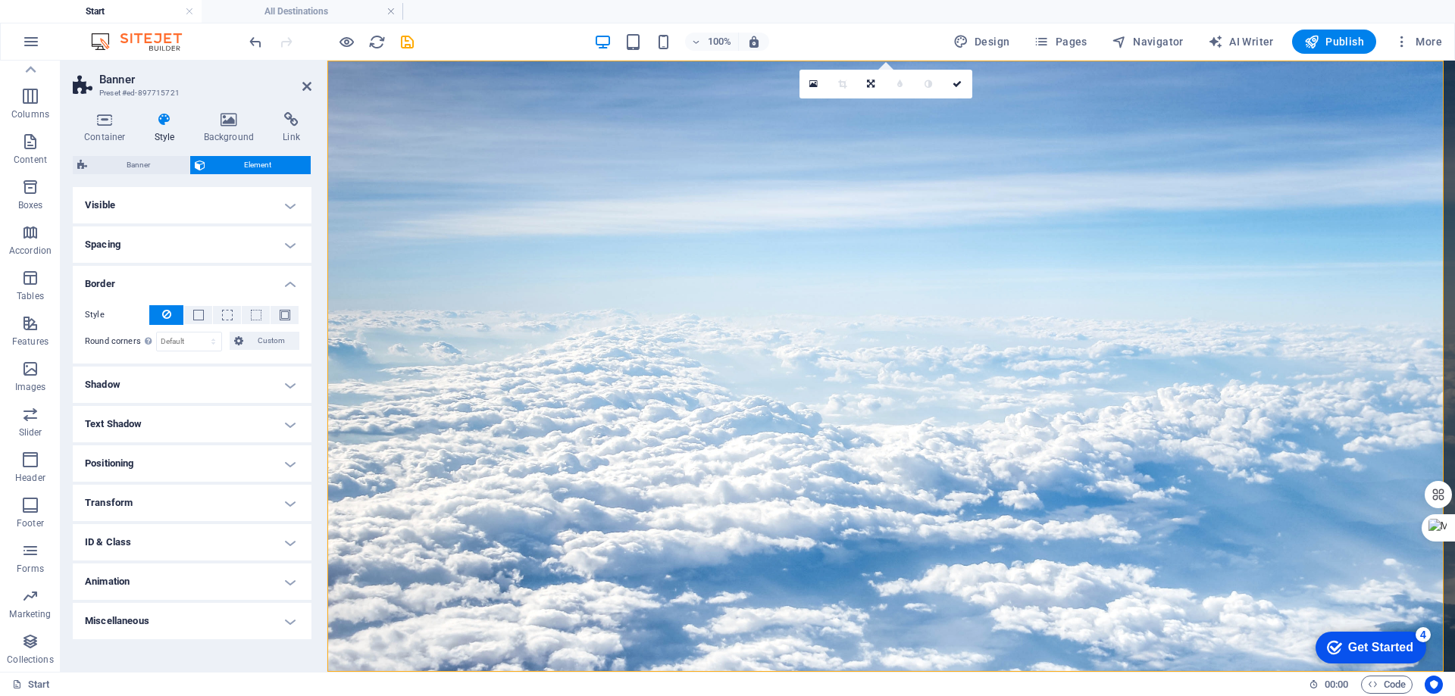
click at [290, 280] on h4 "Border" at bounding box center [192, 279] width 239 height 27
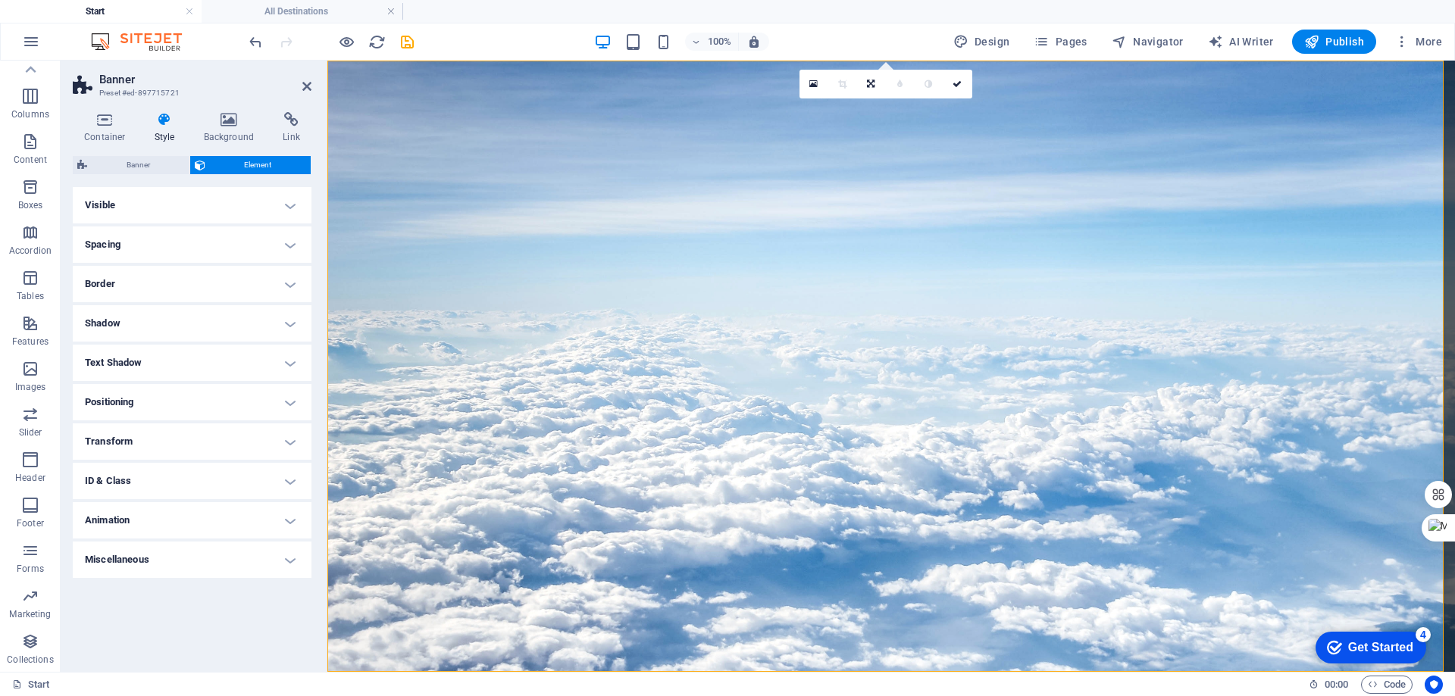
click at [171, 408] on h4 "Positioning" at bounding box center [192, 402] width 239 height 36
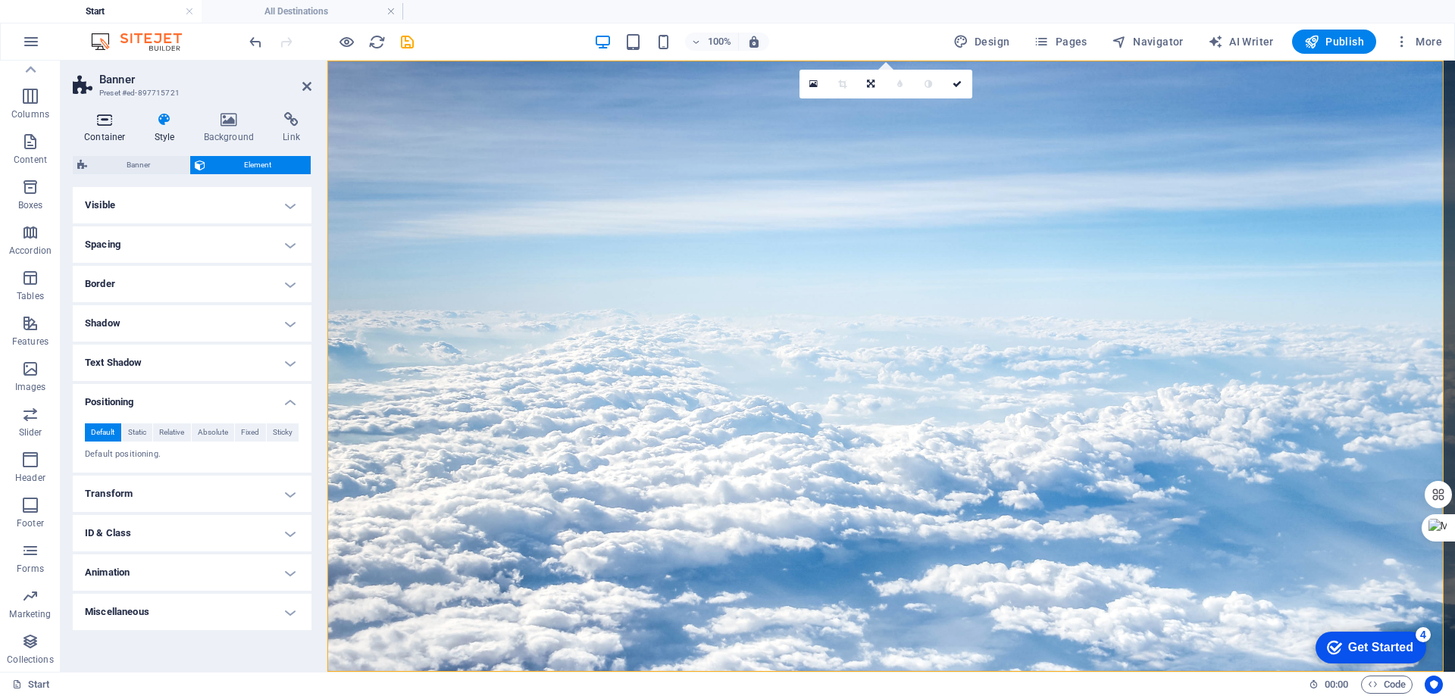
click at [95, 130] on h4 "Container" at bounding box center [108, 128] width 70 height 32
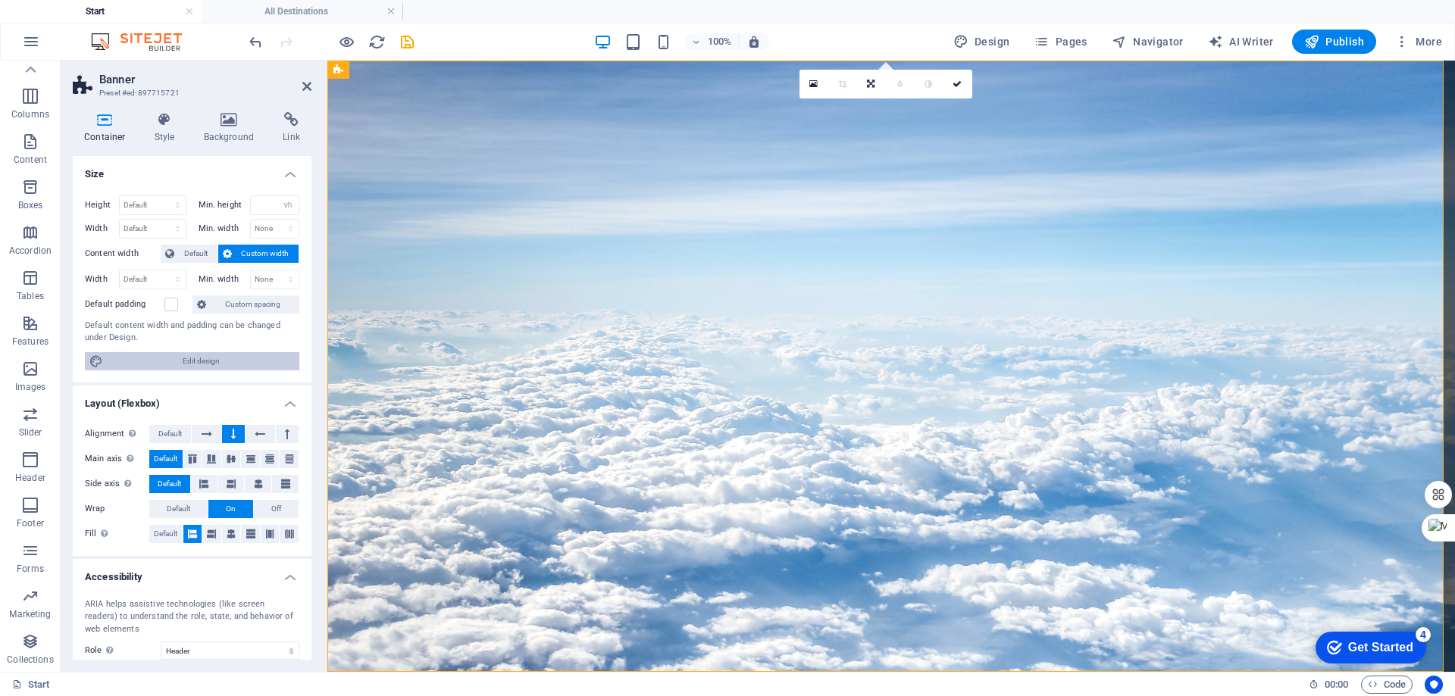
click at [195, 361] on span "Edit design" at bounding box center [201, 361] width 187 height 18
select select "rem"
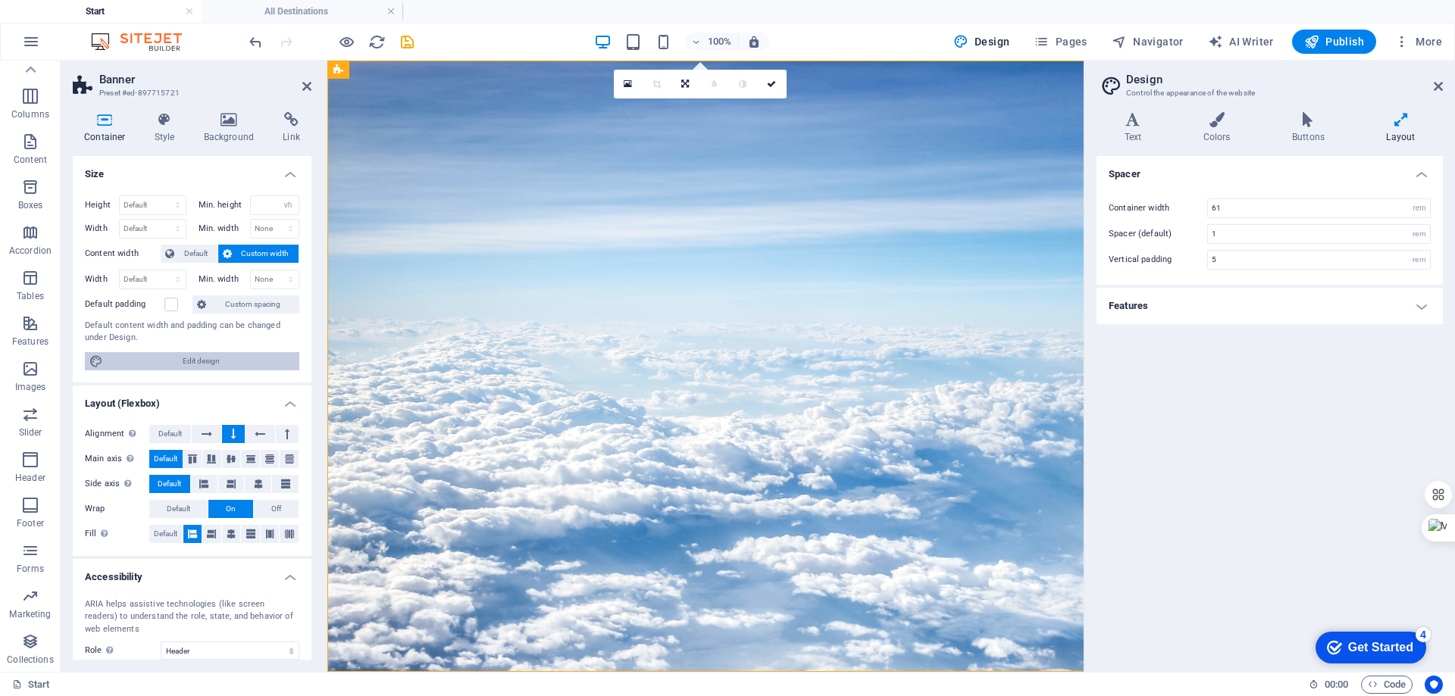
type input "100"
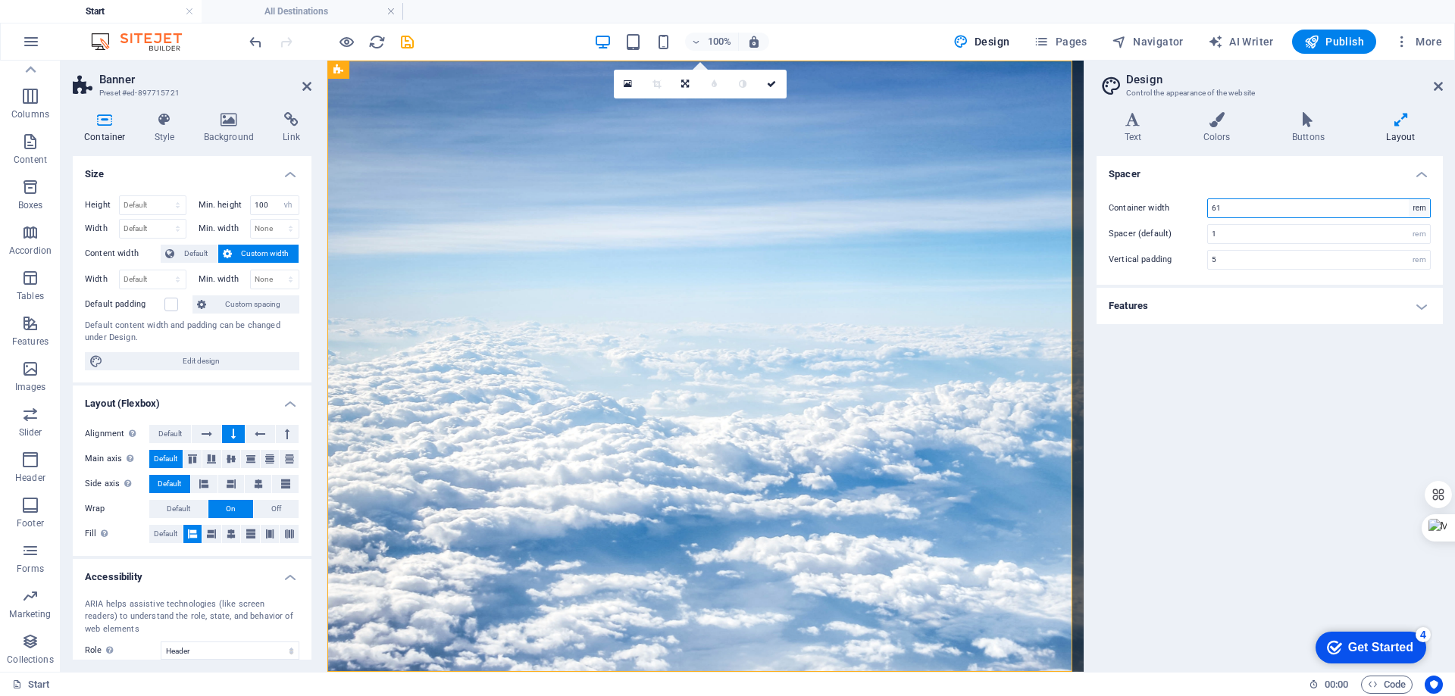
click at [1424, 209] on select "rem px" at bounding box center [1419, 208] width 21 height 18
select select "px"
click at [1409, 199] on select "rem px" at bounding box center [1419, 208] width 21 height 18
type input "61"
select select "rem"
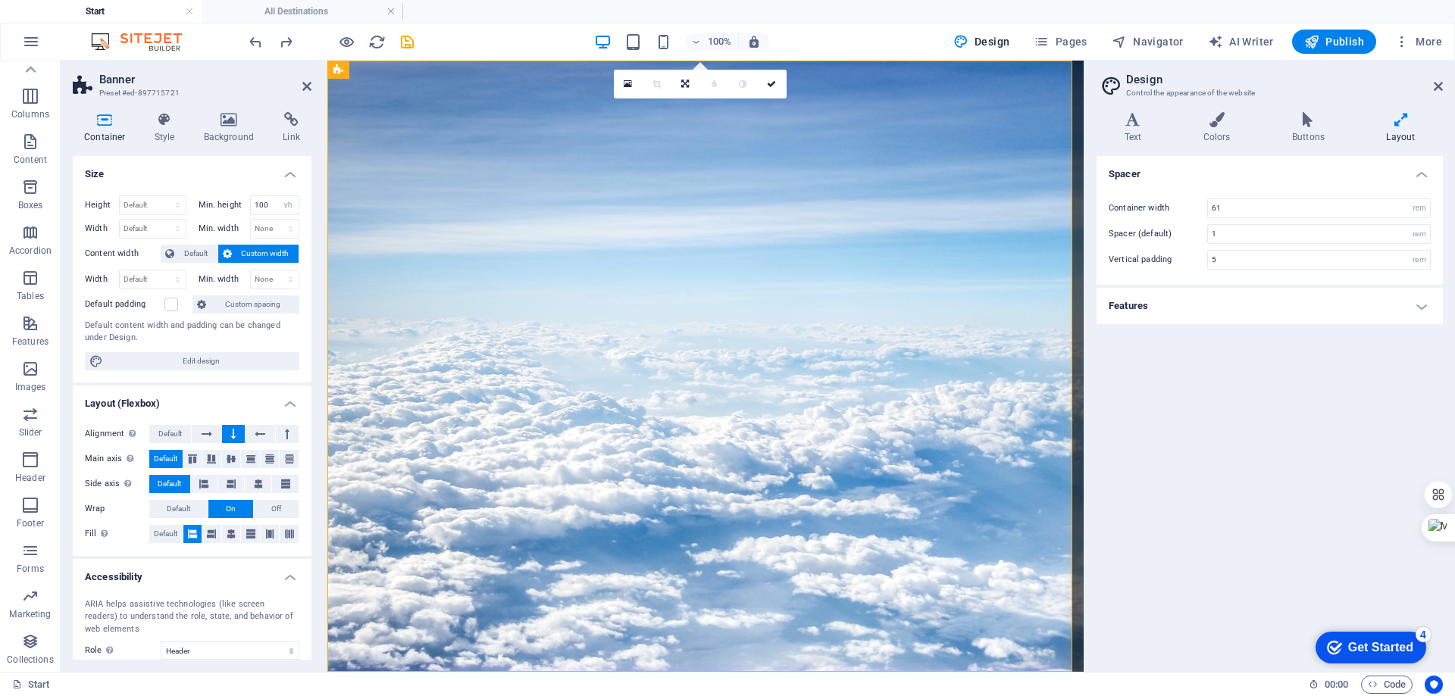
click at [1350, 395] on div "Spacer Container width 61 rem px Spacer (default) 1 rem Vertical padding 5 rem …" at bounding box center [1269, 408] width 346 height 504
click at [305, 85] on icon at bounding box center [306, 86] width 9 height 12
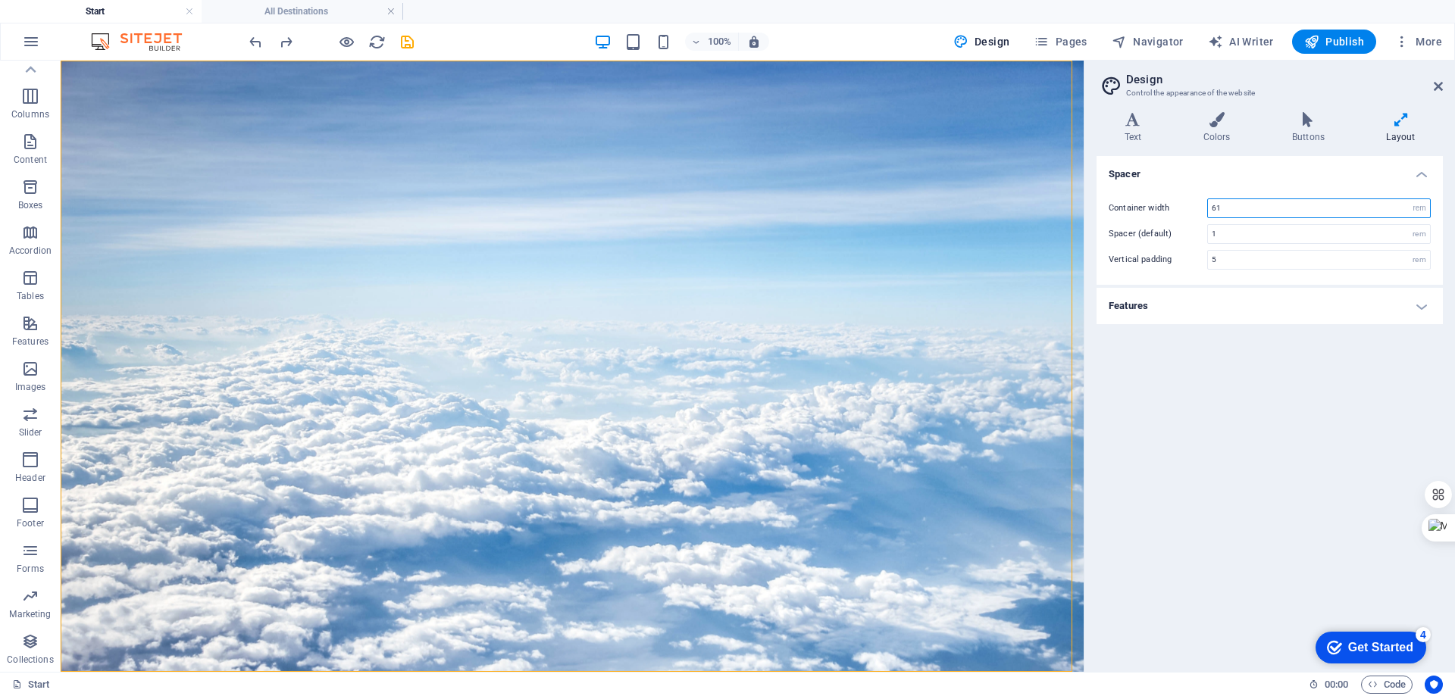
click at [1268, 208] on input "61" at bounding box center [1319, 208] width 222 height 18
click at [1266, 208] on input "61" at bounding box center [1319, 208] width 222 height 18
click at [1274, 245] on div "Container width 10 rem px Spacer (default) 1 rem Vertical padding 5 rem" at bounding box center [1269, 234] width 352 height 102
click at [1275, 225] on input "1" at bounding box center [1319, 234] width 222 height 18
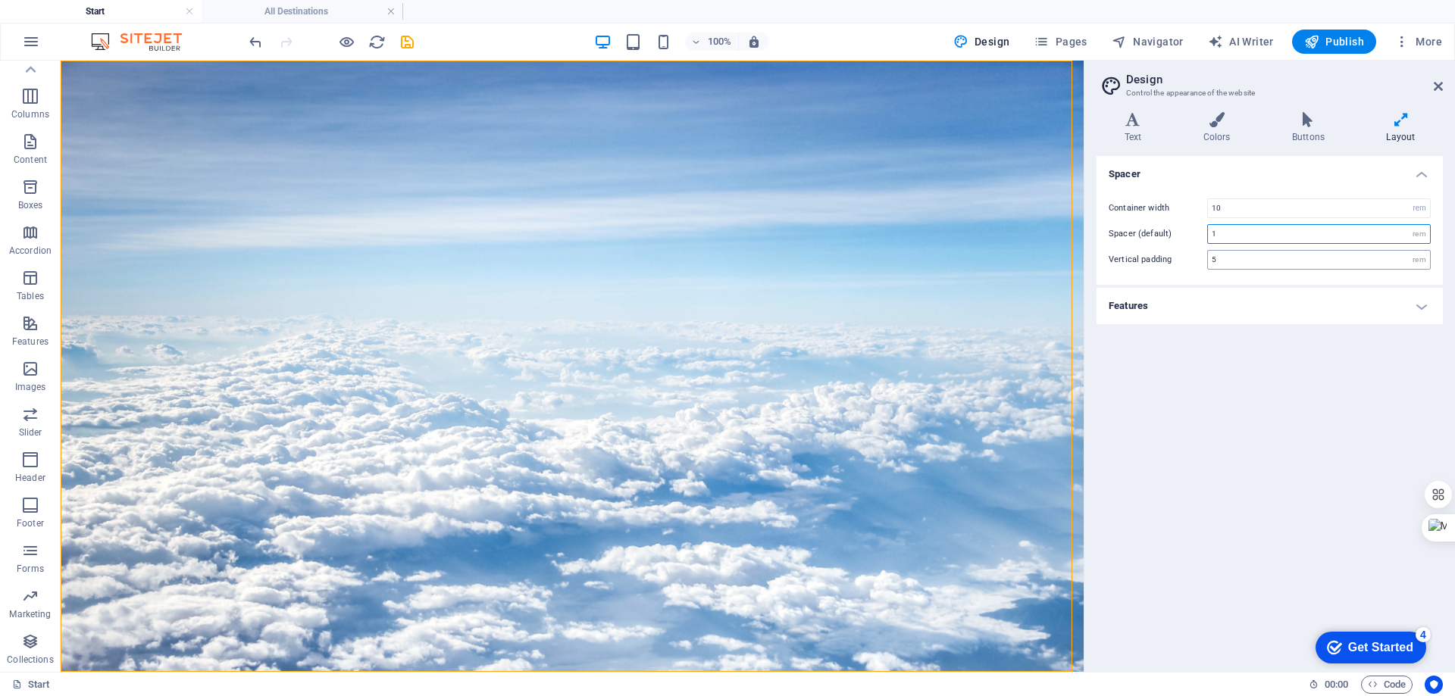
type input "61"
click at [1293, 362] on div "Spacer Container width 61 rem px Spacer (default) 1 rem Vertical padding 5 rem …" at bounding box center [1269, 408] width 346 height 504
